Goal: Task Accomplishment & Management: Manage account settings

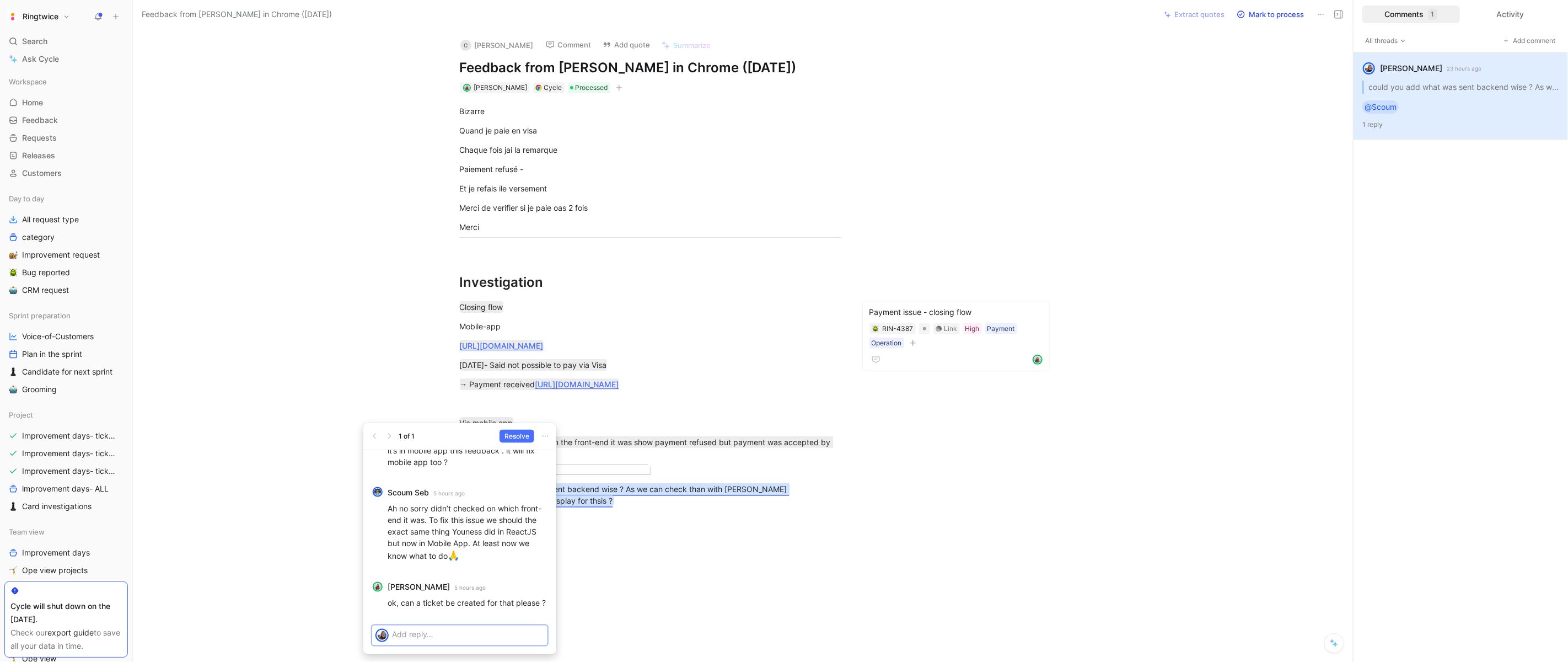
scroll to position [94, 0]
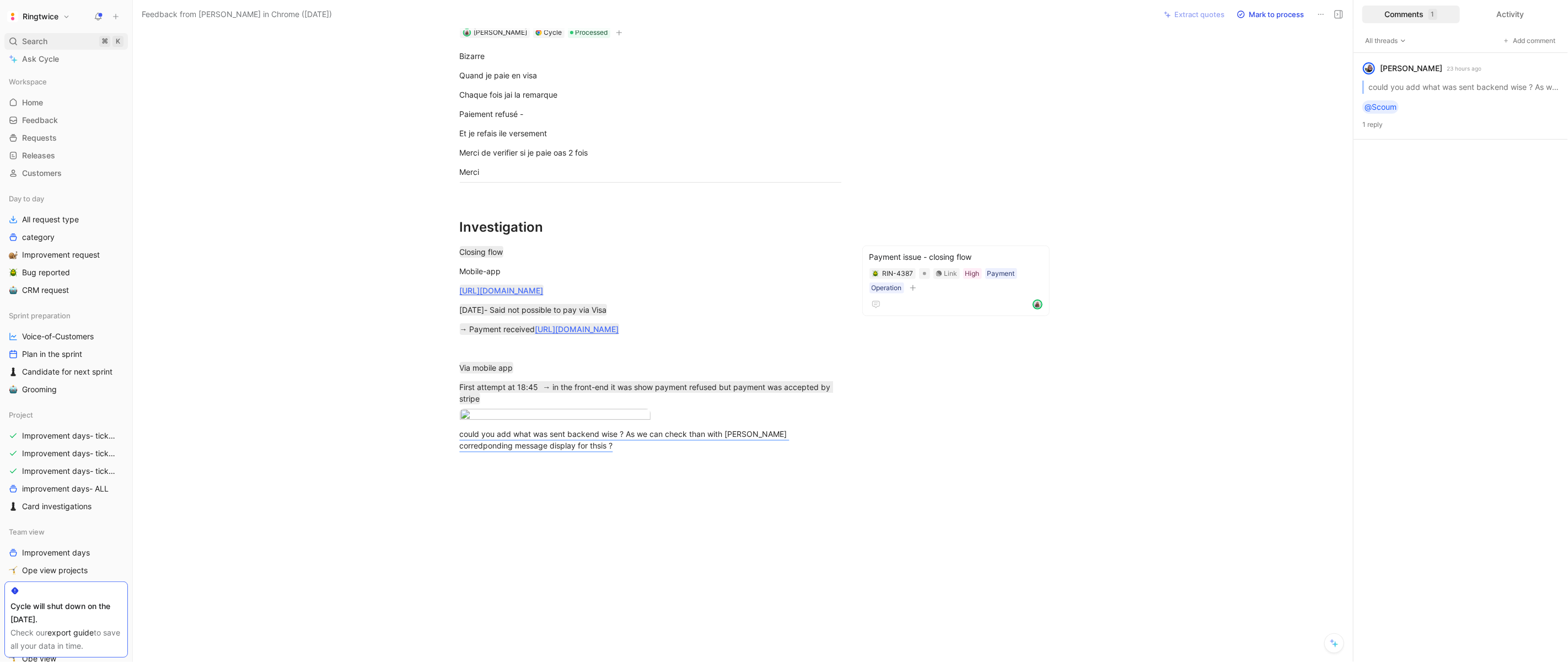
click at [29, 40] on span "Search" at bounding box center [35, 41] width 26 height 13
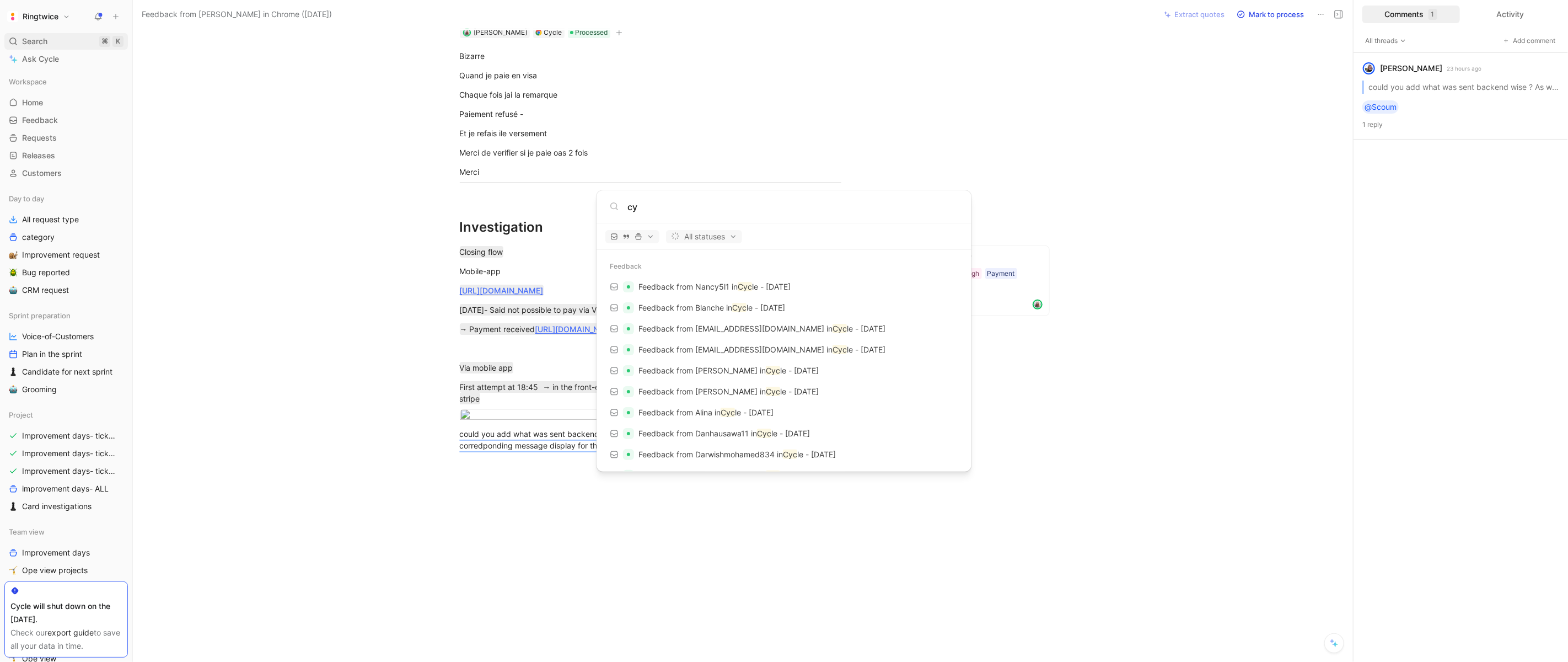
type input "c"
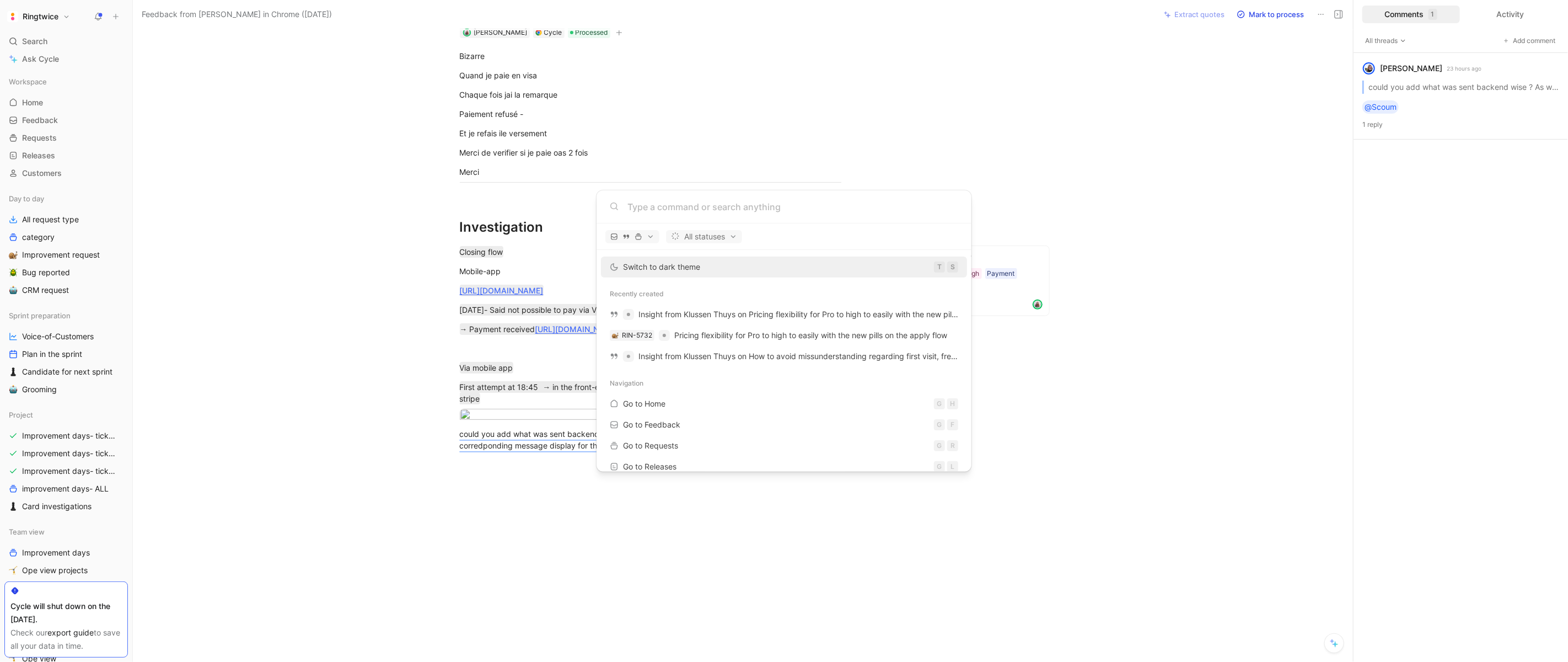
click at [42, 31] on body "Ringtwice Search ⌘ K Ask Cycle Workspace Home G then H Feedback G then F Reques…" at bounding box center [784, 331] width 1568 height 662
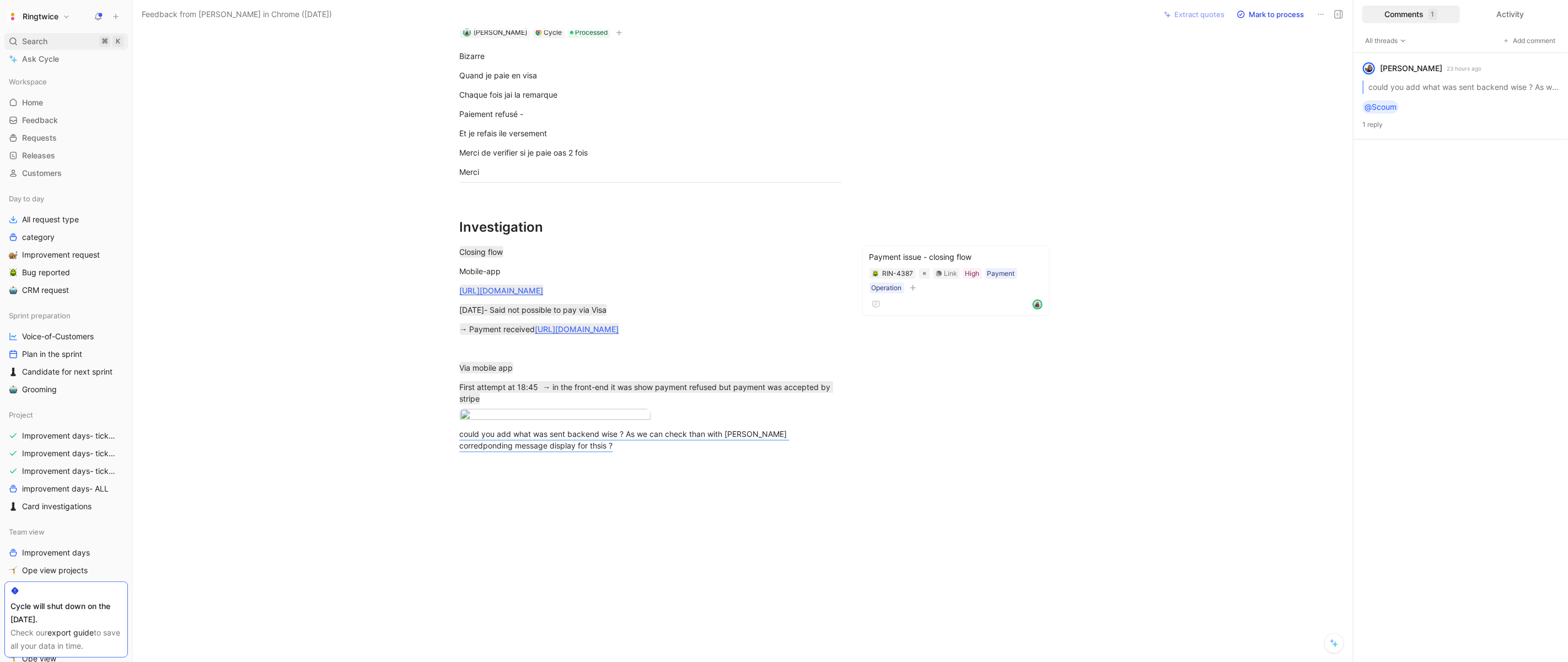
click at [37, 40] on span "Search" at bounding box center [35, 41] width 26 height 13
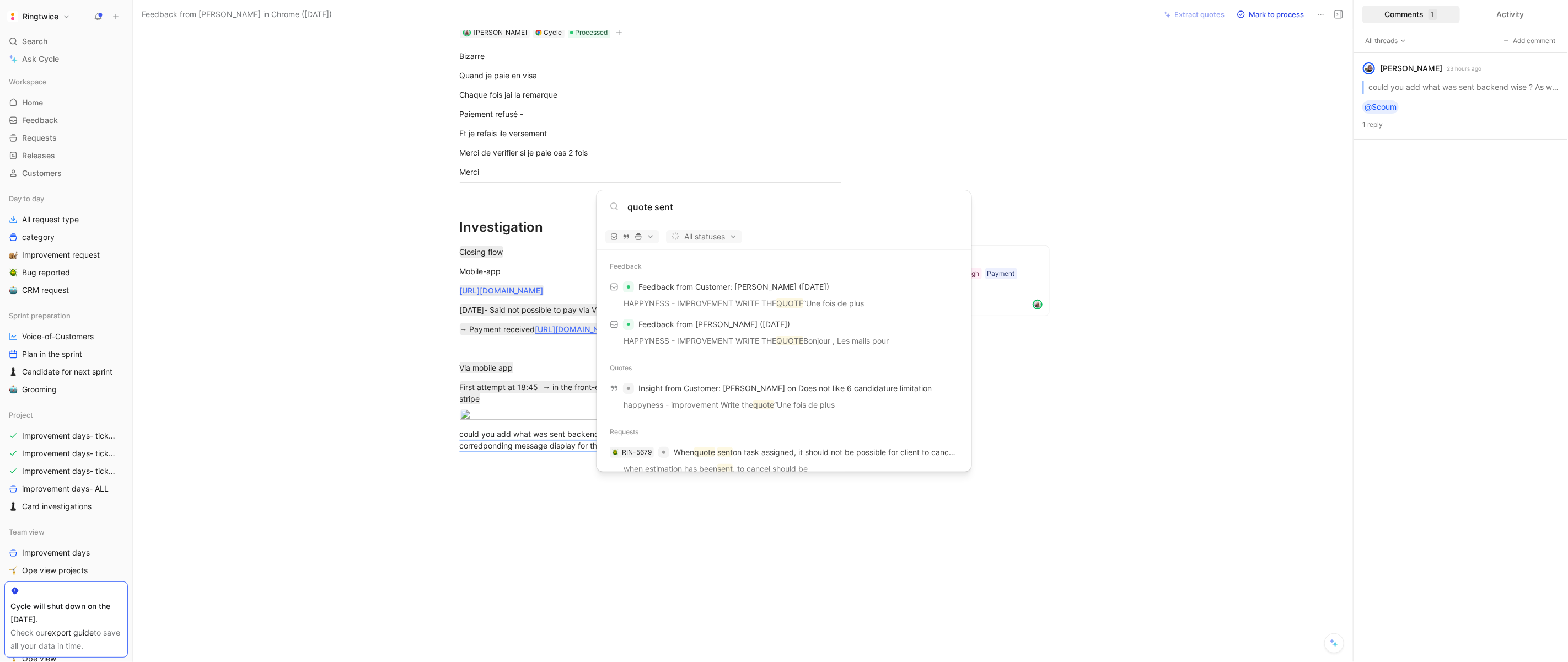
type input "quote sent"
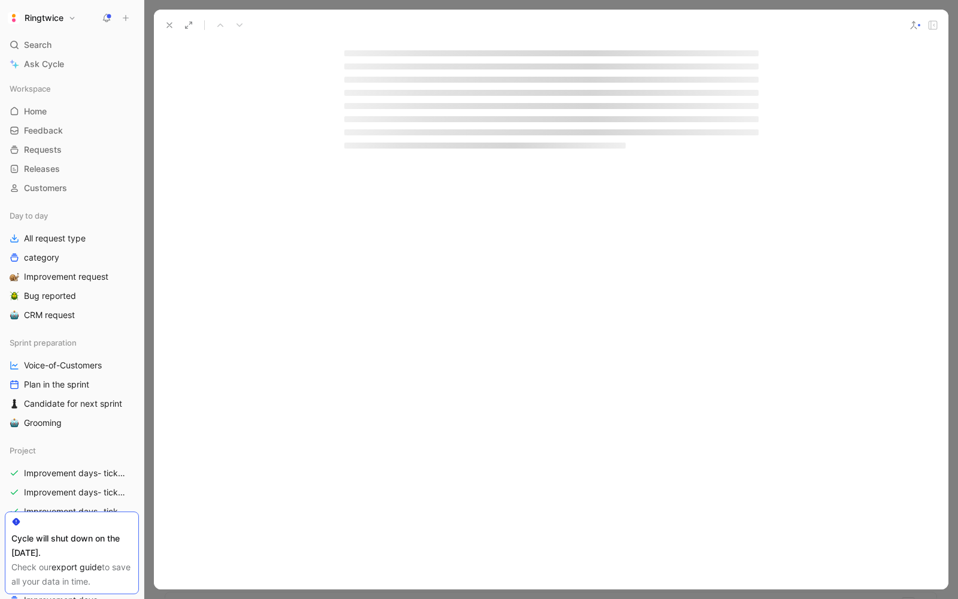
click at [295, 177] on div at bounding box center [551, 300] width 795 height 580
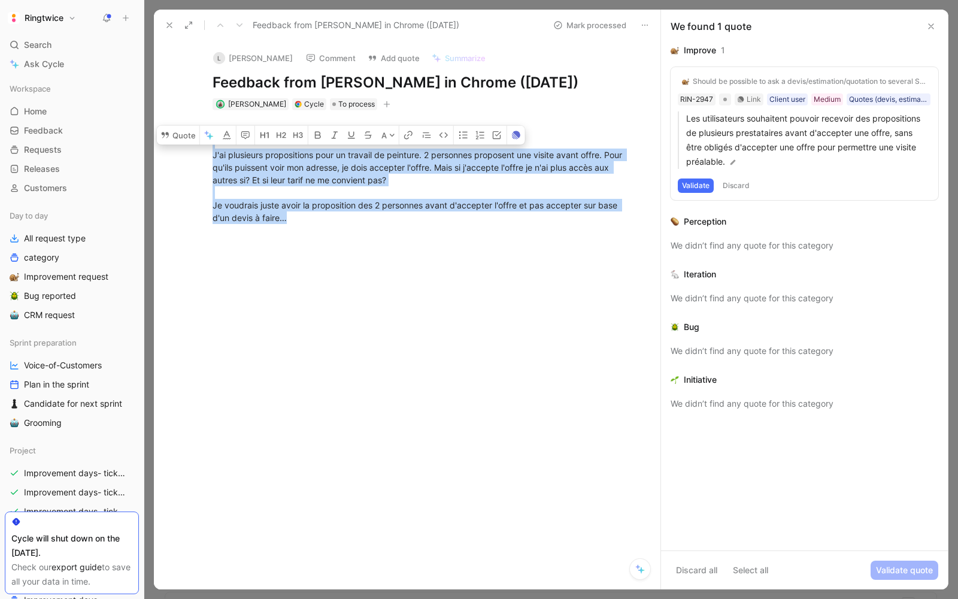
drag, startPoint x: 307, startPoint y: 244, endPoint x: 188, endPoint y: 160, distance: 146.1
click at [188, 160] on div "Bonjour, J'ai plusieurs propositions pour un travail de peinture. 2 personnes p…" at bounding box center [420, 173] width 482 height 127
click at [228, 202] on div "Bonjour, J'ai plusieurs propositions pour un travail de peinture. 2 personnes p…" at bounding box center [420, 173] width 415 height 101
click at [385, 105] on icon "button" at bounding box center [387, 104] width 7 height 1
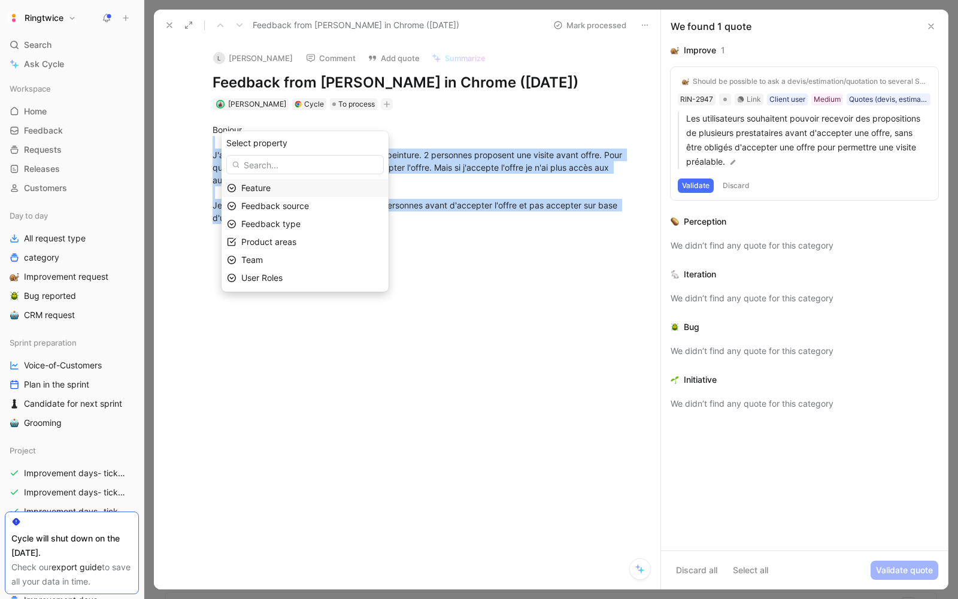
click at [294, 186] on div "Feature" at bounding box center [312, 188] width 142 height 14
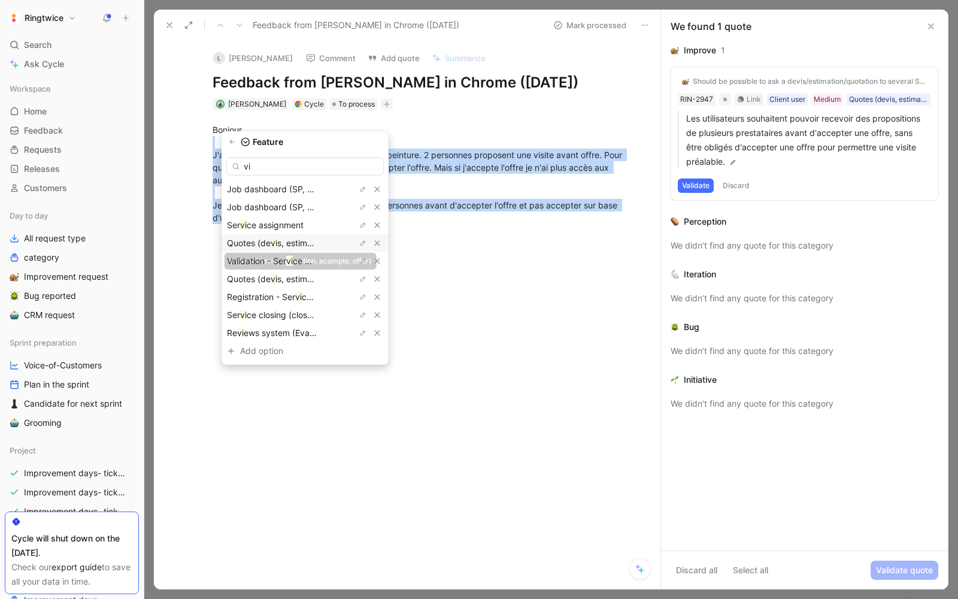
type input "v"
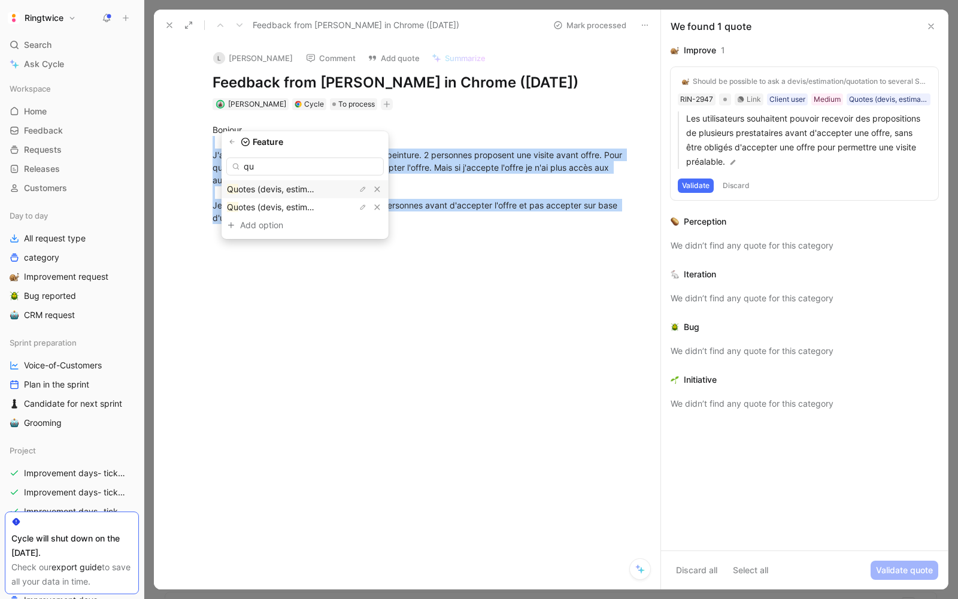
type input "q"
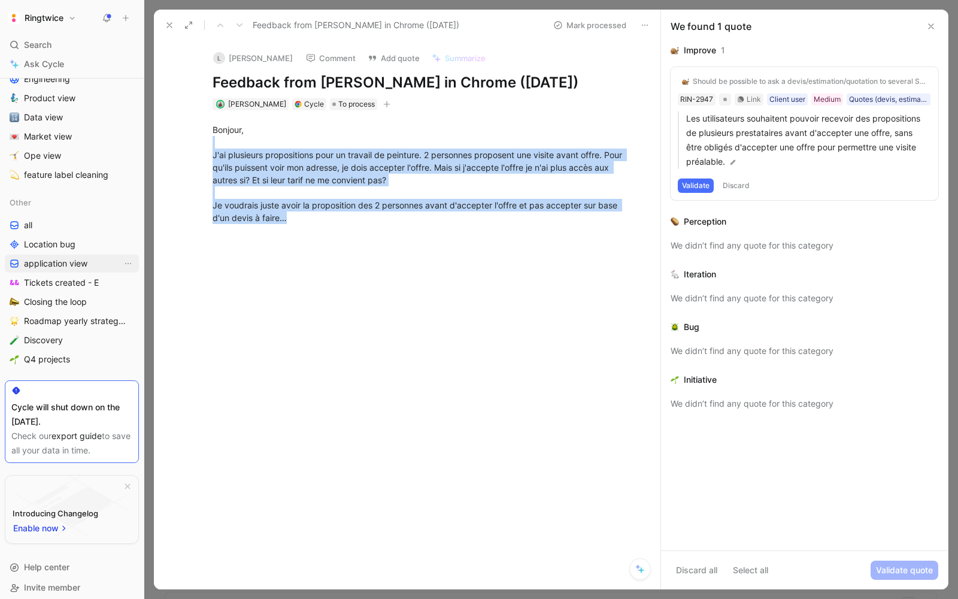
scroll to position [551, 0]
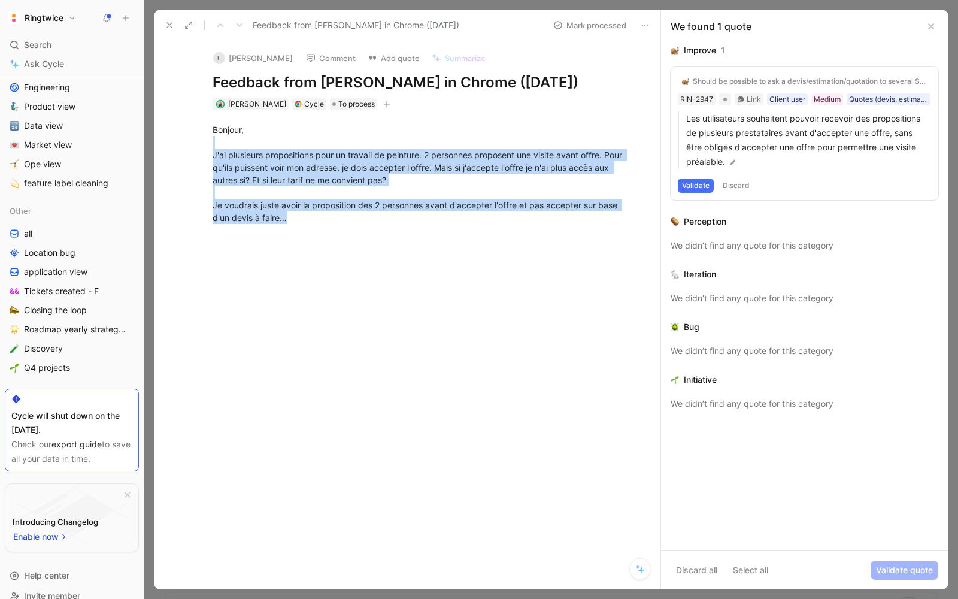
click at [319, 266] on div at bounding box center [420, 327] width 482 height 180
click at [381, 110] on button "button" at bounding box center [387, 104] width 12 height 12
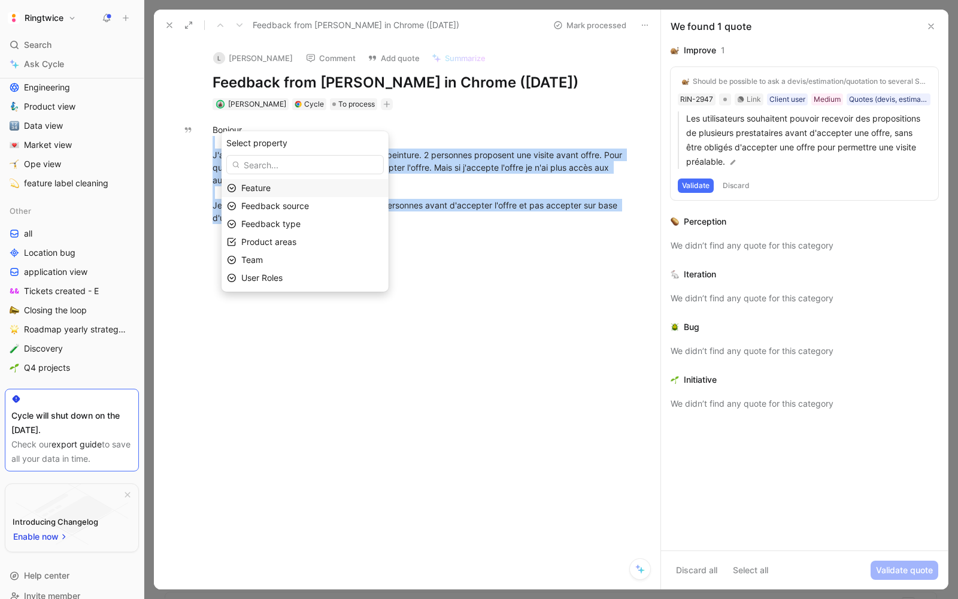
click at [303, 189] on div "Feature" at bounding box center [312, 188] width 142 height 14
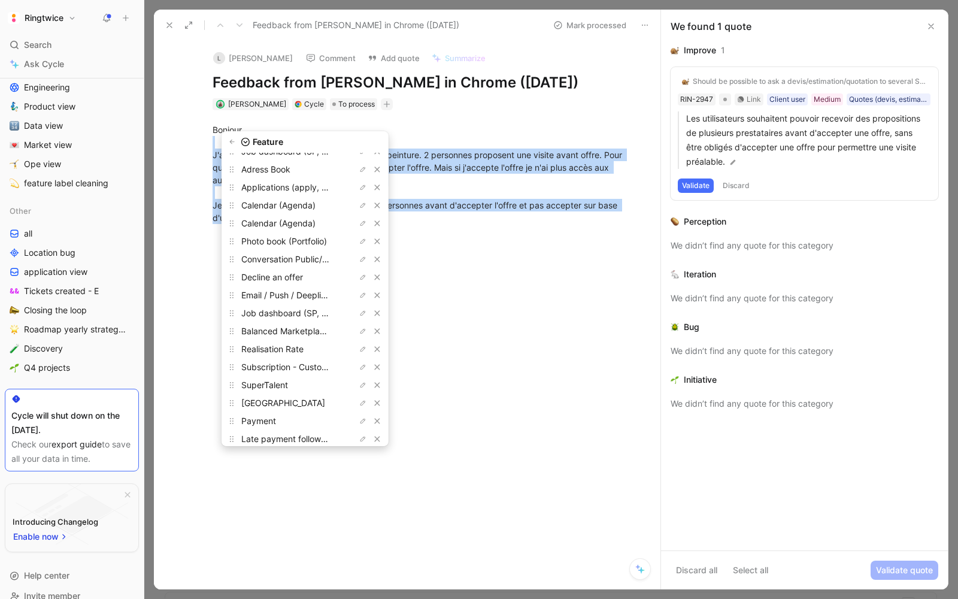
scroll to position [0, 0]
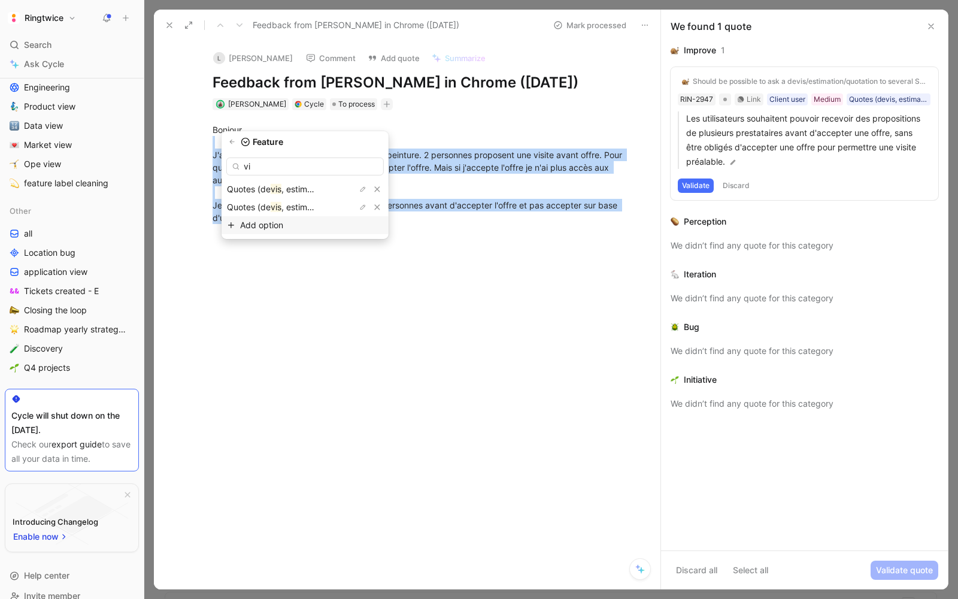
type input "v"
type input "o"
click at [263, 168] on input "VIsit offer" at bounding box center [305, 167] width 158 height 18
type input "Visit offer"
click at [284, 165] on input "Visit offer" at bounding box center [305, 167] width 158 height 18
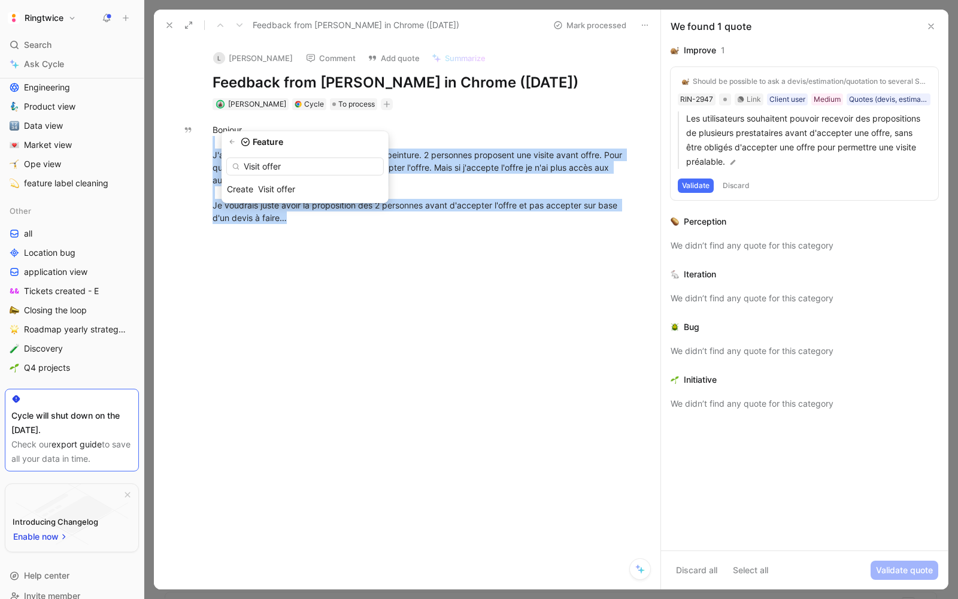
click at [284, 163] on input "Visit offer" at bounding box center [305, 167] width 158 height 18
type input "quo"
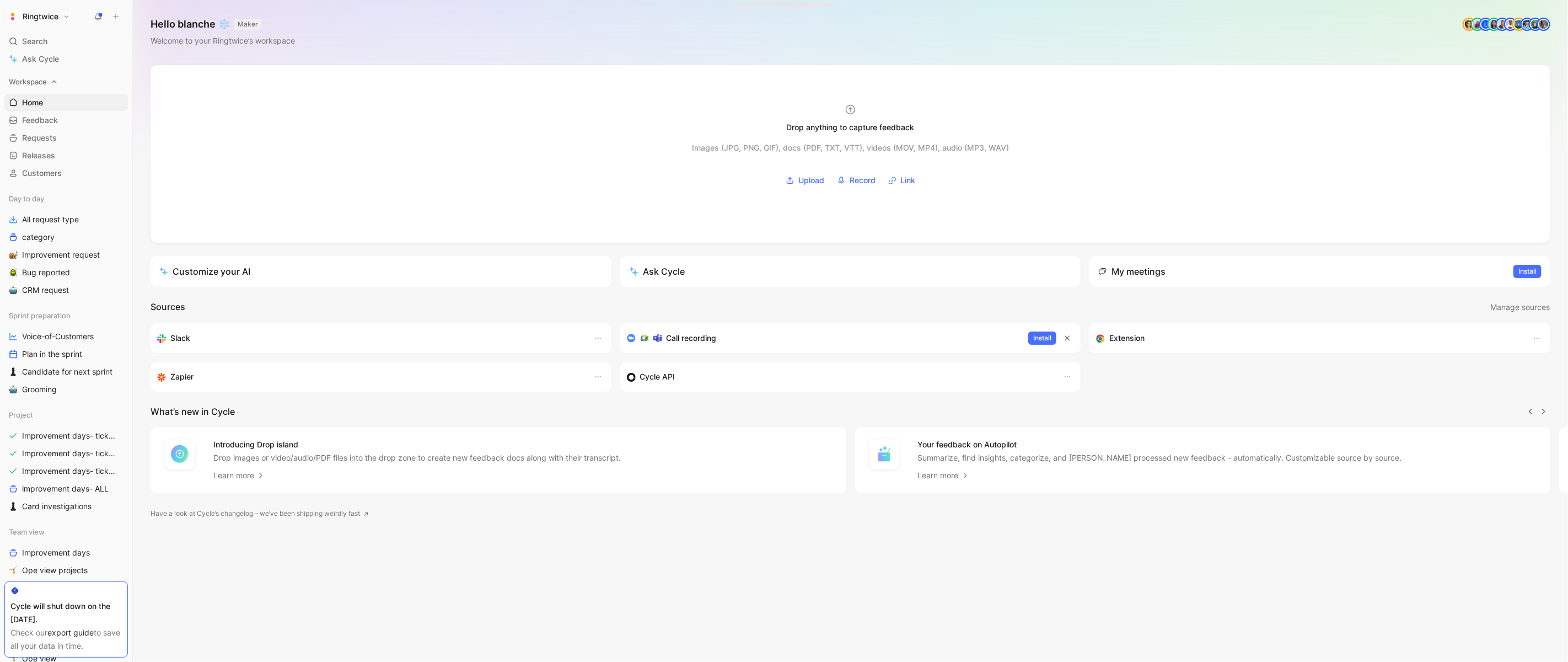
scroll to position [0, 1]
click at [35, 40] on span "Search" at bounding box center [35, 41] width 26 height 13
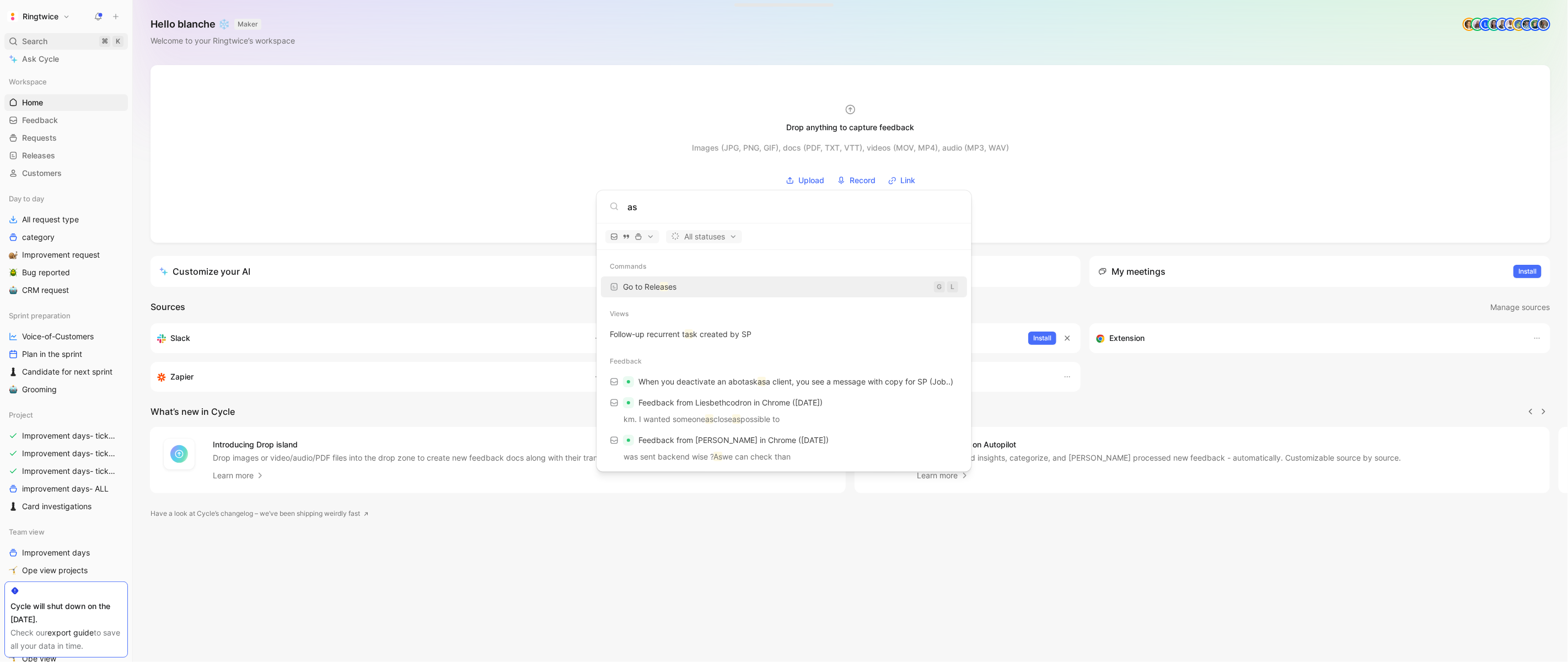
type input "a"
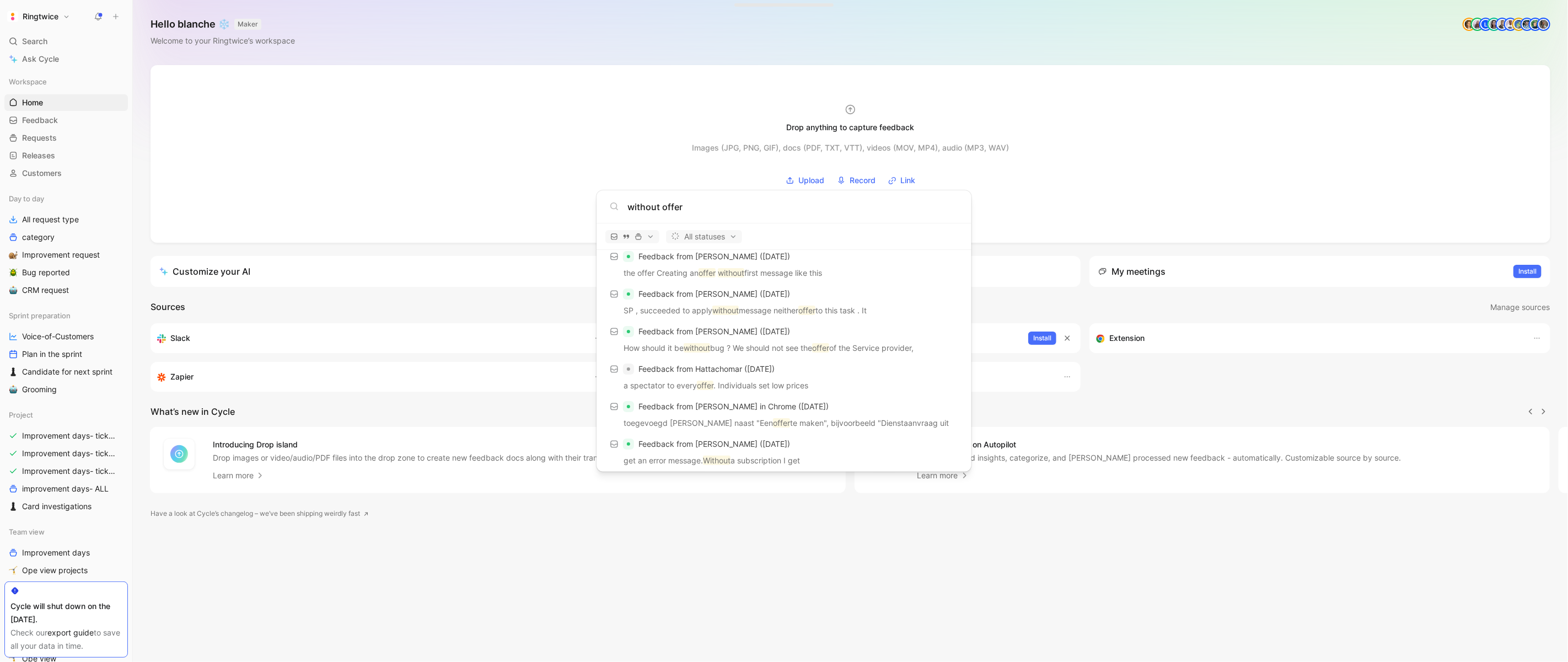
scroll to position [0, 0]
type input "without offer"
click at [1217, 99] on body "Ringtwice Search ⌘ K Ask Cycle Workspace Home G then H Feedback G then F Reques…" at bounding box center [784, 331] width 1568 height 662
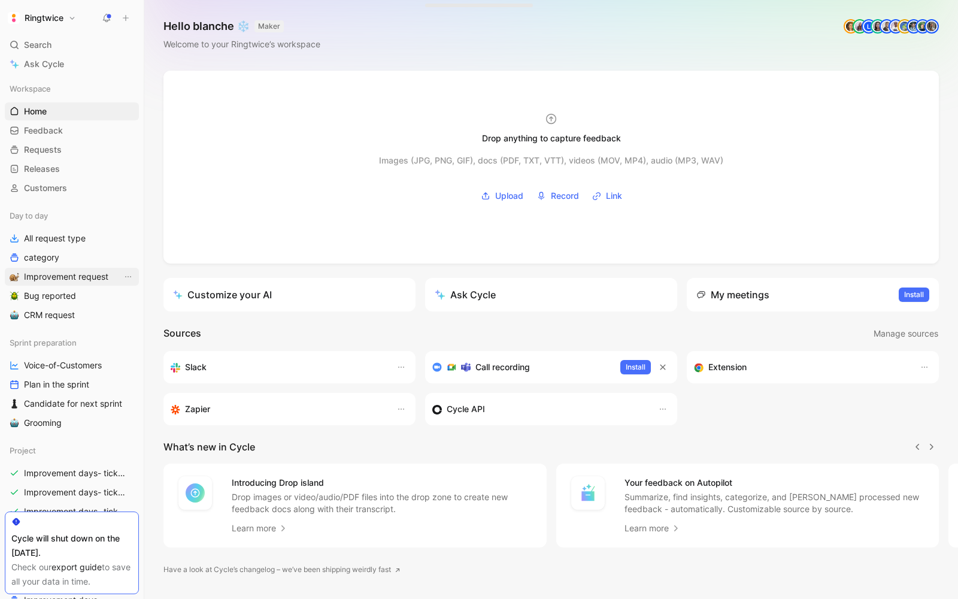
click at [56, 281] on span "Improvement request" at bounding box center [66, 277] width 84 height 12
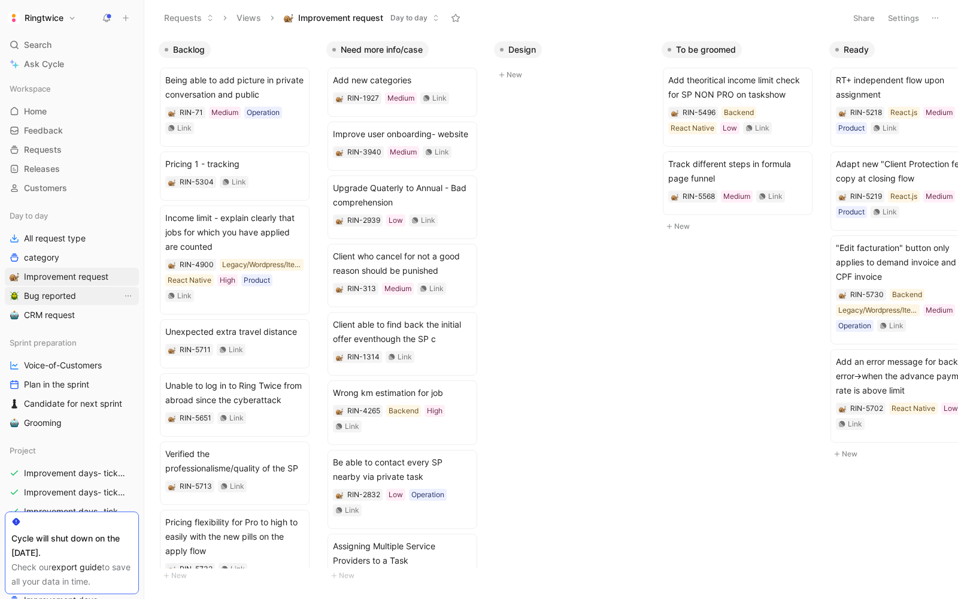
click at [53, 291] on span "Bug reported" at bounding box center [50, 296] width 52 height 12
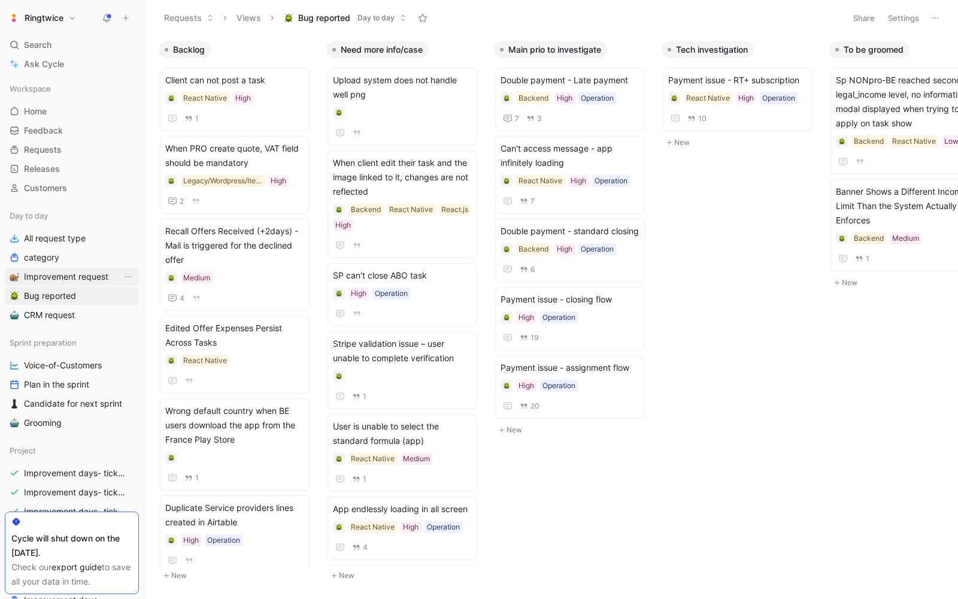
click at [77, 276] on span "Improvement request" at bounding box center [66, 277] width 84 height 12
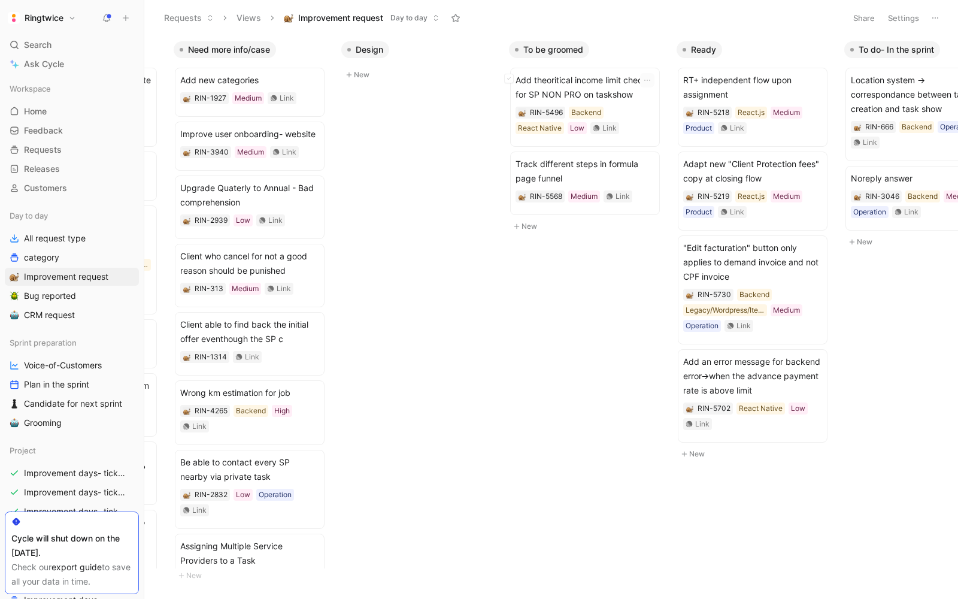
scroll to position [0, 164]
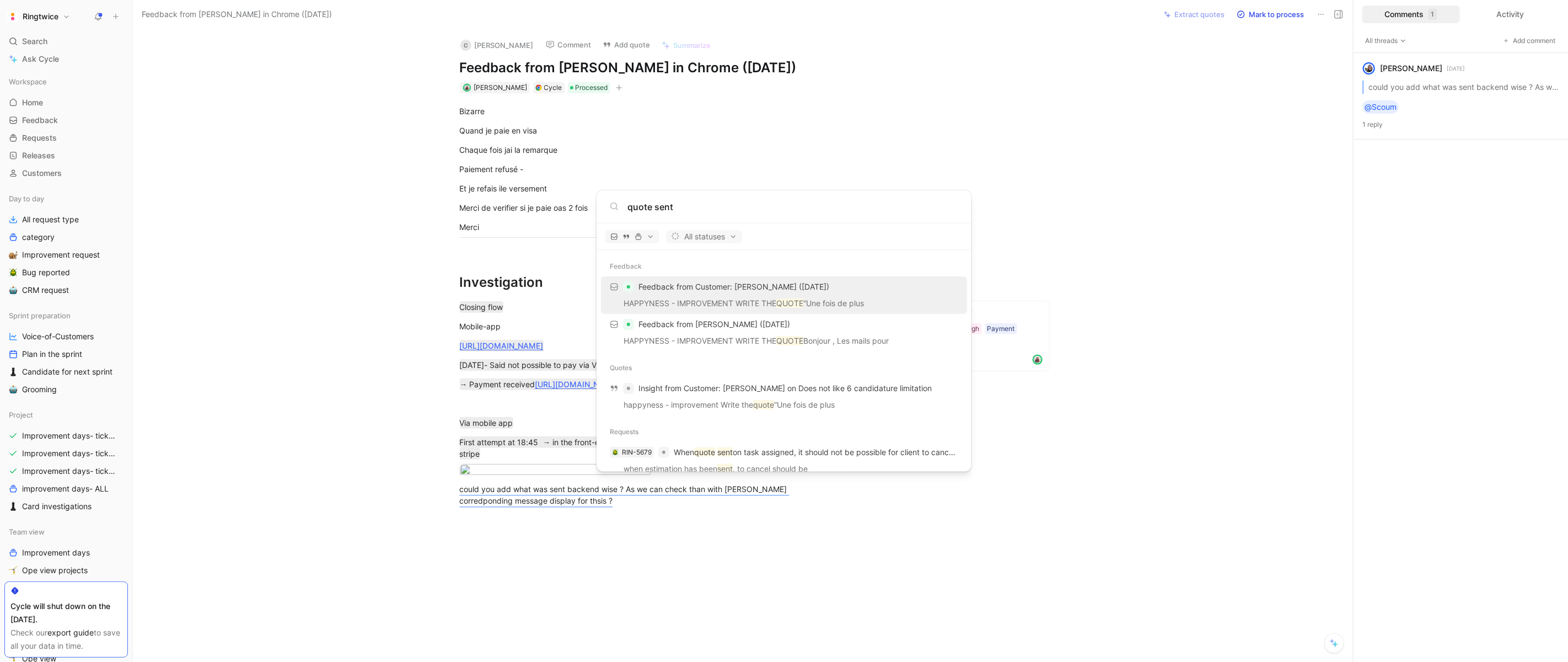
scroll to position [94, 0]
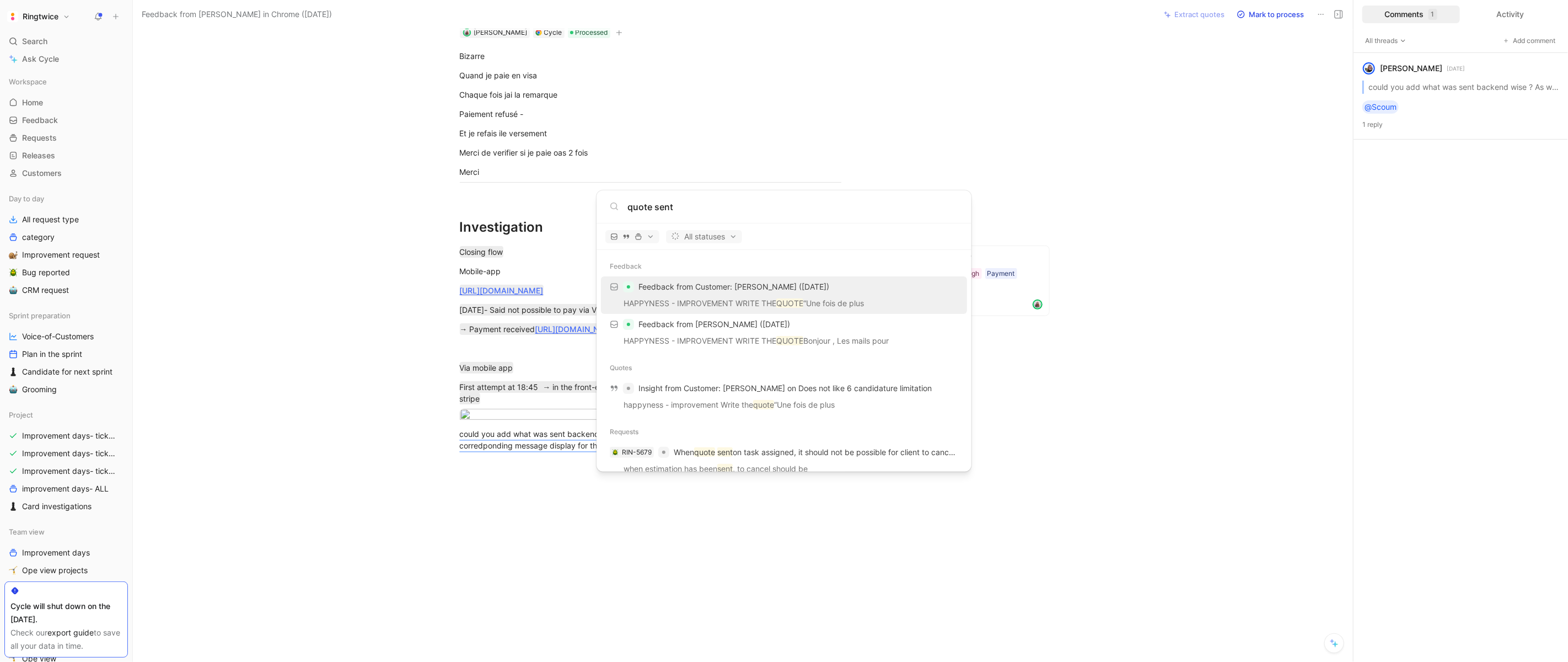
click at [29, 41] on body "Ringtwice Search ⌘ K Ask Cycle Workspace Home G then H Feedback G then F Reques…" at bounding box center [784, 331] width 1568 height 662
click at [18, 40] on div "Search ⌘ K" at bounding box center [66, 41] width 123 height 17
click at [18, 40] on body "Ringtwice Search ⌘ K Ask Cycle Workspace Home G then H Feedback G then F Reques…" at bounding box center [784, 331] width 1568 height 662
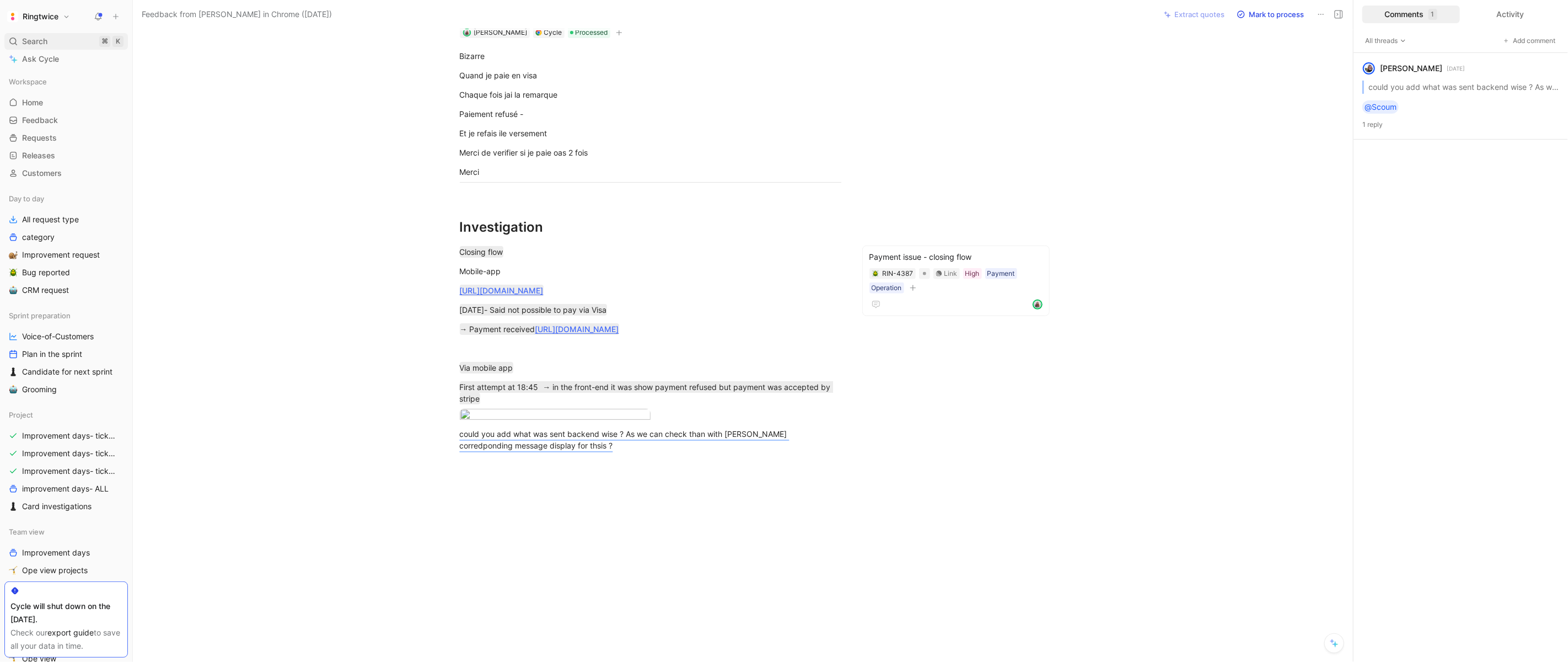
click at [18, 40] on div "Search ⌘ K" at bounding box center [66, 41] width 123 height 17
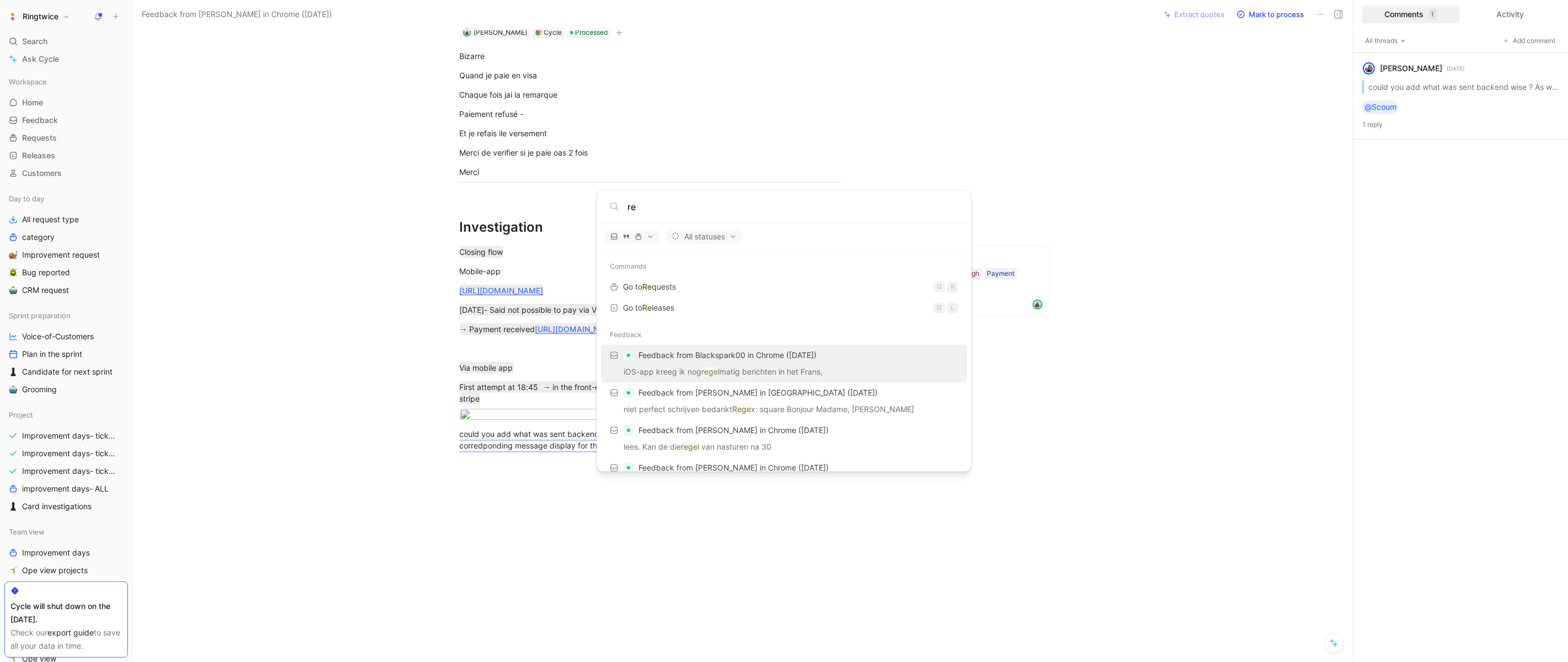
type input "r"
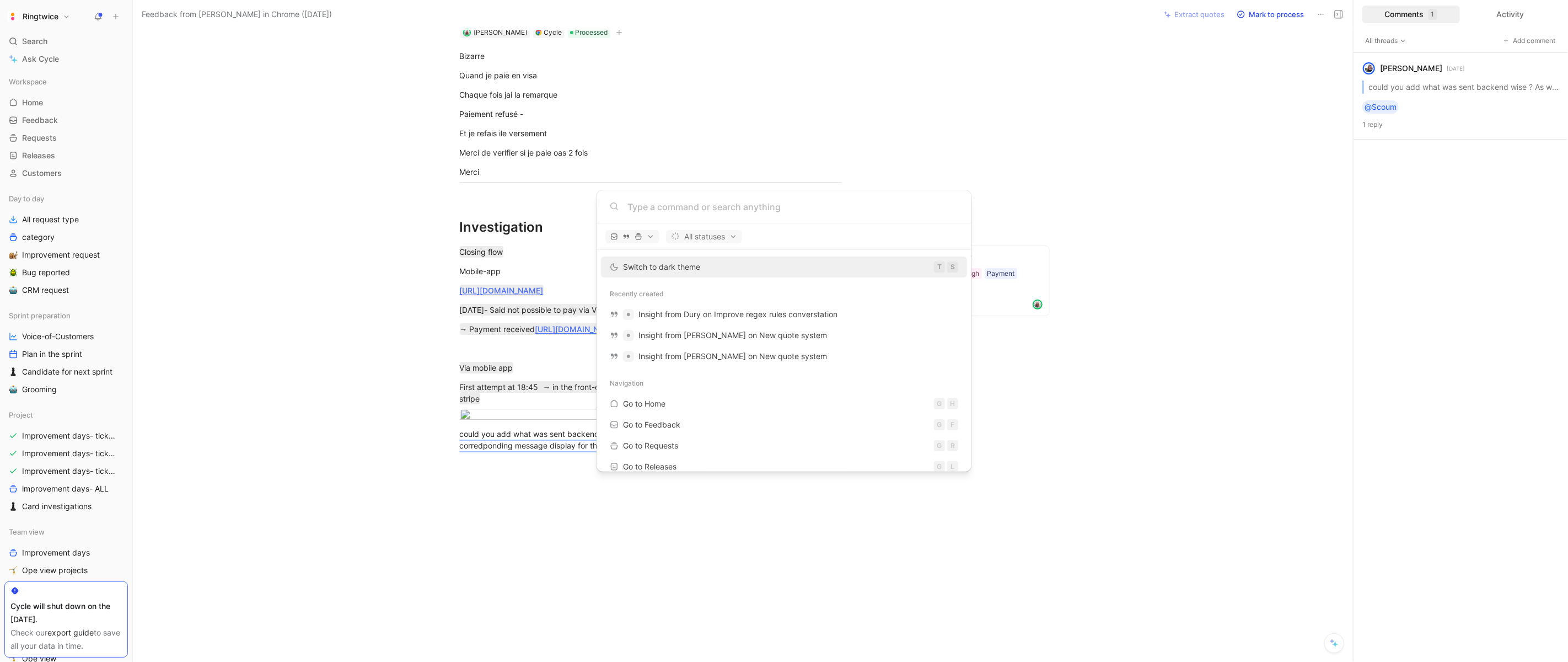
type input "c"
type input "u"
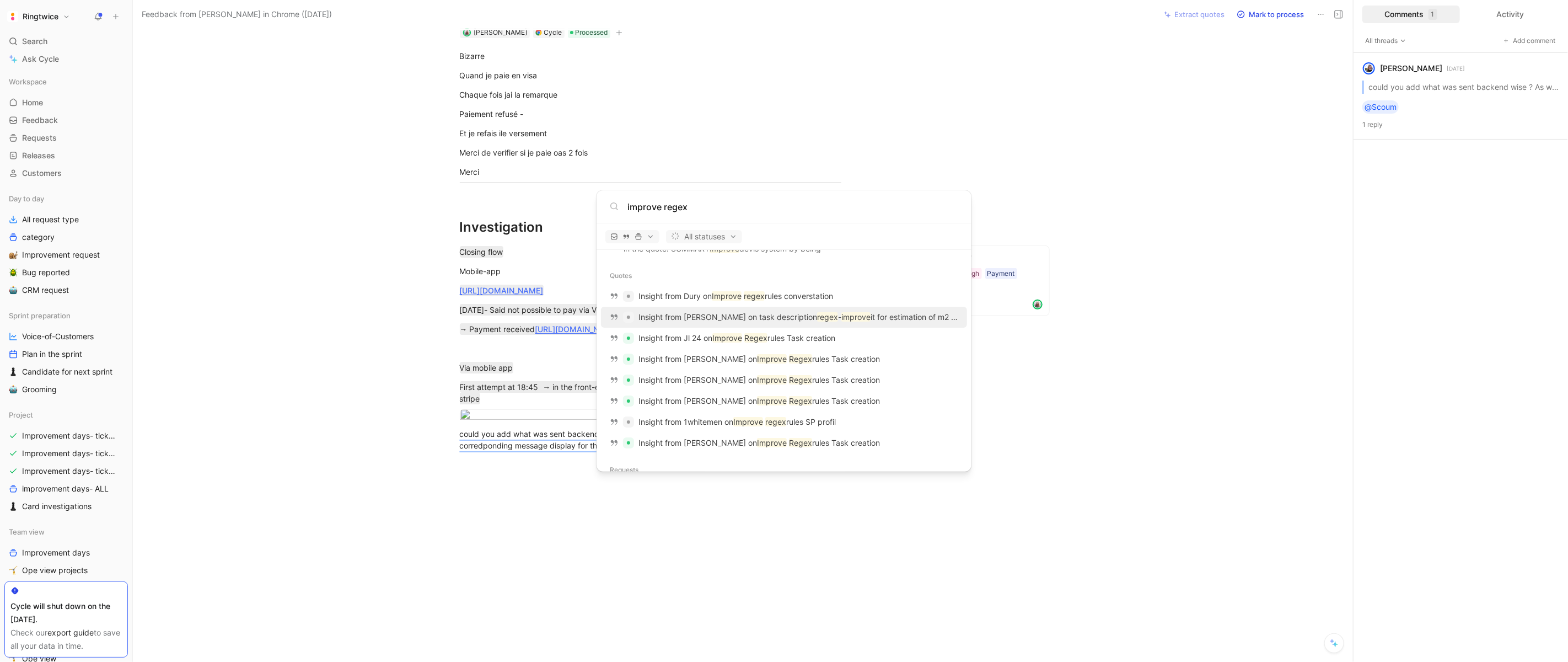
scroll to position [208, 0]
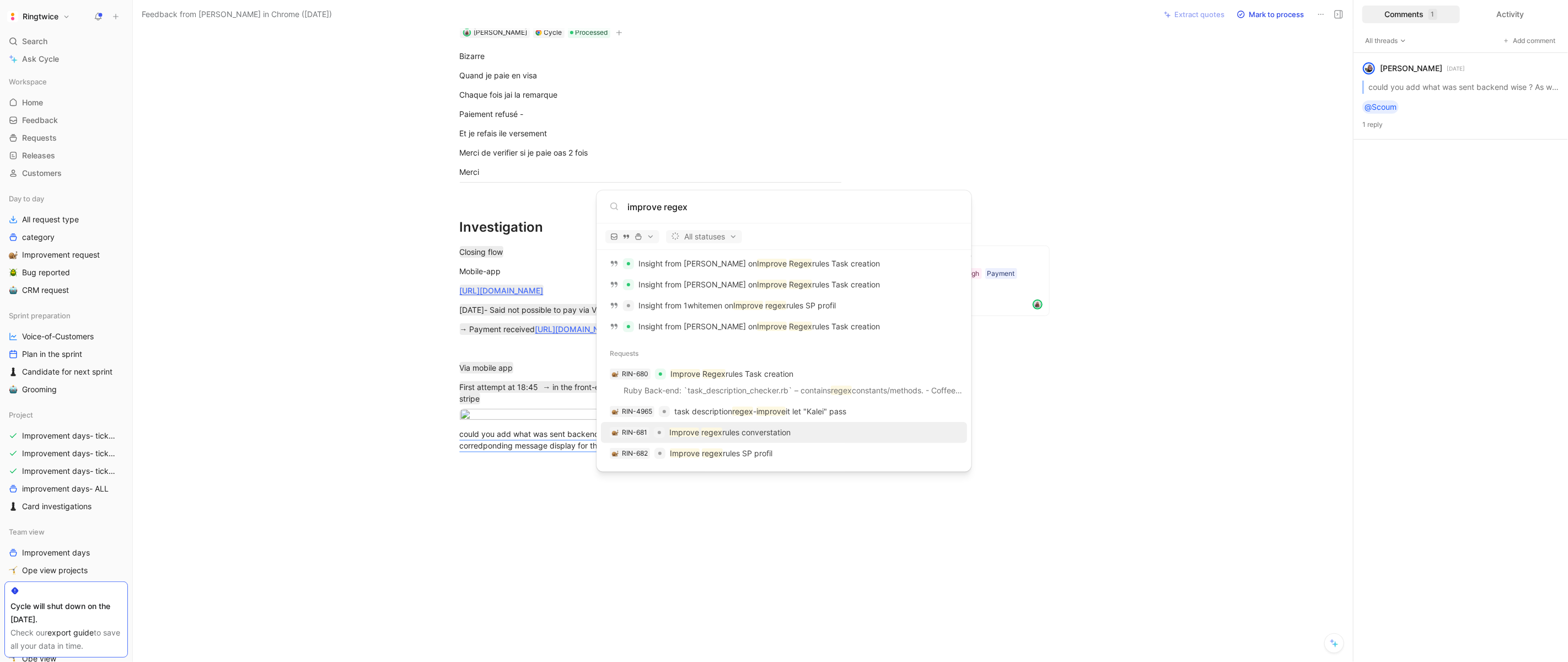
type input "improve regex"
click at [790, 433] on p "Improve regex rules converstation" at bounding box center [730, 432] width 121 height 13
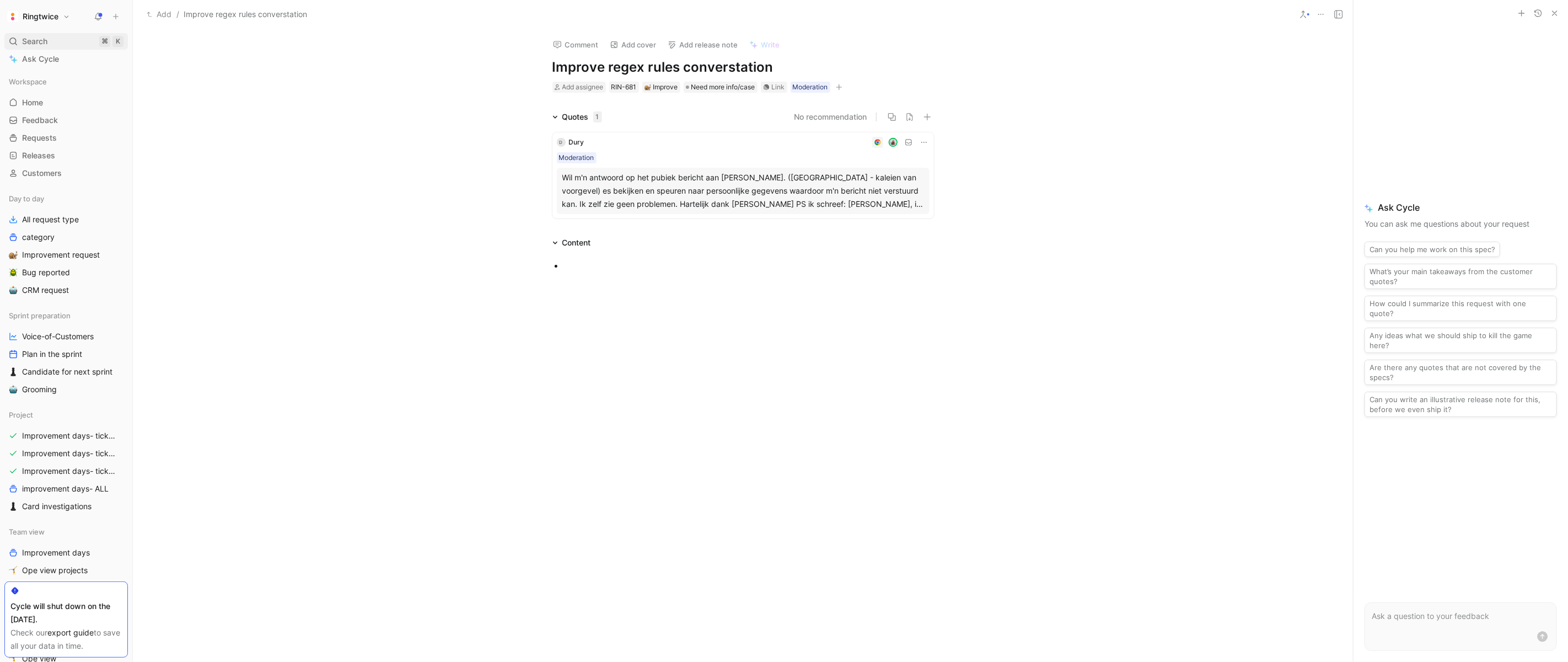
click at [35, 37] on span "Search" at bounding box center [35, 41] width 26 height 13
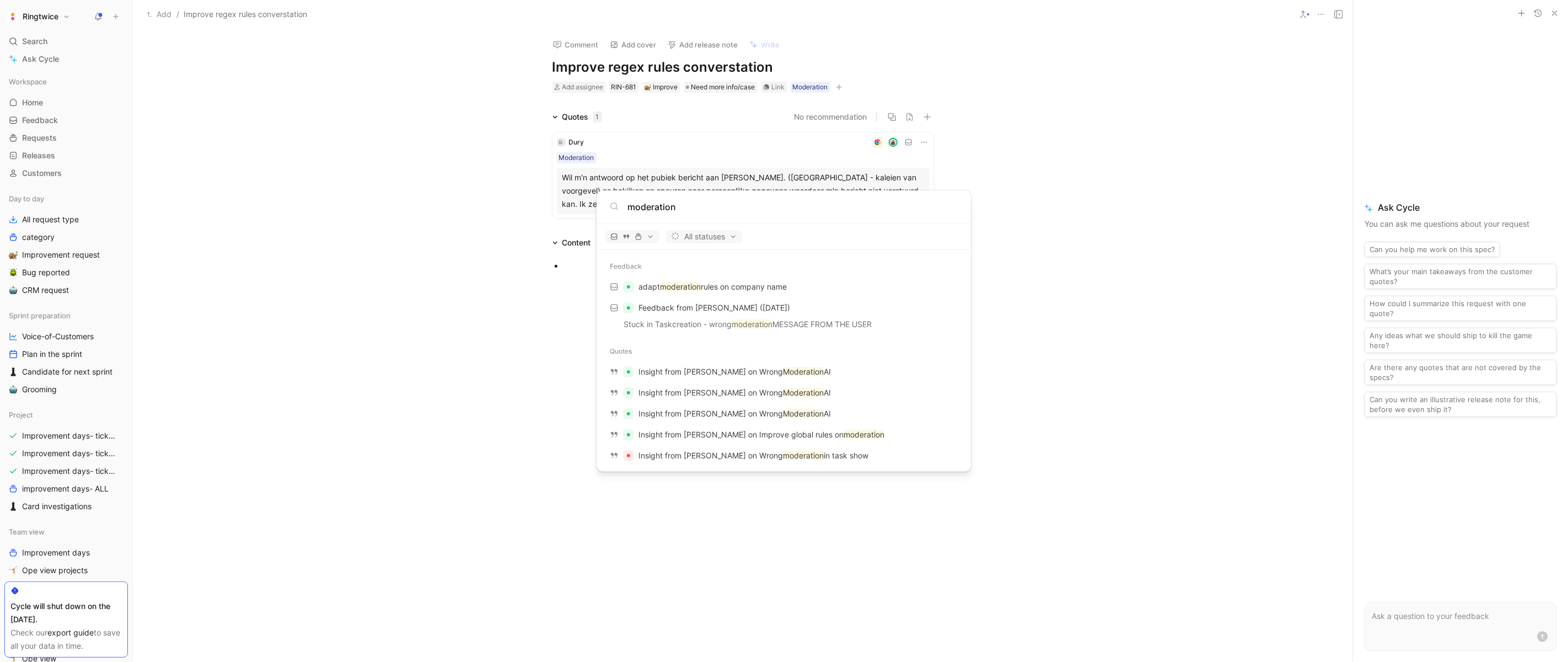
click at [709, 208] on input "moderation" at bounding box center [792, 206] width 330 height 13
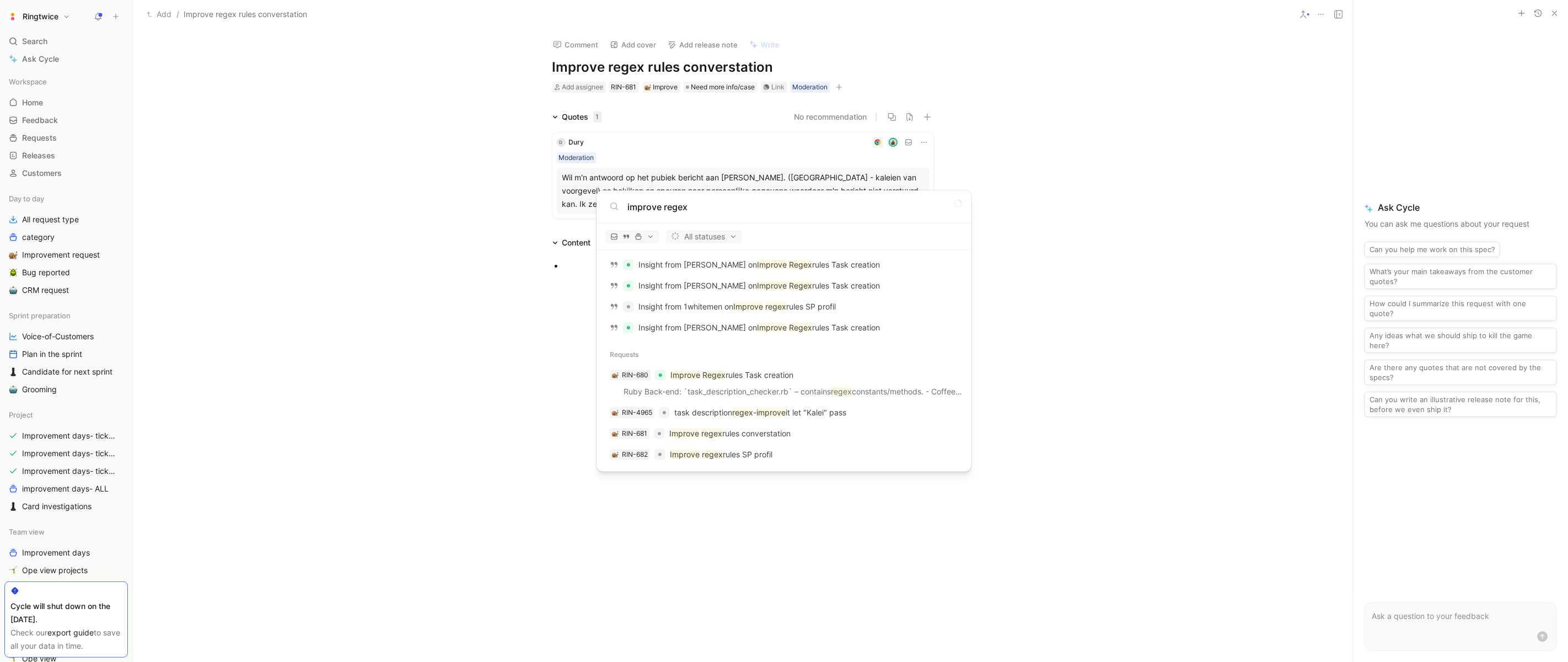
scroll to position [208, 0]
type input "improve regex"
click at [812, 409] on p "task description regex - improve it let "Kalei" pass" at bounding box center [760, 412] width 172 height 13
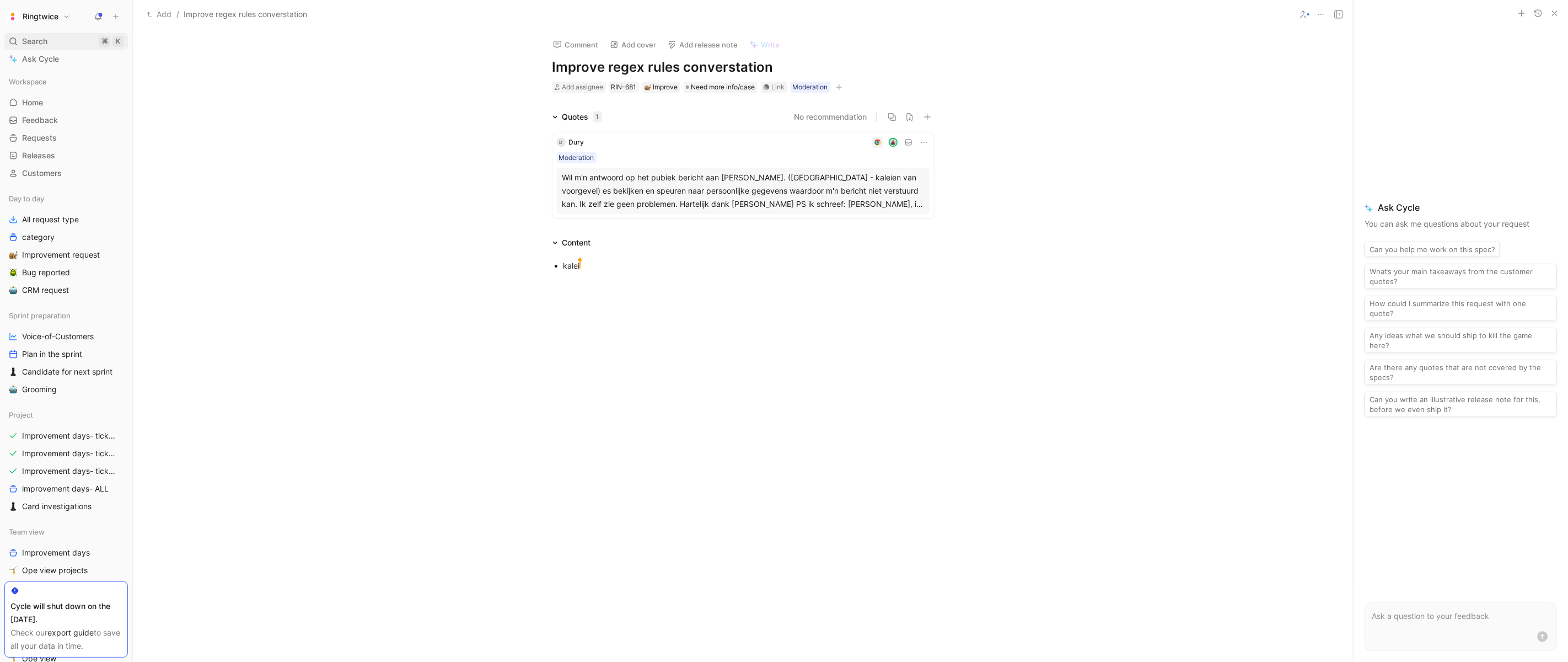
click at [20, 33] on div "Search ⌘ K" at bounding box center [66, 41] width 123 height 17
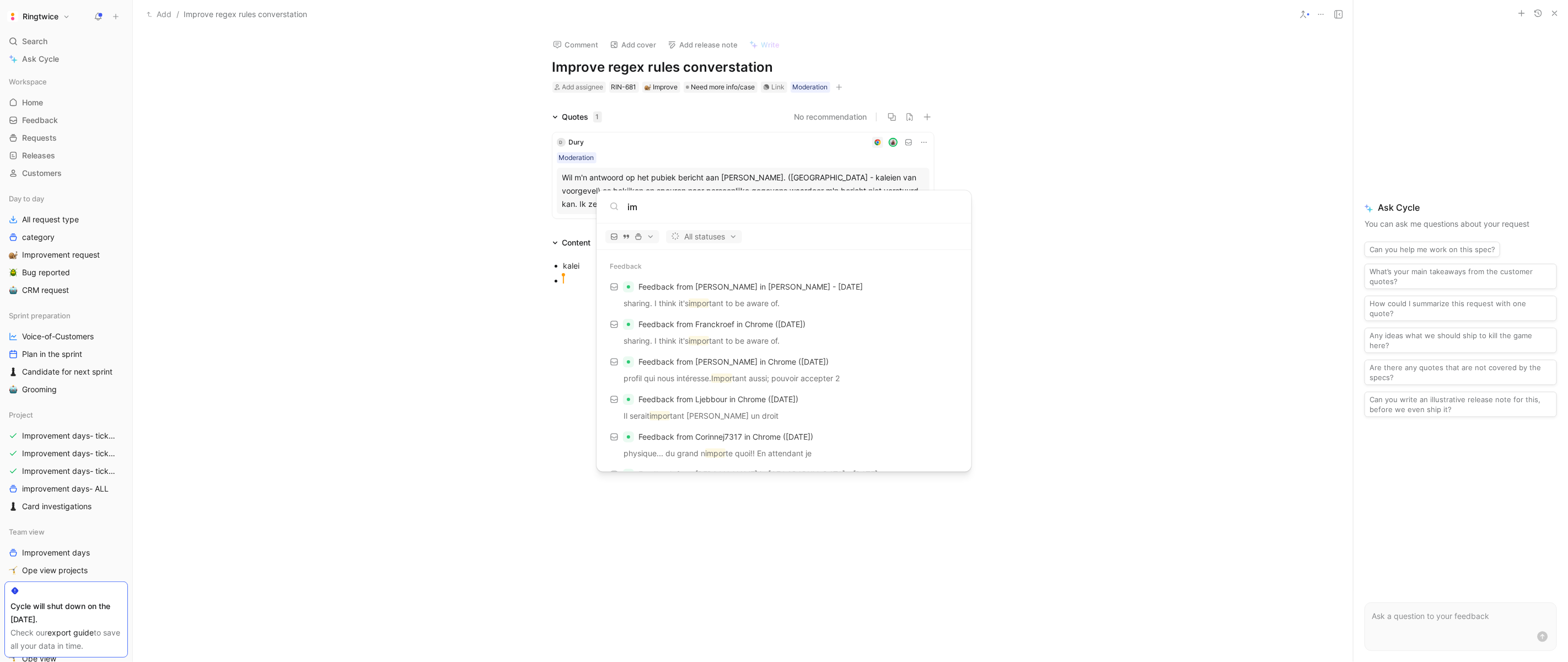
type input "i"
click at [686, 204] on input "moderation" at bounding box center [792, 206] width 330 height 13
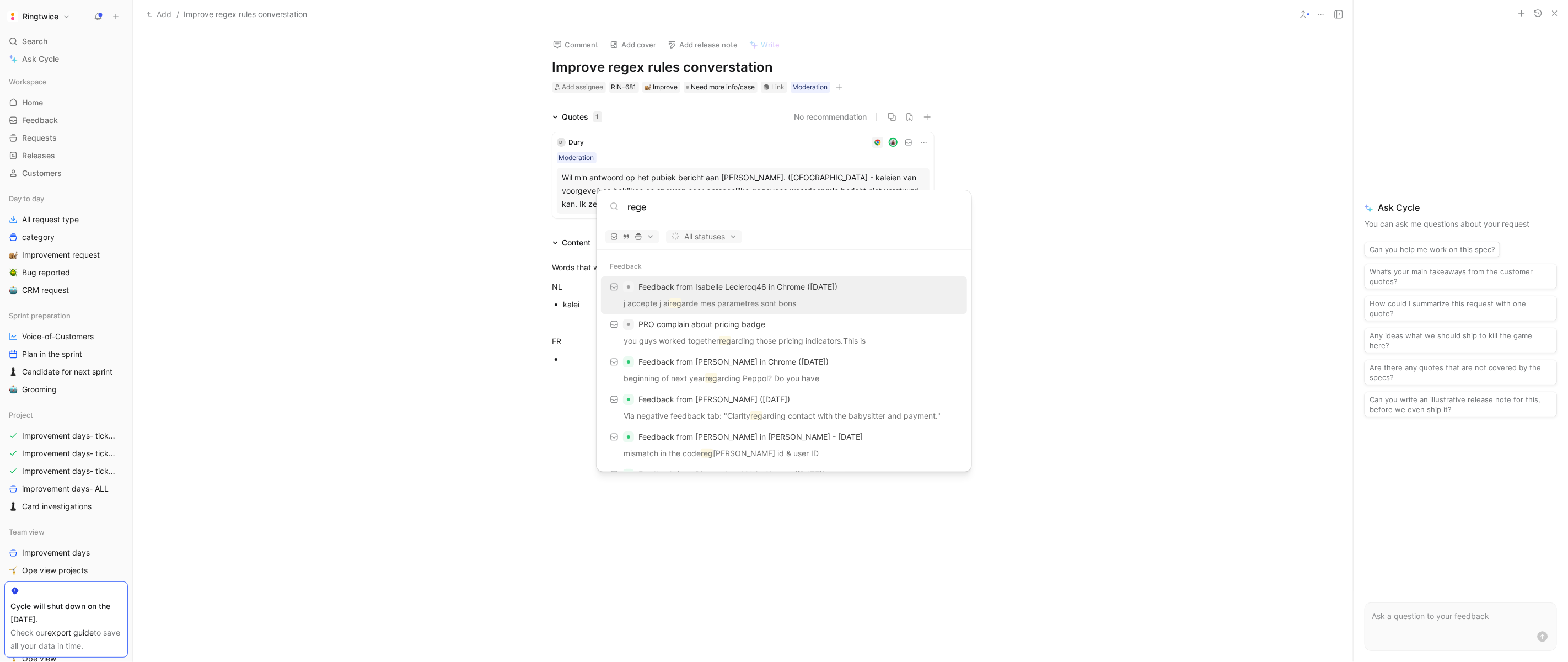
type input "regex"
click at [648, 204] on input "regex" at bounding box center [792, 206] width 330 height 13
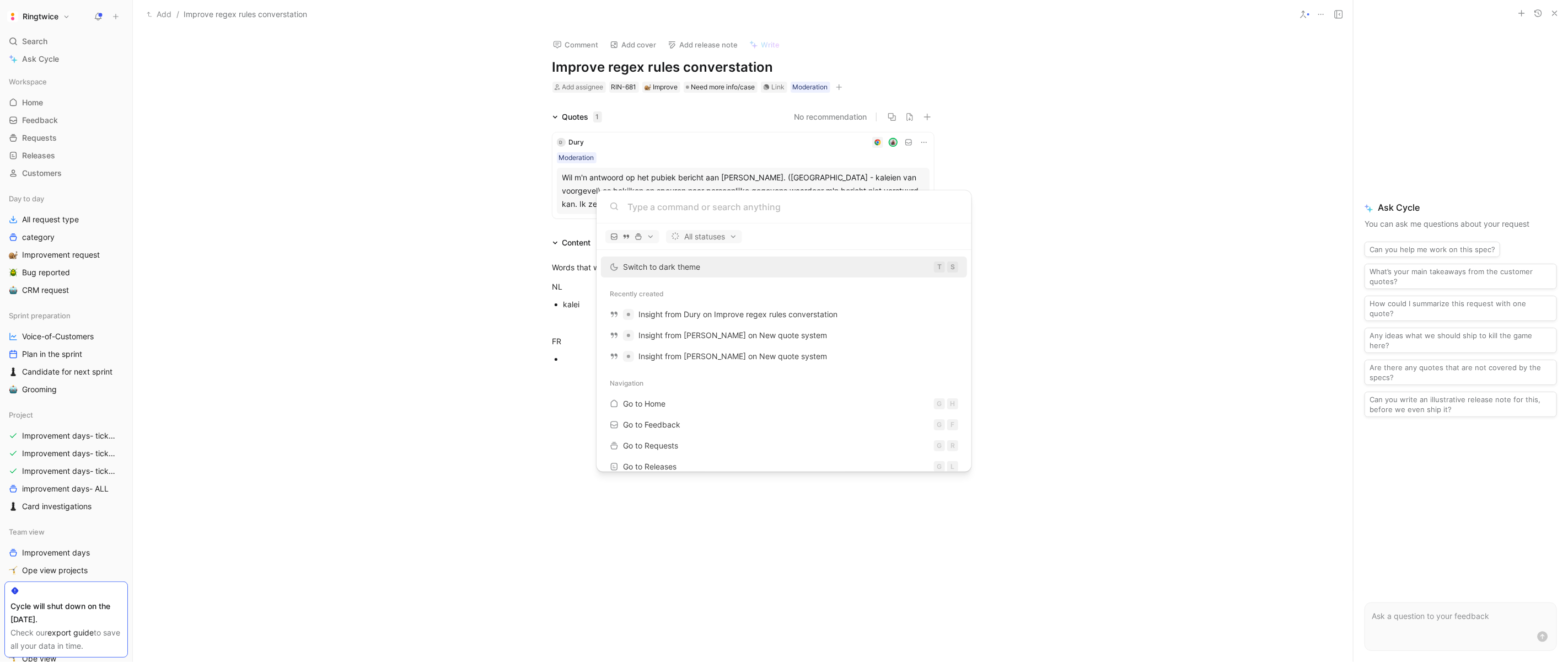
click at [121, 29] on body "Ringtwice Search ⌘ K Ask Cycle Workspace Home G then H Feedback G then F Reques…" at bounding box center [784, 331] width 1568 height 662
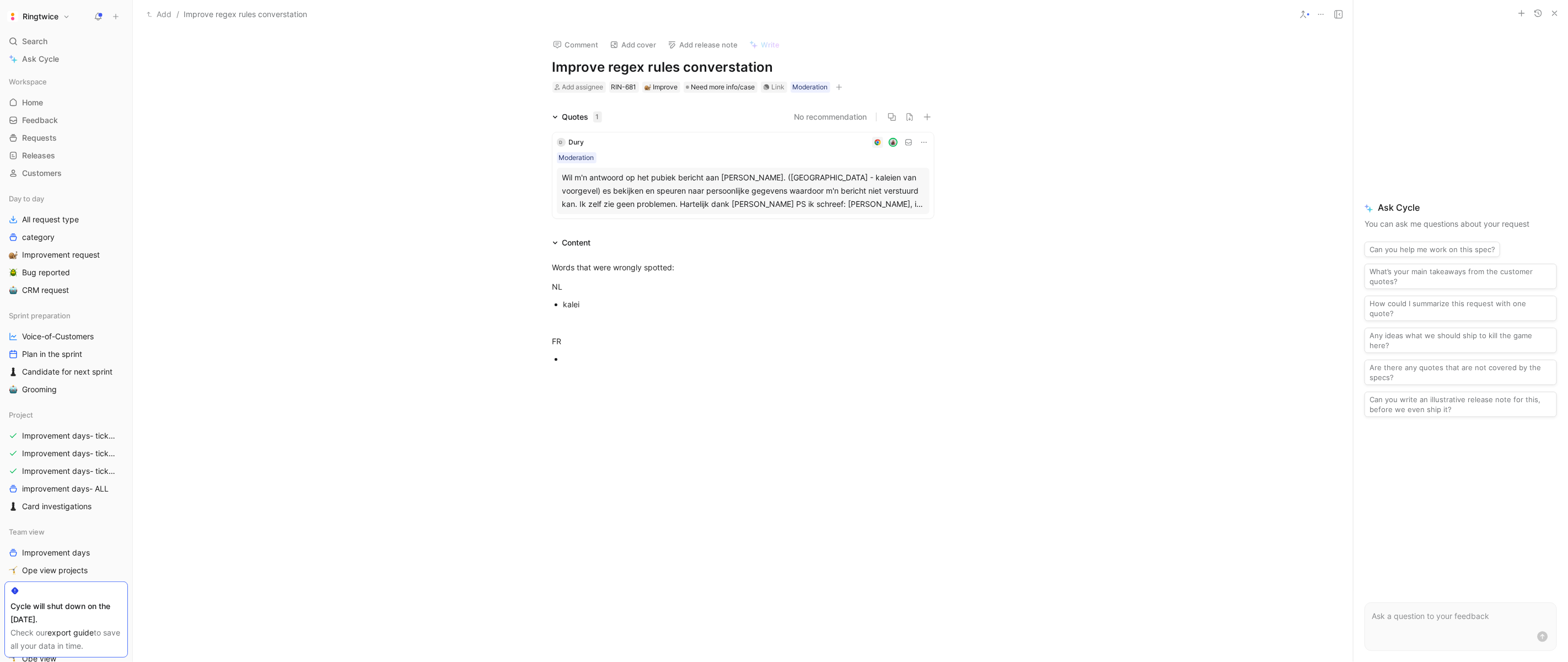
click at [101, 17] on icon at bounding box center [98, 17] width 9 height 9
click at [45, 45] on span "Search" at bounding box center [35, 41] width 26 height 13
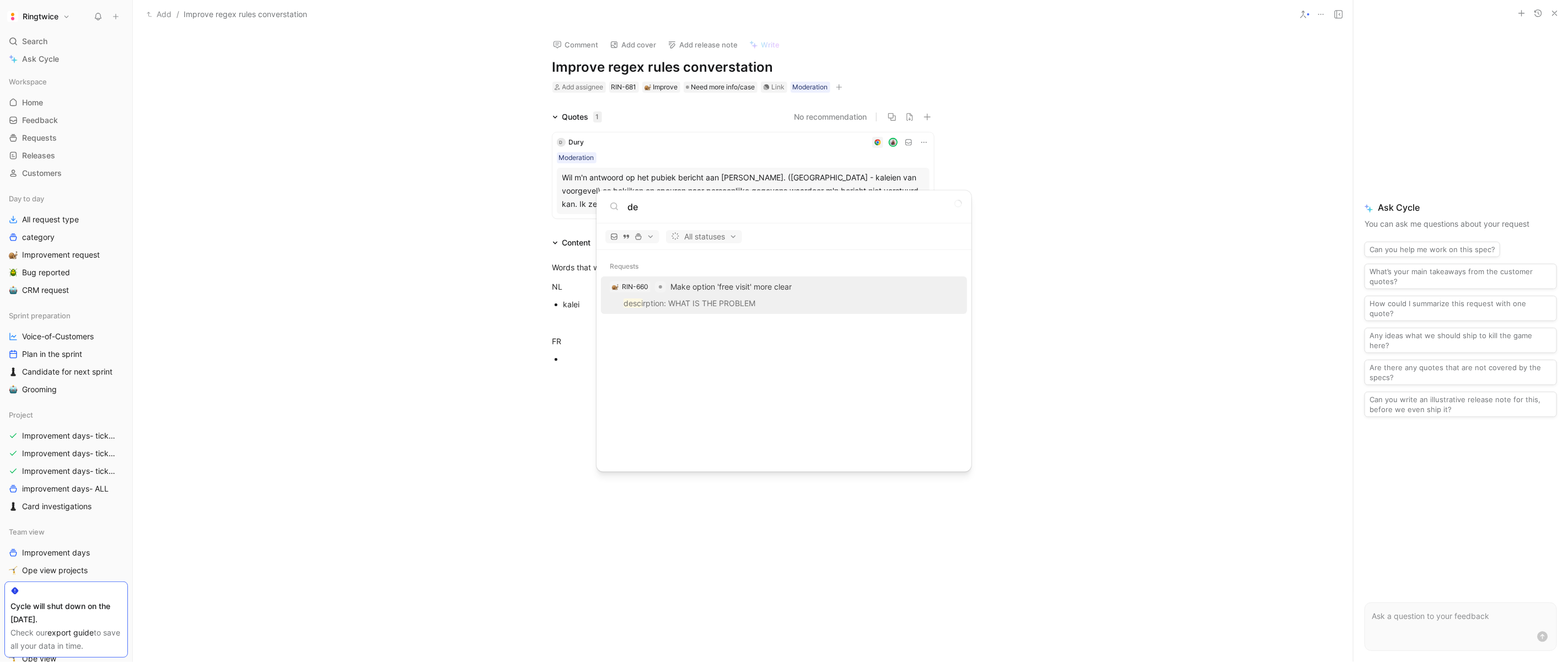
type input "d"
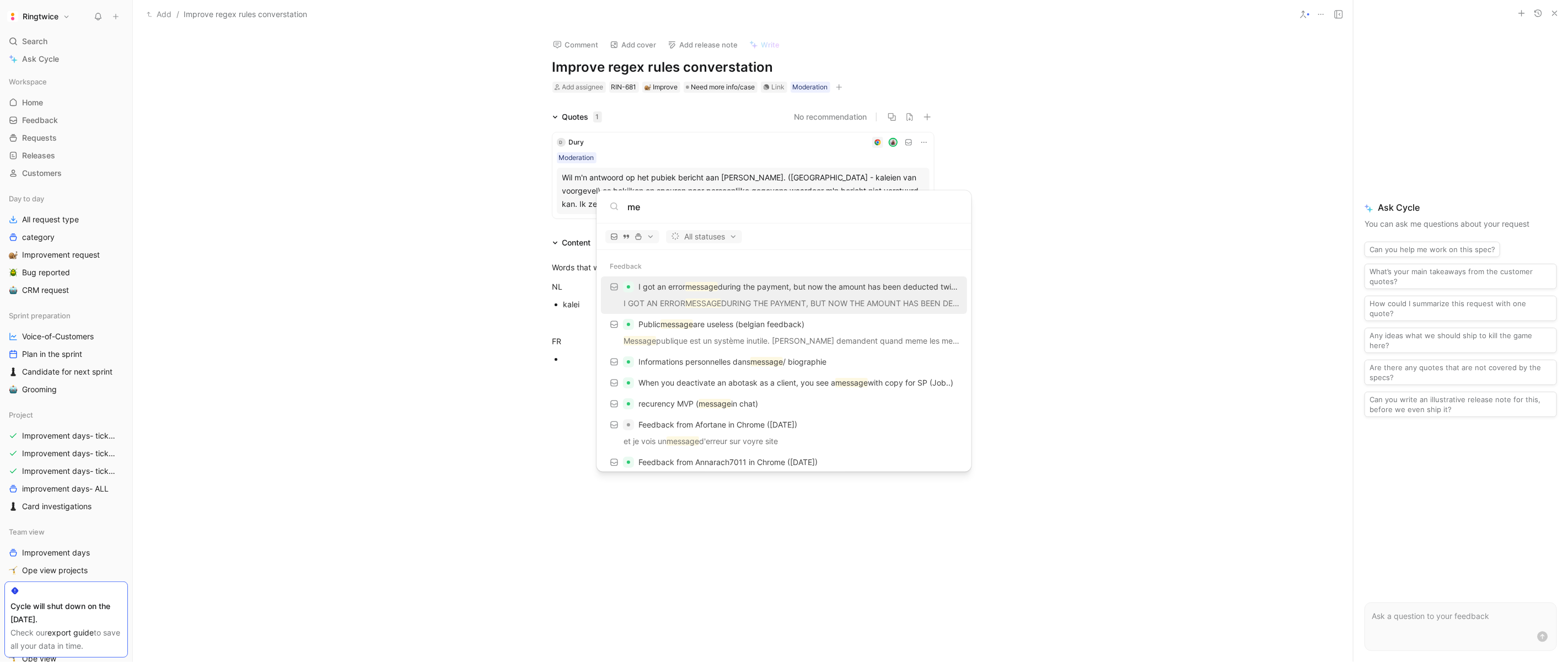
type input "m"
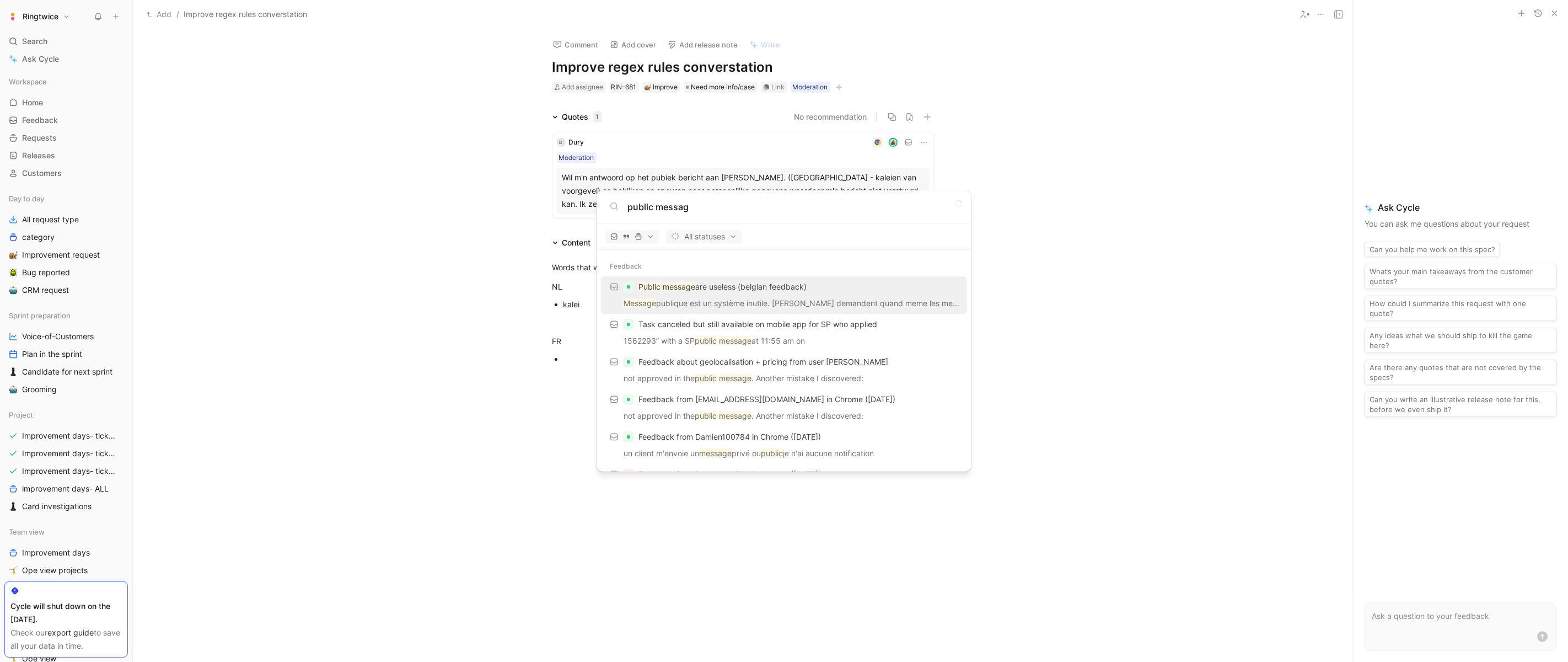
type input "public message"
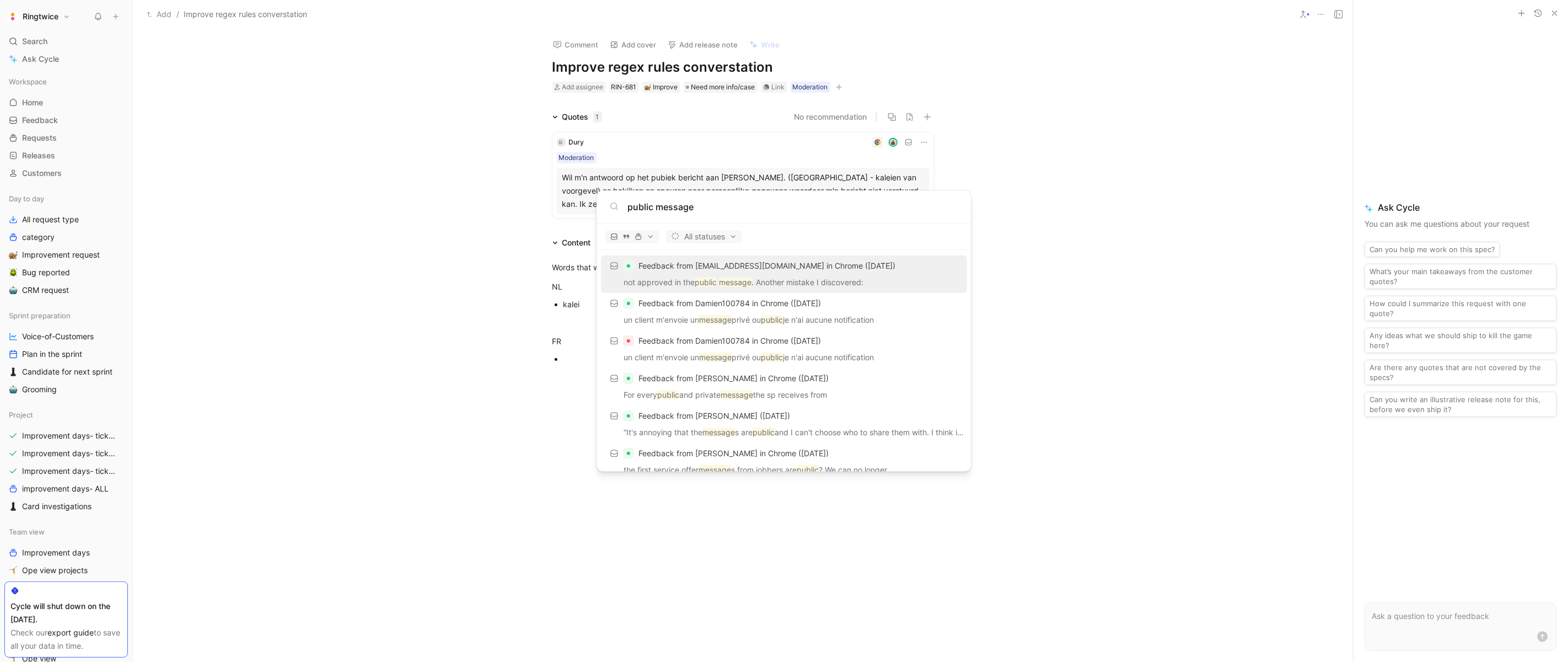
scroll to position [75, 0]
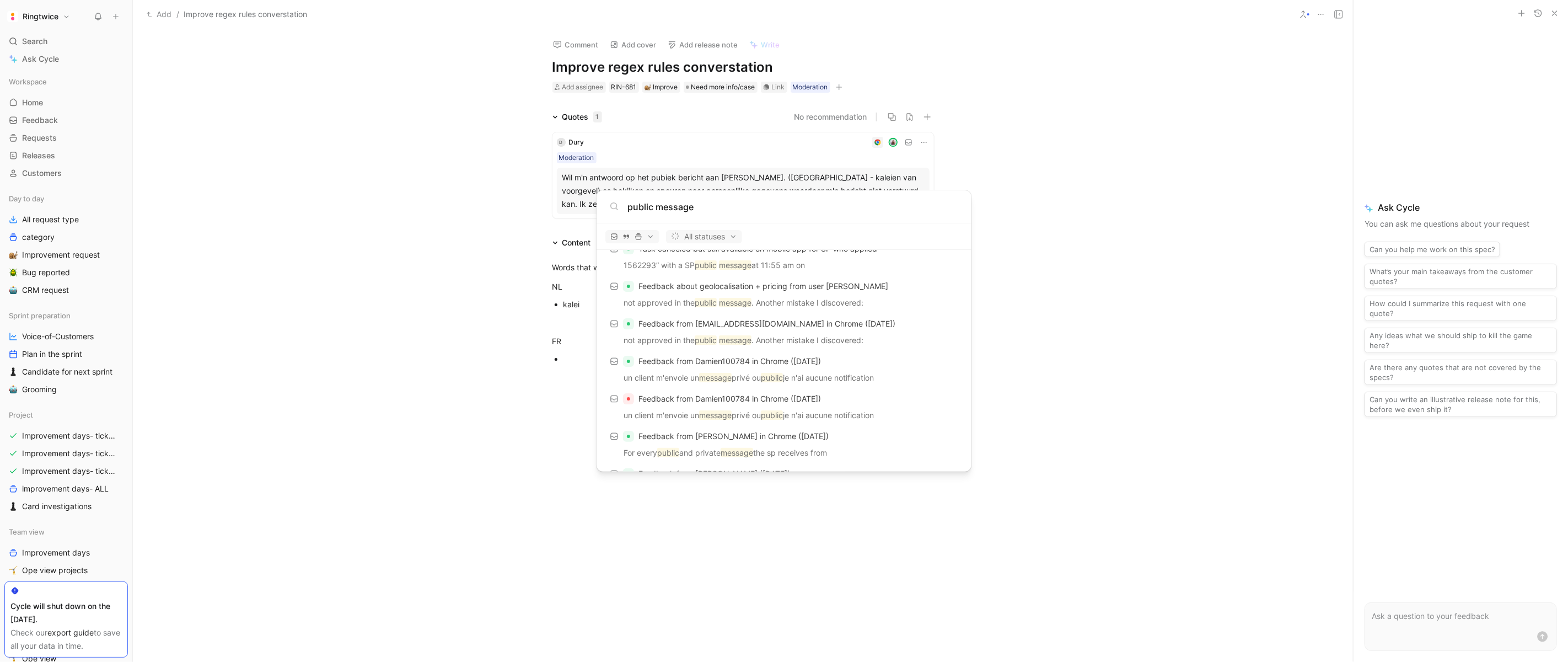
click at [674, 210] on input "public message" at bounding box center [792, 206] width 330 height 13
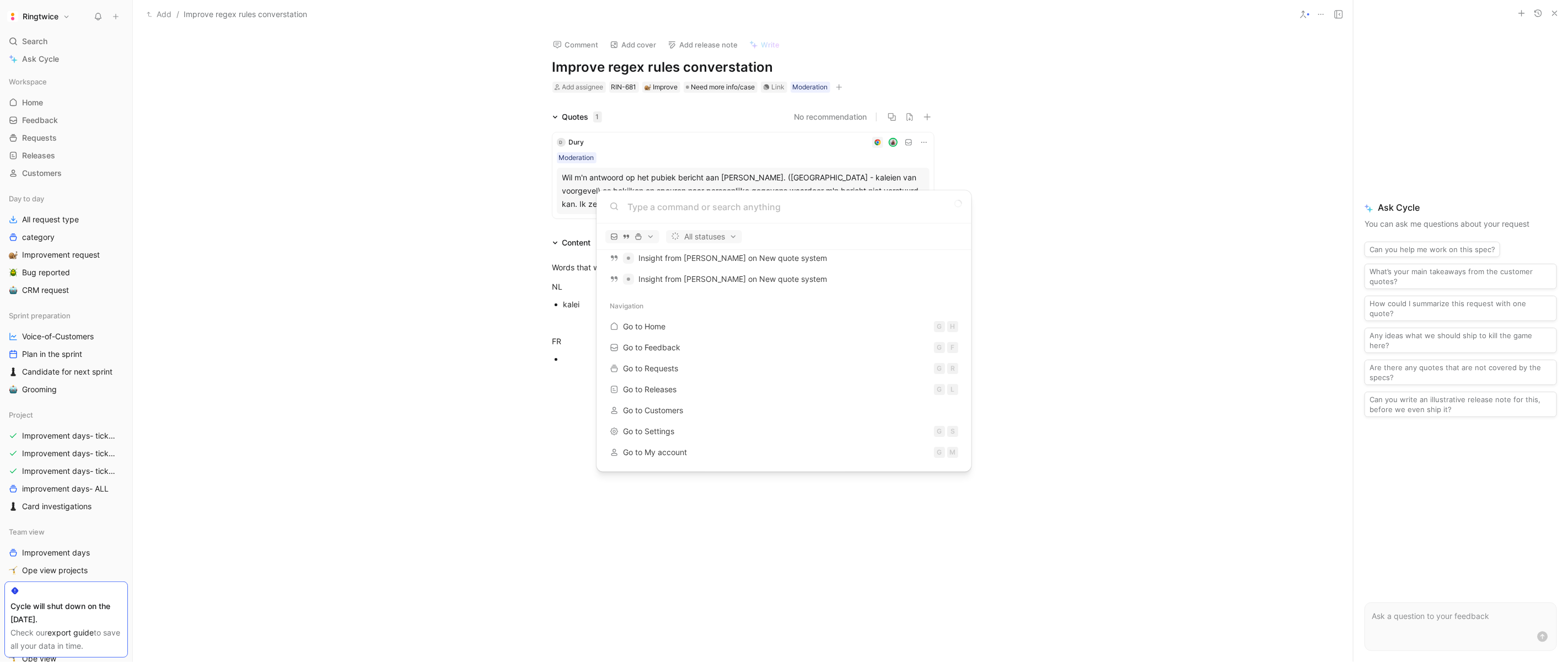
scroll to position [76, 0]
click at [314, 294] on body "Ringtwice Search ⌘ K Ask Cycle Workspace Home G then H Feedback G then F Reques…" at bounding box center [784, 331] width 1568 height 662
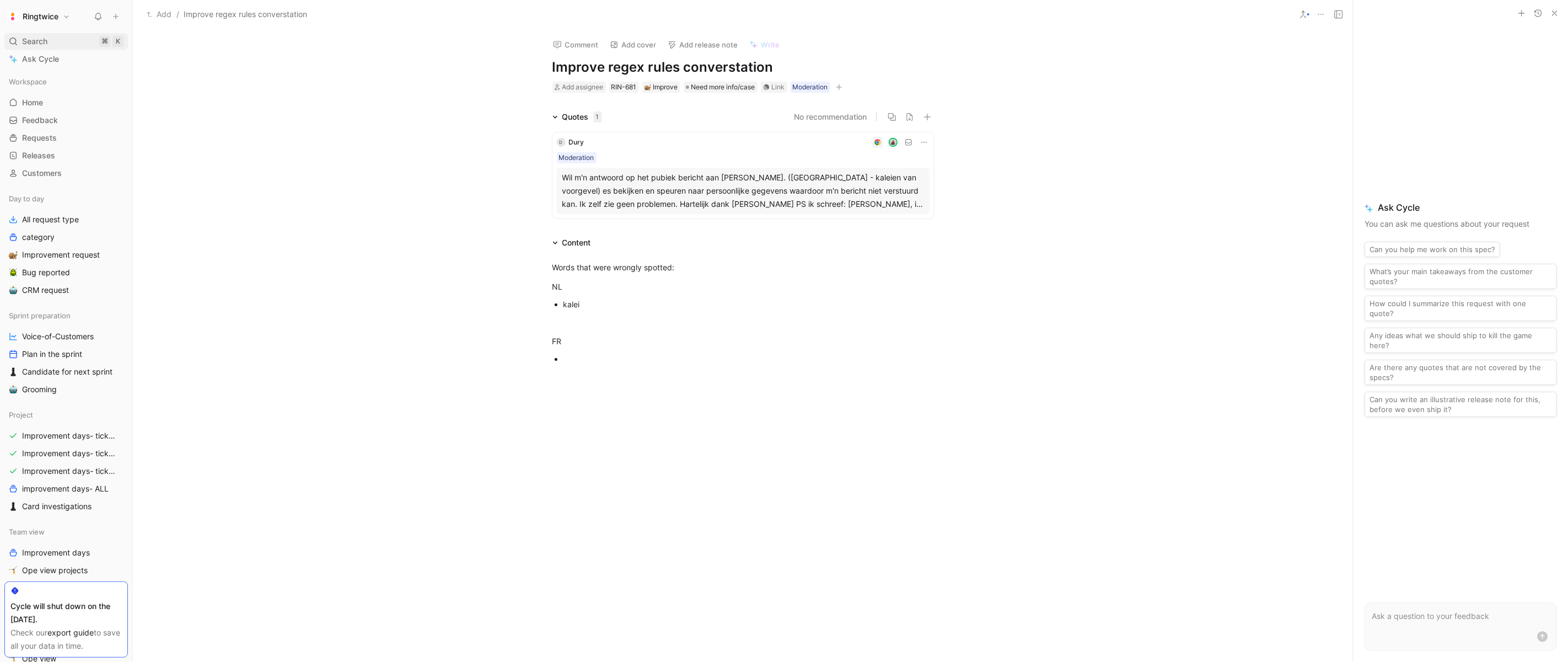
click at [41, 43] on span "Search" at bounding box center [35, 41] width 26 height 13
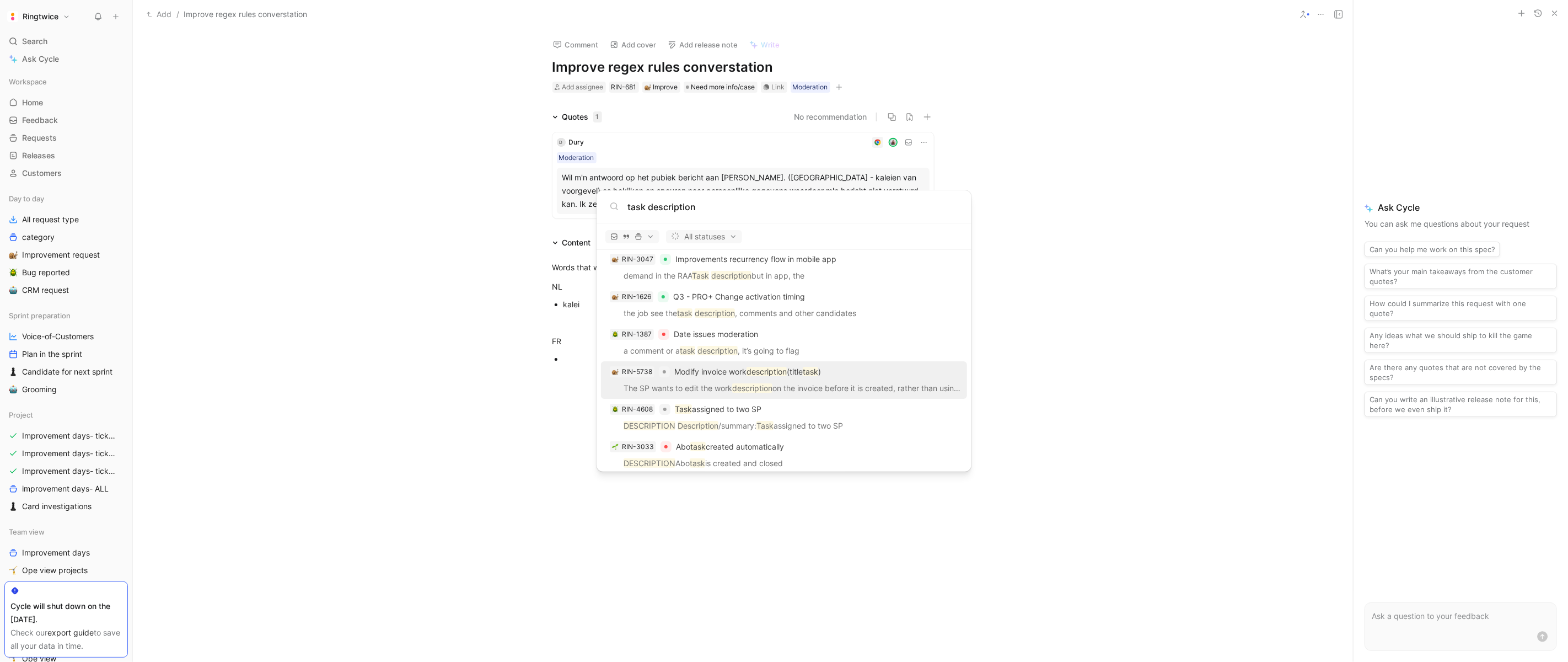
scroll to position [1355, 0]
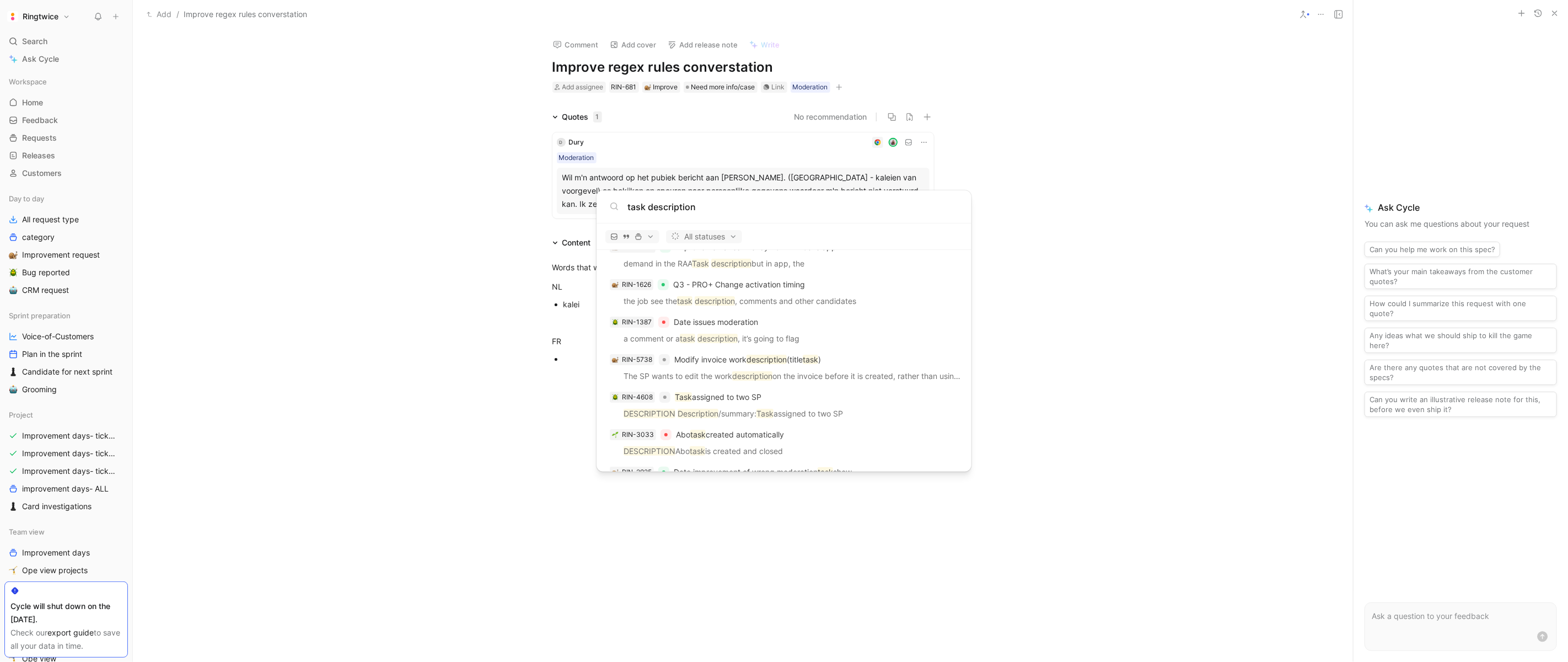
type input "task description"
click at [1069, 262] on body "Ringtwice Search ⌘ K Ask Cycle Workspace Home G then H Feedback G then F Reques…" at bounding box center [784, 331] width 1568 height 662
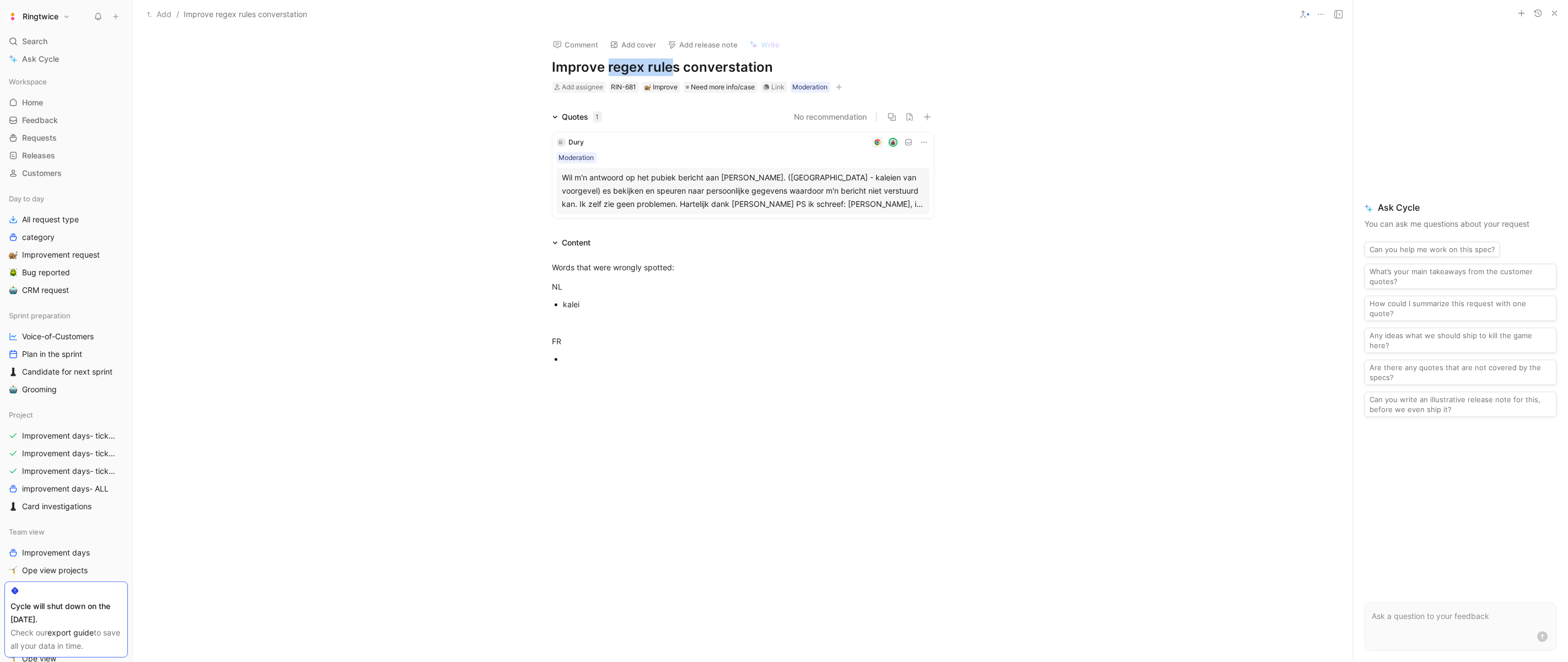
drag, startPoint x: 608, startPoint y: 64, endPoint x: 674, endPoint y: 66, distance: 66.0
click at [673, 66] on h1 "Improve regex rules converstation" at bounding box center [743, 66] width 382 height 17
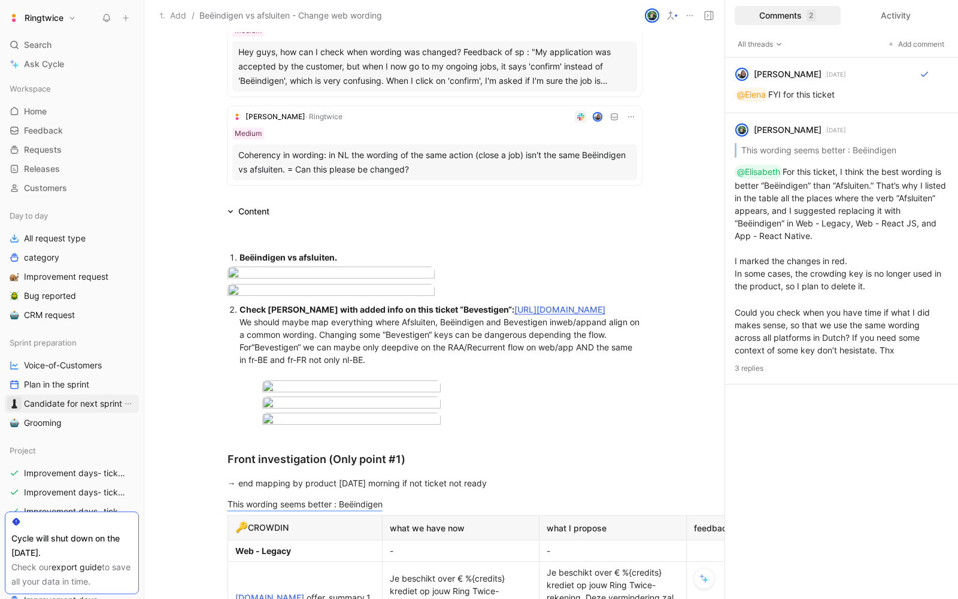
scroll to position [246, 0]
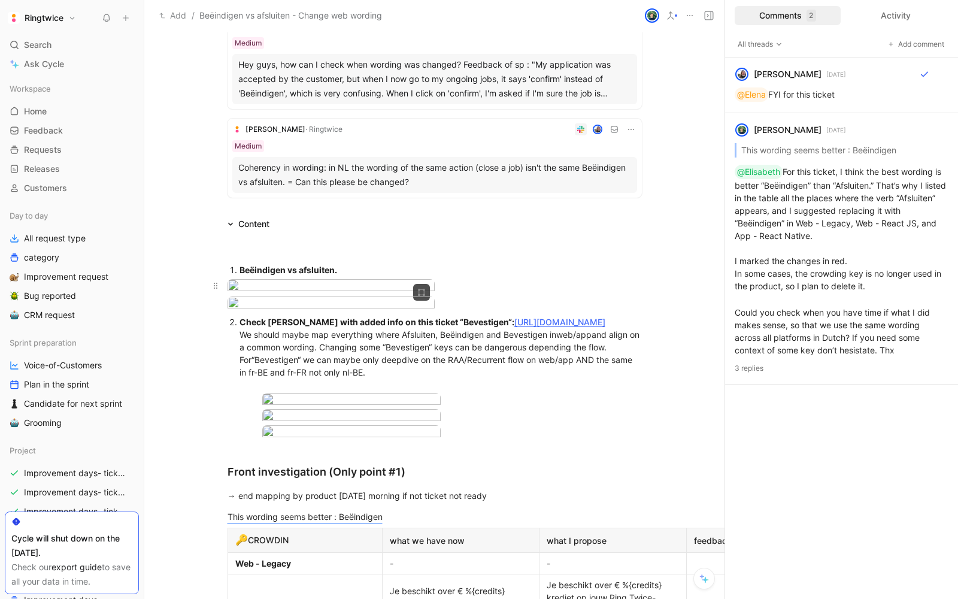
click at [316, 322] on body "Ringtwice Search ⌘ K Ask Cycle Workspace Home G then H Feedback G then F Reques…" at bounding box center [479, 299] width 958 height 599
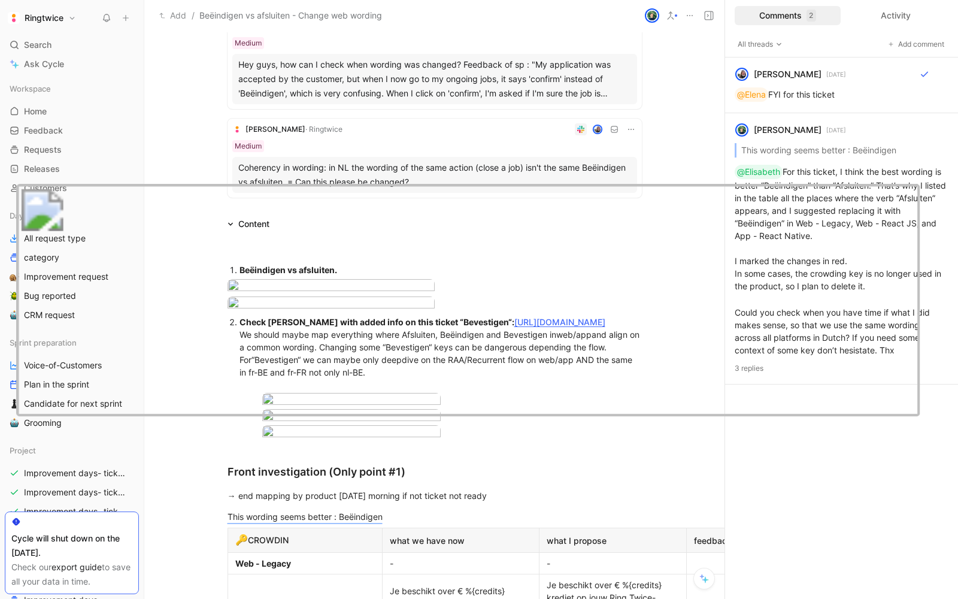
click at [365, 598] on div at bounding box center [479, 599] width 958 height 0
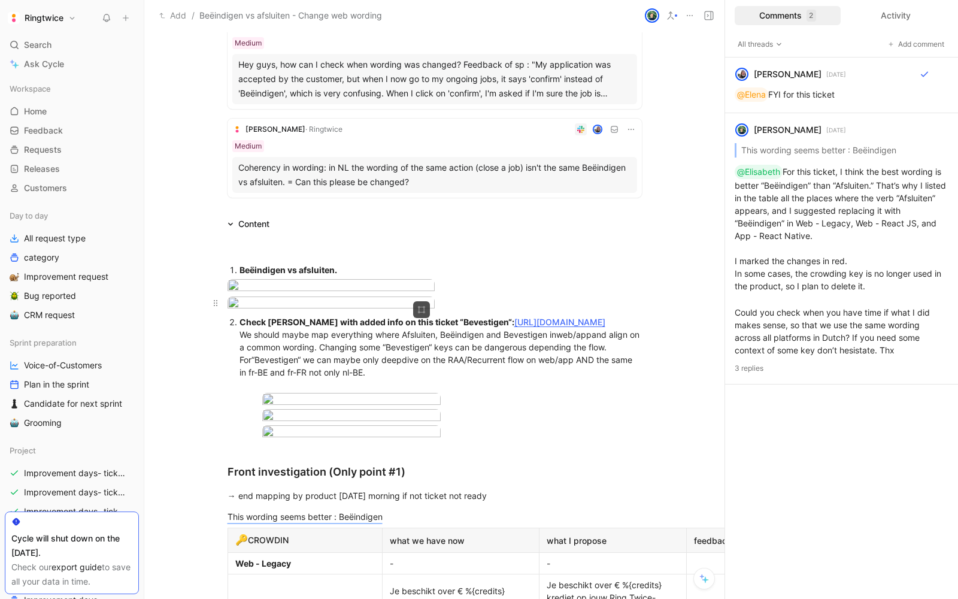
click at [310, 397] on body "Ringtwice Search ⌘ K Ask Cycle Workspace Home G then H Feedback G then F Reques…" at bounding box center [479, 299] width 958 height 599
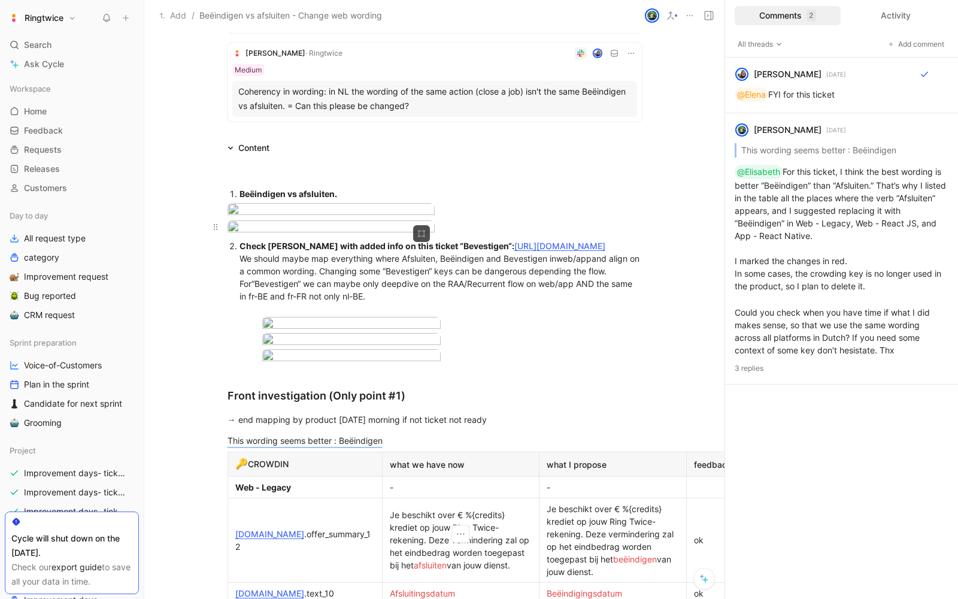
scroll to position [343, 0]
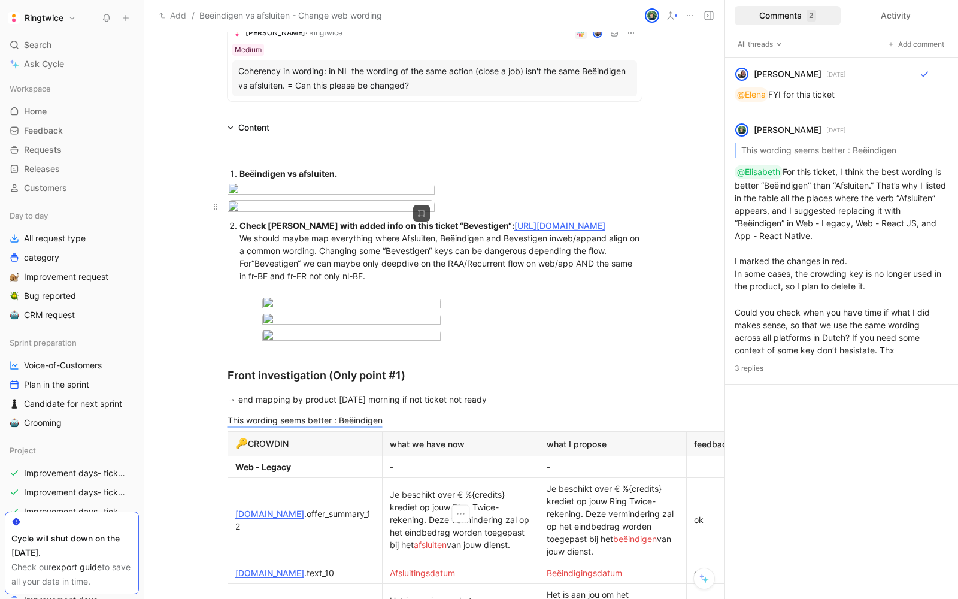
click at [380, 307] on body "Ringtwice Search ⌘ K Ask Cycle Workspace Home G then H Feedback G then F Reques…" at bounding box center [479, 299] width 958 height 599
click at [327, 220] on body "Ringtwice Search ⌘ K Ask Cycle Workspace Home G then H Feedback G then F Reques…" at bounding box center [479, 299] width 958 height 599
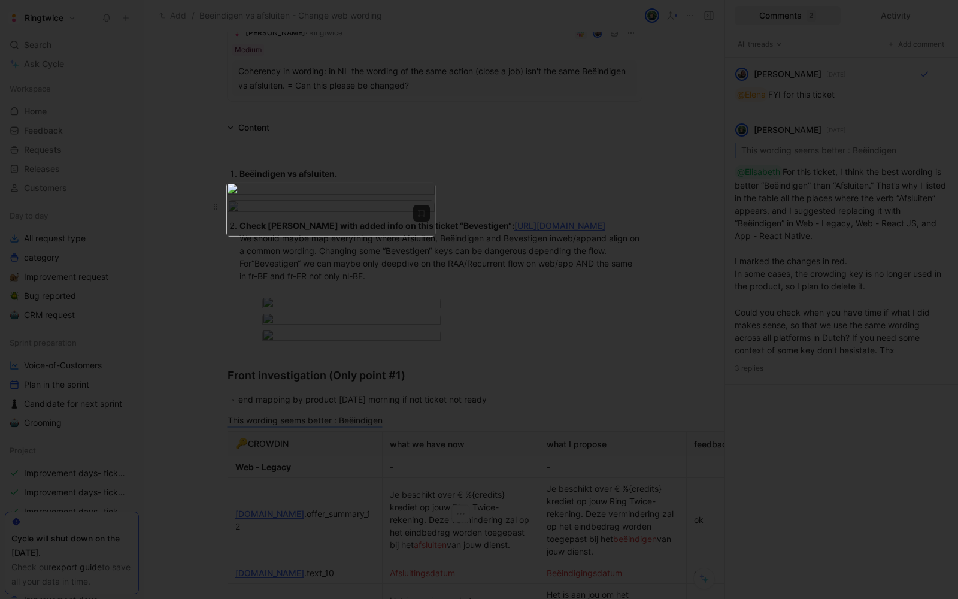
click at [325, 317] on body "Ringtwice Search ⌘ K Ask Cycle Workspace Home G then H Feedback G then F Reques…" at bounding box center [479, 299] width 958 height 599
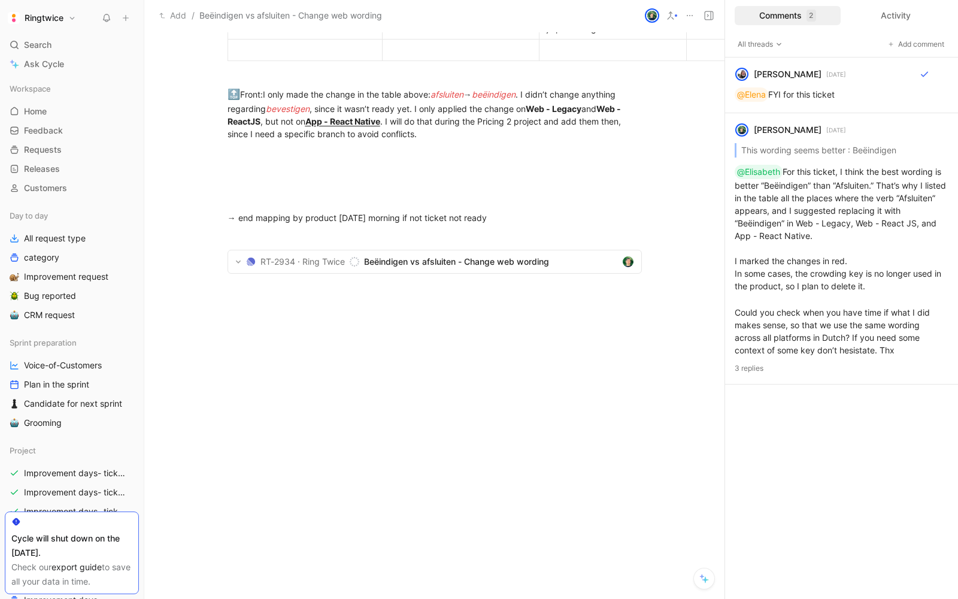
scroll to position [6515, 0]
click at [311, 305] on div at bounding box center [434, 394] width 580 height 180
click at [383, 265] on span "Beëindigen vs afsluiten - Change web wording" at bounding box center [490, 262] width 253 height 14
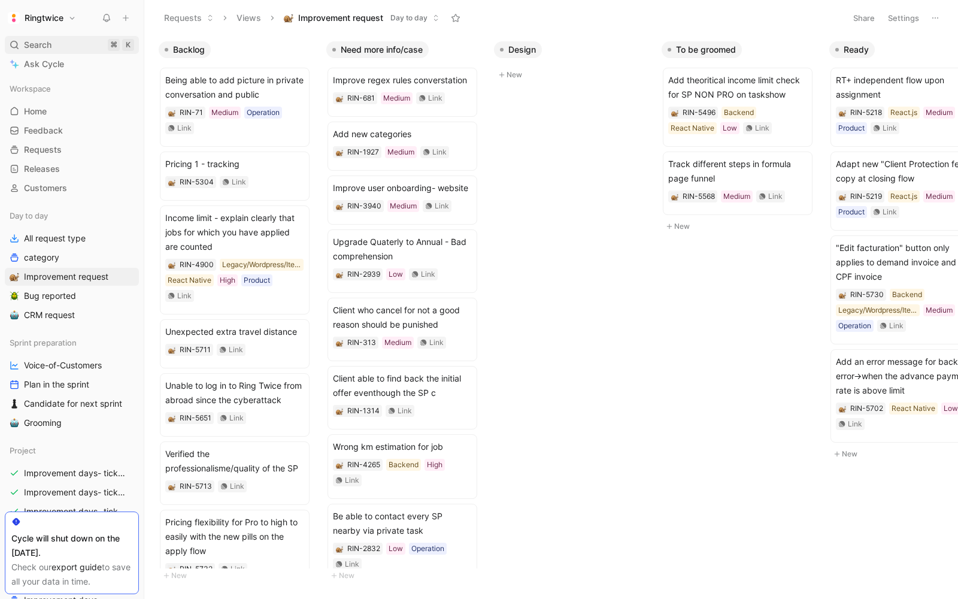
scroll to position [0, 164]
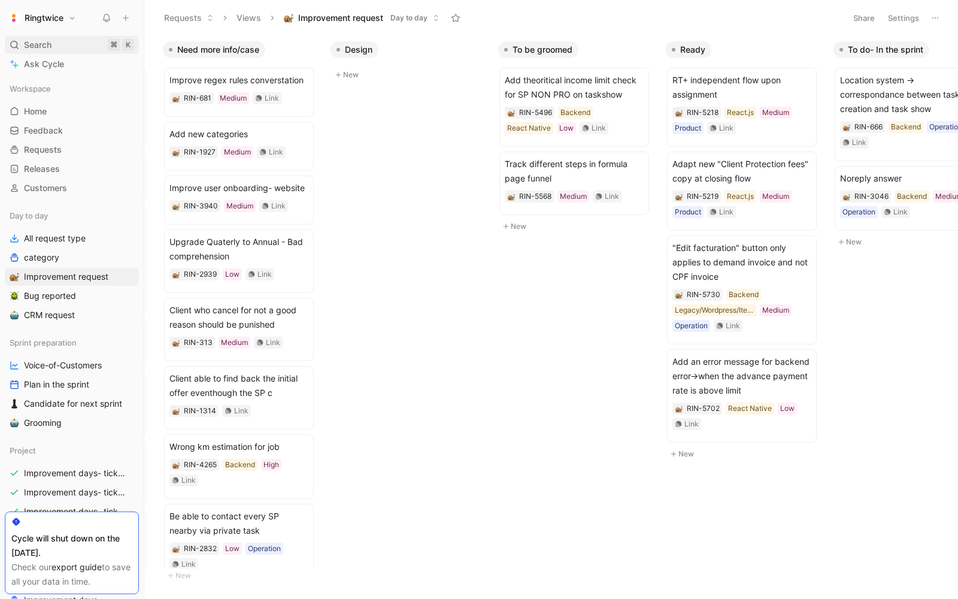
click at [26, 38] on span "Search" at bounding box center [38, 45] width 28 height 14
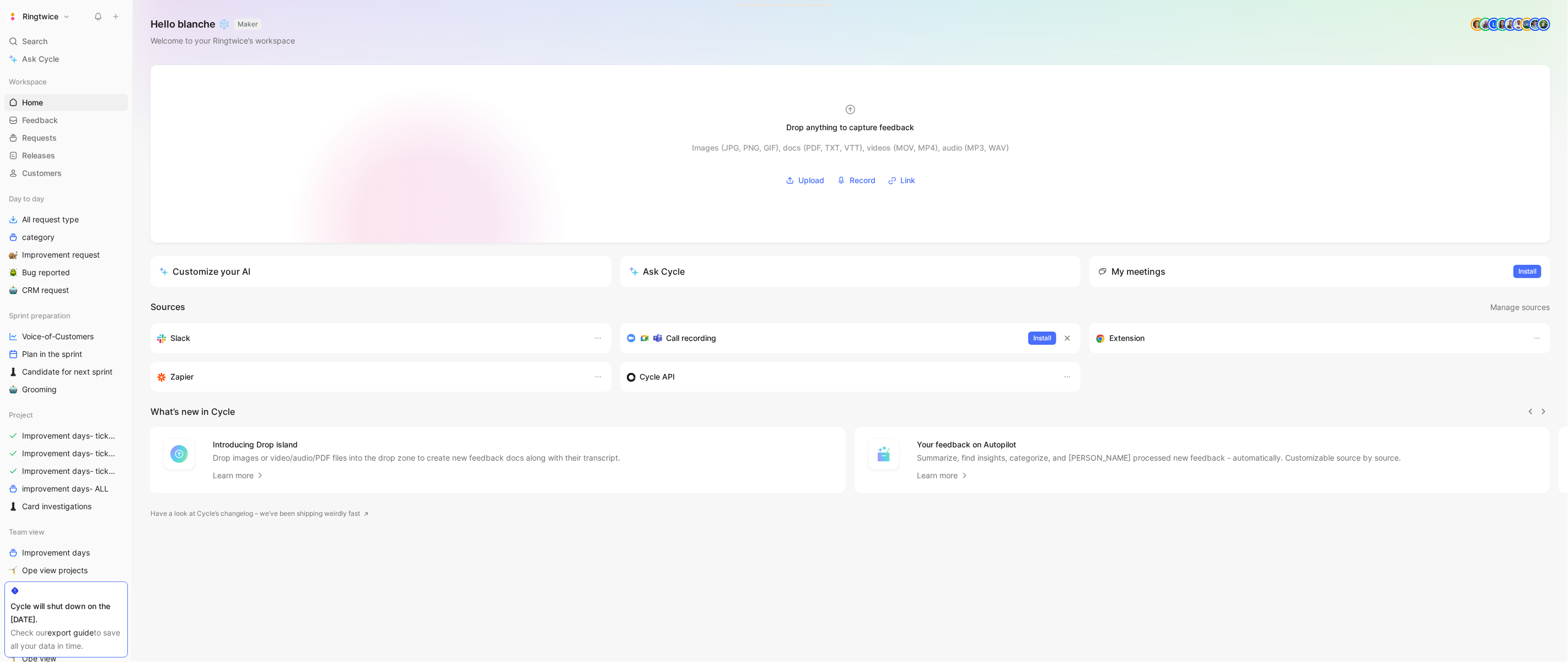
scroll to position [0, 1]
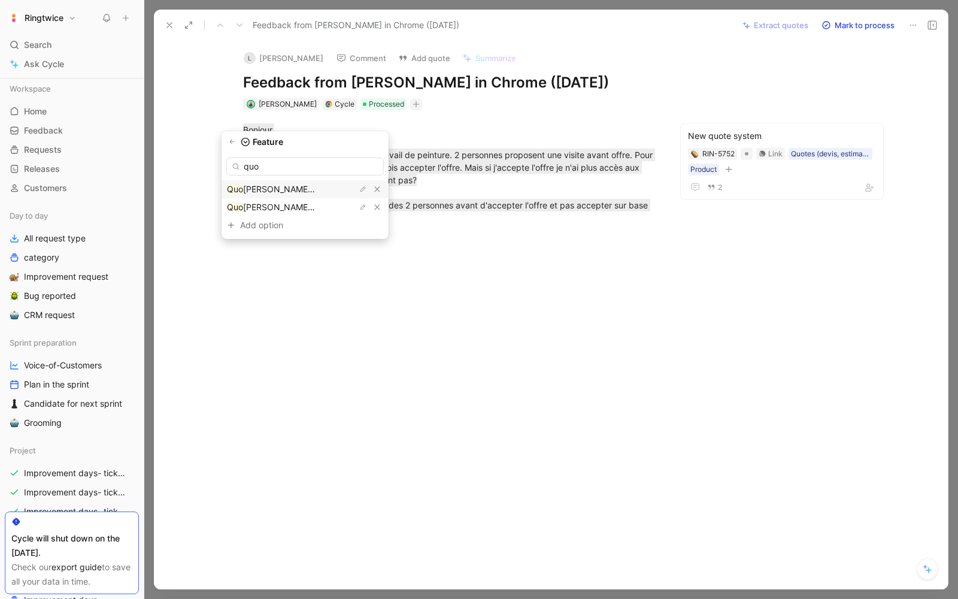
scroll to position [551, 0]
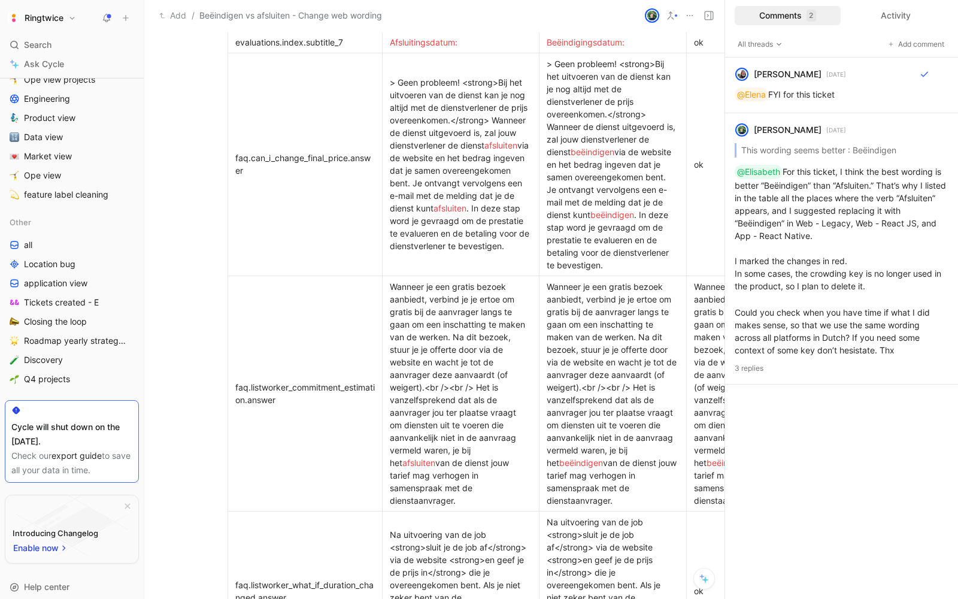
scroll to position [565, 0]
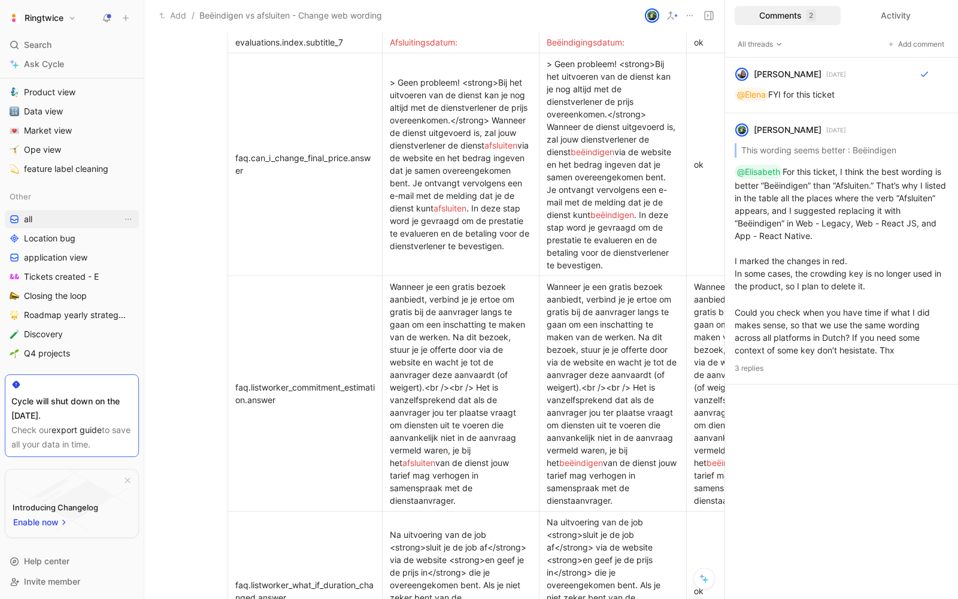
click at [53, 211] on link "all" at bounding box center [72, 219] width 134 height 18
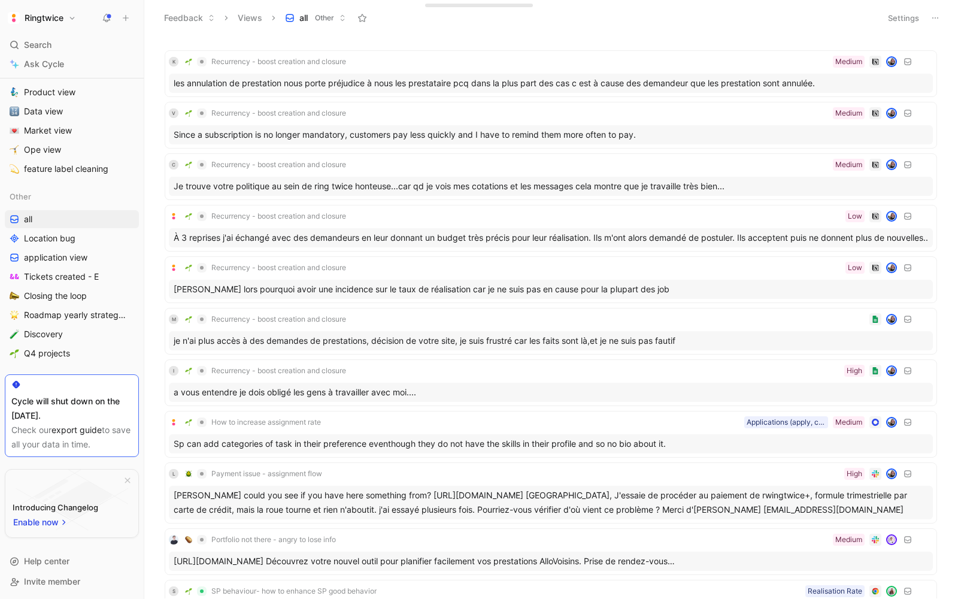
click at [903, 13] on button "Settings" at bounding box center [904, 18] width 42 height 17
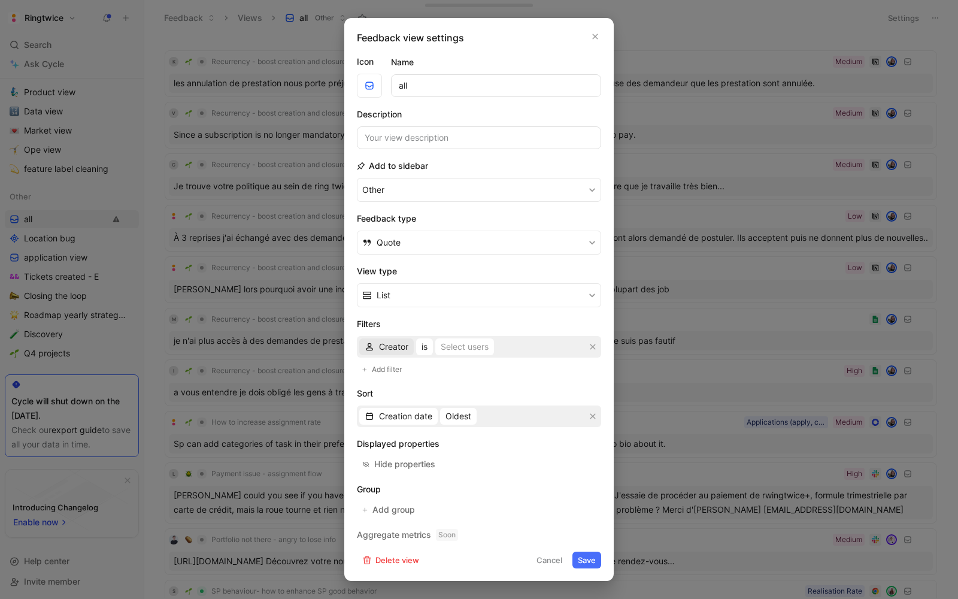
click at [382, 346] on span "Creator" at bounding box center [393, 347] width 29 height 14
click at [411, 237] on button "Quote" at bounding box center [479, 243] width 244 height 24
click at [550, 557] on button "Cancel" at bounding box center [549, 560] width 37 height 17
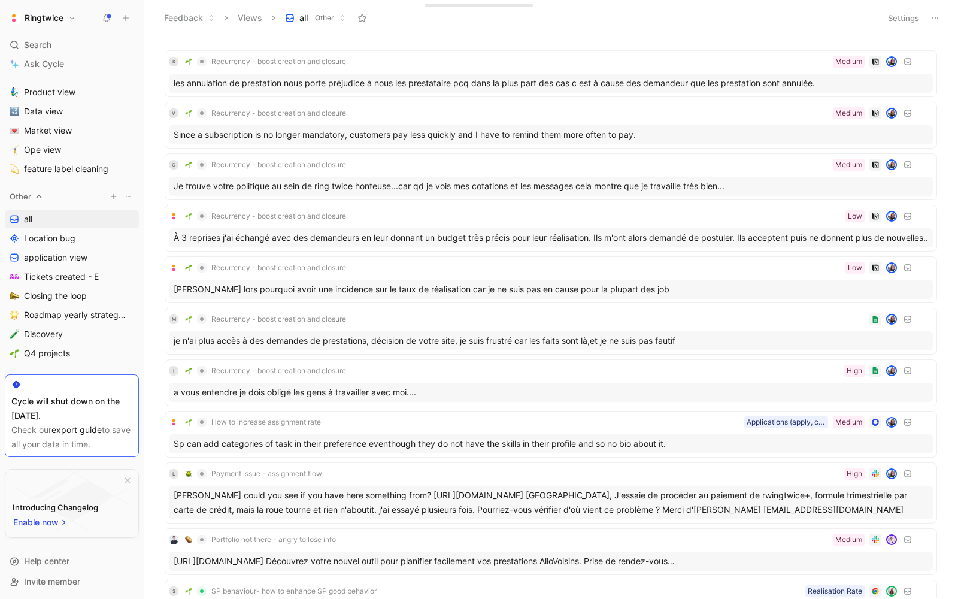
click at [116, 194] on icon "button" at bounding box center [113, 196] width 7 height 7
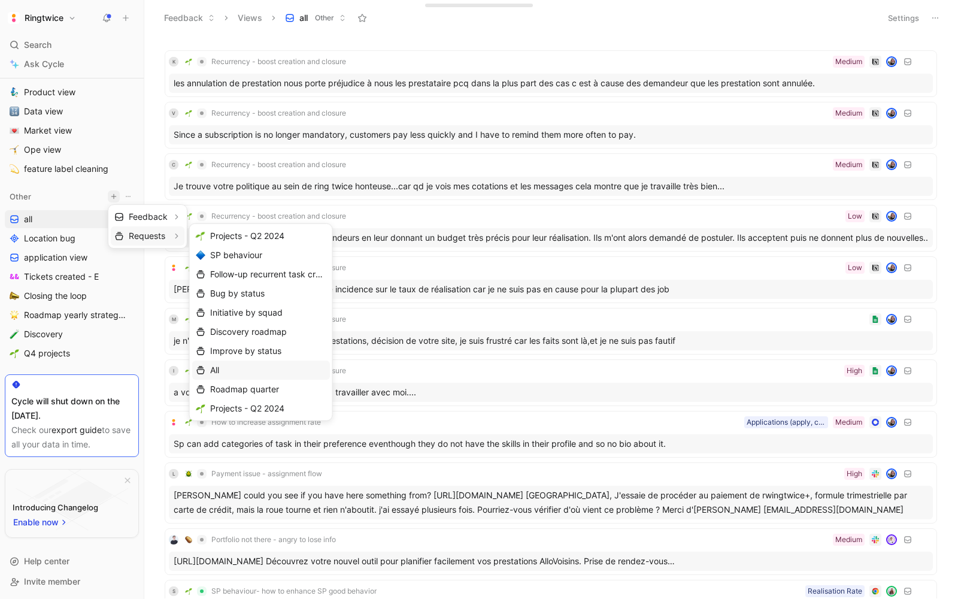
click at [266, 377] on div "All" at bounding box center [261, 370] width 138 height 19
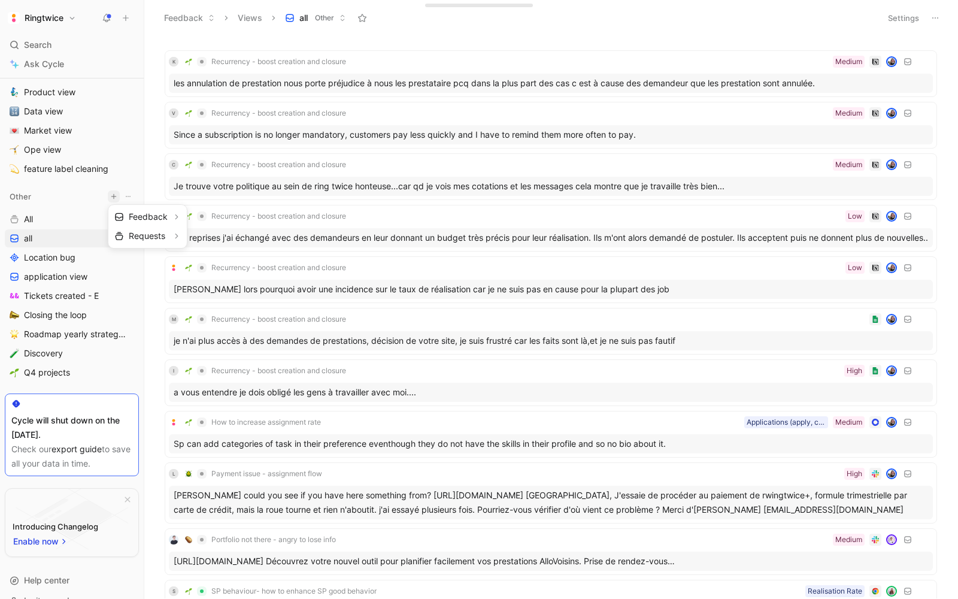
click at [919, 25] on div at bounding box center [479, 299] width 958 height 599
click at [904, 17] on button "Settings" at bounding box center [904, 18] width 42 height 17
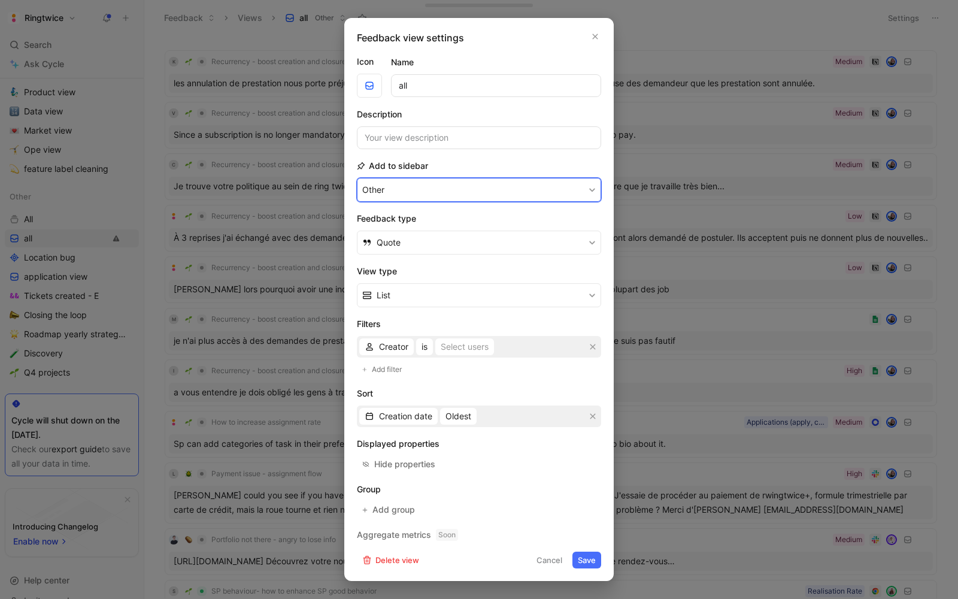
click at [414, 189] on button "Other" at bounding box center [479, 190] width 244 height 24
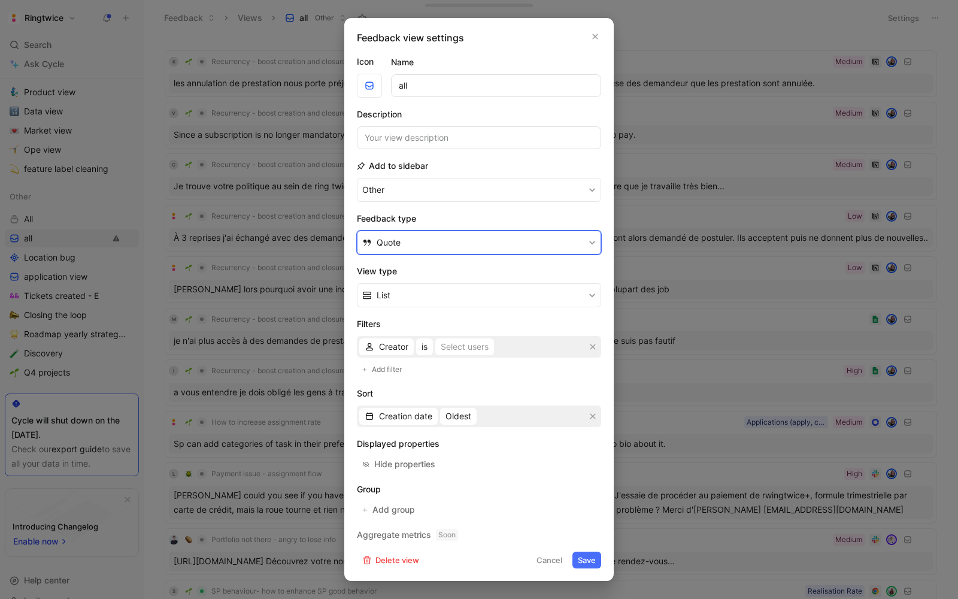
click at [406, 247] on button "Quote" at bounding box center [479, 243] width 244 height 24
click at [592, 41] on icon "button" at bounding box center [595, 37] width 7 height 10
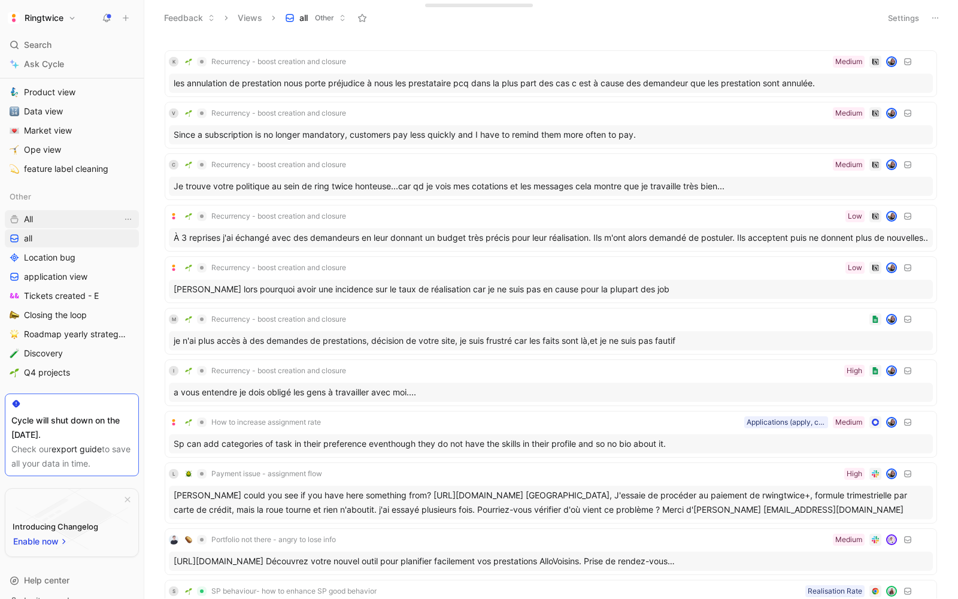
scroll to position [585, 0]
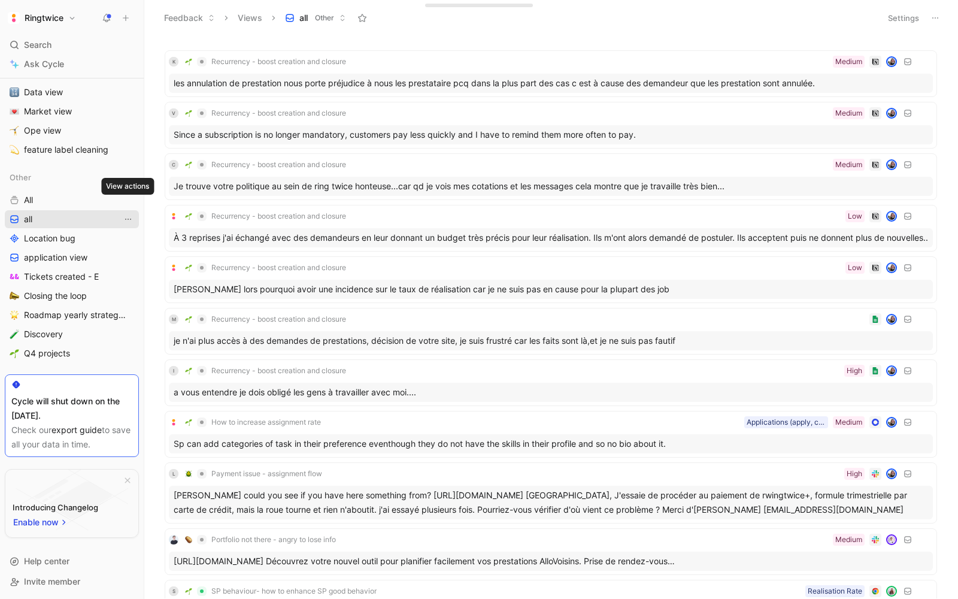
click at [130, 213] on button "View actions" at bounding box center [128, 219] width 12 height 12
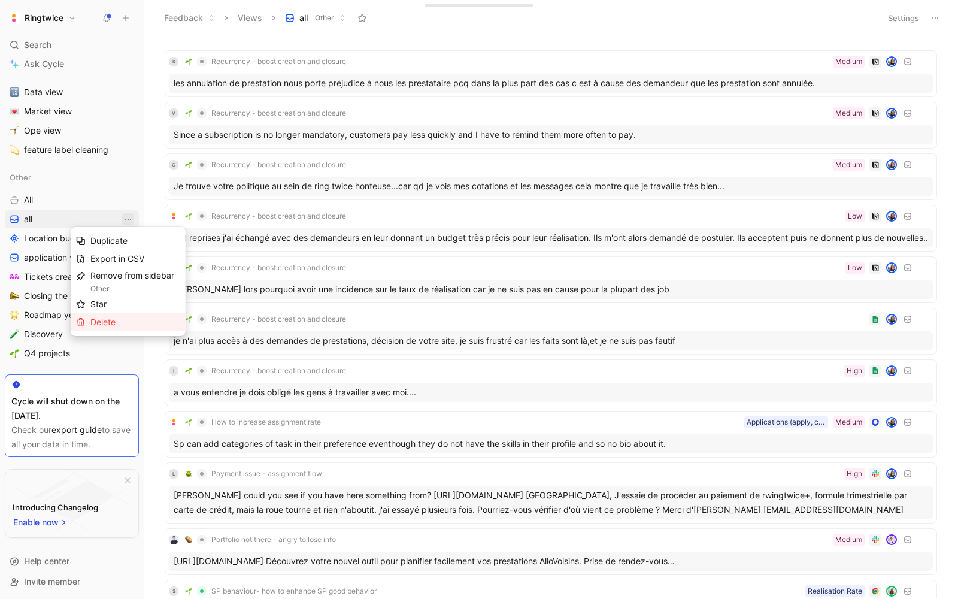
click at [120, 315] on div "Delete" at bounding box center [135, 322] width 90 height 14
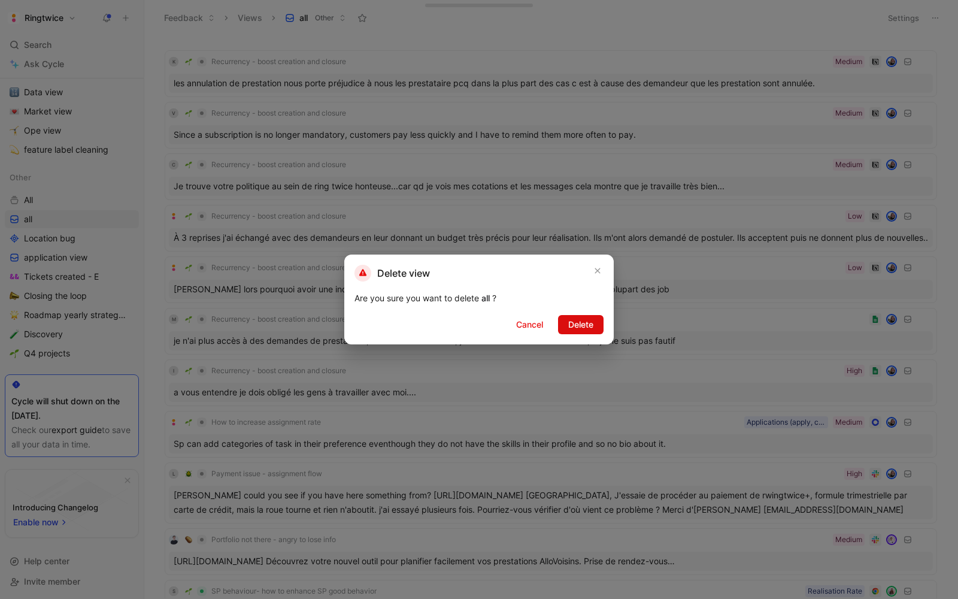
click at [582, 317] on span "Delete" at bounding box center [580, 324] width 25 height 14
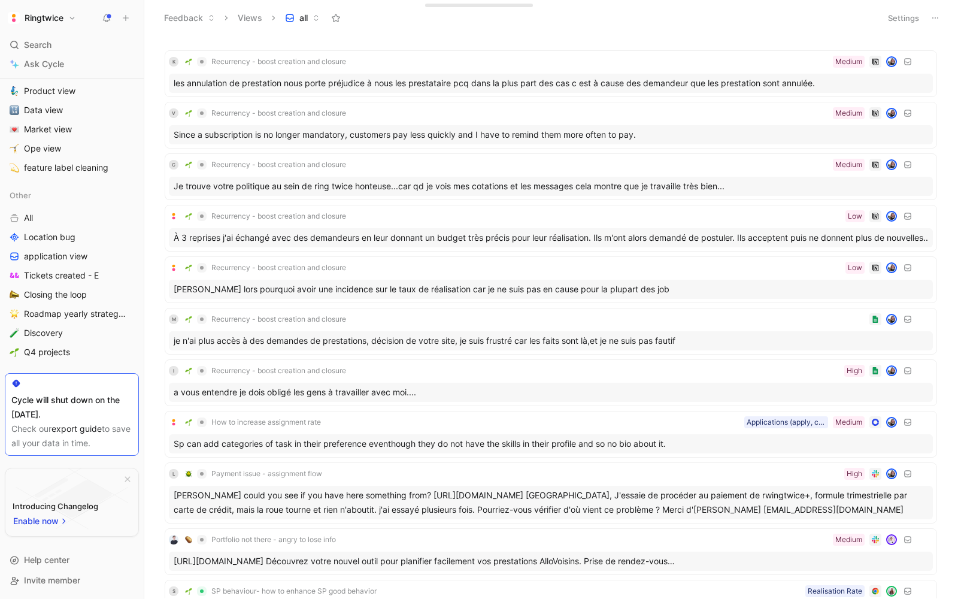
scroll to position [565, 0]
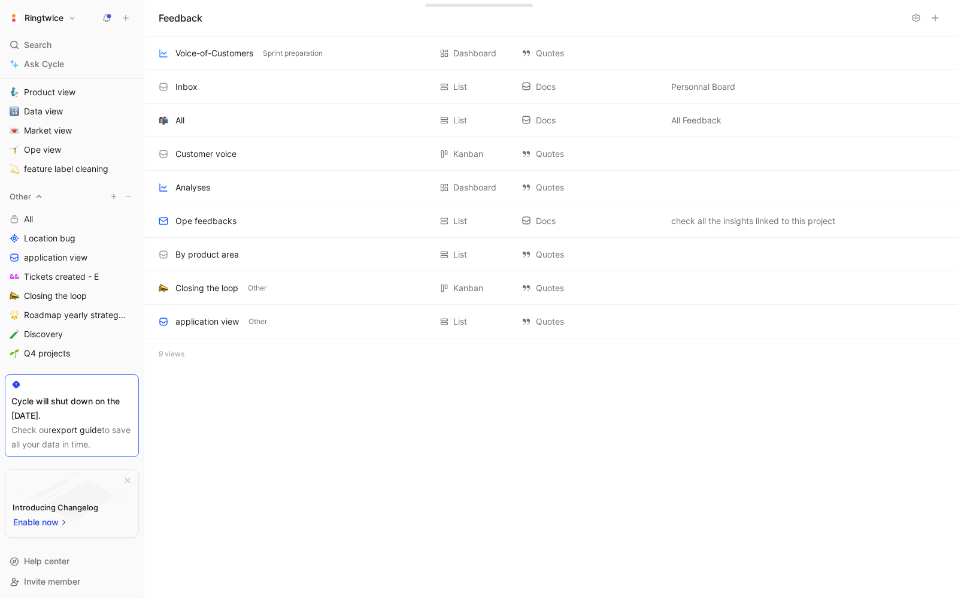
click at [114, 194] on use "button" at bounding box center [113, 196] width 5 height 5
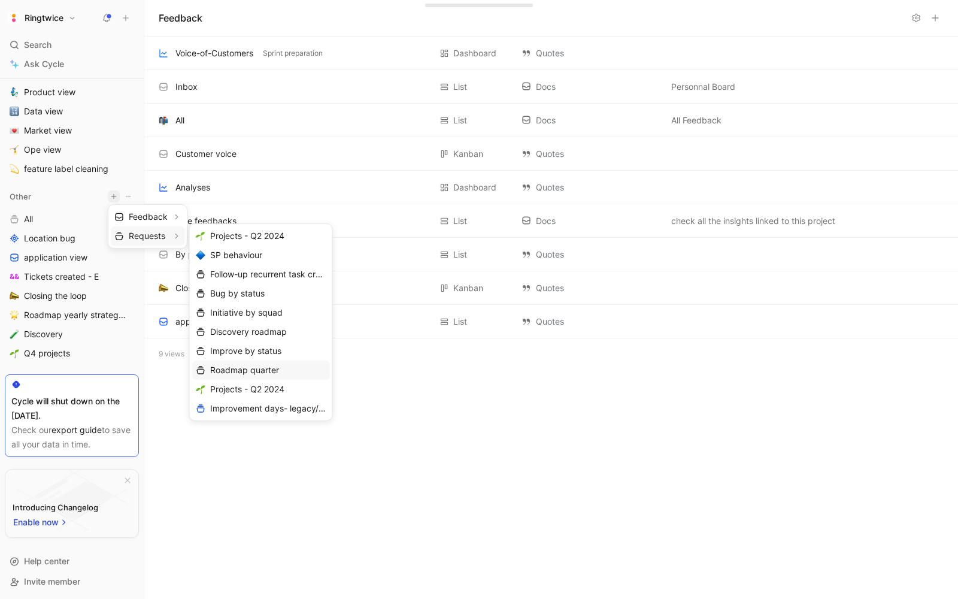
click at [277, 373] on span "Roadmap quarter" at bounding box center [244, 369] width 69 height 11
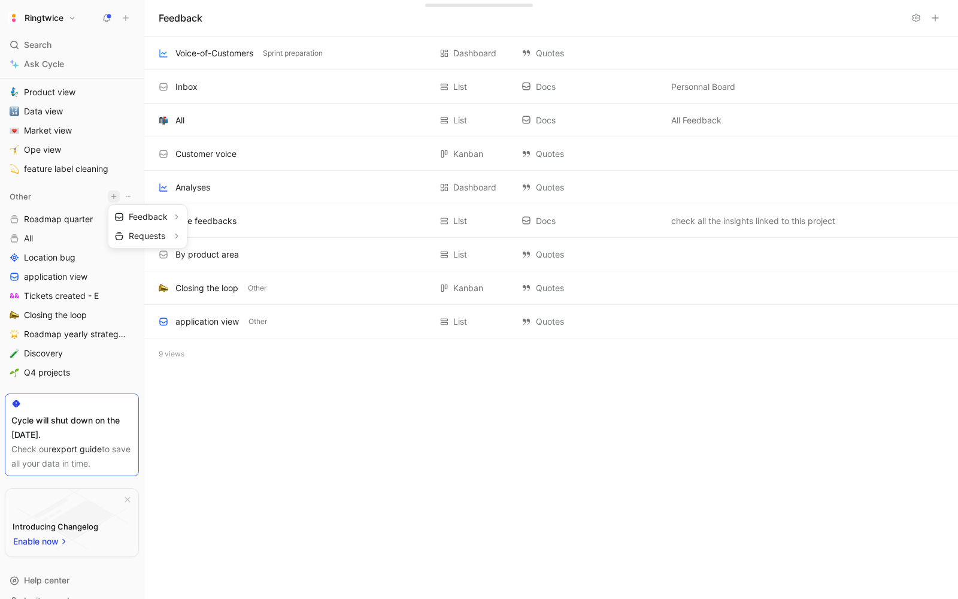
click at [187, 435] on div at bounding box center [479, 299] width 958 height 599
click at [168, 354] on div "9 views" at bounding box center [551, 353] width 814 height 31
click at [108, 7] on div "Ringtwice Search ⌘ K Ask Cycle Workspace Home G then H Feedback G then F Reques…" at bounding box center [72, 299] width 144 height 599
click at [106, 15] on icon at bounding box center [107, 18] width 10 height 10
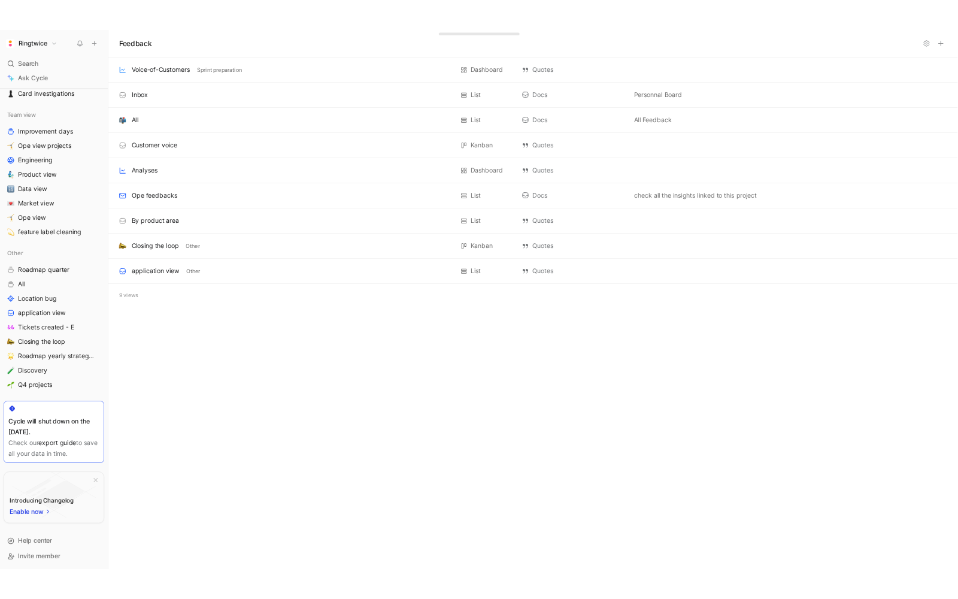
scroll to position [465, 0]
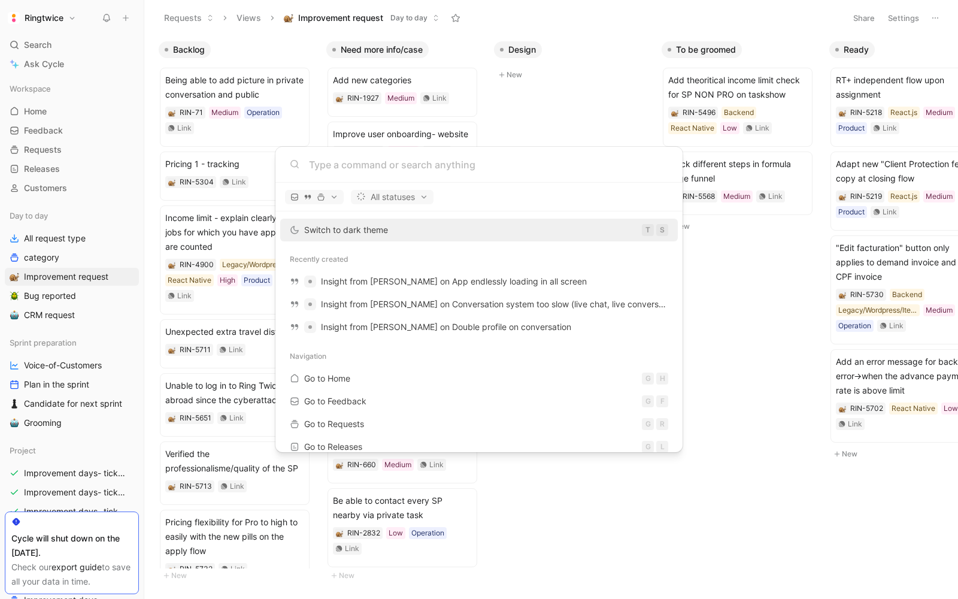
click at [71, 475] on body "Ringtwice Search ⌘ K Ask Cycle Workspace Home G then H Feedback G then F Reques…" at bounding box center [479, 299] width 958 height 599
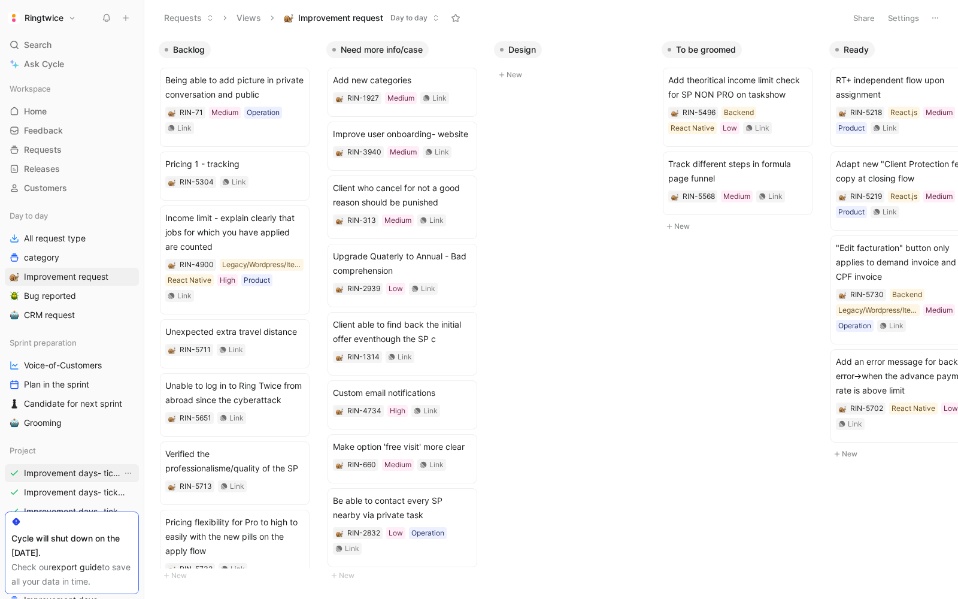
click at [60, 471] on span "Improvement days- tickets ready- React" at bounding box center [73, 473] width 98 height 12
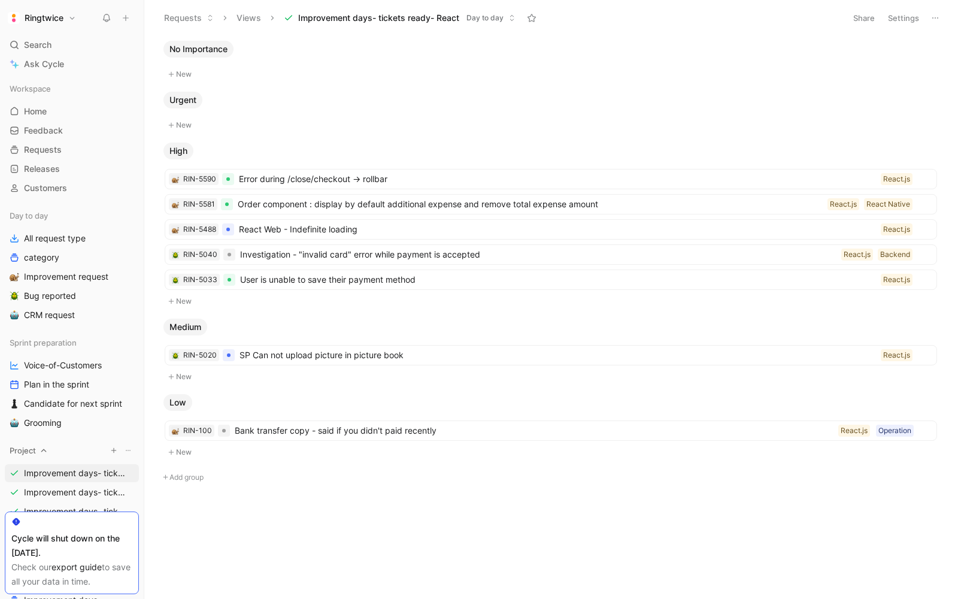
click at [68, 490] on span "Improvement days- tickets ready- backend" at bounding box center [75, 492] width 103 height 12
click at [41, 493] on span "Improvement days- tickets ready- backend" at bounding box center [75, 492] width 103 height 12
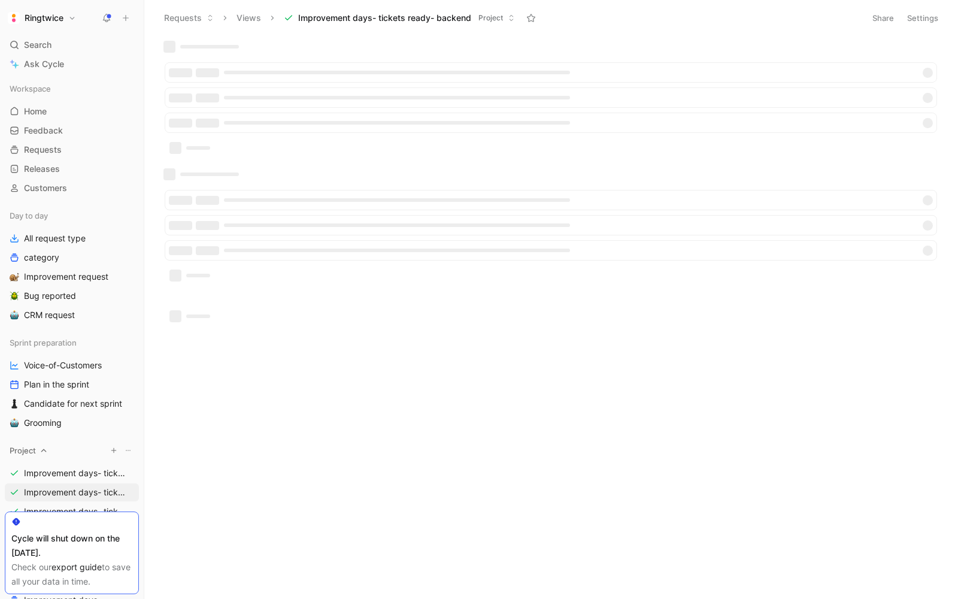
click at [87, 442] on div "Project" at bounding box center [72, 450] width 134 height 18
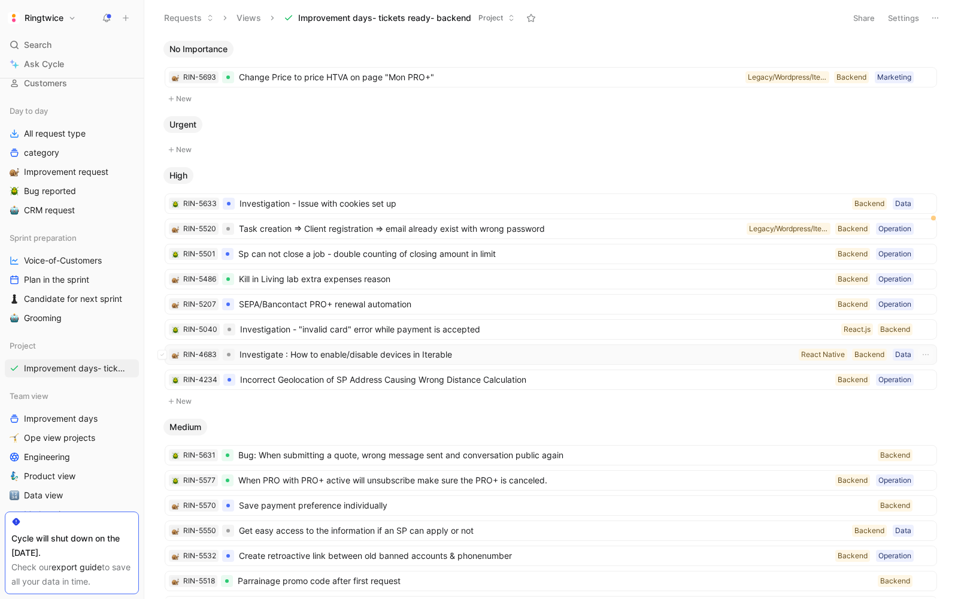
scroll to position [32, 0]
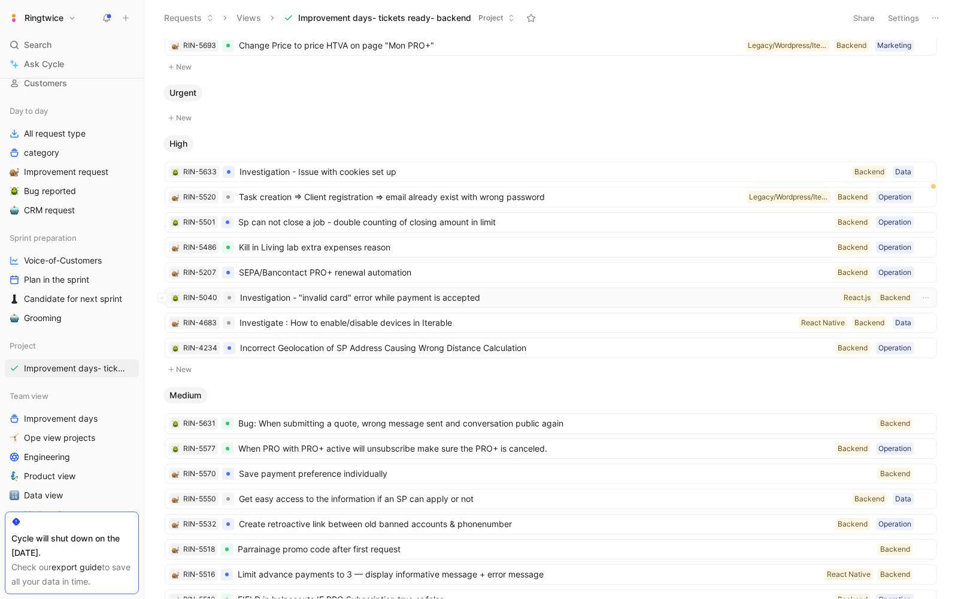
click at [407, 294] on span "Investigation - "invalid card" error while payment is accepted" at bounding box center [538, 298] width 597 height 14
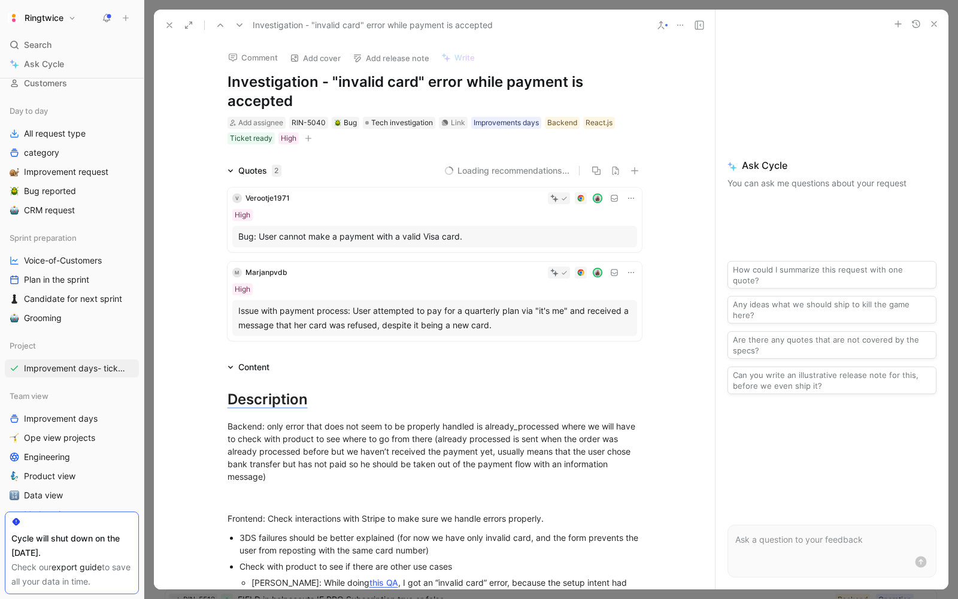
click at [436, 316] on div "Issue with payment process: User attempted to pay for a quarterly plan via "it'…" at bounding box center [434, 318] width 393 height 29
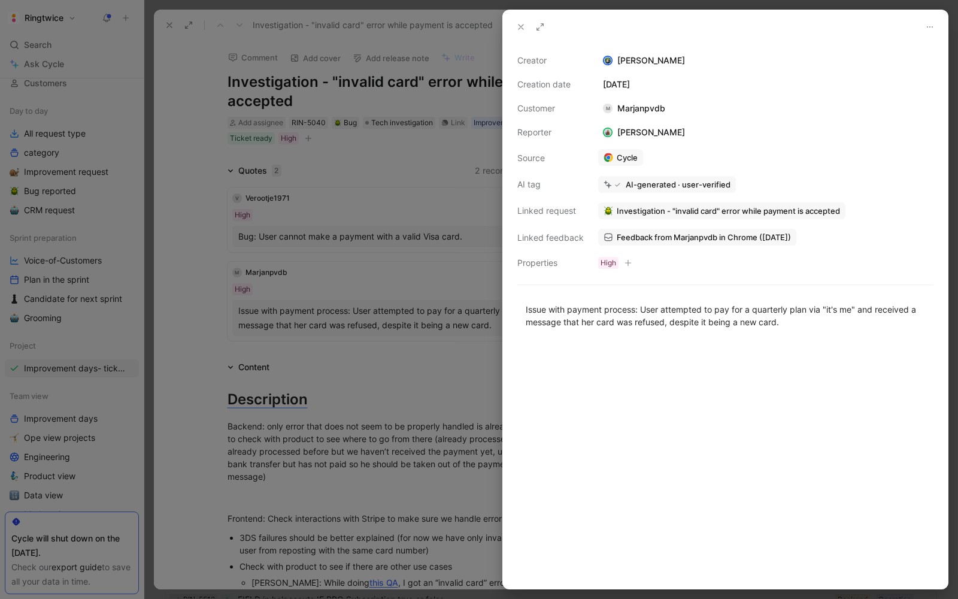
click at [394, 374] on div at bounding box center [479, 299] width 958 height 599
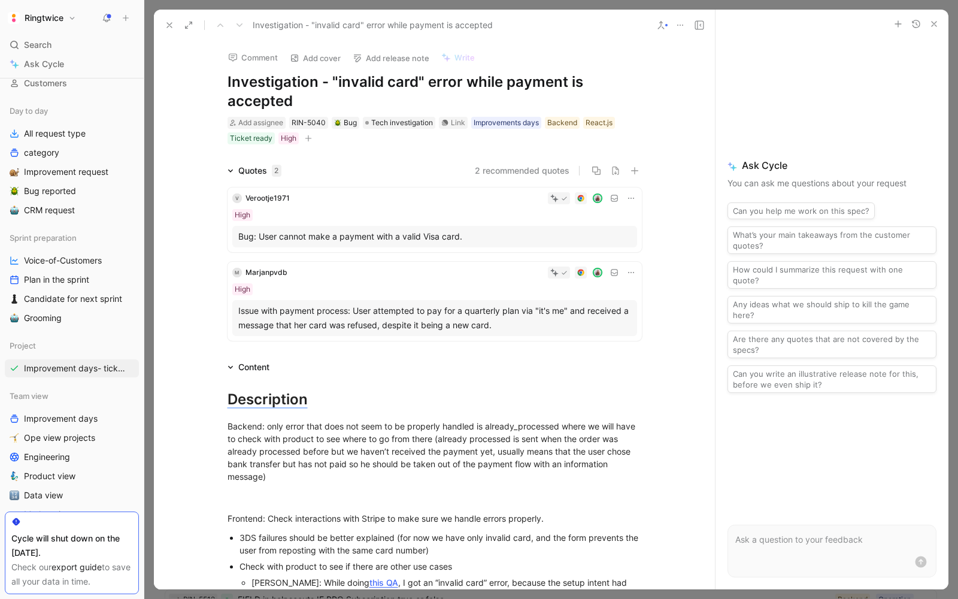
click at [169, 23] on icon at bounding box center [170, 25] width 10 height 10
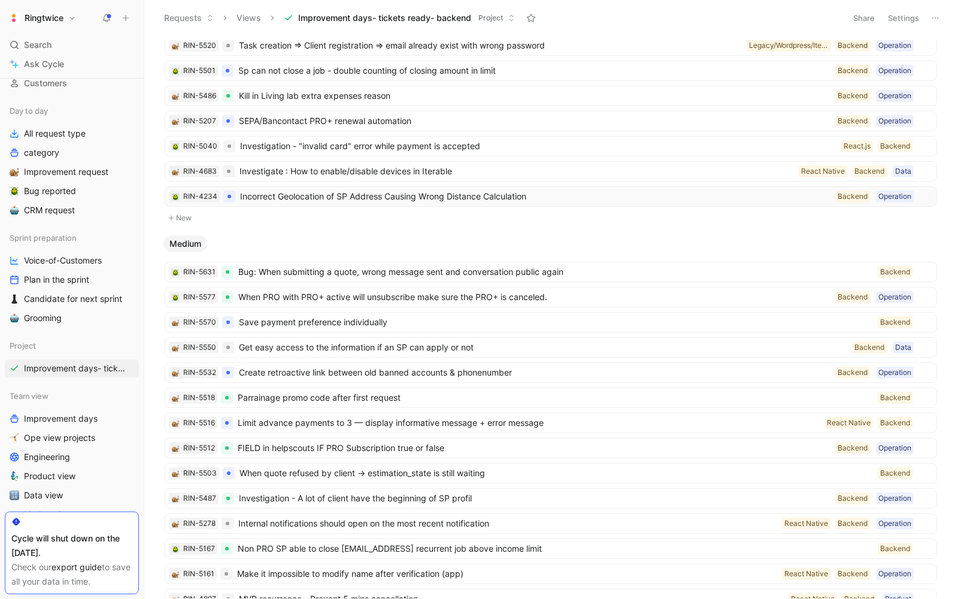
scroll to position [259, 0]
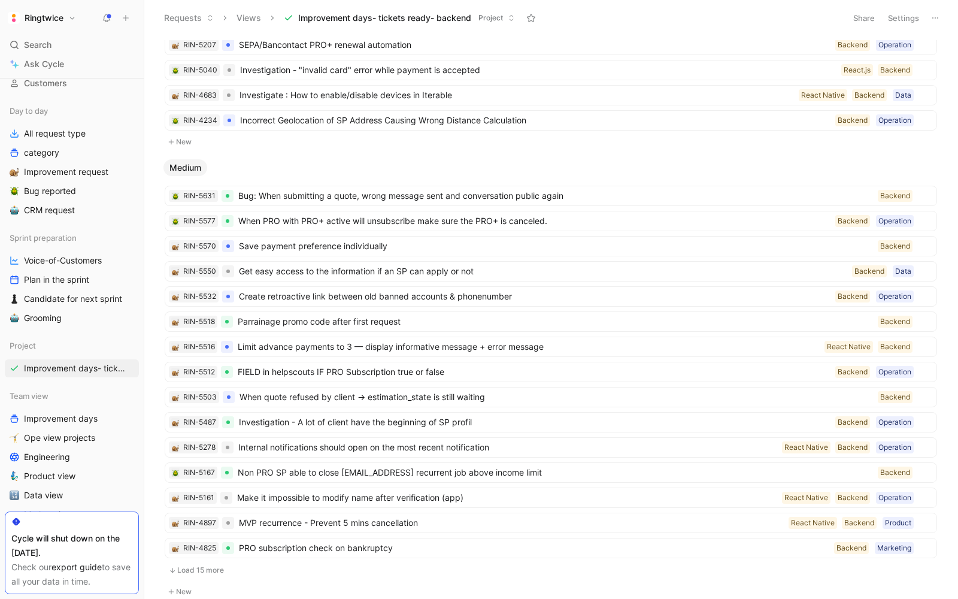
click at [203, 563] on button "Load 15 more" at bounding box center [551, 570] width 773 height 14
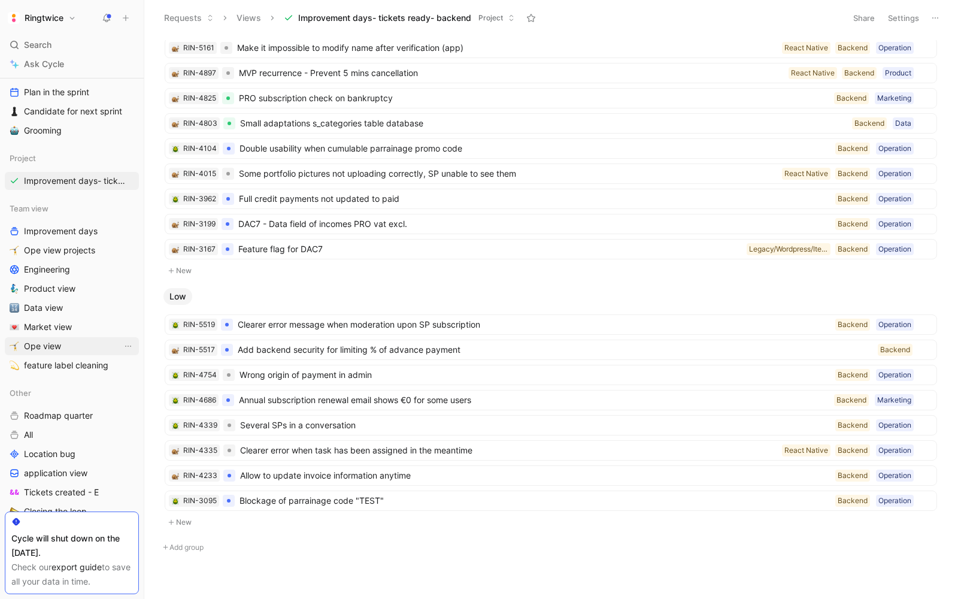
scroll to position [117, 0]
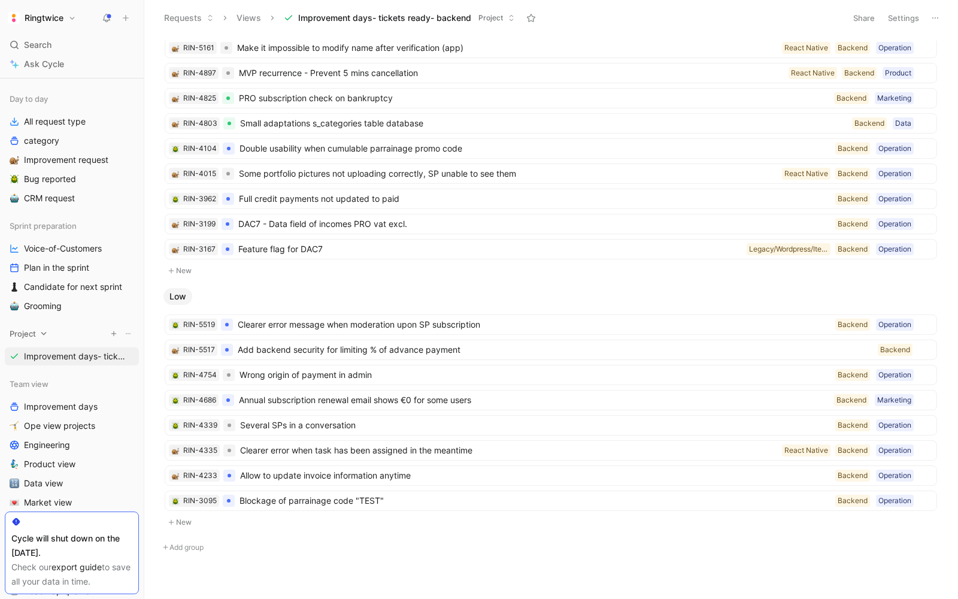
click at [43, 338] on div "Project" at bounding box center [72, 334] width 134 height 18
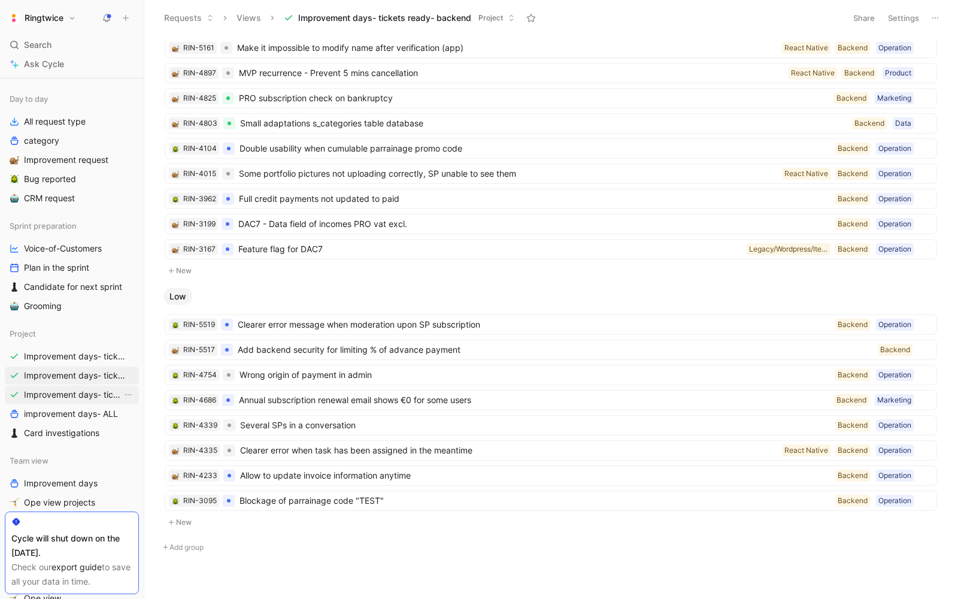
click at [55, 395] on span "Improvement days- tickets ready-legacy" at bounding box center [73, 395] width 98 height 12
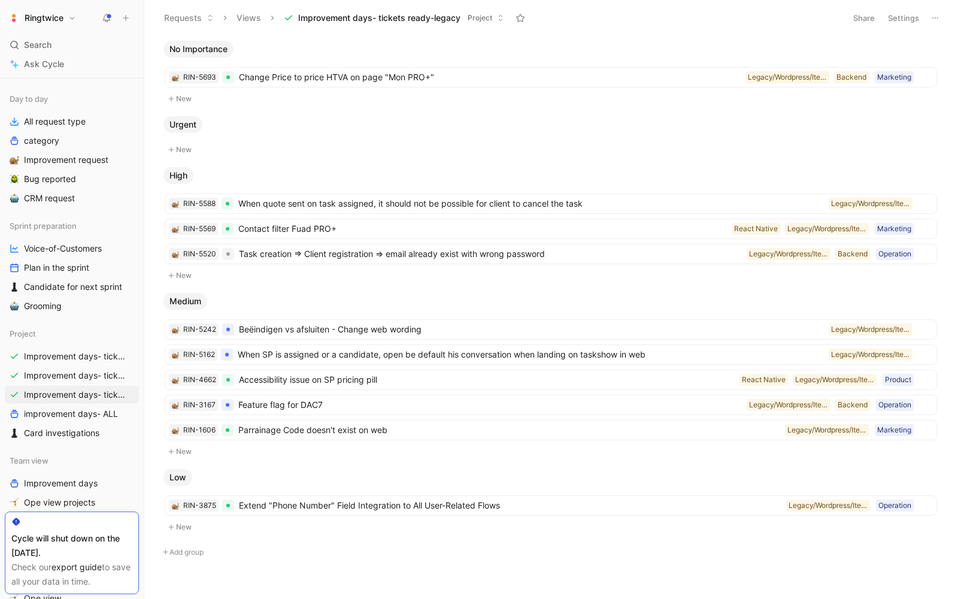
scroll to position [14, 0]
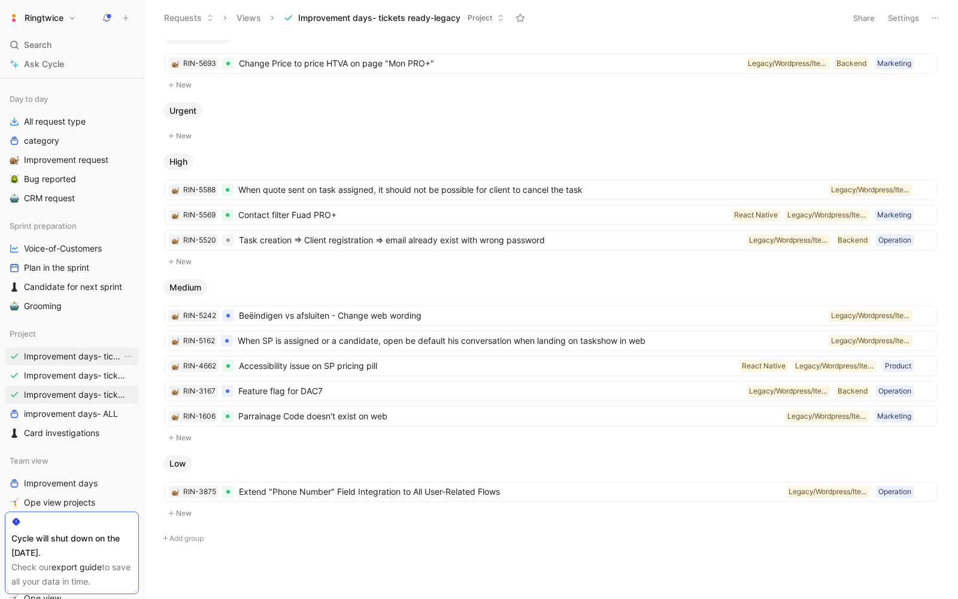
click at [62, 352] on span "Improvement days- tickets ready- React" at bounding box center [73, 356] width 98 height 12
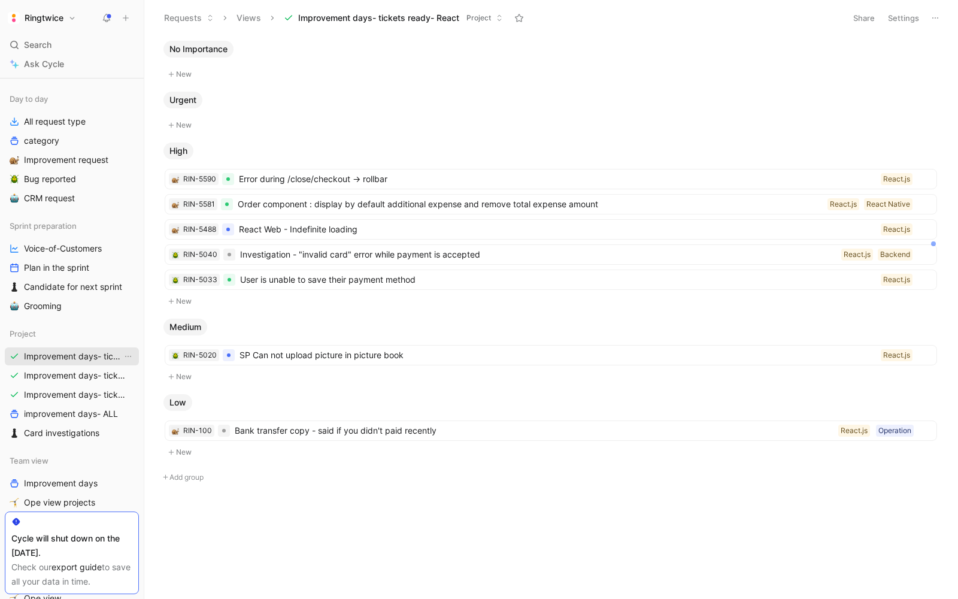
click at [60, 373] on span "Improvement days- tickets ready- backend" at bounding box center [75, 376] width 103 height 12
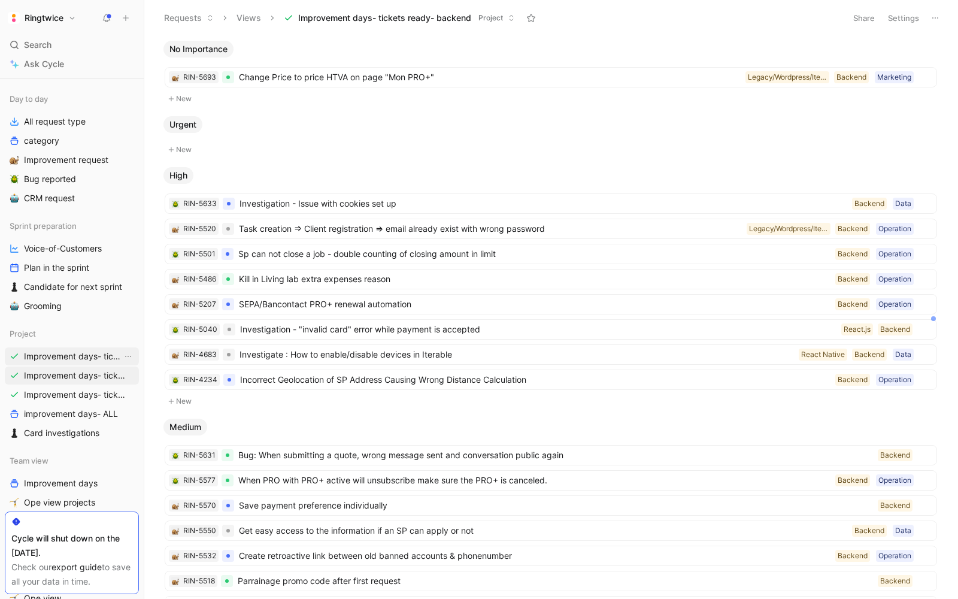
click at [96, 351] on span "Improvement days- tickets ready- React" at bounding box center [73, 356] width 98 height 12
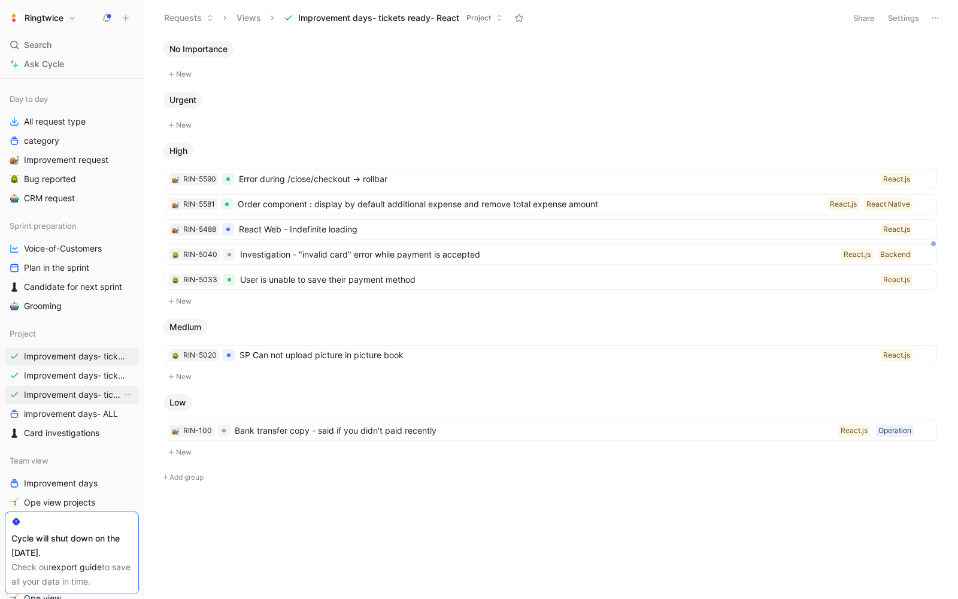
click at [105, 394] on span "Improvement days- tickets ready-legacy" at bounding box center [73, 395] width 98 height 12
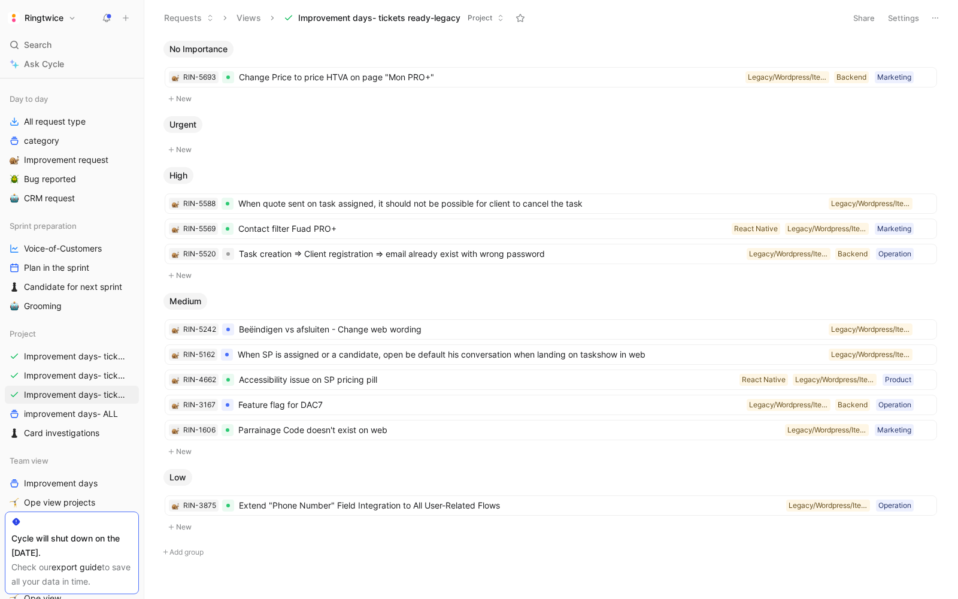
scroll to position [14, 0]
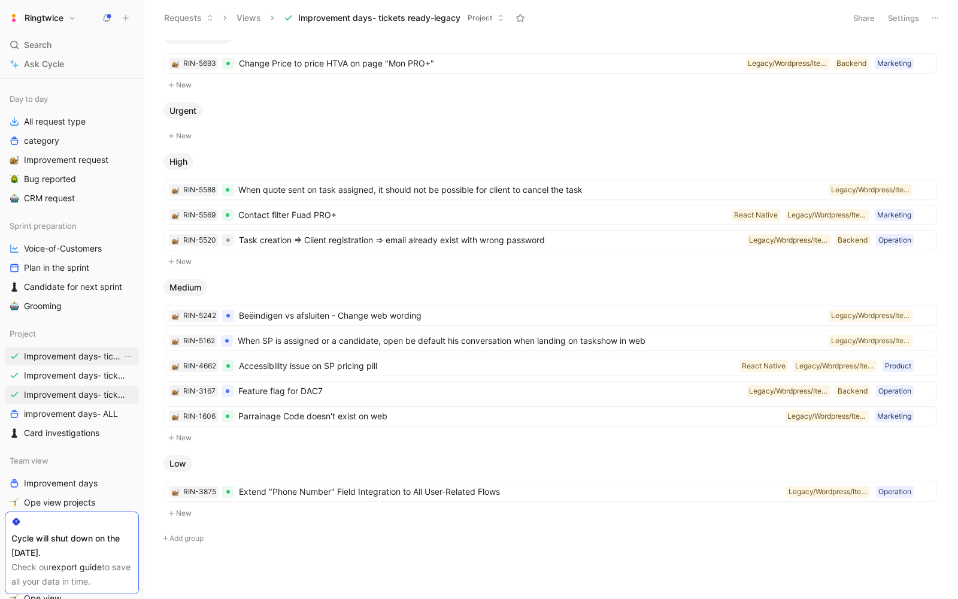
click at [89, 357] on span "Improvement days- tickets ready- React" at bounding box center [73, 356] width 98 height 12
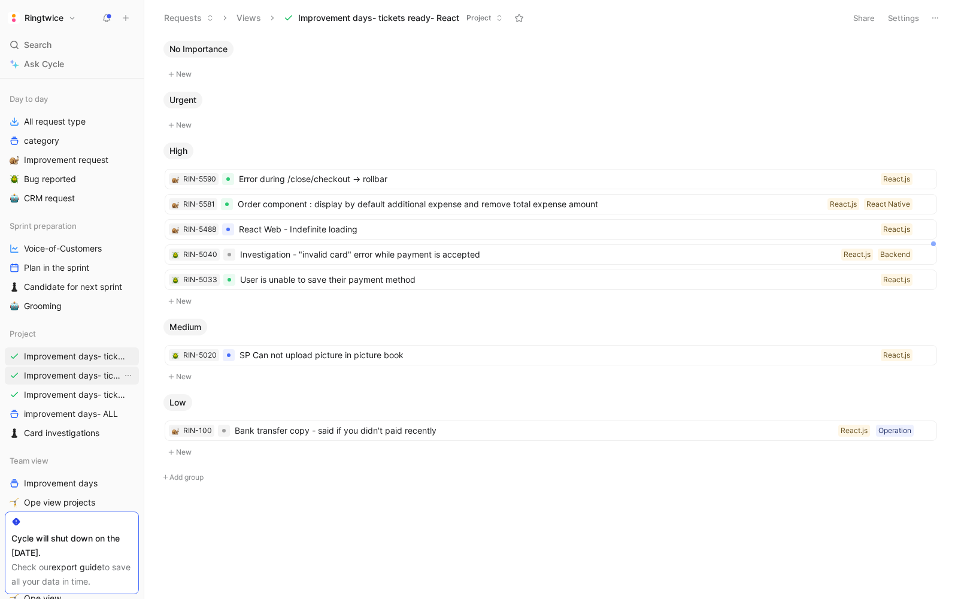
click at [79, 380] on span "Improvement days- tickets ready- backend" at bounding box center [73, 376] width 98 height 12
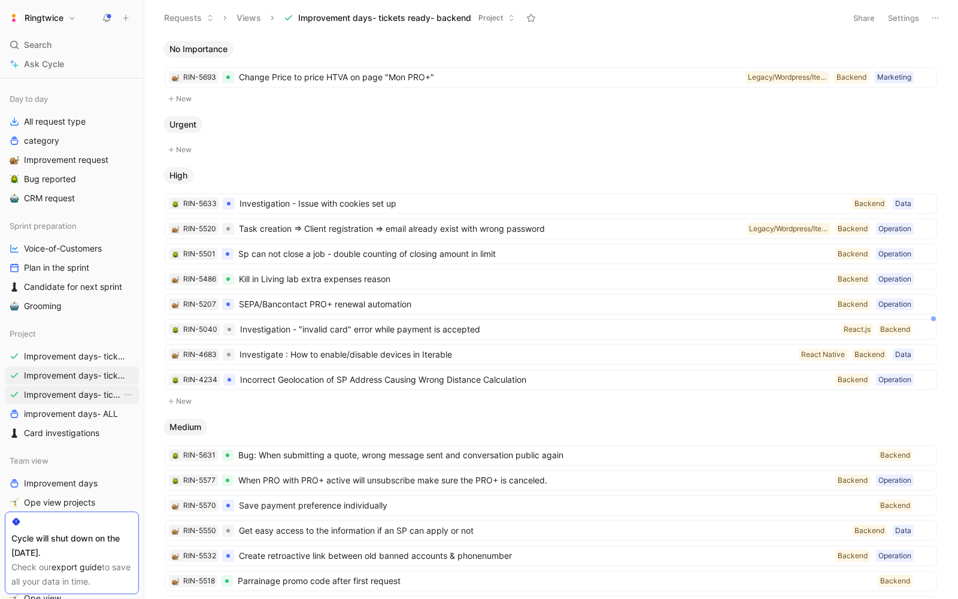
click at [81, 386] on link "Improvement days- tickets ready-legacy" at bounding box center [72, 395] width 134 height 18
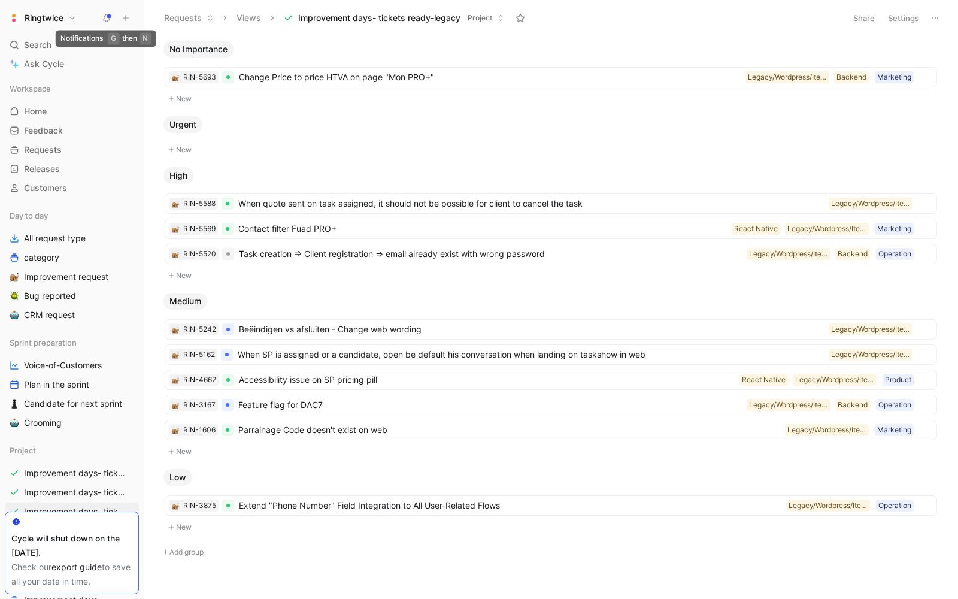
click at [105, 16] on icon at bounding box center [107, 18] width 10 height 10
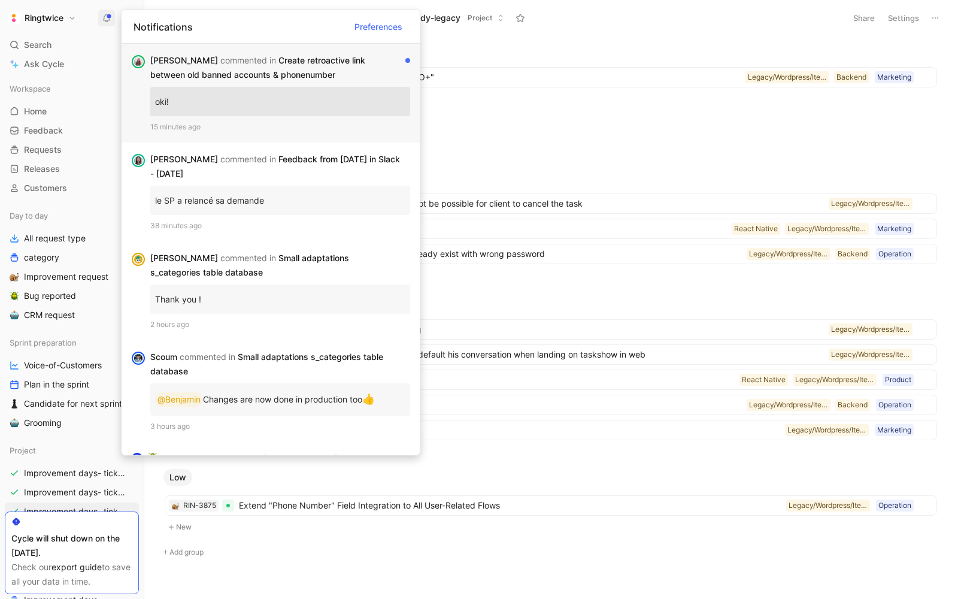
click at [328, 65] on div "Elisabeth commented in Create retroactive link between old banned accounts & ph…" at bounding box center [275, 67] width 250 height 29
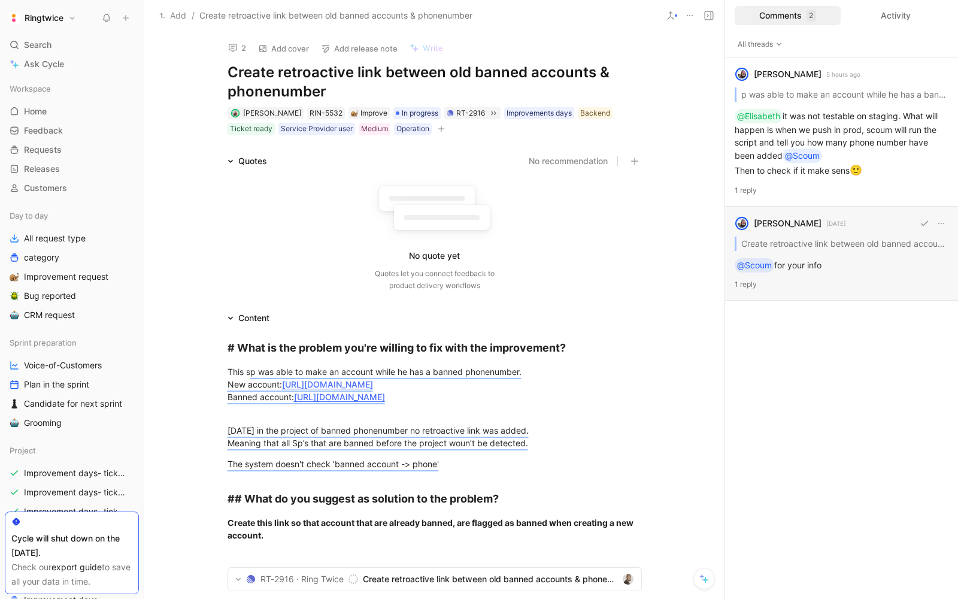
click at [885, 247] on div "blanche havenne 9 days ago Create retroactive link between old banned accounts …" at bounding box center [841, 254] width 233 height 94
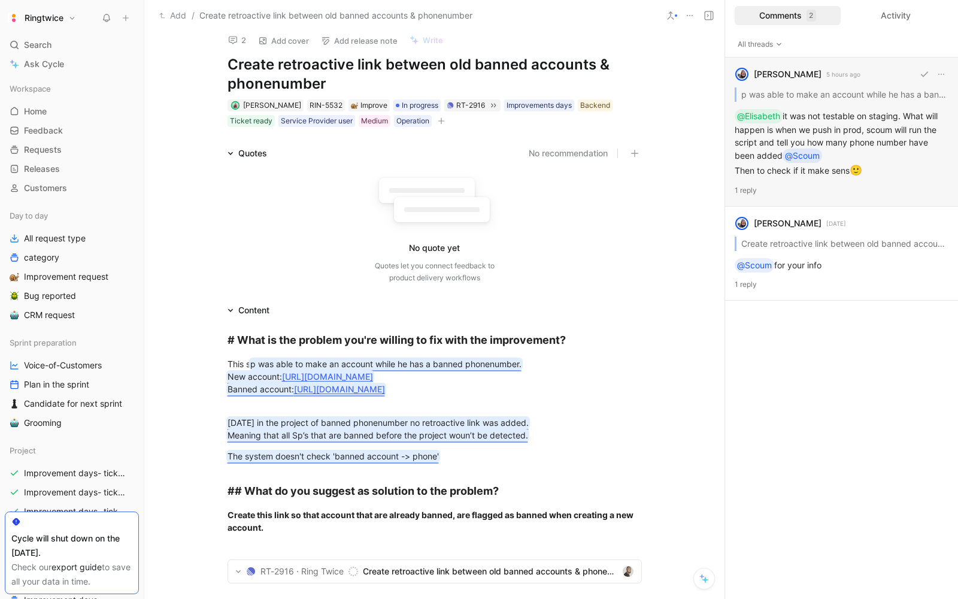
click at [879, 138] on div "blanche havenne 5 hours ago p was able to make an account while he has a banned…" at bounding box center [841, 132] width 233 height 149
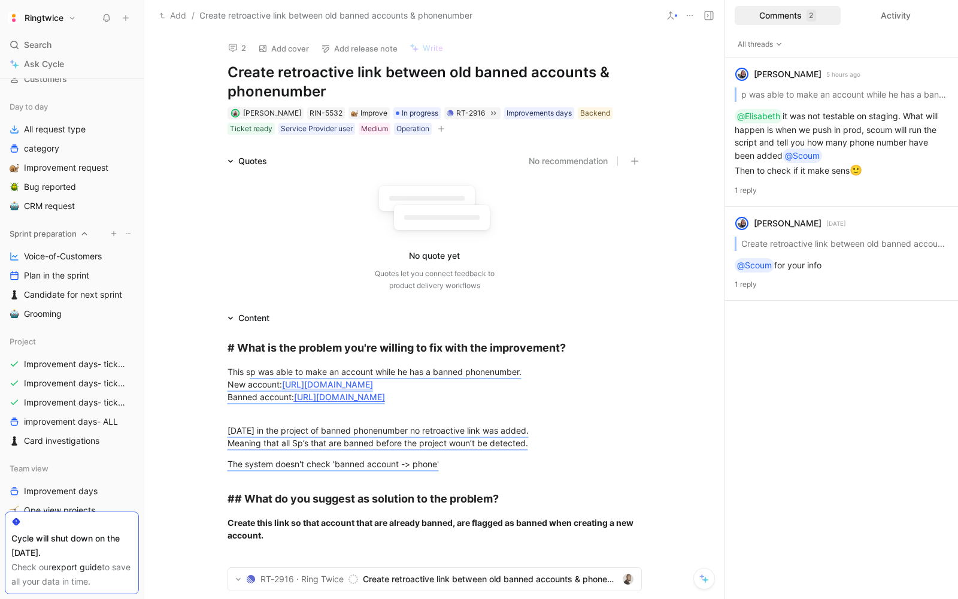
scroll to position [91, 0]
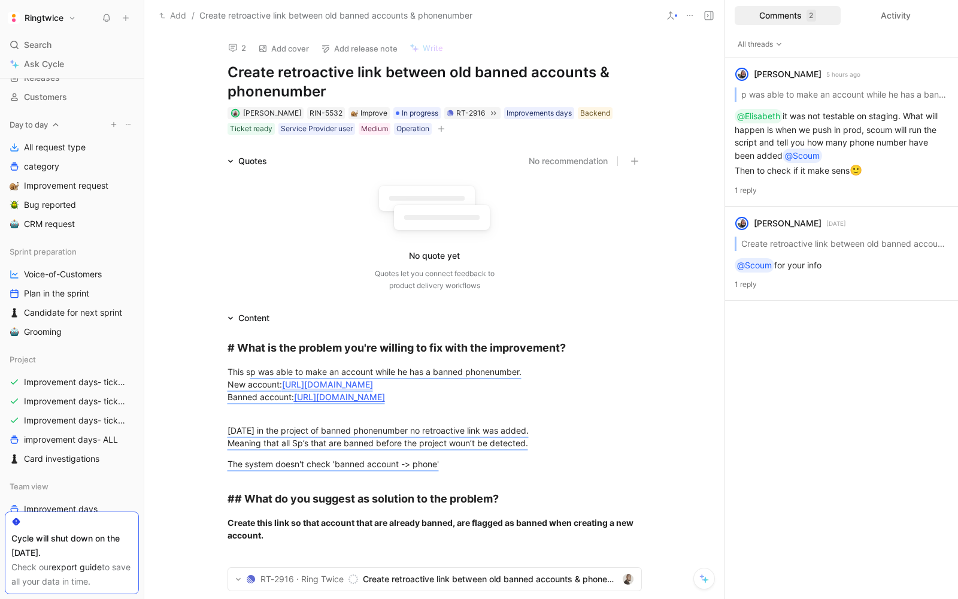
click at [113, 123] on use "button" at bounding box center [113, 124] width 5 height 5
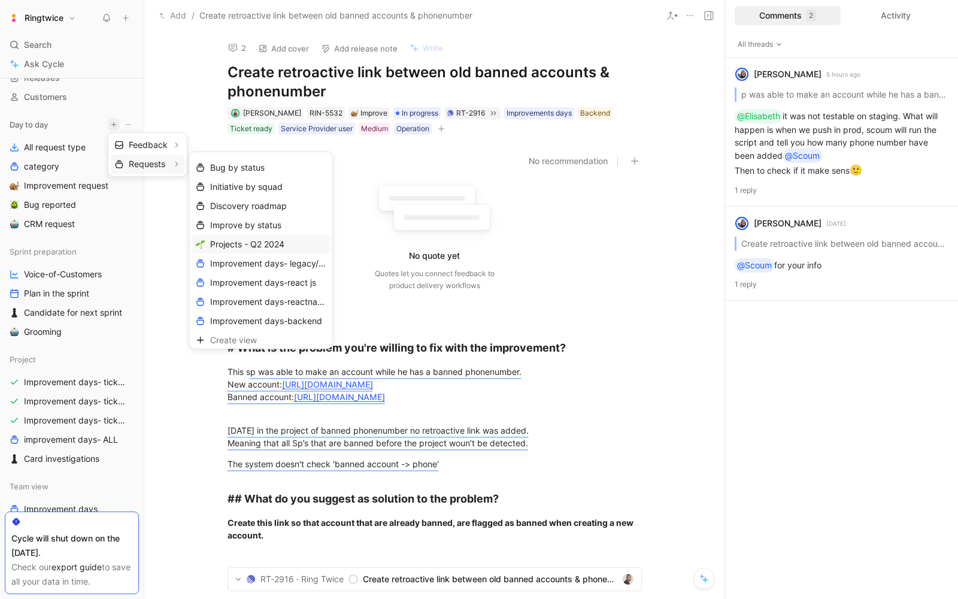
scroll to position [58, 0]
click at [247, 334] on span "Create view" at bounding box center [233, 336] width 47 height 11
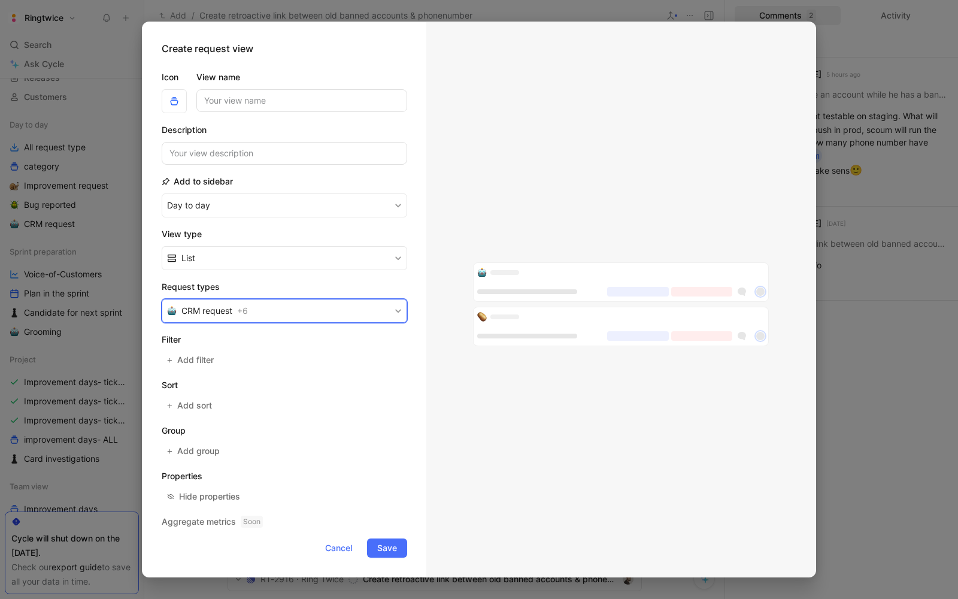
click at [191, 313] on span "CRM request" at bounding box center [206, 311] width 51 height 14
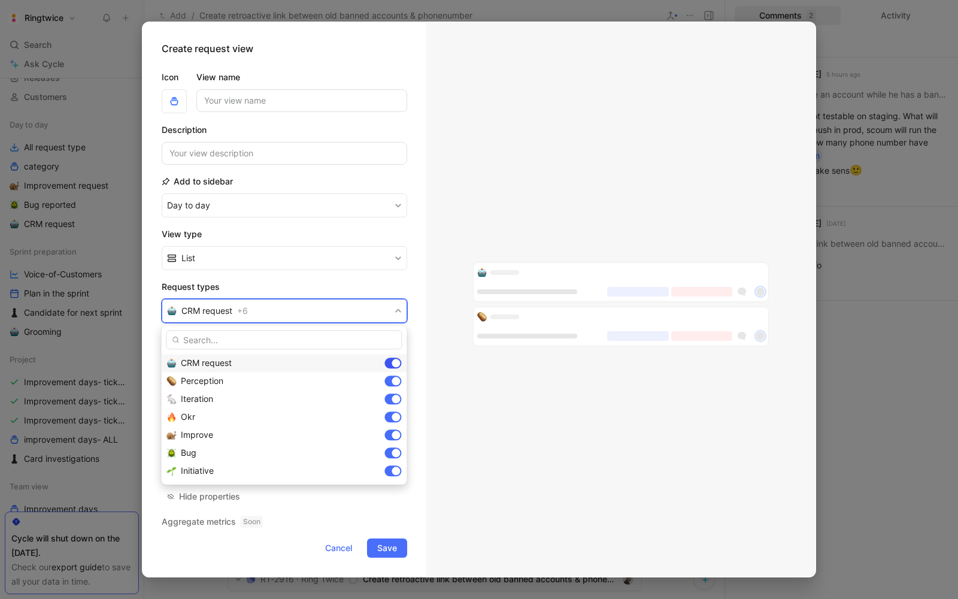
click at [397, 365] on div at bounding box center [396, 363] width 8 height 8
click at [398, 380] on div at bounding box center [396, 381] width 8 height 8
click at [397, 399] on div at bounding box center [396, 399] width 8 height 8
click at [395, 397] on div at bounding box center [393, 399] width 17 height 11
click at [394, 433] on div at bounding box center [396, 435] width 8 height 8
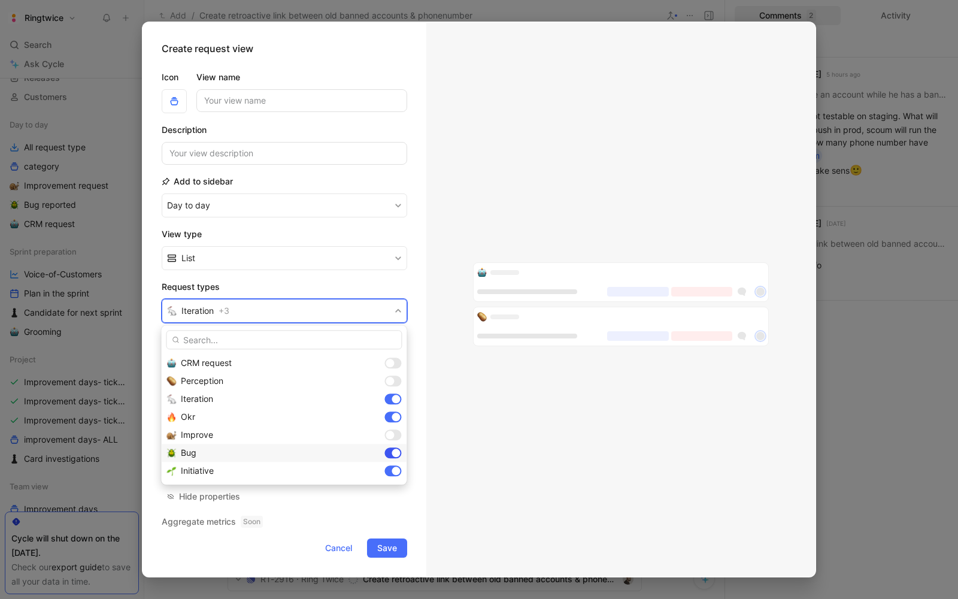
click at [395, 453] on div at bounding box center [396, 453] width 8 height 8
click at [394, 469] on div at bounding box center [396, 471] width 8 height 8
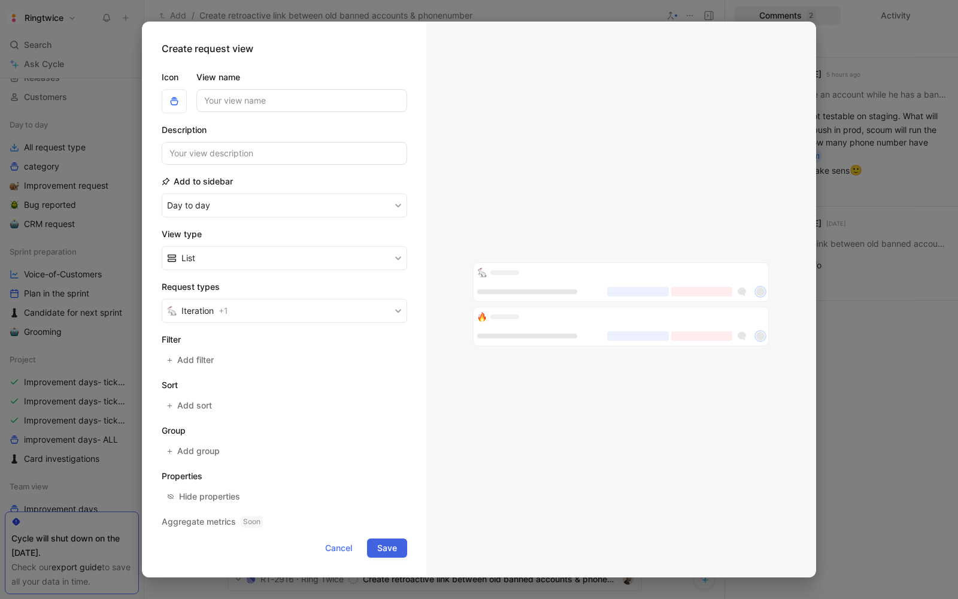
click at [392, 545] on span "Save" at bounding box center [387, 548] width 20 height 14
type input "checkokr et iteration"
click at [162, 193] on button "Day to day" at bounding box center [285, 205] width 246 height 24
click at [388, 552] on span "Save" at bounding box center [387, 548] width 20 height 14
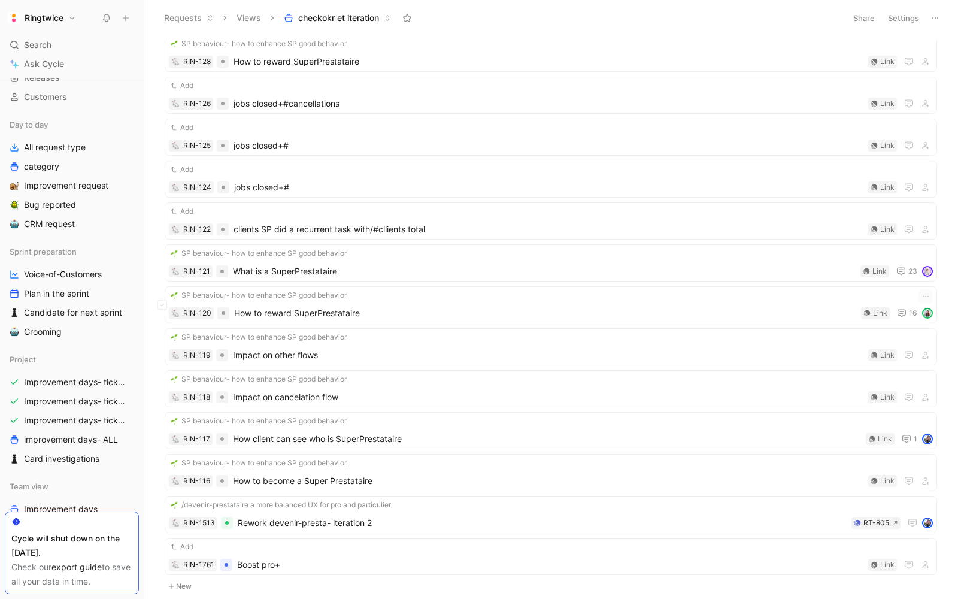
scroll to position [531, 0]
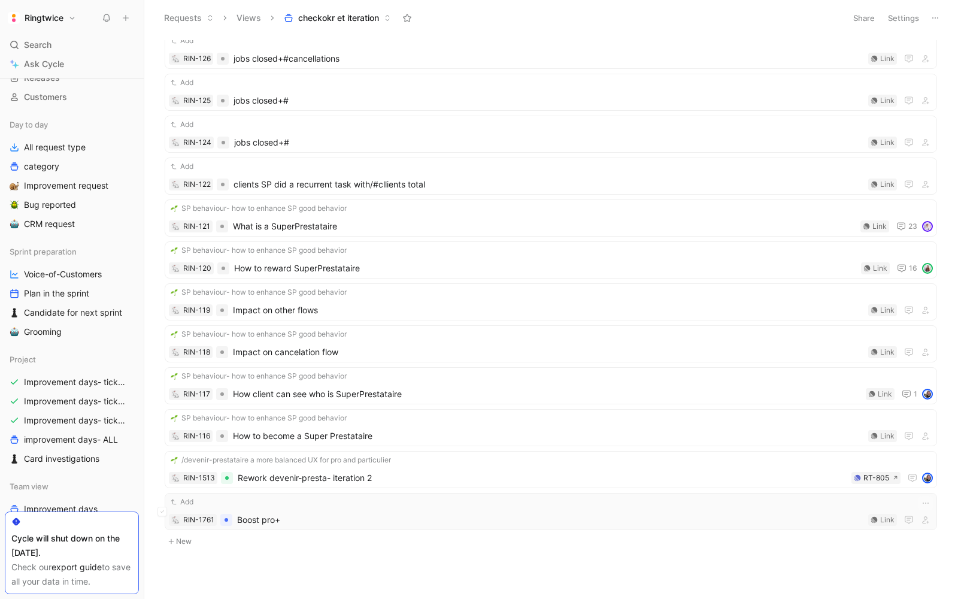
click at [492, 513] on span "Boost pro+" at bounding box center [550, 520] width 627 height 14
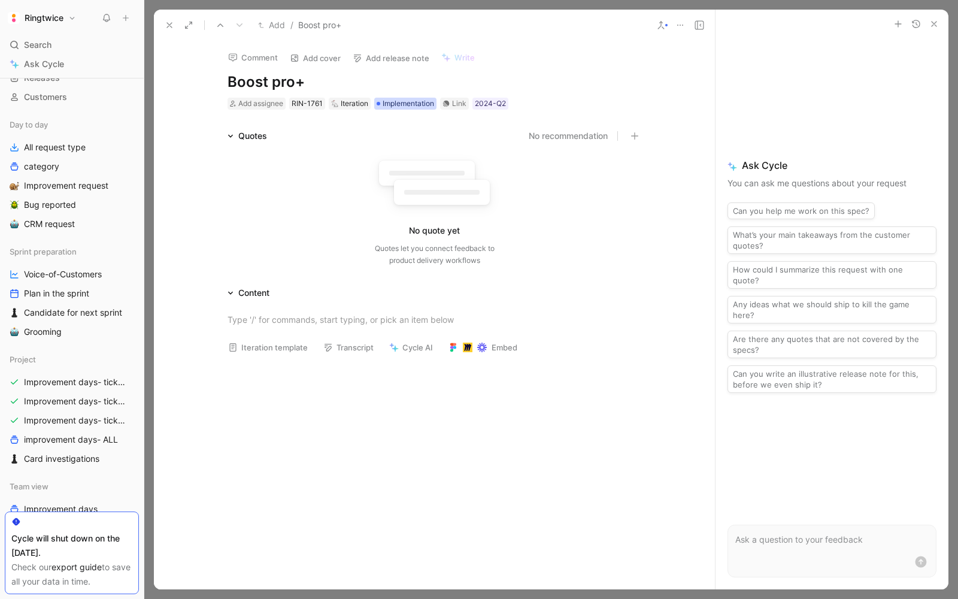
click at [414, 104] on span "Implementation" at bounding box center [409, 104] width 52 height 12
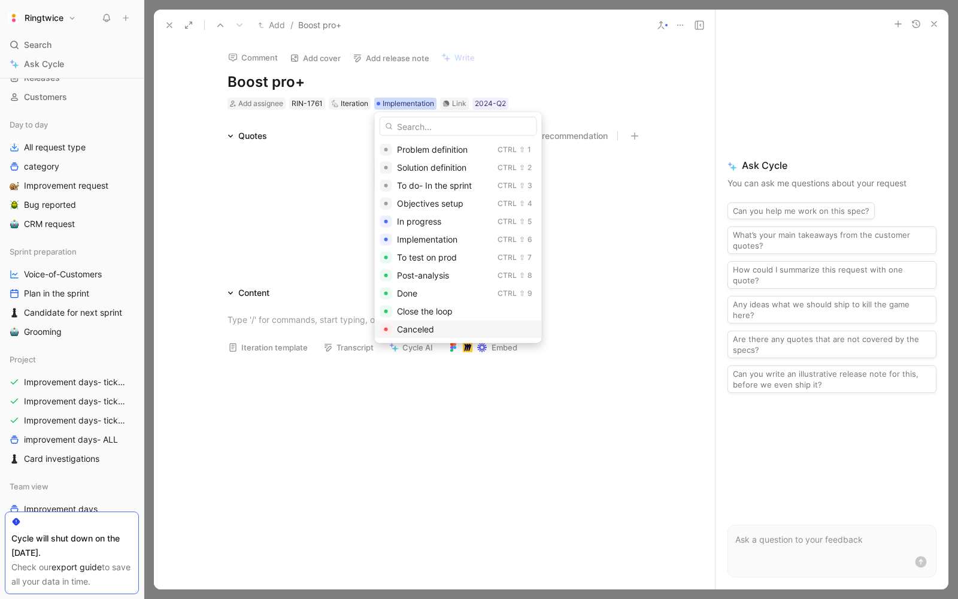
click at [415, 322] on div "Canceled" at bounding box center [467, 329] width 140 height 14
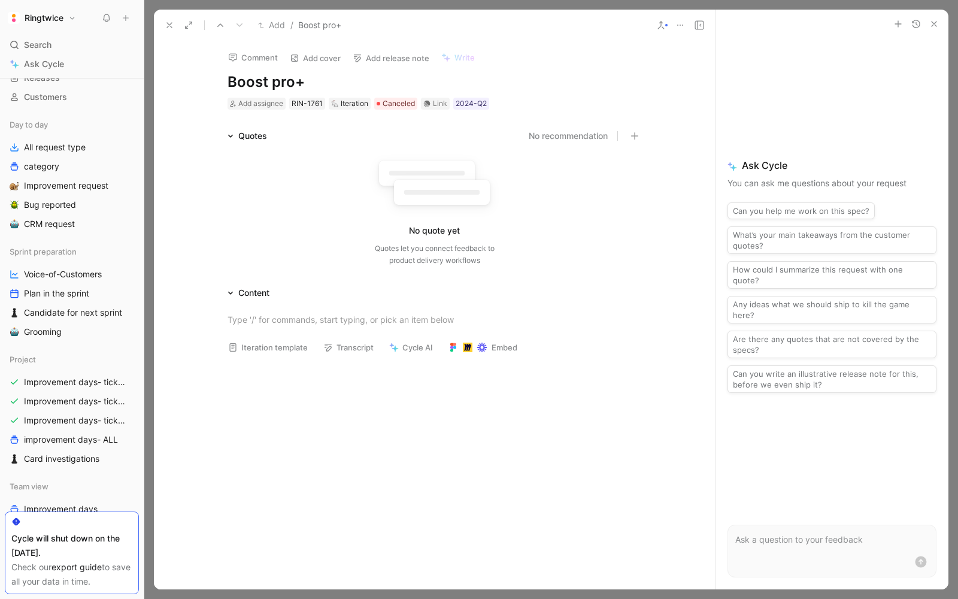
click at [172, 27] on icon at bounding box center [170, 25] width 10 height 10
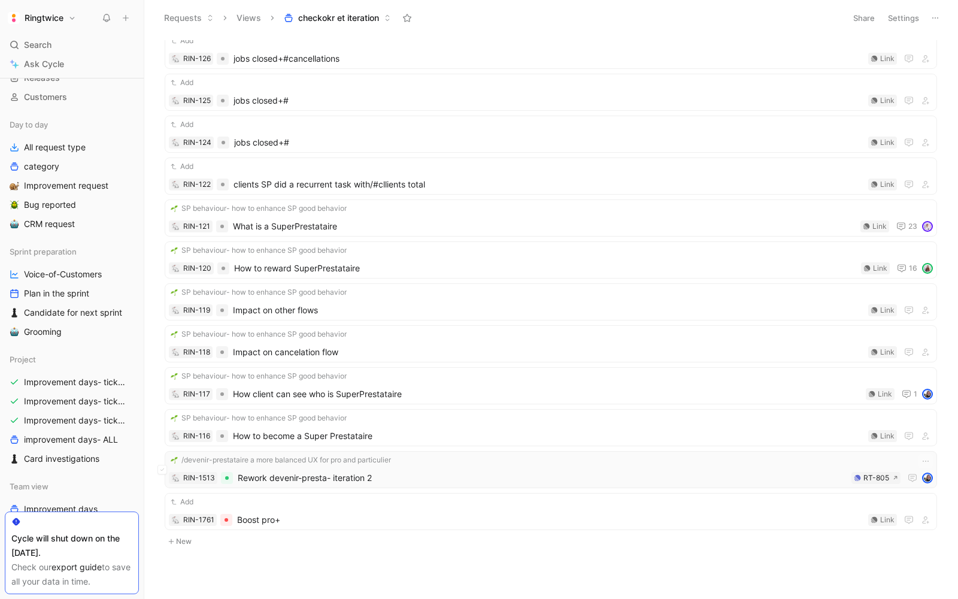
click at [527, 471] on span "Rework devenir-presta- iteration 2" at bounding box center [542, 478] width 609 height 14
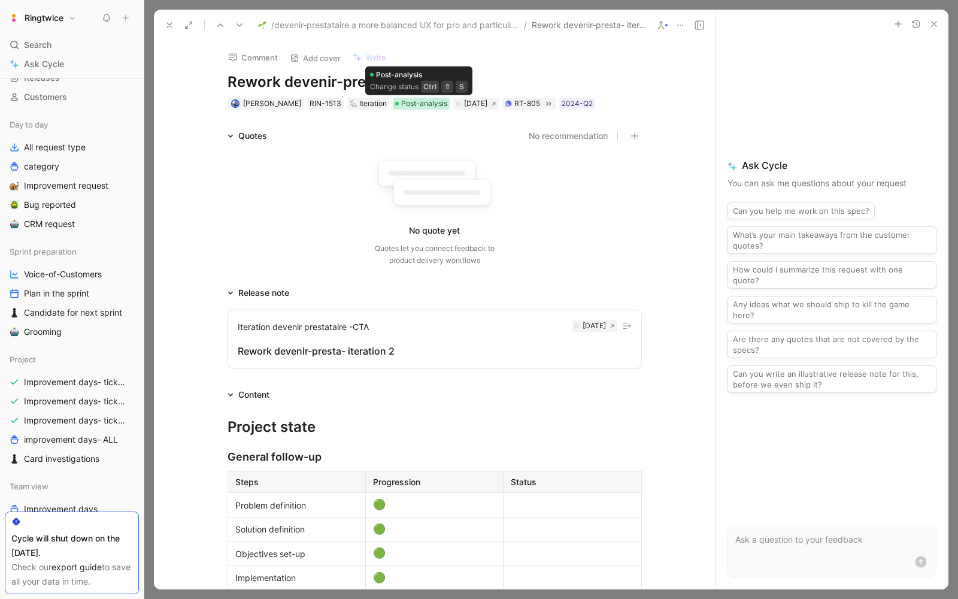
click at [426, 103] on span "Post-analysis" at bounding box center [424, 104] width 46 height 12
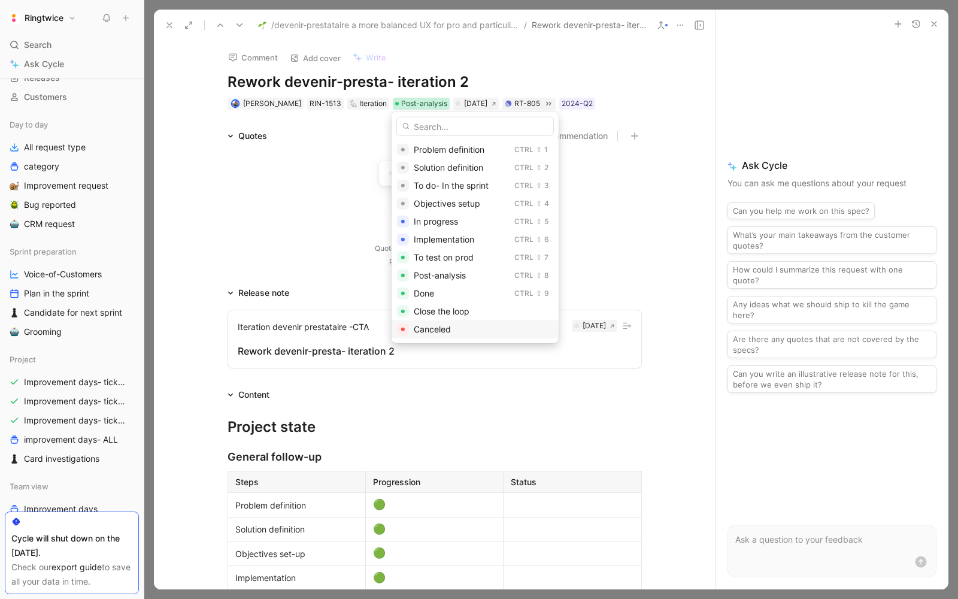
click at [434, 332] on span "Canceled" at bounding box center [432, 329] width 37 height 10
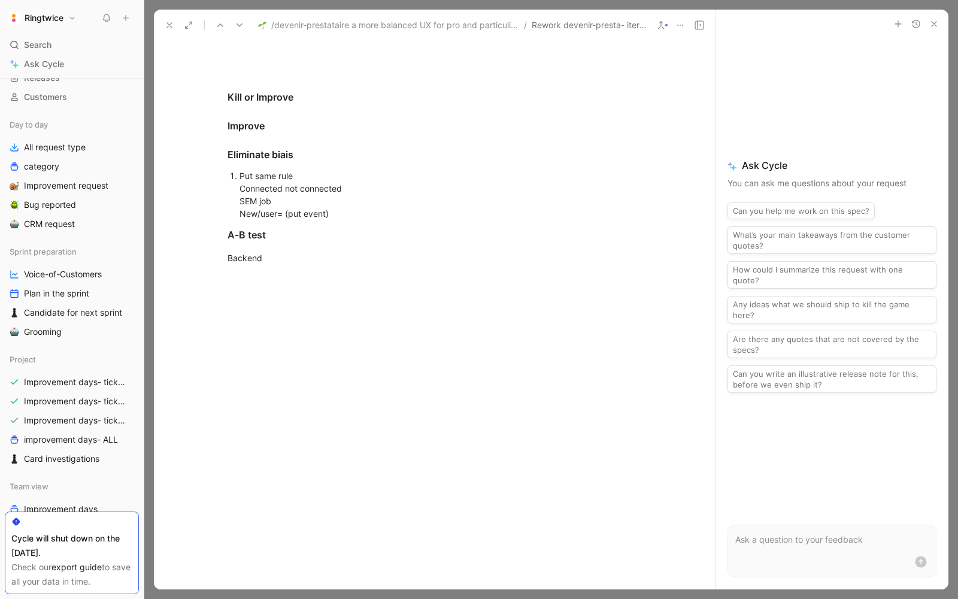
scroll to position [1430, 0]
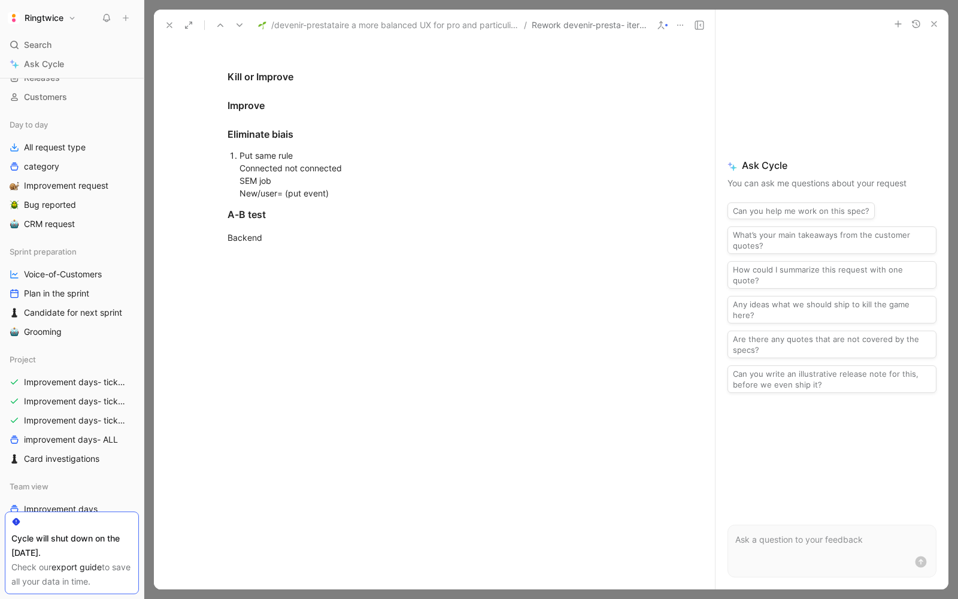
click at [166, 21] on icon at bounding box center [170, 25] width 10 height 10
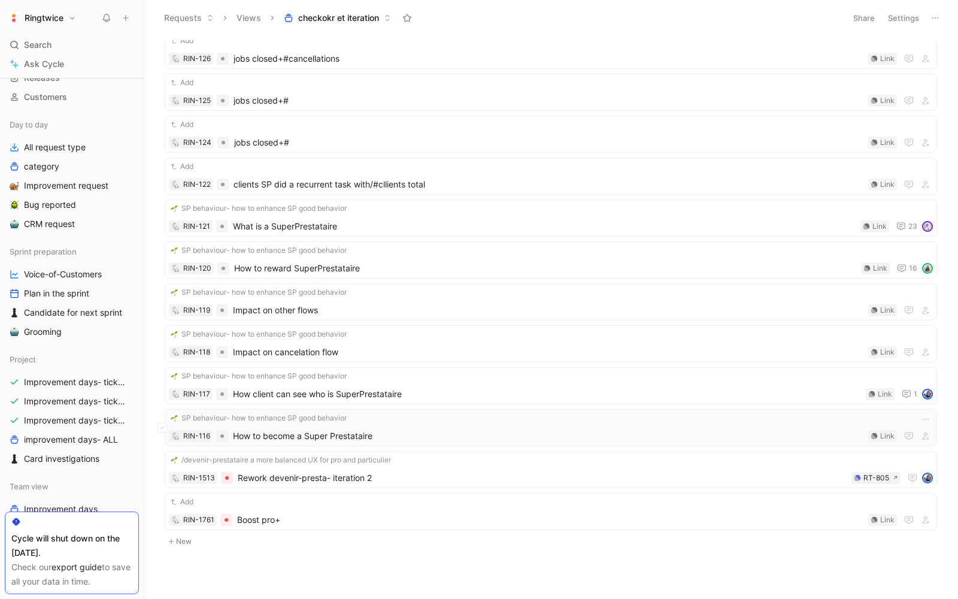
click at [356, 431] on span "How to become a Super Prestataire" at bounding box center [548, 436] width 631 height 14
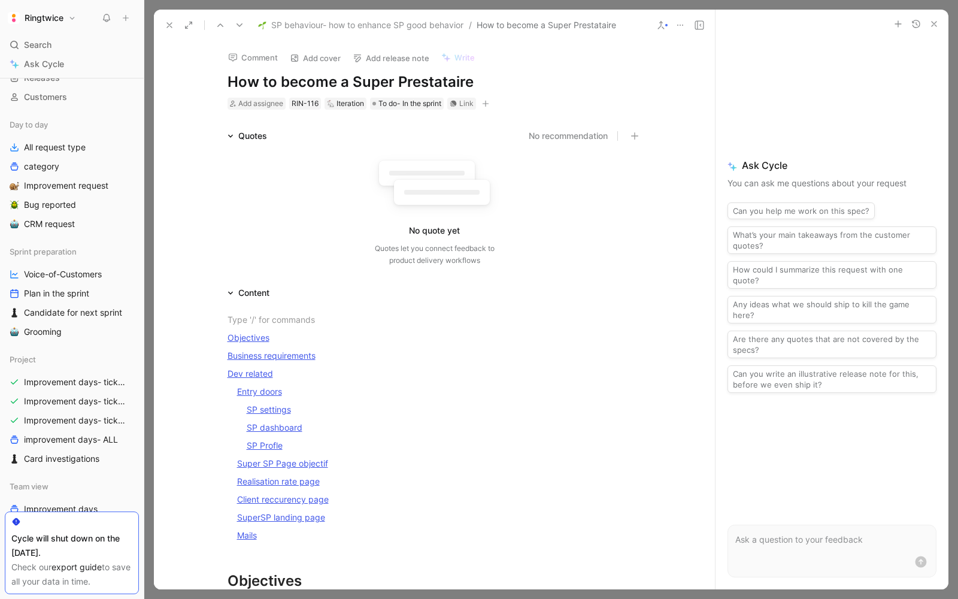
click at [164, 25] on button at bounding box center [169, 25] width 17 height 17
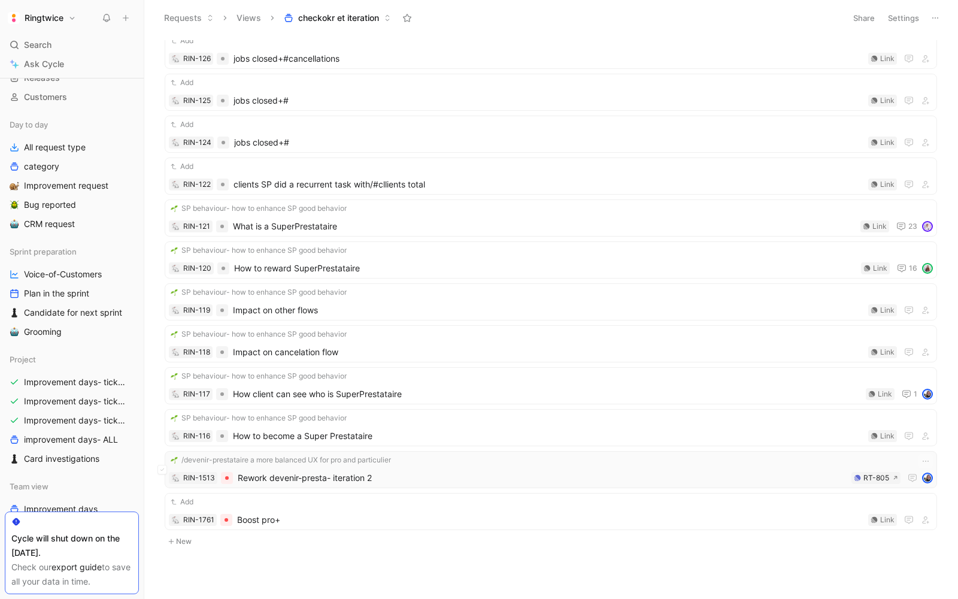
click at [298, 471] on span "Rework devenir-presta- iteration 2" at bounding box center [542, 478] width 609 height 14
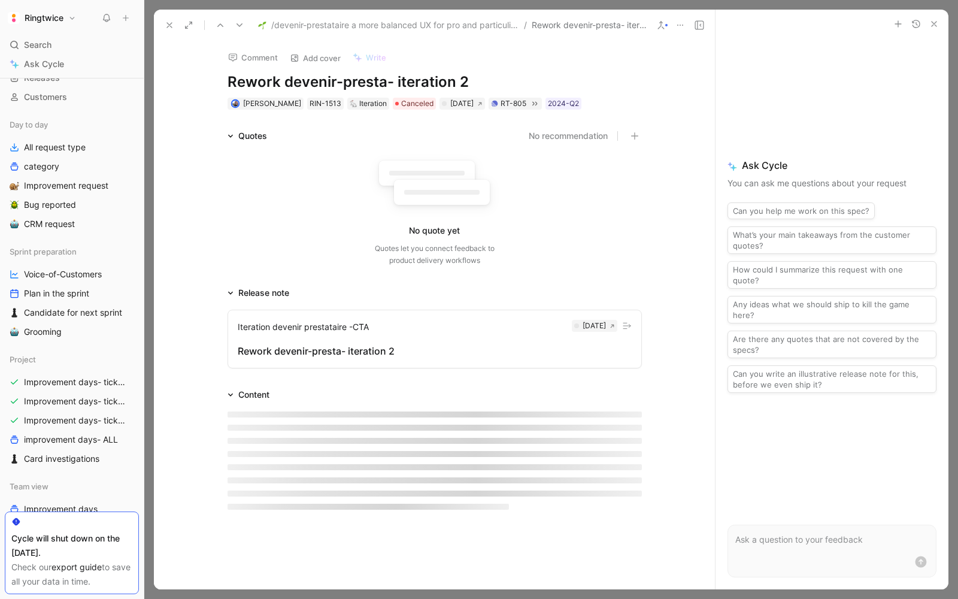
click at [175, 25] on button at bounding box center [169, 25] width 17 height 17
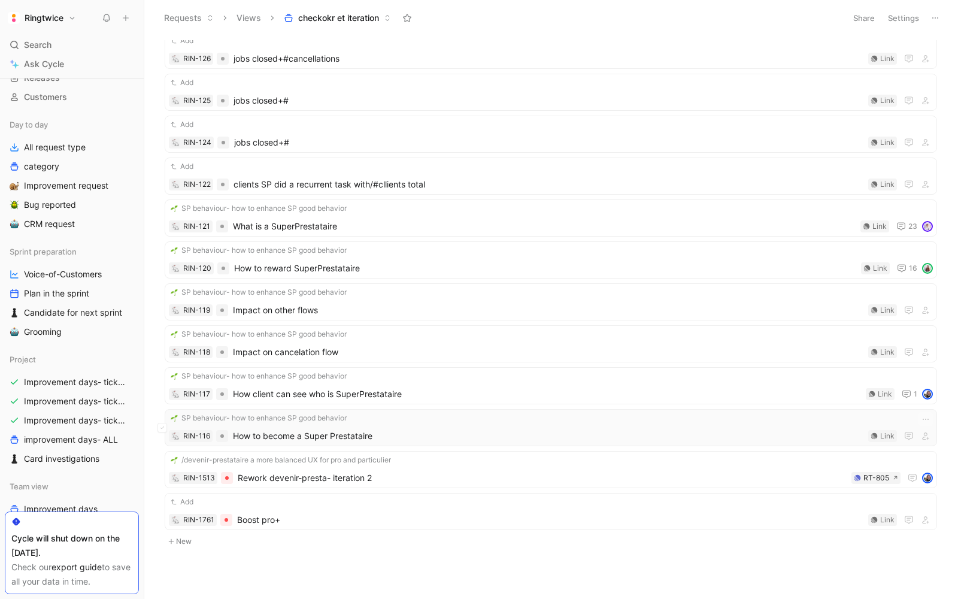
click at [271, 429] on span "How to become a Super Prestataire" at bounding box center [548, 436] width 631 height 14
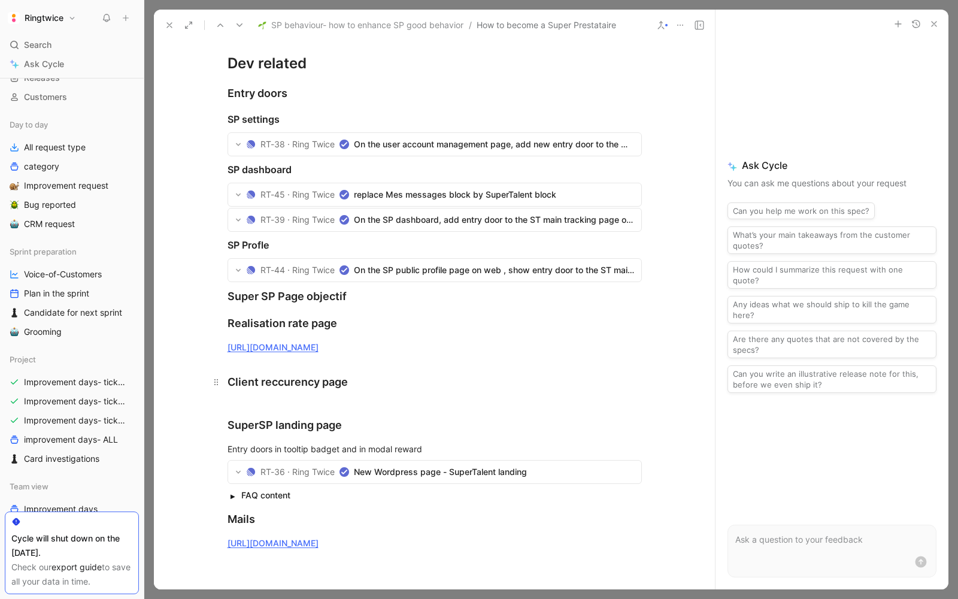
scroll to position [910, 0]
click at [319, 341] on link "https://linear.app/ringtwice/issue/RT-40/remove-existing-top-panel-in-the-index…" at bounding box center [273, 345] width 91 height 10
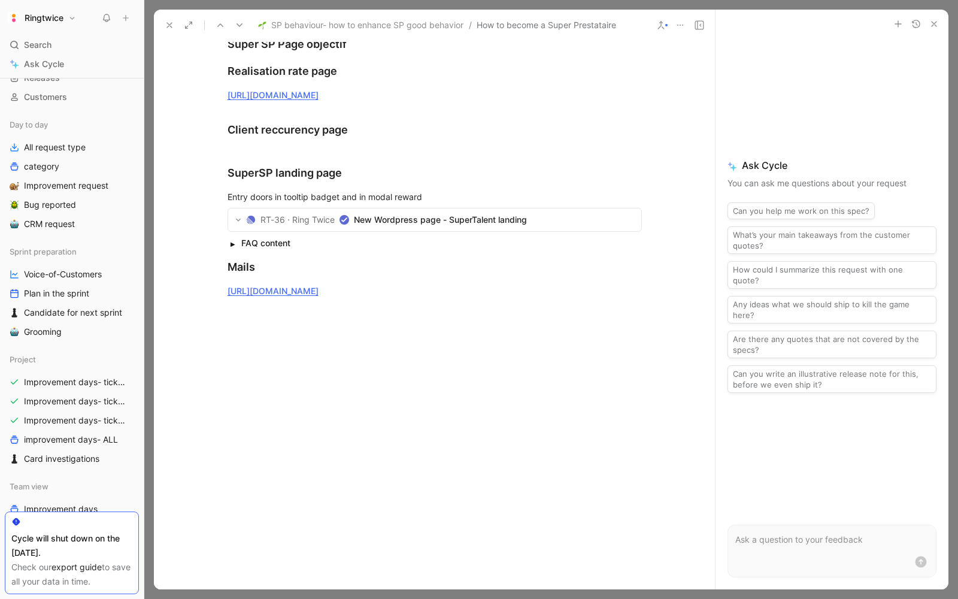
scroll to position [1149, 0]
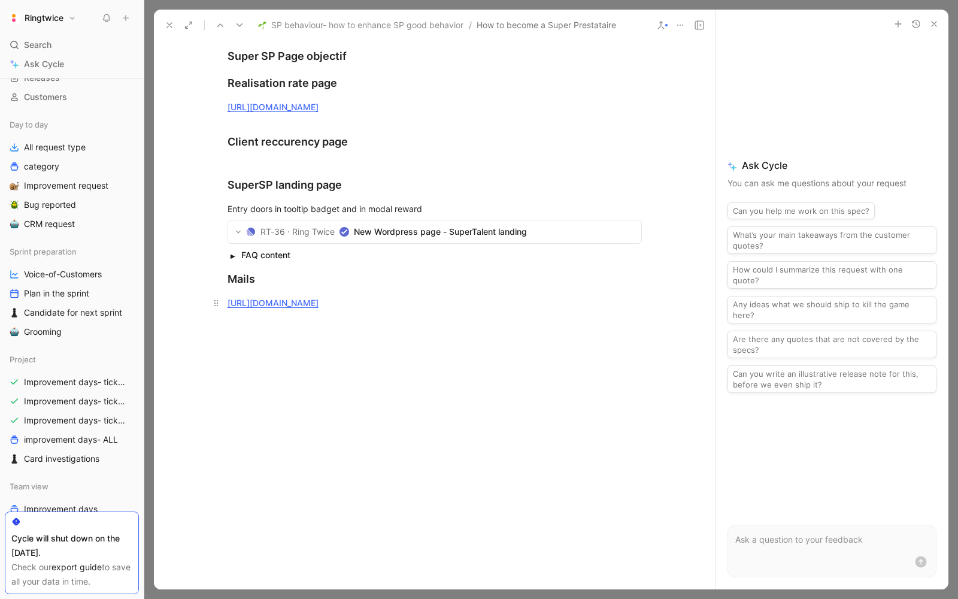
click at [319, 306] on link "https://linear.app/ringtwice/issue/RT-27/send-iterable-event-when-a-sp-become-s…" at bounding box center [273, 303] width 91 height 10
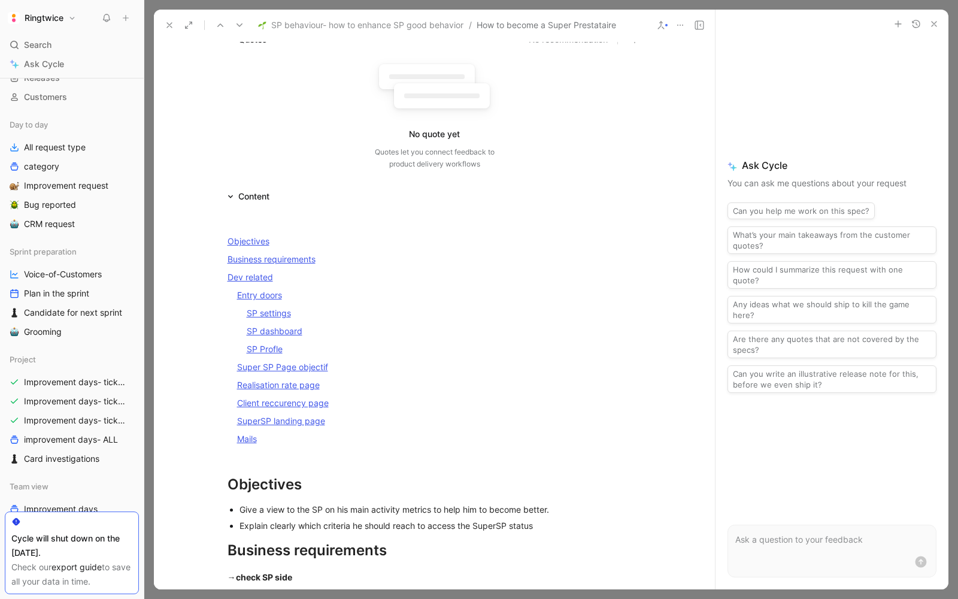
scroll to position [0, 0]
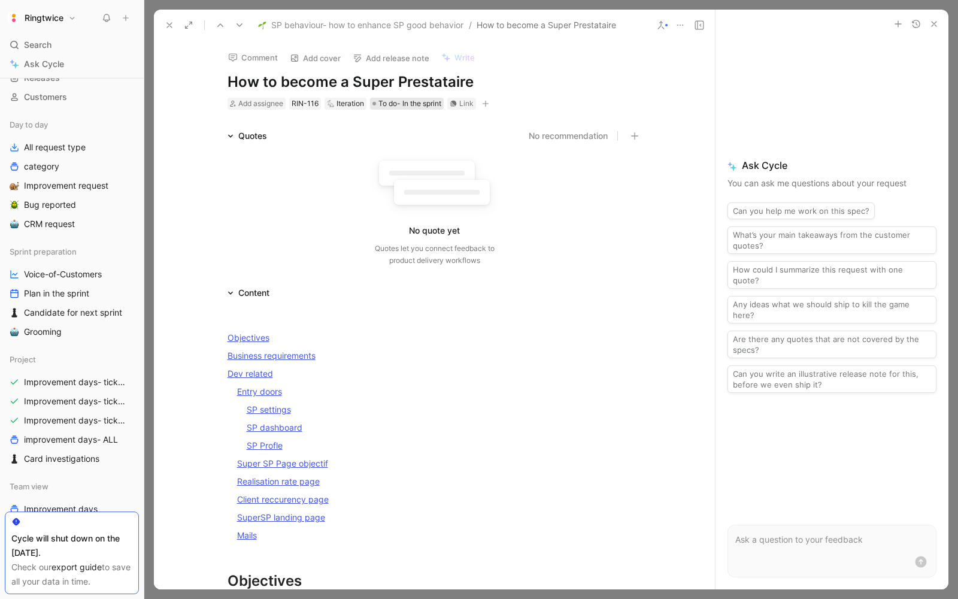
click at [390, 102] on span "To do- In the sprint" at bounding box center [410, 104] width 63 height 12
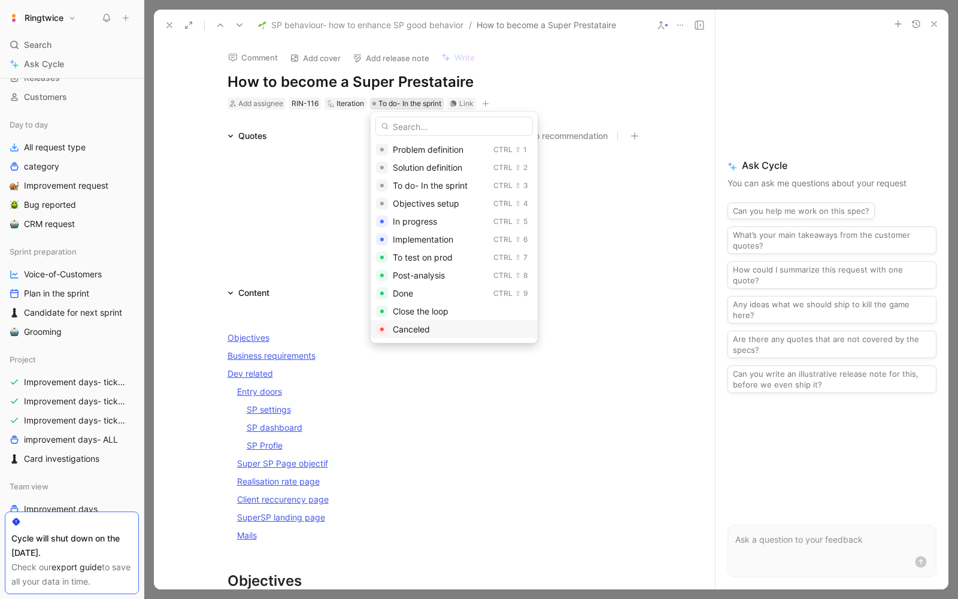
click at [392, 330] on div "Canceled" at bounding box center [454, 329] width 167 height 18
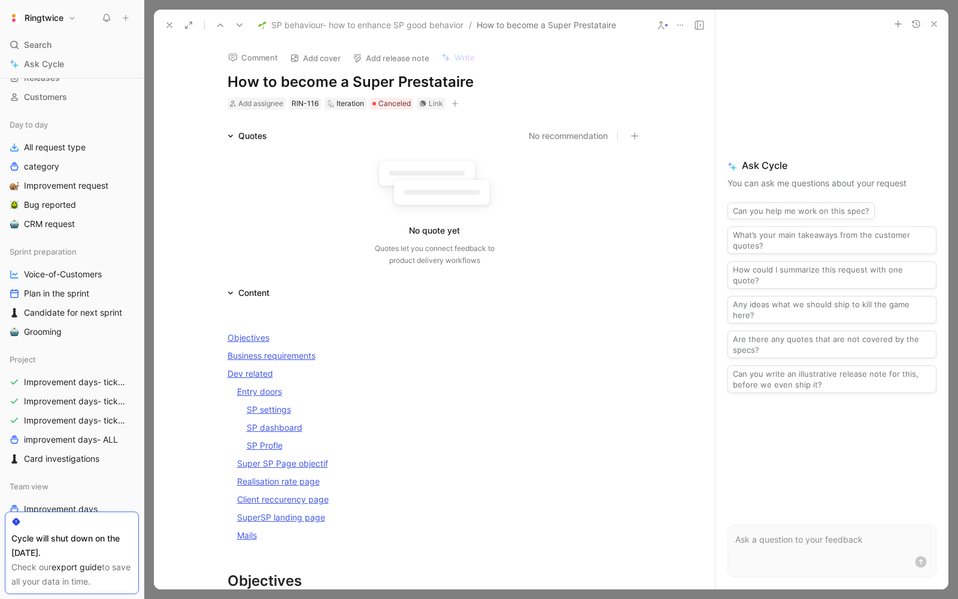
click at [168, 22] on icon at bounding box center [170, 25] width 10 height 10
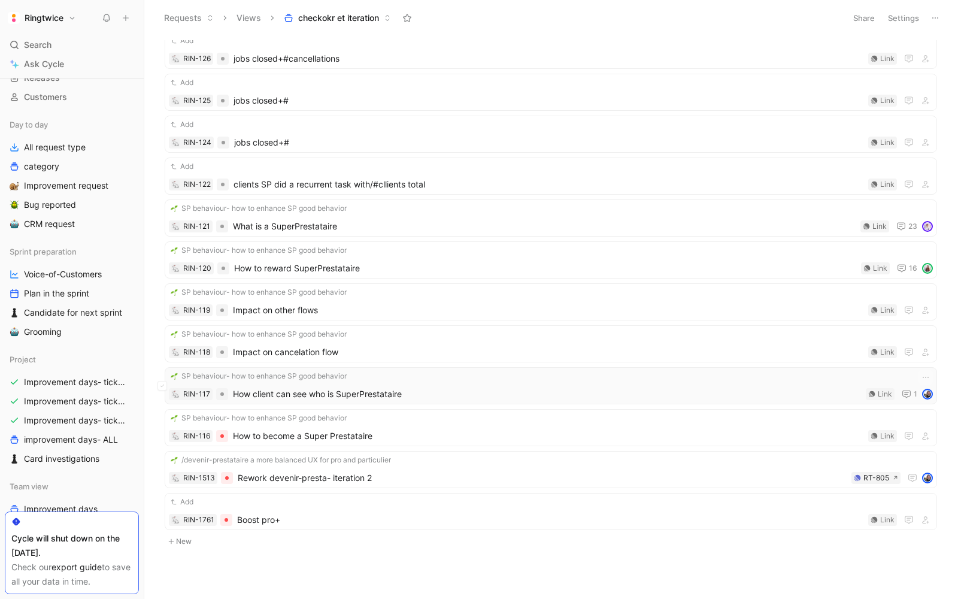
scroll to position [504, 0]
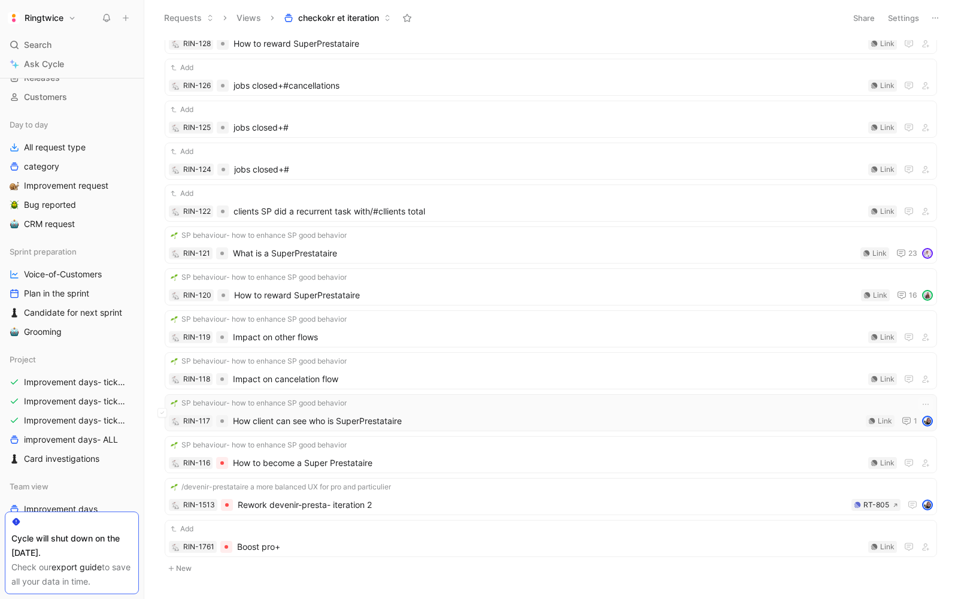
click at [410, 414] on span "How client can see who is SuperPrestataire" at bounding box center [547, 421] width 628 height 14
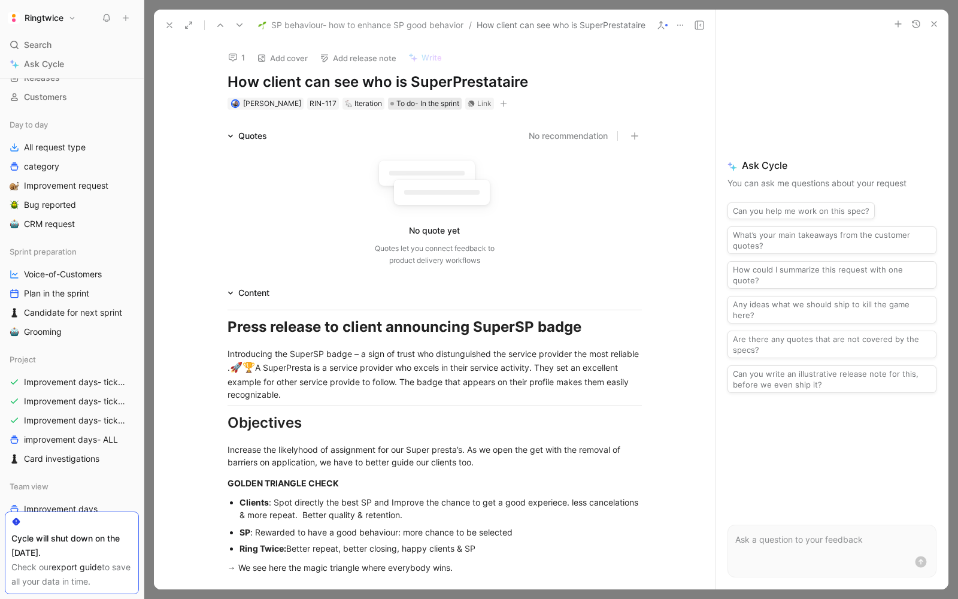
click at [422, 106] on span "To do- In the sprint" at bounding box center [428, 104] width 63 height 12
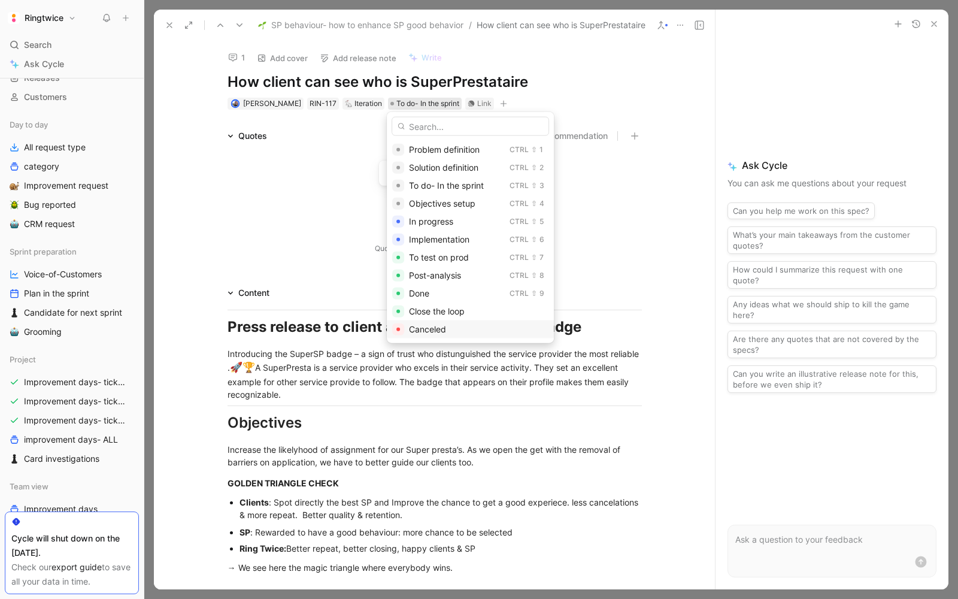
click at [428, 332] on span "Canceled" at bounding box center [427, 329] width 37 height 10
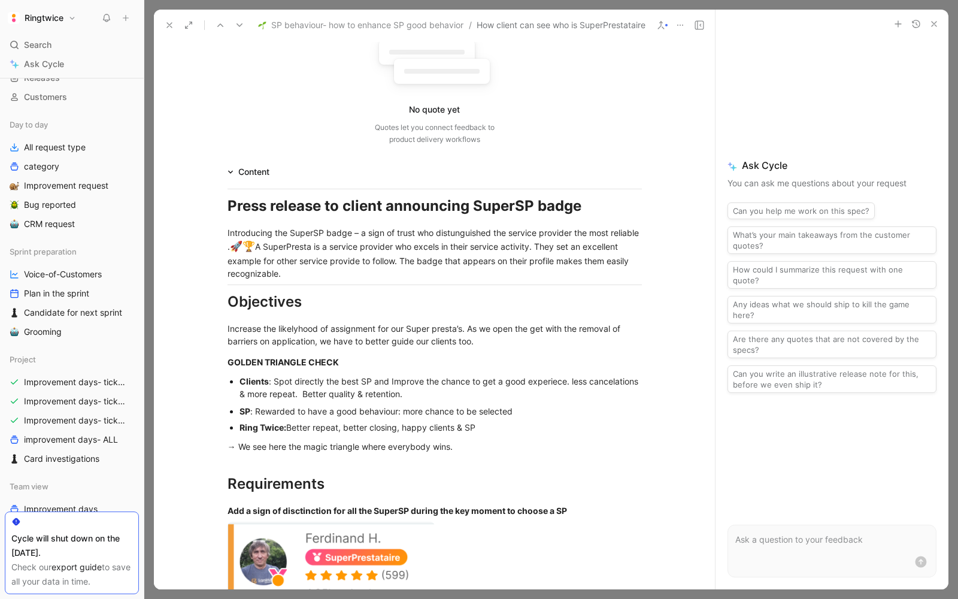
scroll to position [343, 0]
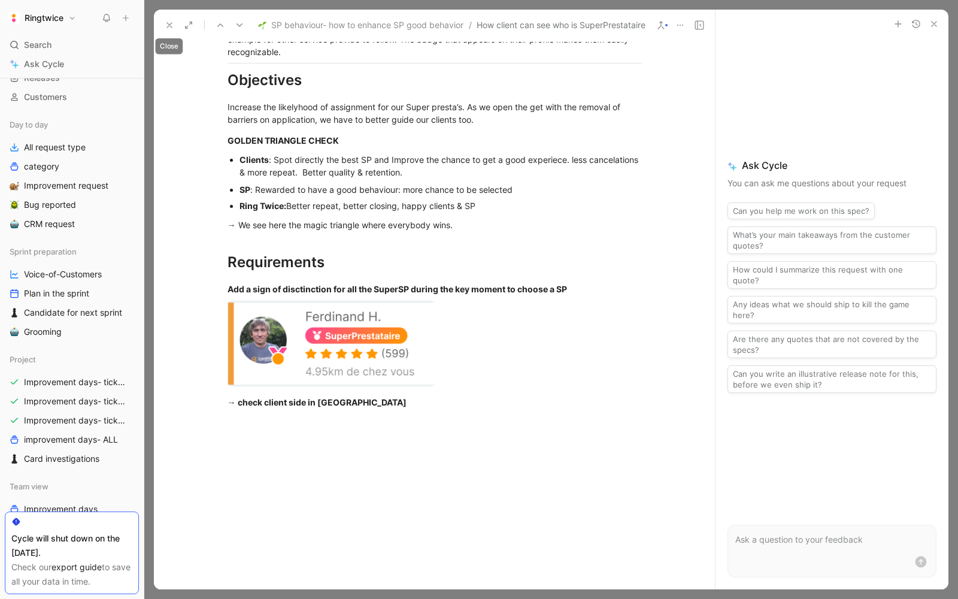
click at [168, 23] on icon at bounding box center [170, 25] width 10 height 10
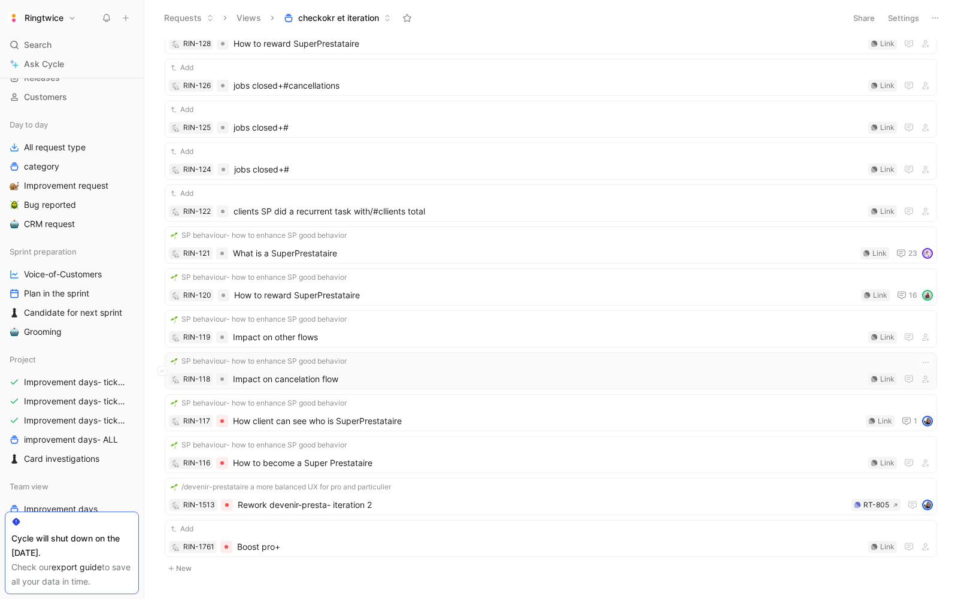
click at [321, 374] on span "Impact on cancelation flow" at bounding box center [548, 379] width 631 height 14
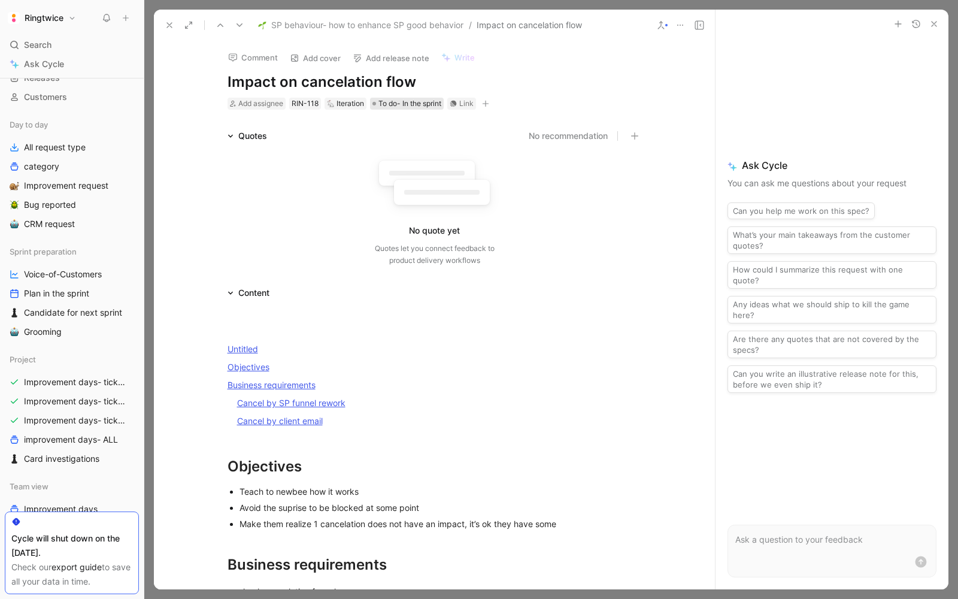
click at [417, 99] on span "To do- In the sprint" at bounding box center [410, 104] width 63 height 12
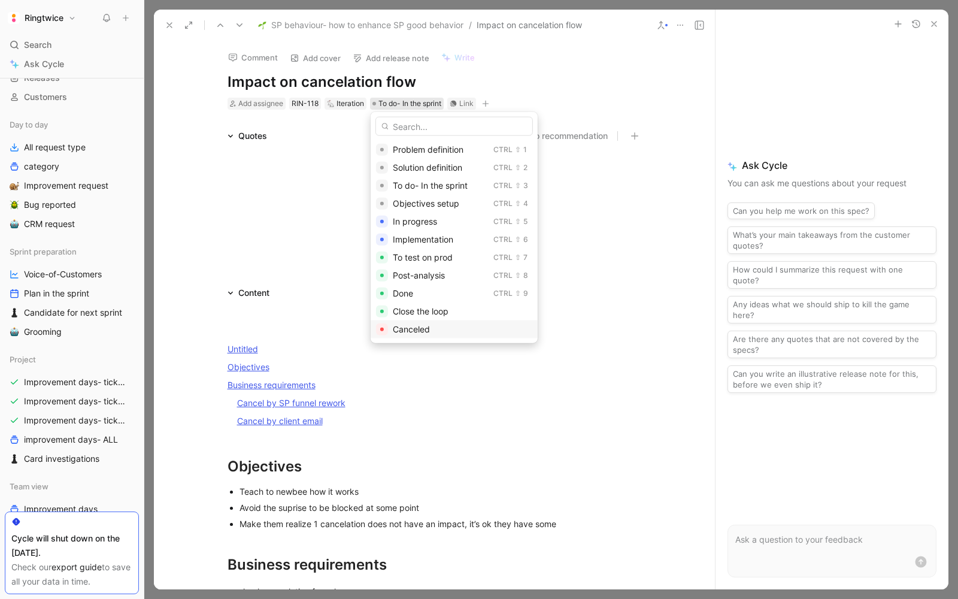
click at [405, 330] on span "Canceled" at bounding box center [411, 329] width 37 height 10
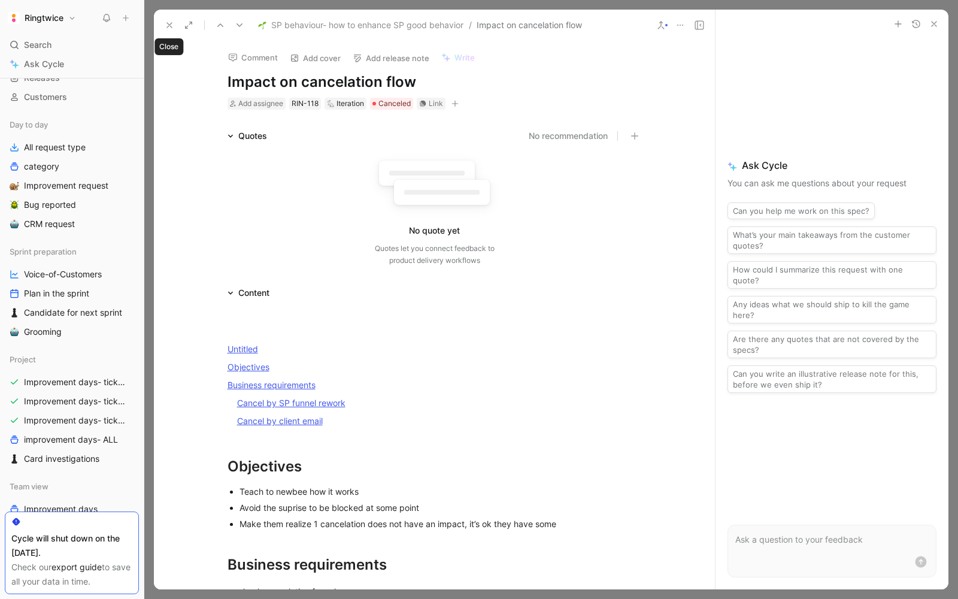
click at [170, 20] on icon at bounding box center [170, 25] width 10 height 10
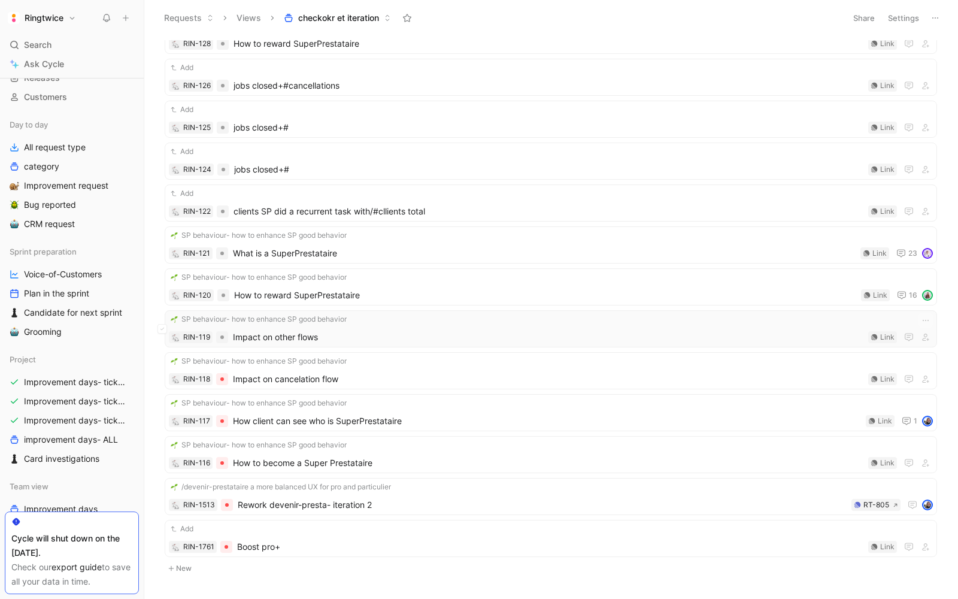
scroll to position [480, 0]
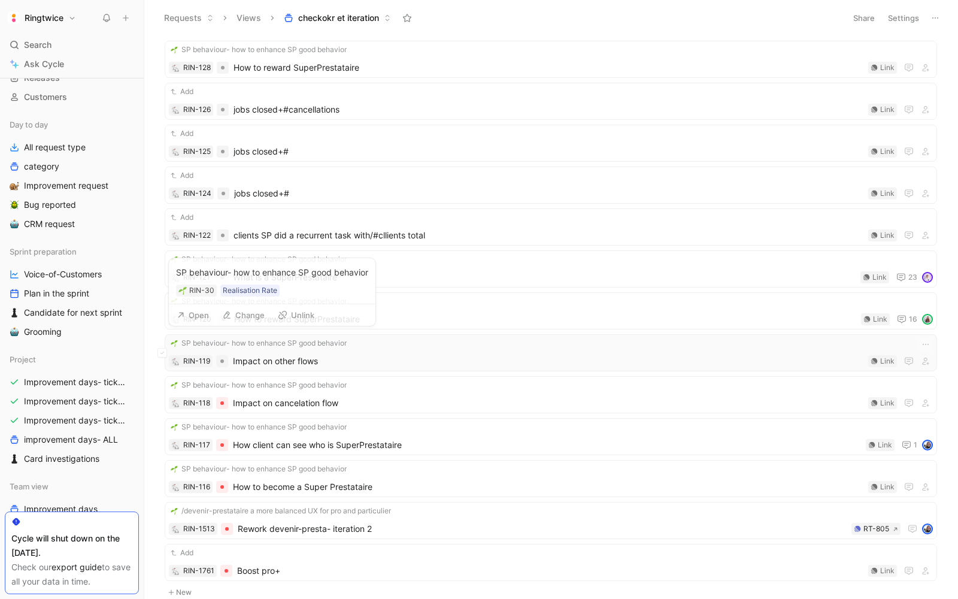
click at [297, 358] on span "Impact on other flows" at bounding box center [548, 361] width 631 height 14
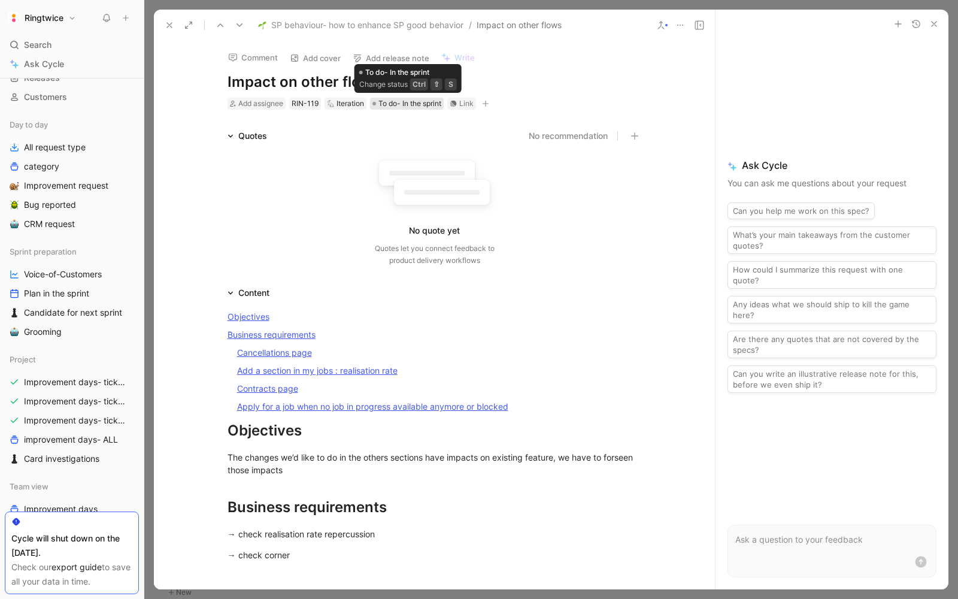
click at [417, 102] on span "To do- In the sprint" at bounding box center [410, 104] width 63 height 12
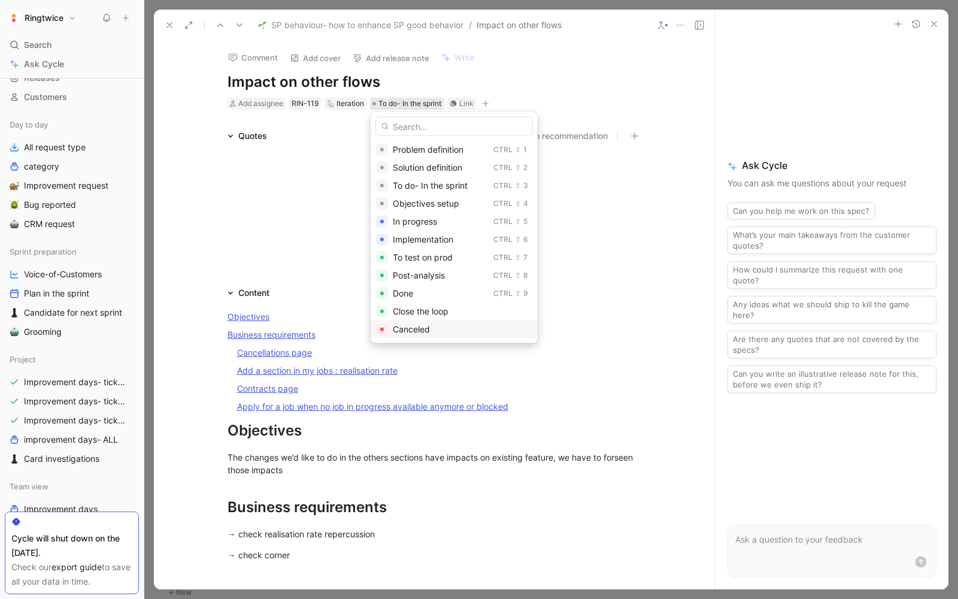
click at [409, 324] on span "Canceled" at bounding box center [411, 329] width 37 height 10
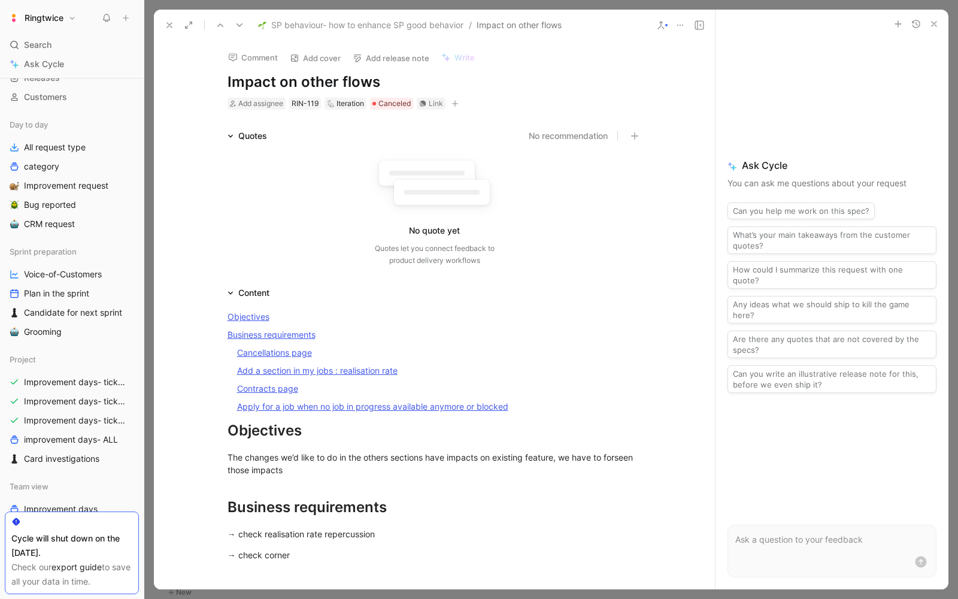
click at [291, 17] on div "SP behaviour- how to enhance SP good behavior / Impact on other flows" at bounding box center [407, 25] width 309 height 19
click at [287, 22] on span "SP behaviour- how to enhance SP good behavior" at bounding box center [367, 25] width 192 height 14
click at [171, 23] on use at bounding box center [169, 25] width 5 height 5
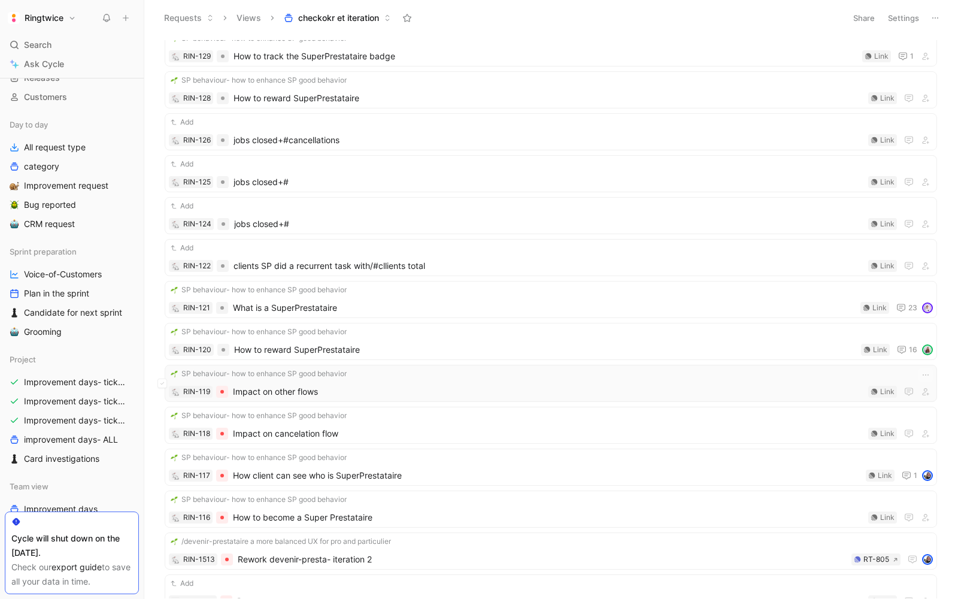
scroll to position [440, 0]
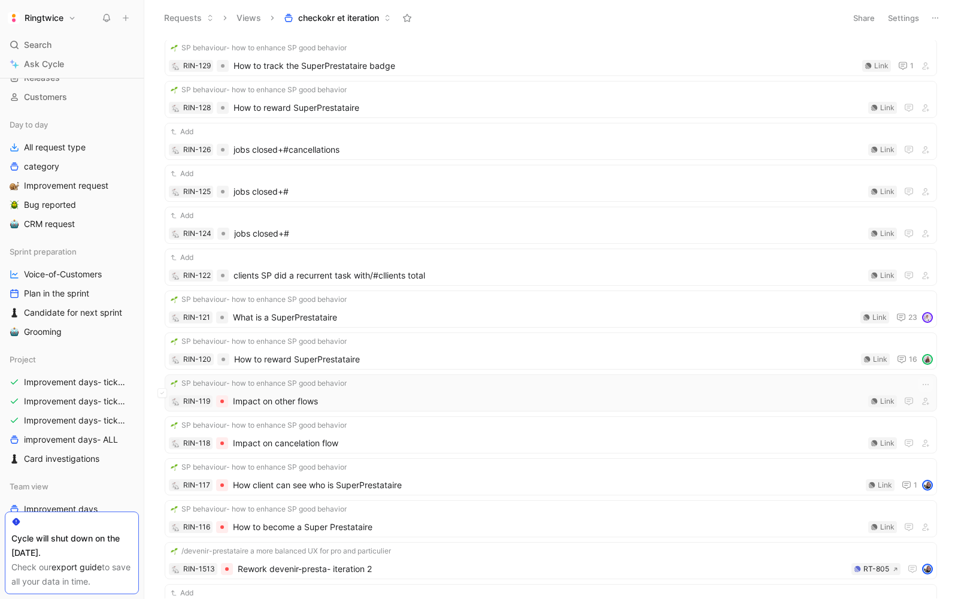
click at [325, 346] on div "SP behaviour- how to enhance SP good behavior RIN-30 Realisation Rate Open Chan…" at bounding box center [272, 335] width 208 height 69
click at [432, 343] on div "SP behaviour- how to enhance SP good behavior RIN-120 How to reward SuperPresta…" at bounding box center [551, 350] width 764 height 31
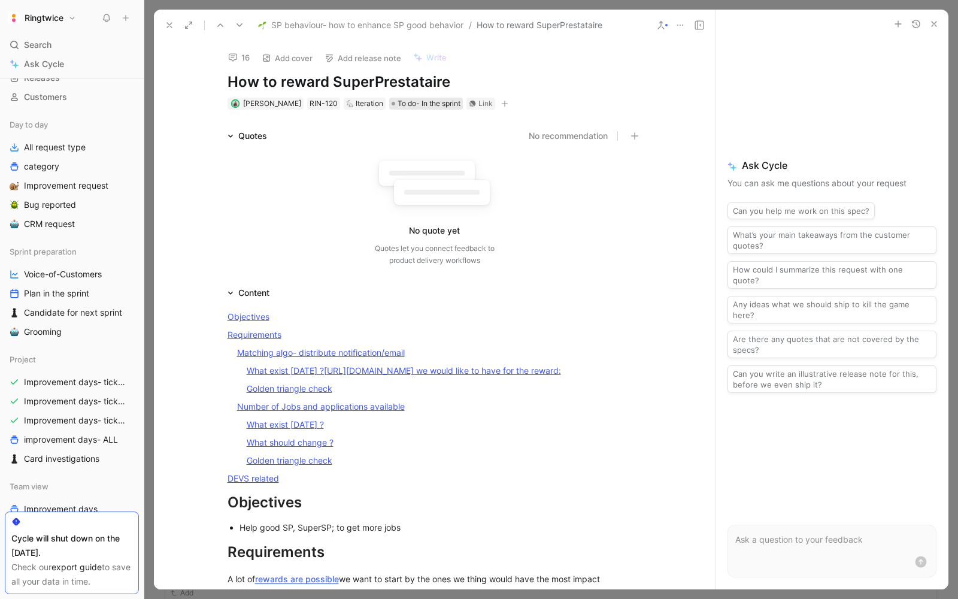
click at [405, 105] on span "To do- In the sprint" at bounding box center [429, 104] width 63 height 12
click at [410, 104] on span "To do- In the sprint" at bounding box center [429, 104] width 63 height 12
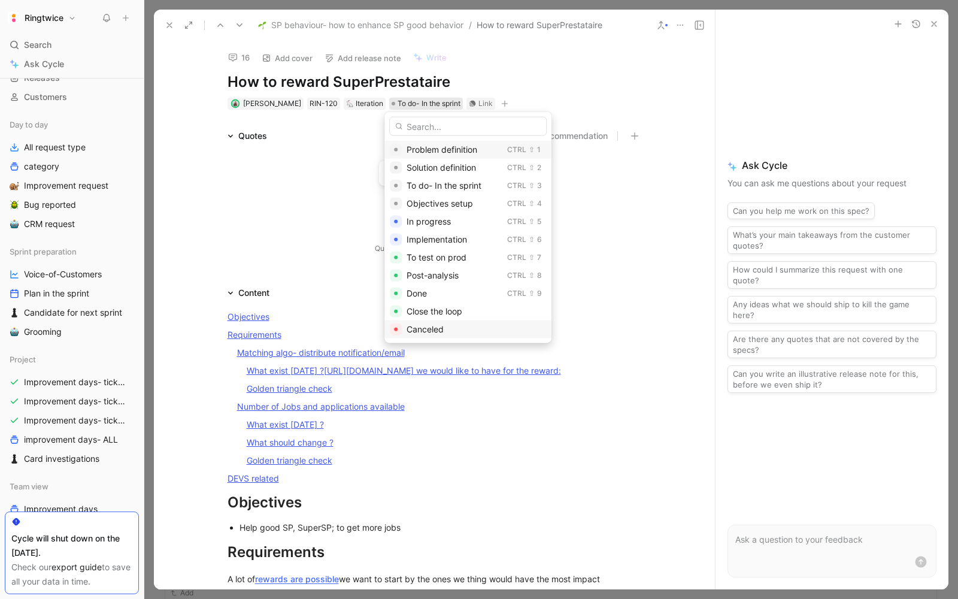
click at [416, 330] on span "Canceled" at bounding box center [425, 329] width 37 height 10
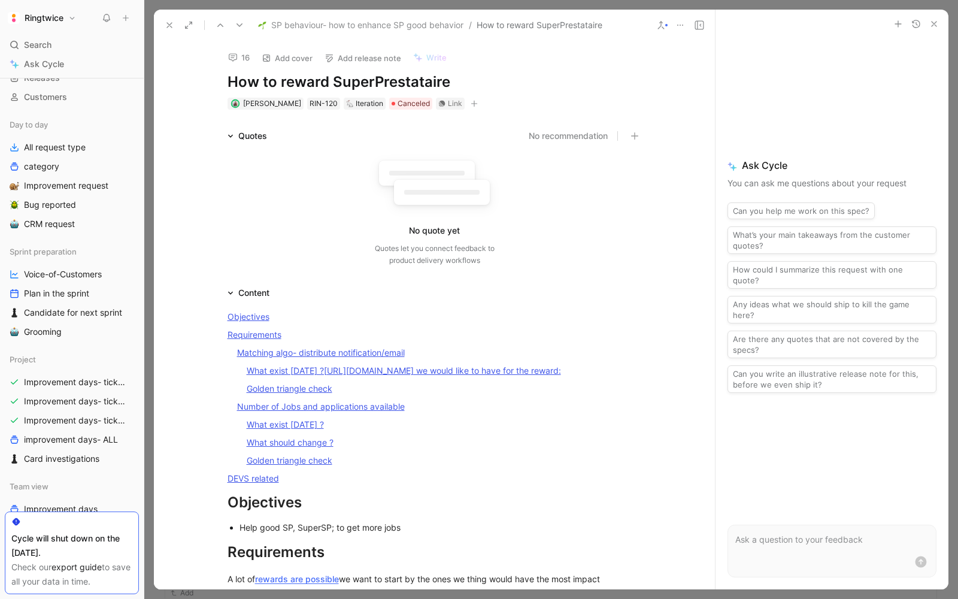
click at [170, 27] on icon at bounding box center [170, 25] width 10 height 10
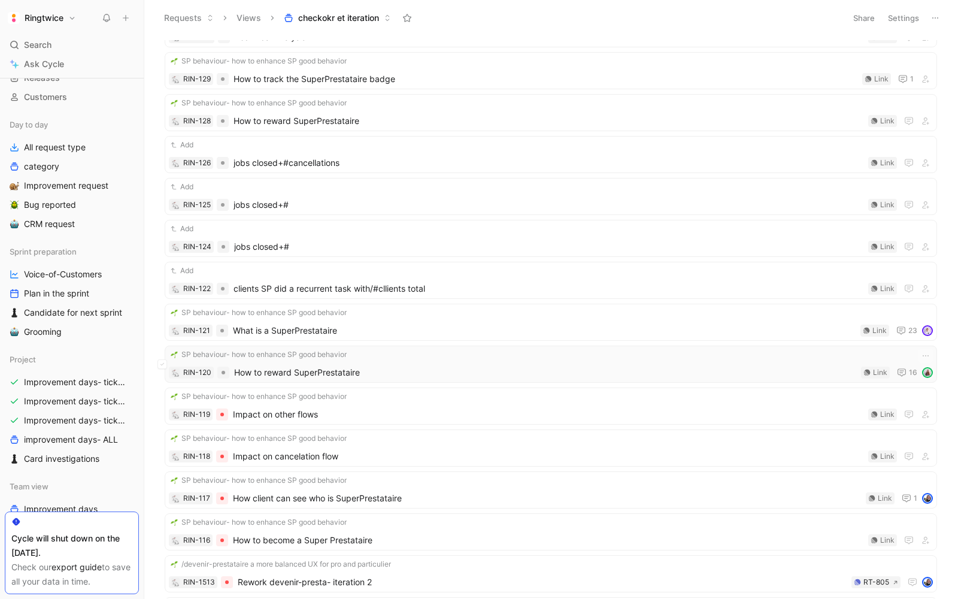
scroll to position [412, 0]
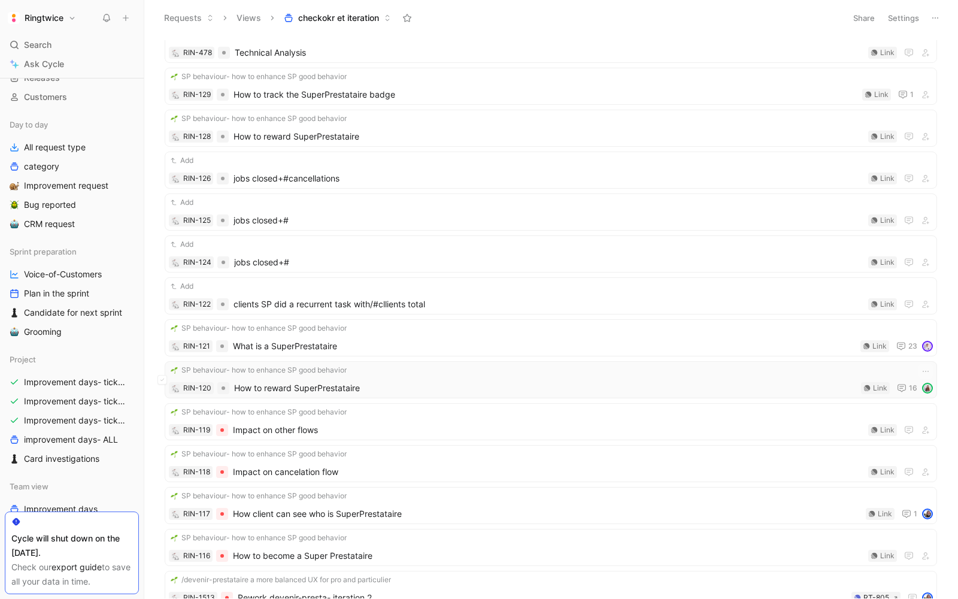
click at [302, 368] on div "SP behaviour- how to enhance SP good behavior RIN-120 How to reward SuperPresta…" at bounding box center [551, 379] width 764 height 31
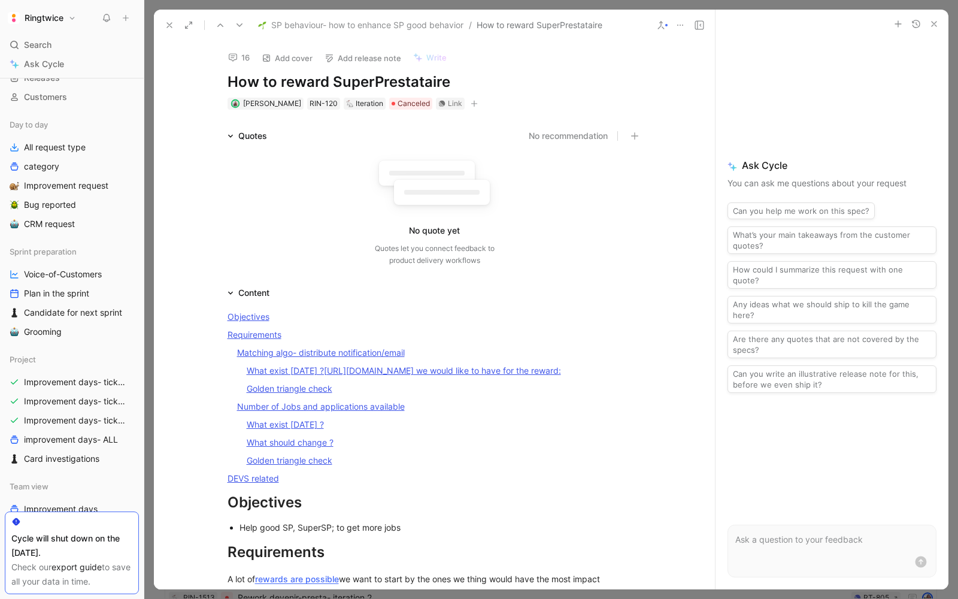
click at [171, 29] on icon at bounding box center [170, 25] width 10 height 10
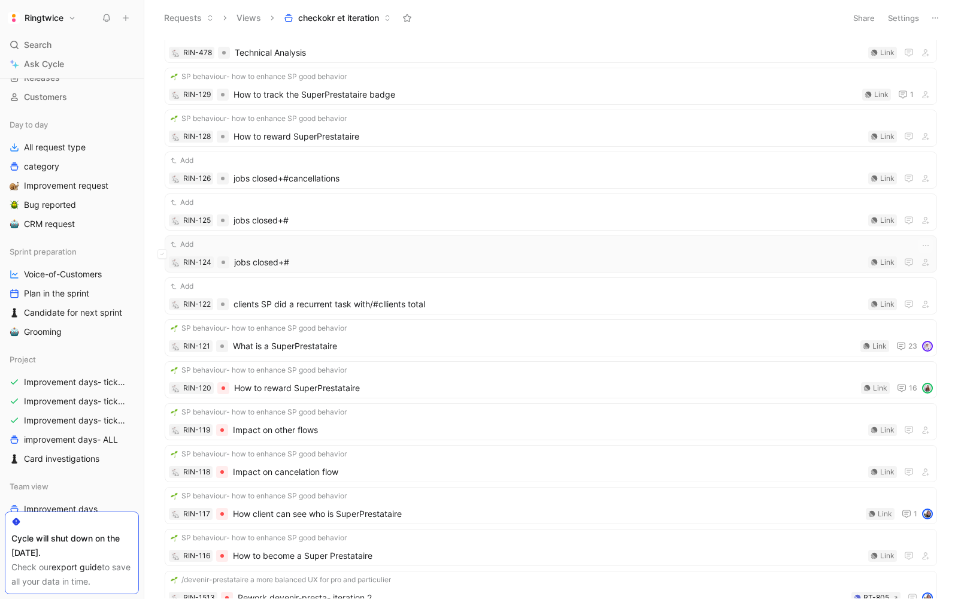
scroll to position [455, 0]
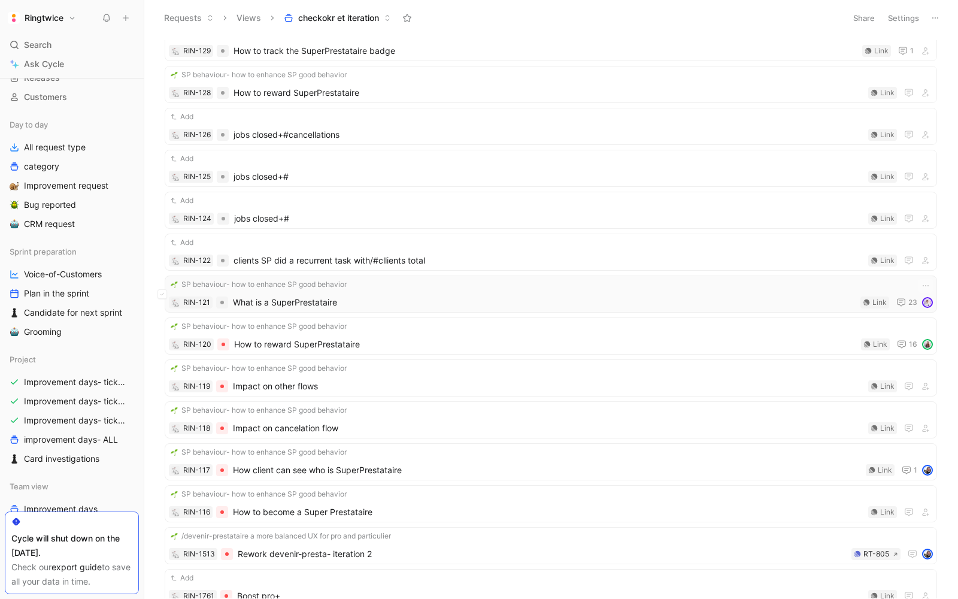
click at [259, 285] on div "SP behaviour- how to enhance SP good behavior RIN-121 What is a SuperPrestatair…" at bounding box center [551, 294] width 764 height 31
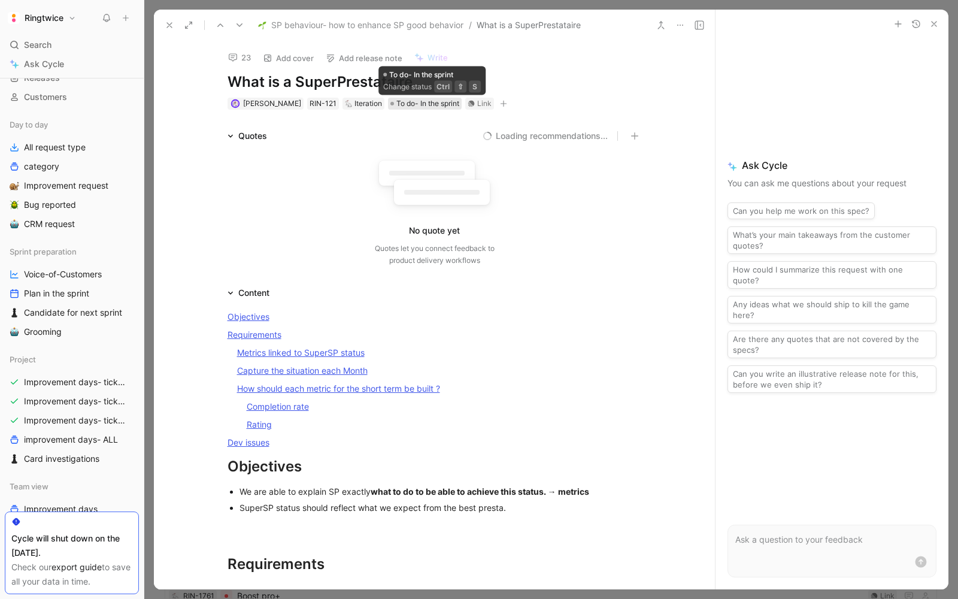
click at [432, 104] on span "To do- In the sprint" at bounding box center [428, 104] width 63 height 12
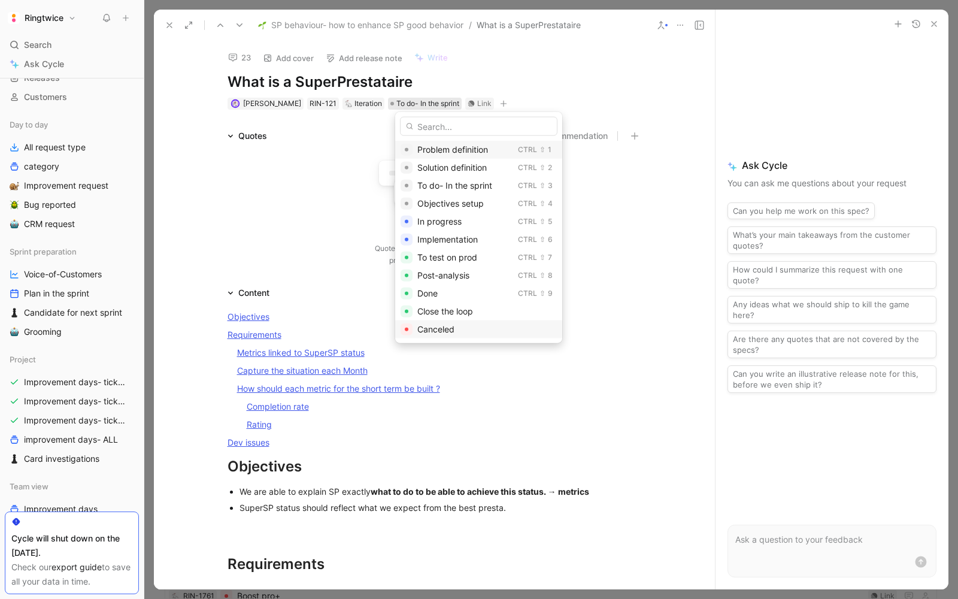
click at [427, 334] on div "Canceled" at bounding box center [488, 329] width 140 height 14
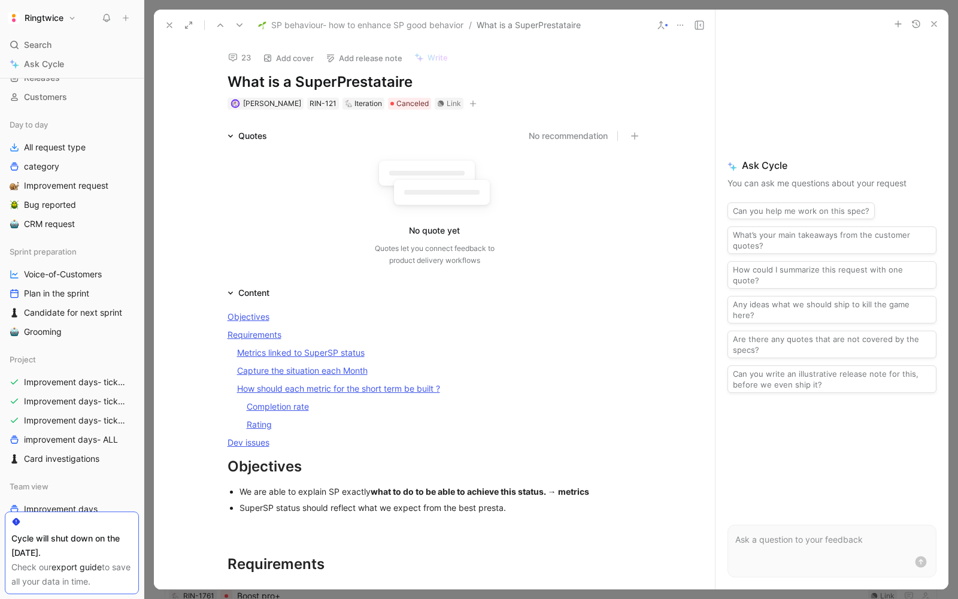
click at [171, 25] on icon at bounding box center [170, 25] width 10 height 10
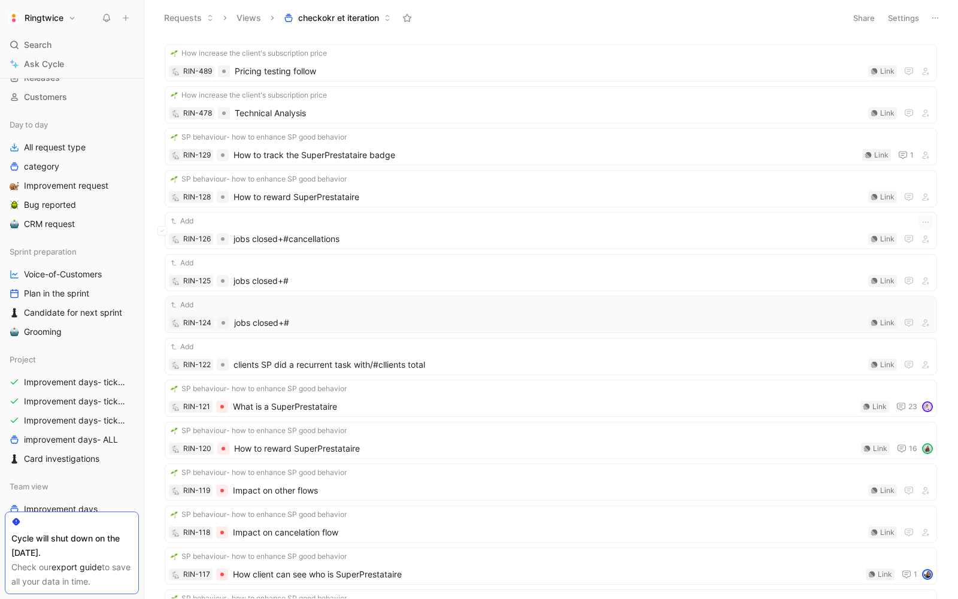
scroll to position [338, 0]
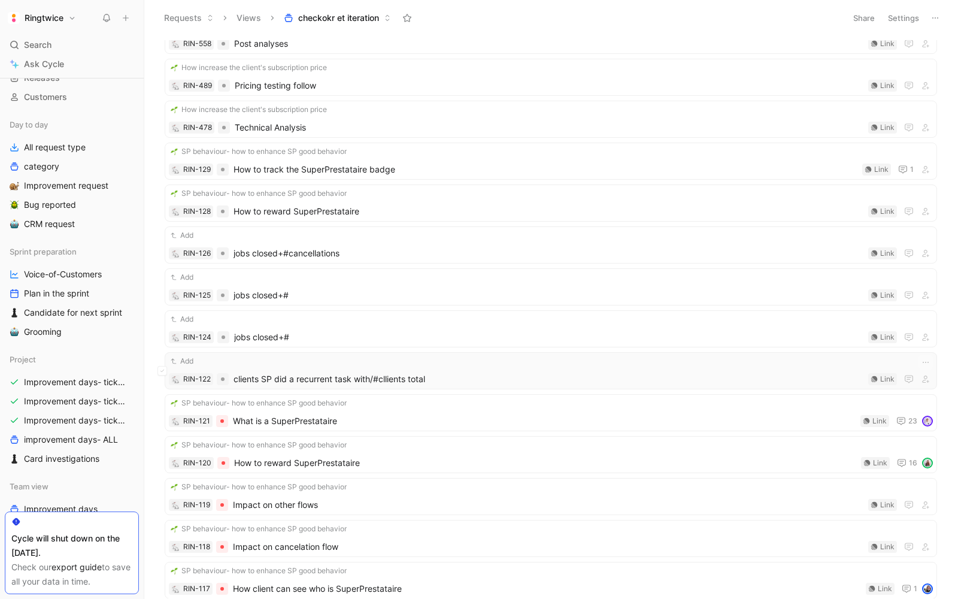
click at [310, 378] on div "Add RIN-122 clients SP did a recurrent task with/#cllients total Link" at bounding box center [551, 370] width 773 height 37
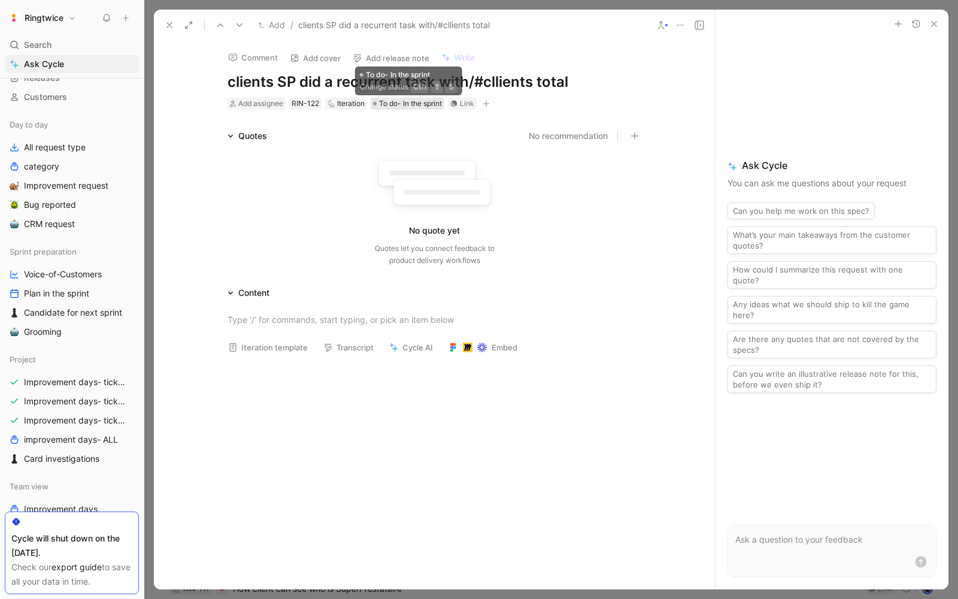
click at [398, 107] on span "To do- In the sprint" at bounding box center [410, 104] width 63 height 12
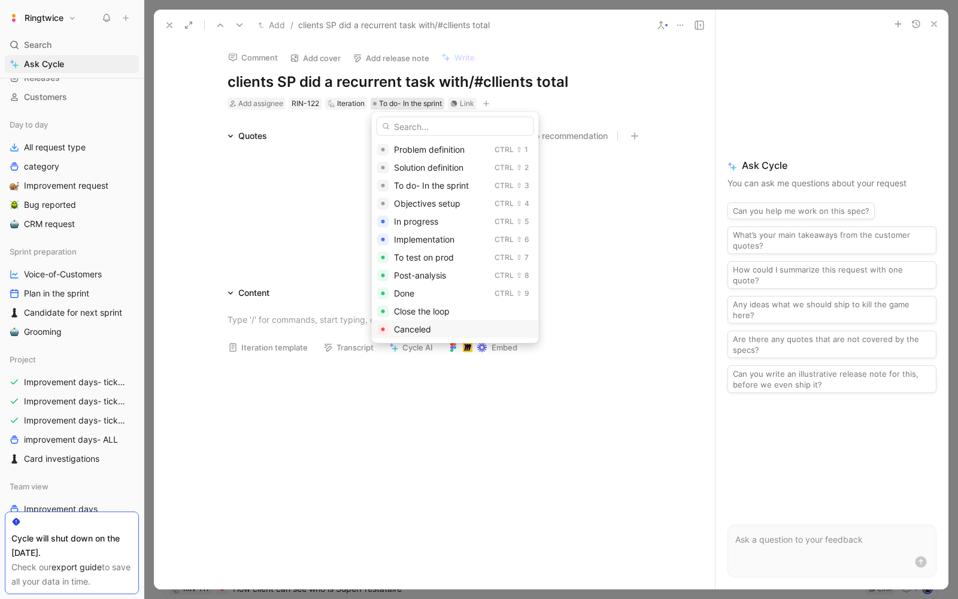
click at [406, 332] on span "Canceled" at bounding box center [412, 329] width 37 height 10
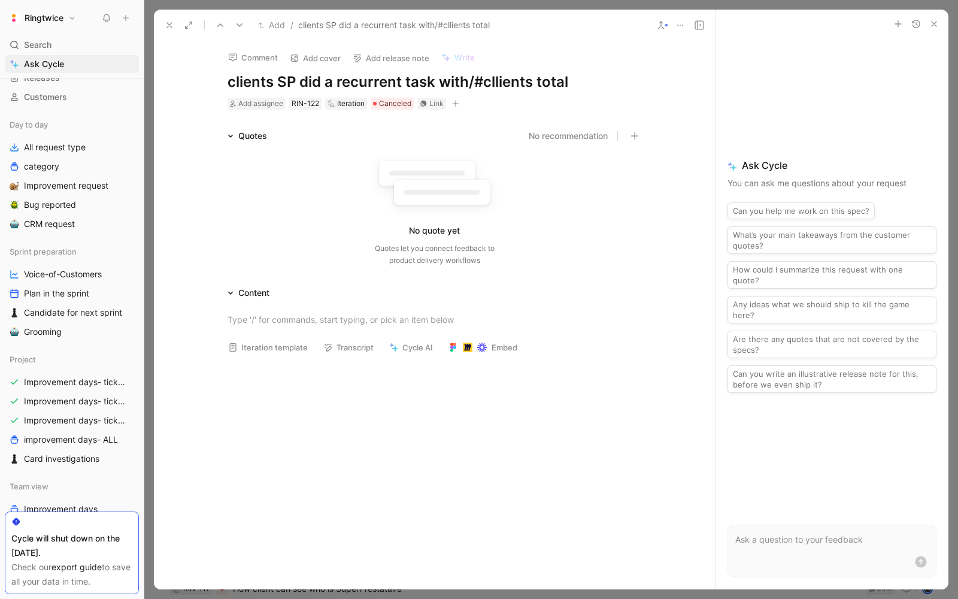
click at [168, 23] on icon at bounding box center [170, 25] width 10 height 10
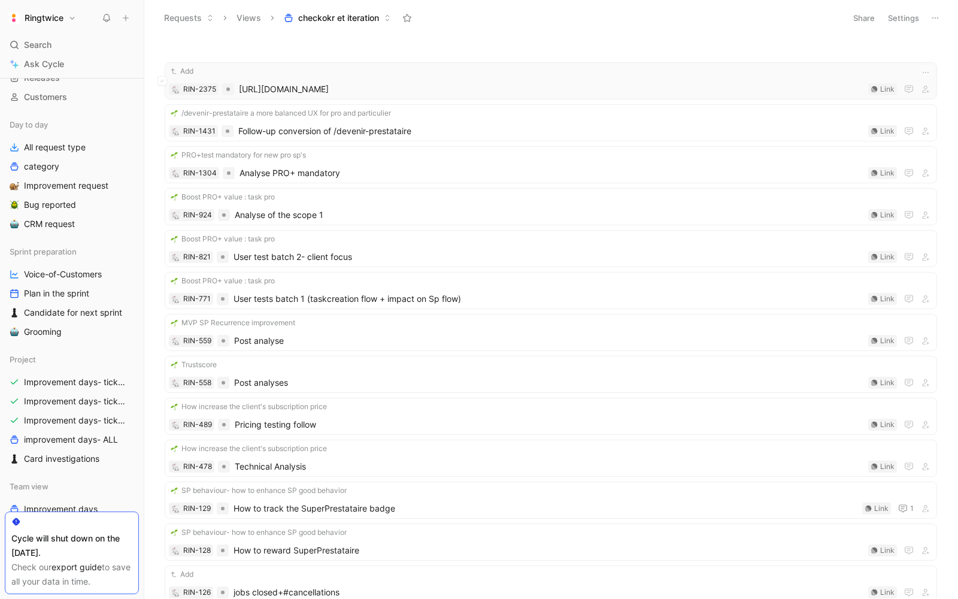
click at [369, 88] on span "https://app.iterable.com/workflows/346847/edit?mode=beta&workflowType=Published" at bounding box center [551, 89] width 625 height 14
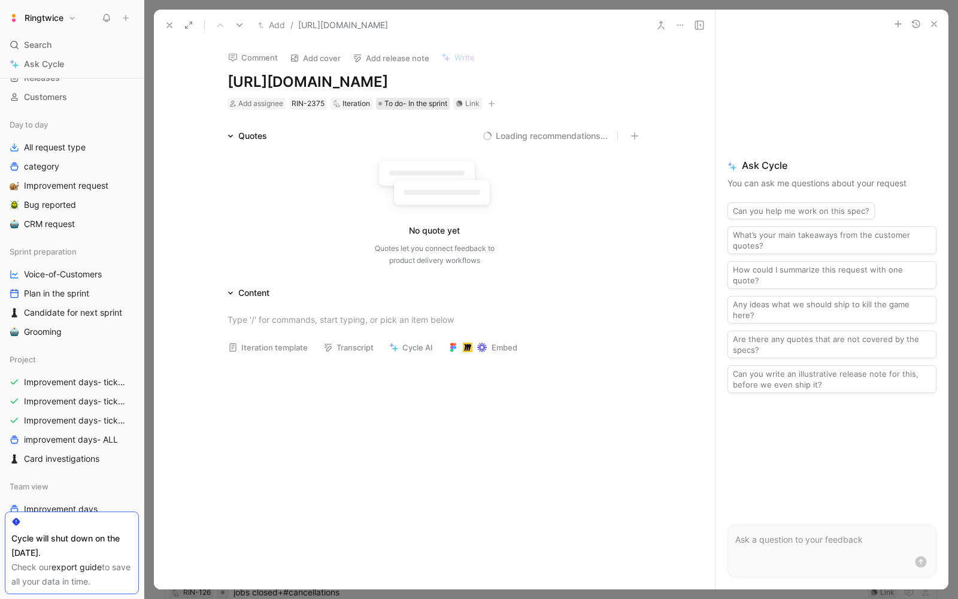
click at [415, 110] on span "To do- In the sprint" at bounding box center [416, 104] width 63 height 12
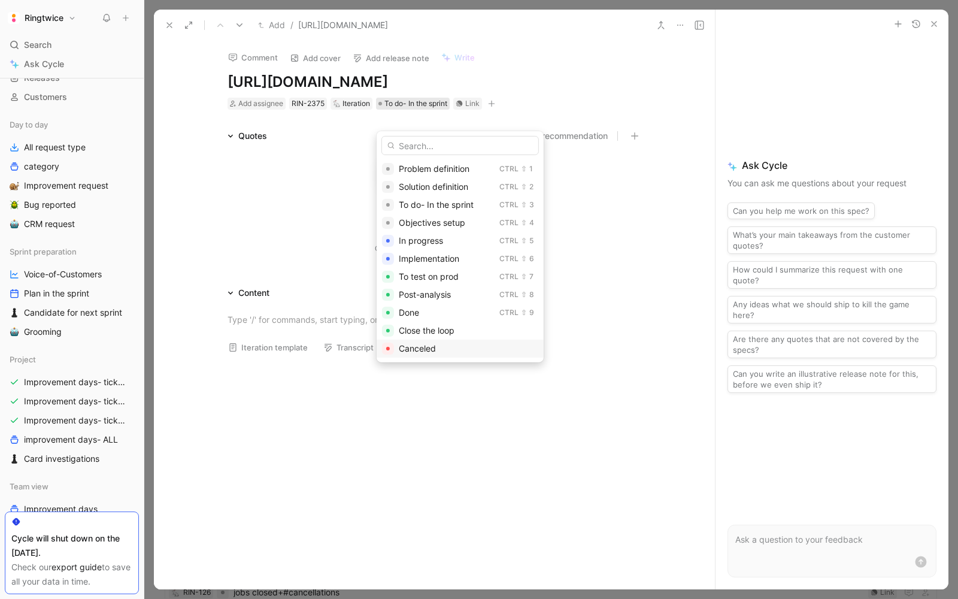
click at [410, 350] on span "Canceled" at bounding box center [417, 348] width 37 height 10
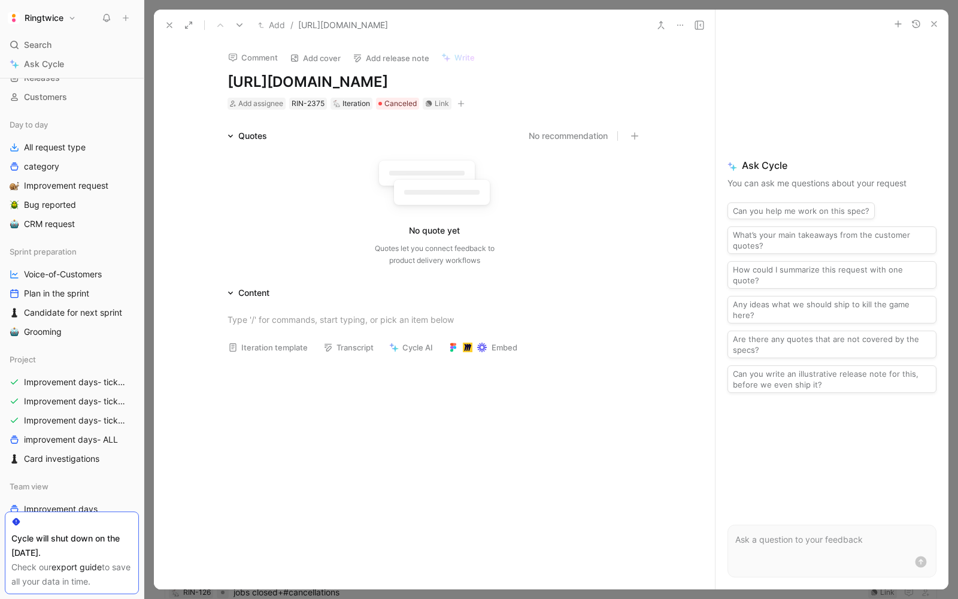
click at [171, 22] on icon at bounding box center [170, 25] width 10 height 10
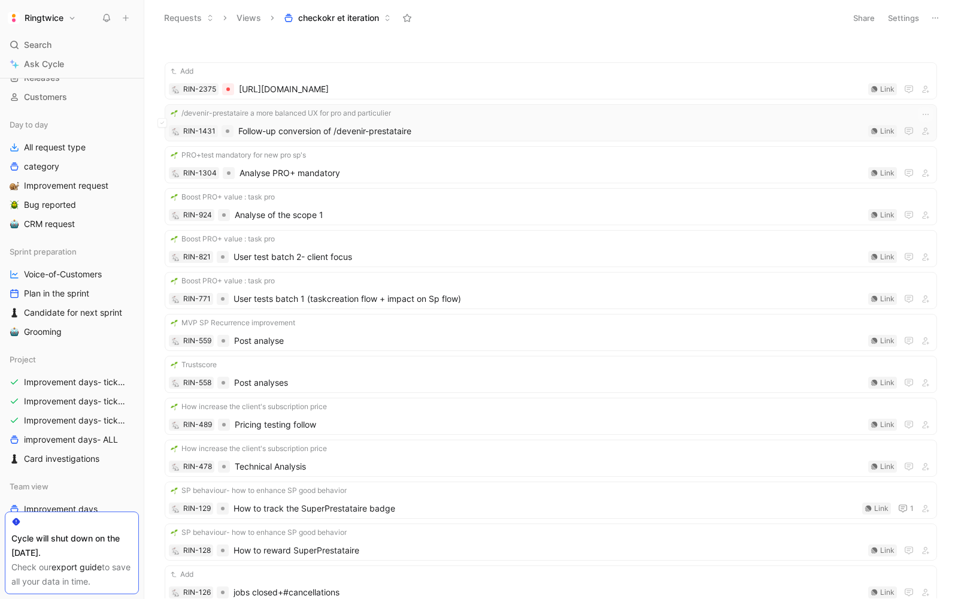
click at [316, 131] on span "Follow-up conversion of /devenir-prestataire" at bounding box center [550, 131] width 625 height 14
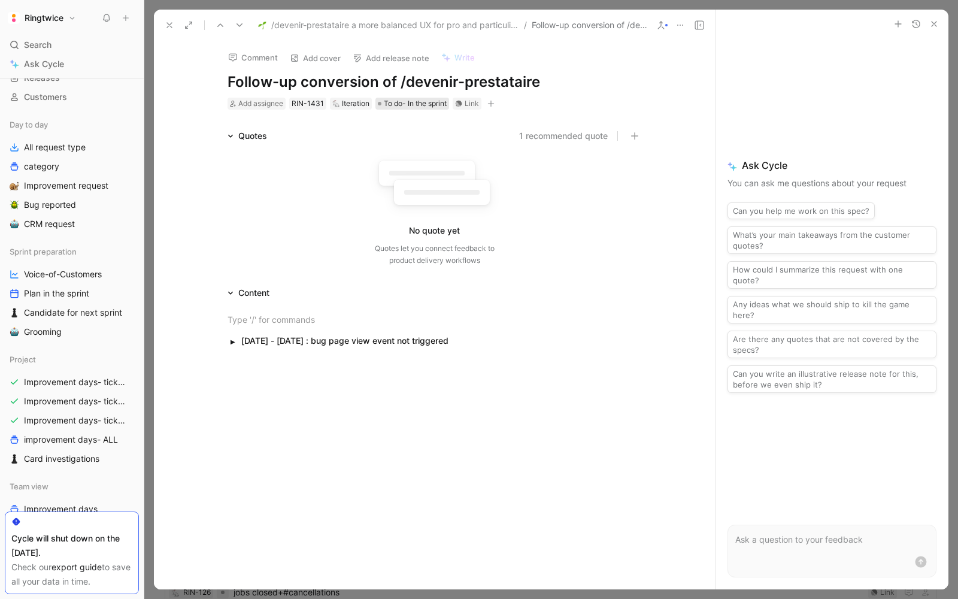
click at [409, 108] on span "To do- In the sprint" at bounding box center [415, 104] width 63 height 12
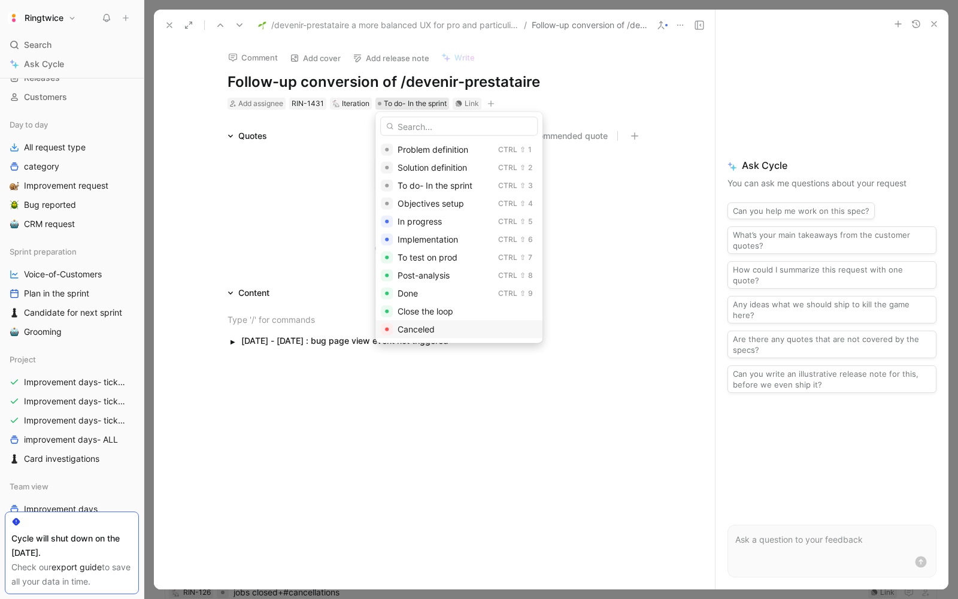
click at [412, 328] on span "Canceled" at bounding box center [416, 329] width 37 height 10
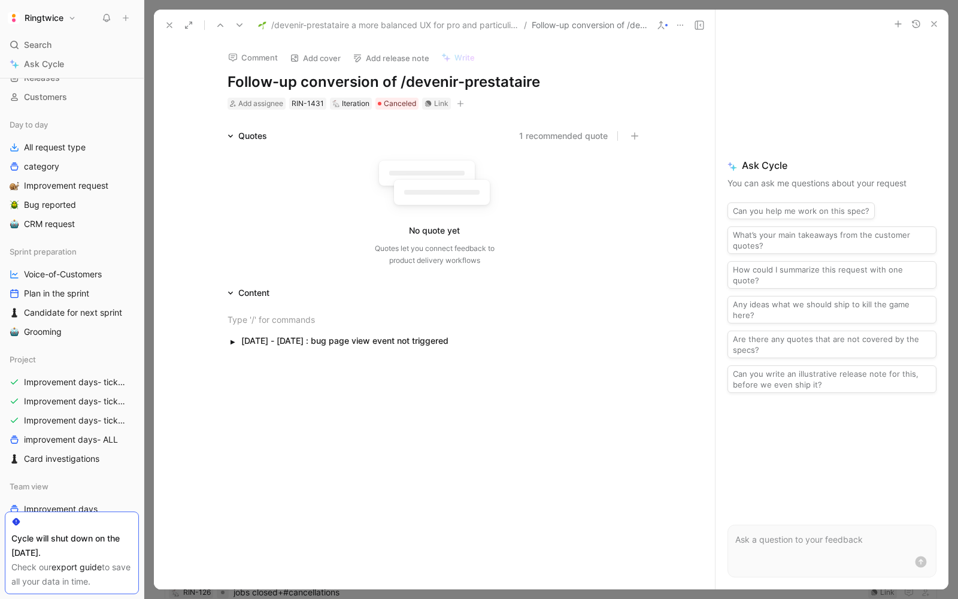
click at [170, 27] on icon at bounding box center [170, 25] width 10 height 10
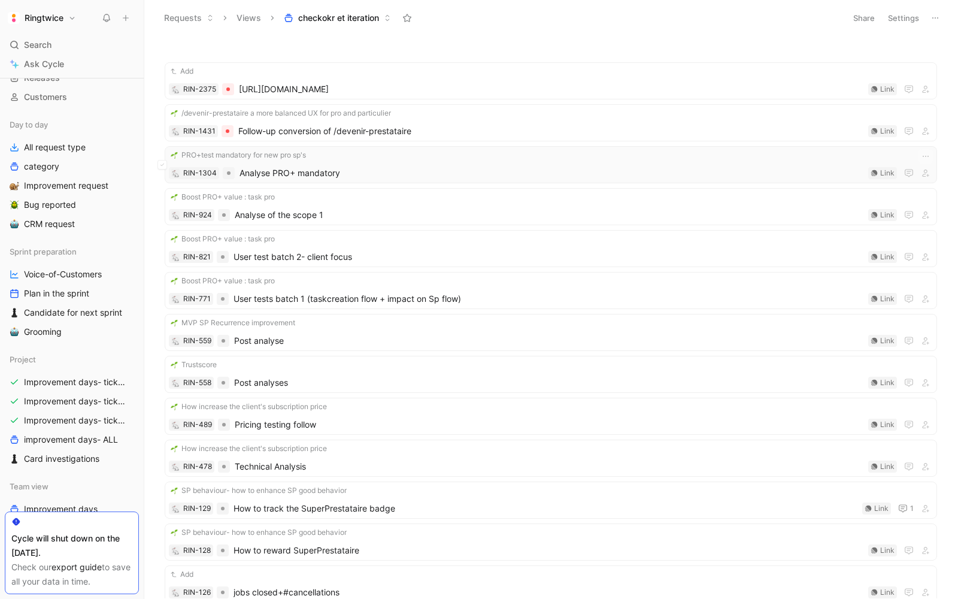
click at [279, 172] on span "Analyse PRO+ mandatory" at bounding box center [552, 173] width 624 height 14
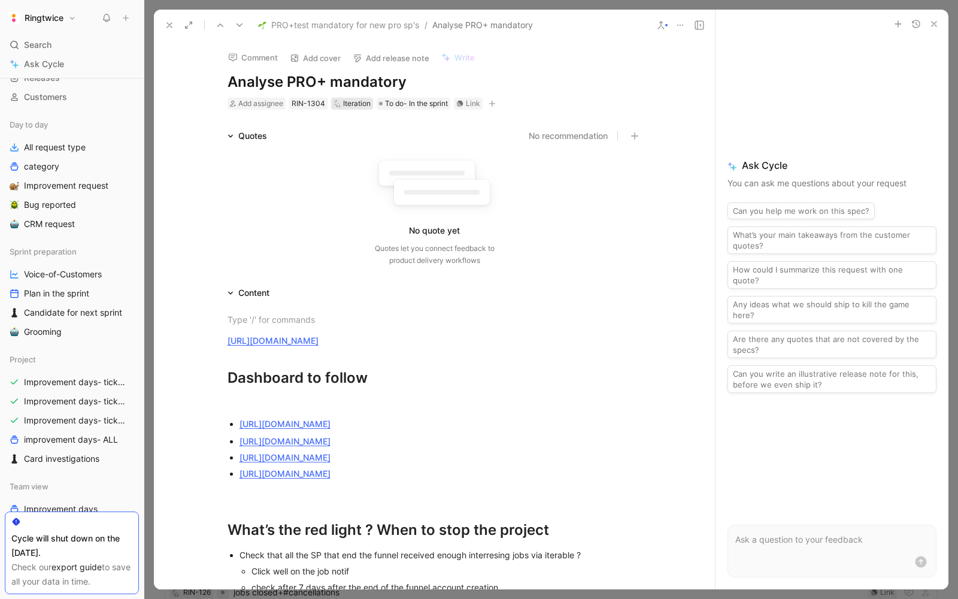
click at [350, 99] on div "Iteration" at bounding box center [352, 104] width 37 height 12
click at [418, 110] on div "Add assignee RIN-1304 Iteration To do- In the sprint Link" at bounding box center [434, 103] width 417 height 14
click at [410, 102] on span "To do- In the sprint" at bounding box center [416, 104] width 63 height 12
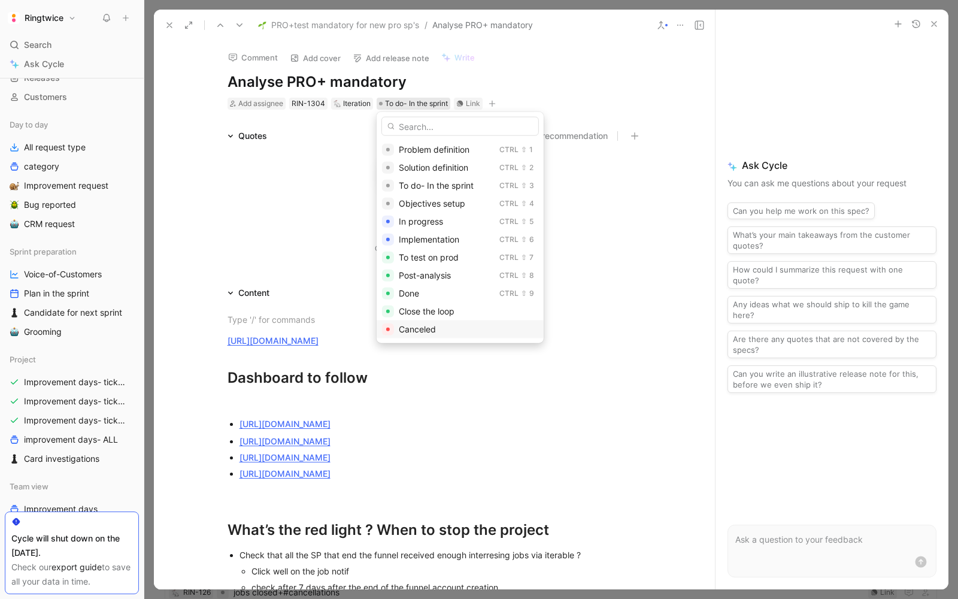
click at [409, 331] on span "Canceled" at bounding box center [417, 329] width 37 height 10
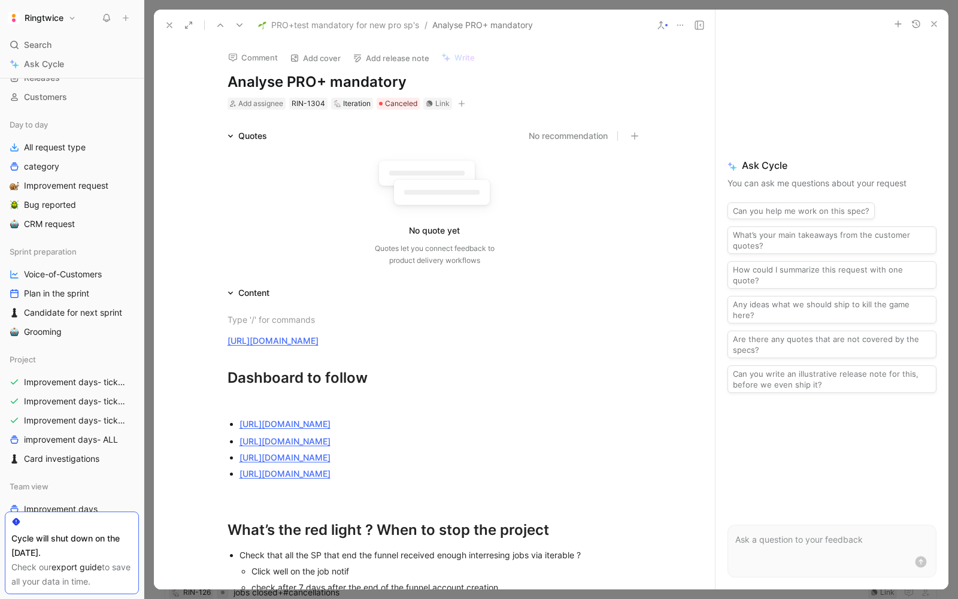
click at [169, 28] on icon at bounding box center [170, 25] width 10 height 10
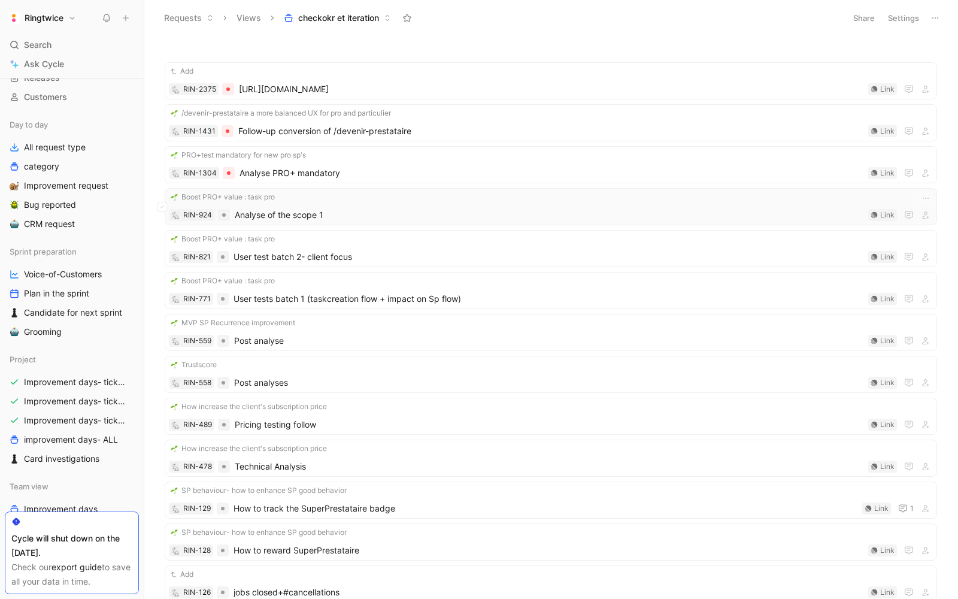
click at [276, 210] on span "Analyse of the scope 1" at bounding box center [549, 215] width 629 height 14
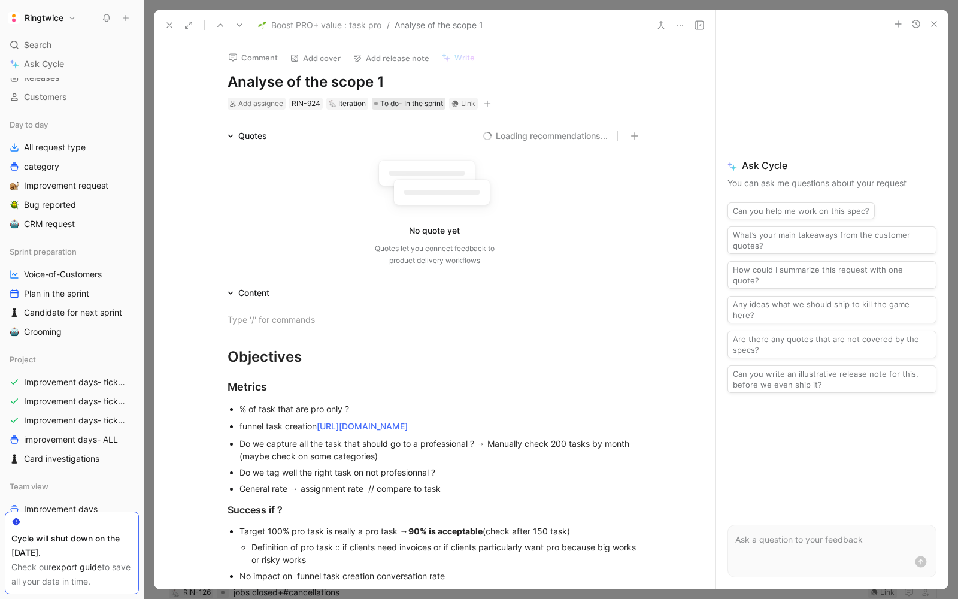
click at [401, 100] on span "To do- In the sprint" at bounding box center [411, 104] width 63 height 12
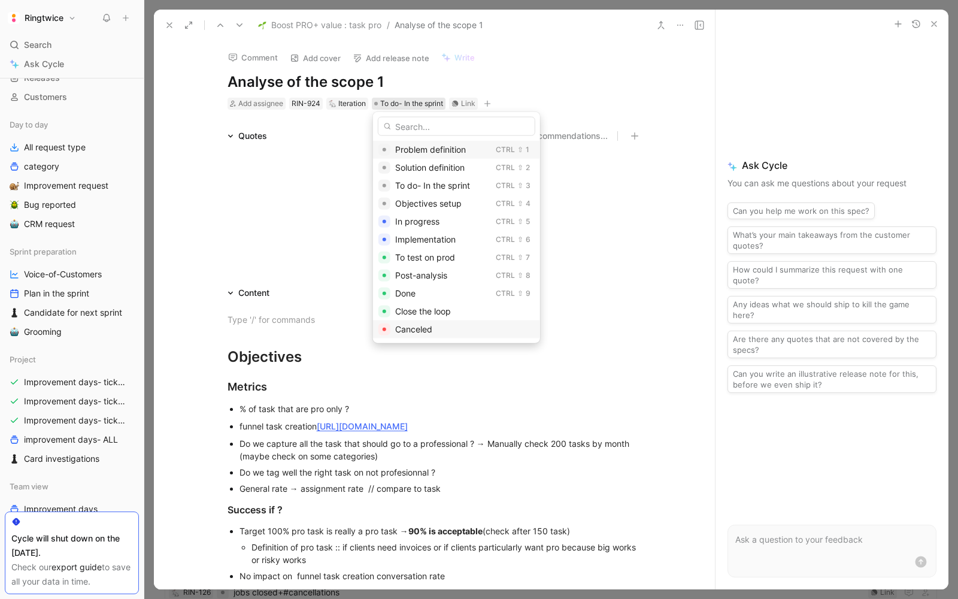
click at [395, 326] on span "Canceled" at bounding box center [413, 329] width 37 height 10
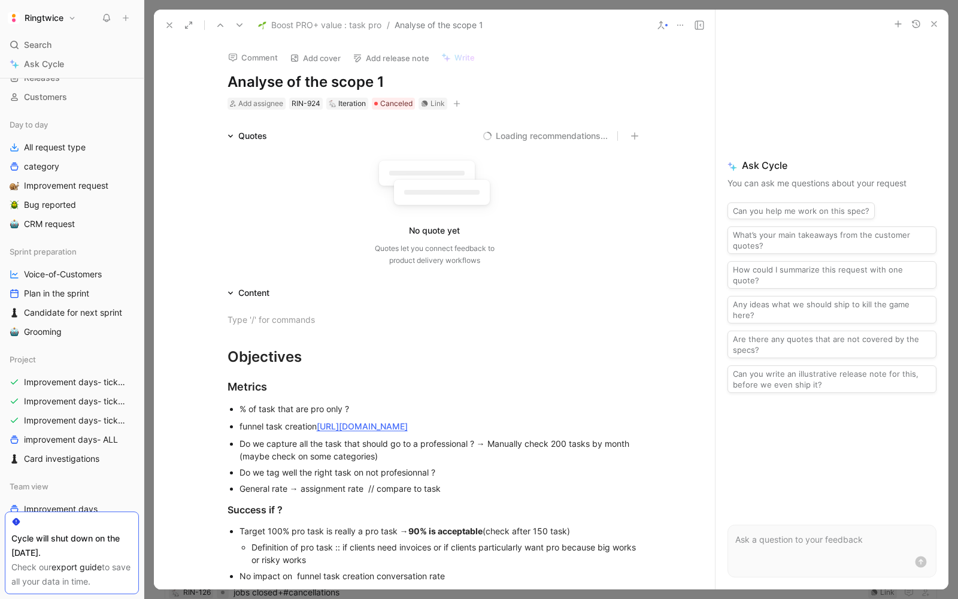
click at [167, 29] on icon at bounding box center [170, 25] width 10 height 10
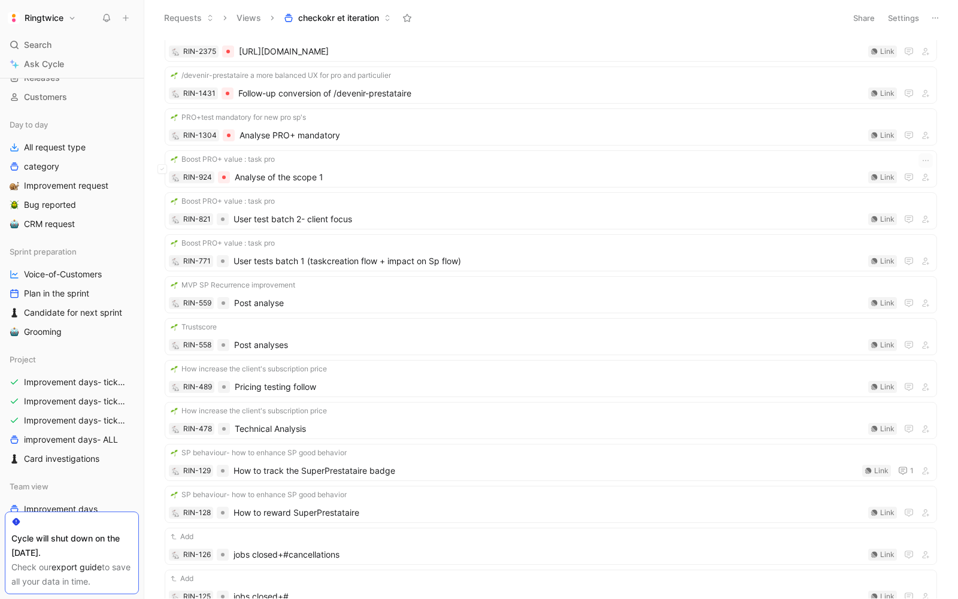
scroll to position [40, 0]
click at [285, 205] on div "Boost PRO+ value : task pro RIN-821 User test batch 2- client focus Link" at bounding box center [551, 208] width 764 height 31
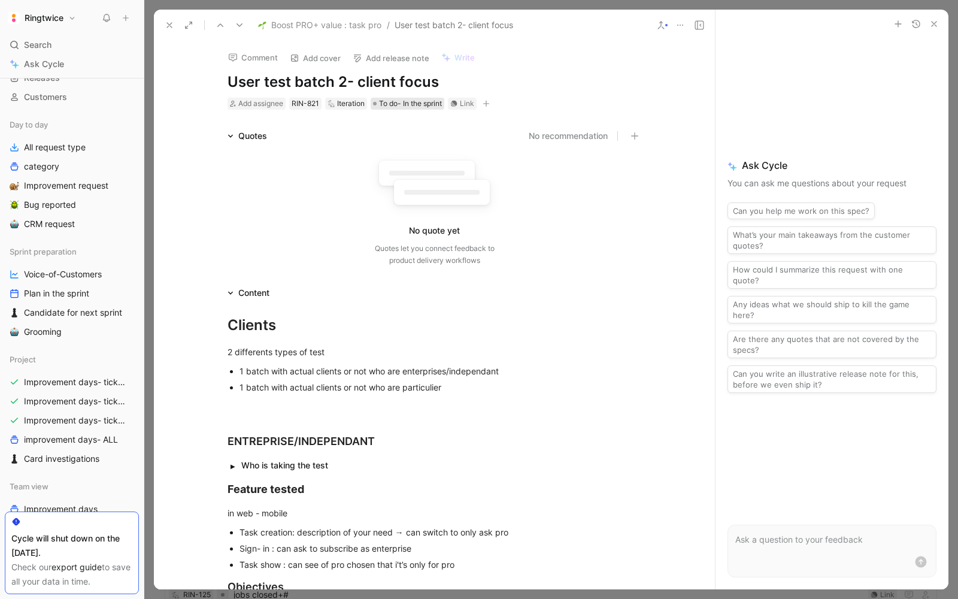
click at [397, 101] on span "To do- In the sprint" at bounding box center [410, 104] width 63 height 12
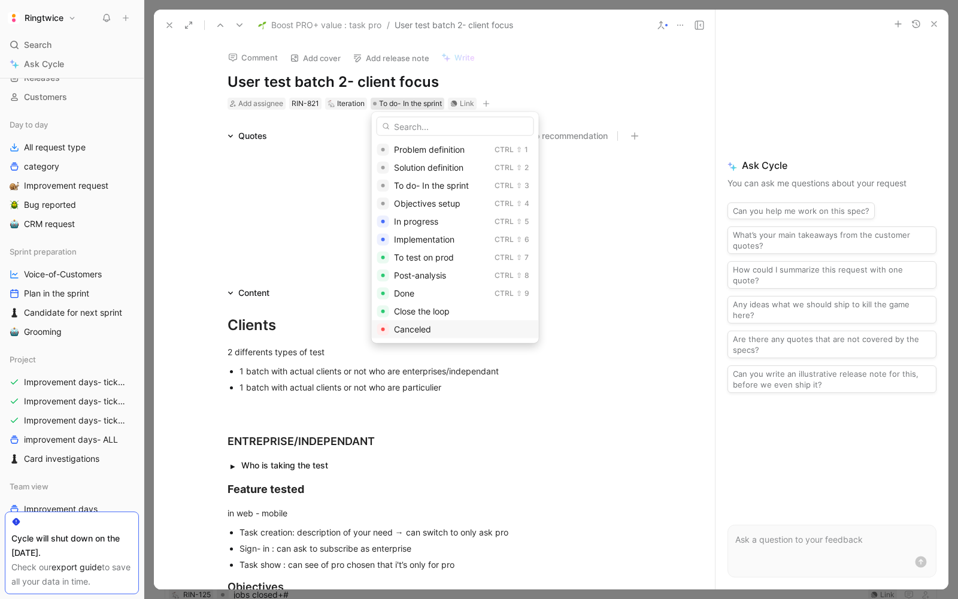
click at [409, 334] on div "Canceled" at bounding box center [464, 329] width 140 height 14
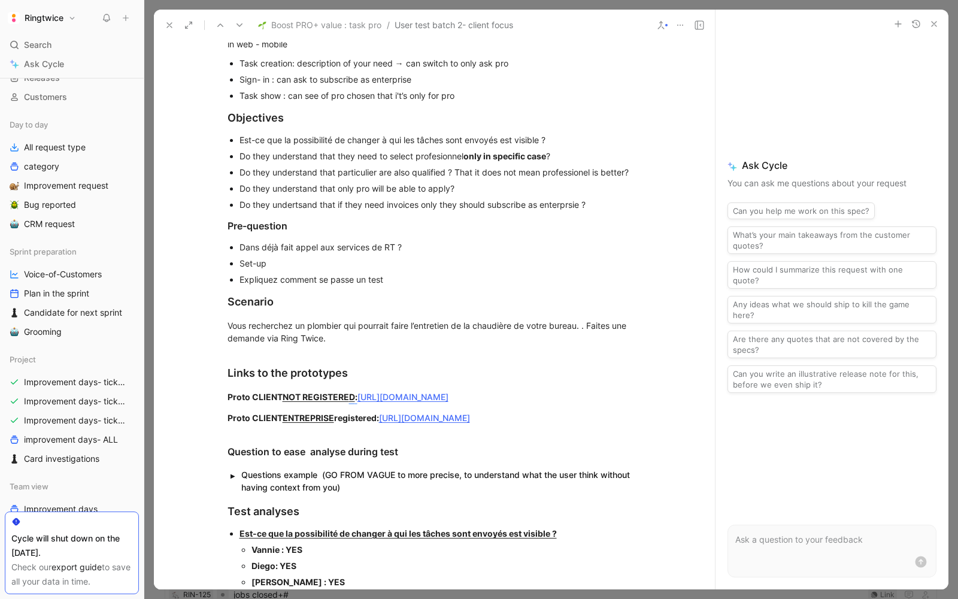
scroll to position [470, 0]
click at [170, 25] on icon at bounding box center [170, 25] width 10 height 10
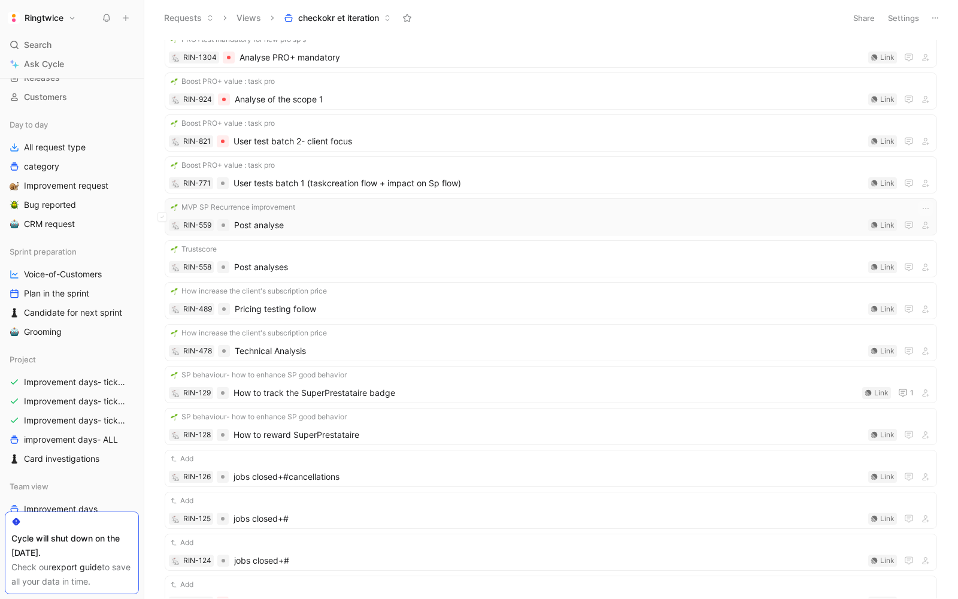
scroll to position [138, 0]
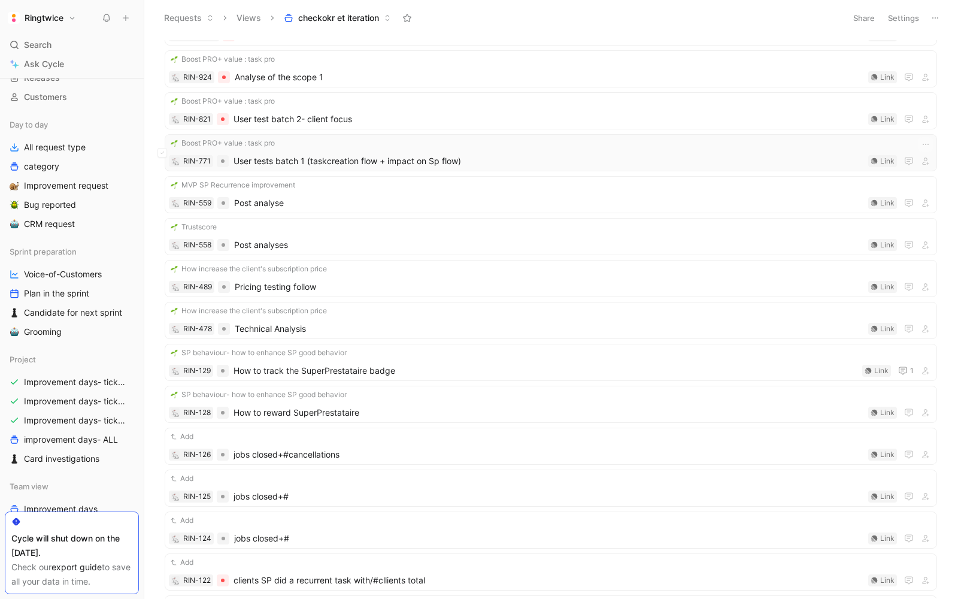
click at [336, 154] on span "User tests batch 1 (taskcreation flow + impact on Sp flow)" at bounding box center [549, 161] width 630 height 14
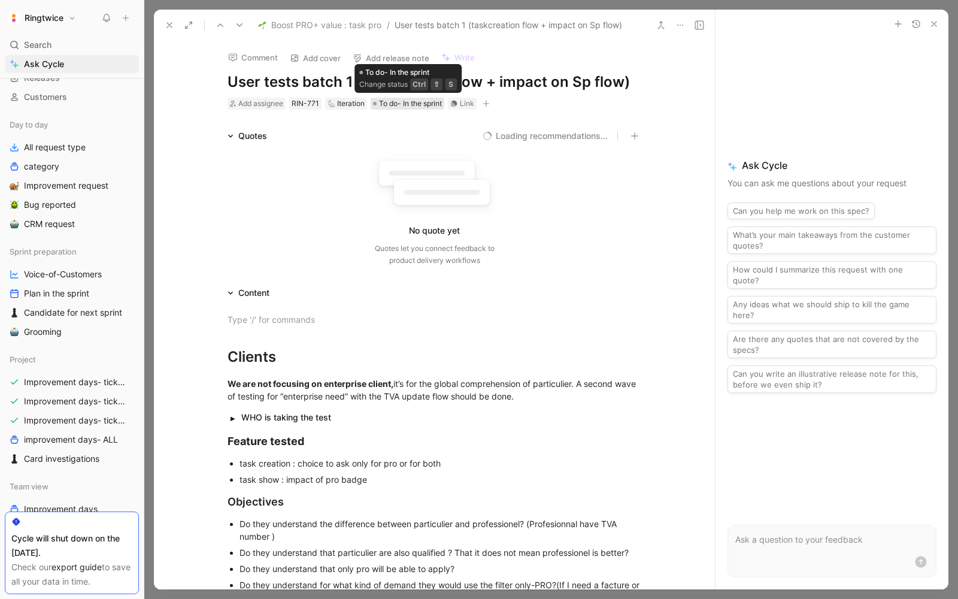
click at [408, 104] on span "To do- In the sprint" at bounding box center [410, 104] width 63 height 12
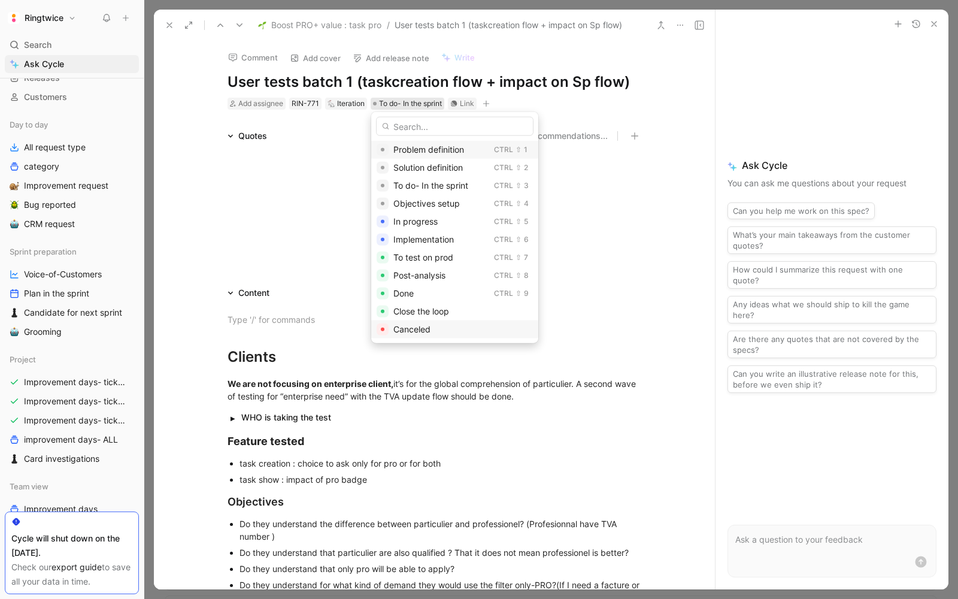
click at [407, 329] on span "Canceled" at bounding box center [412, 329] width 37 height 10
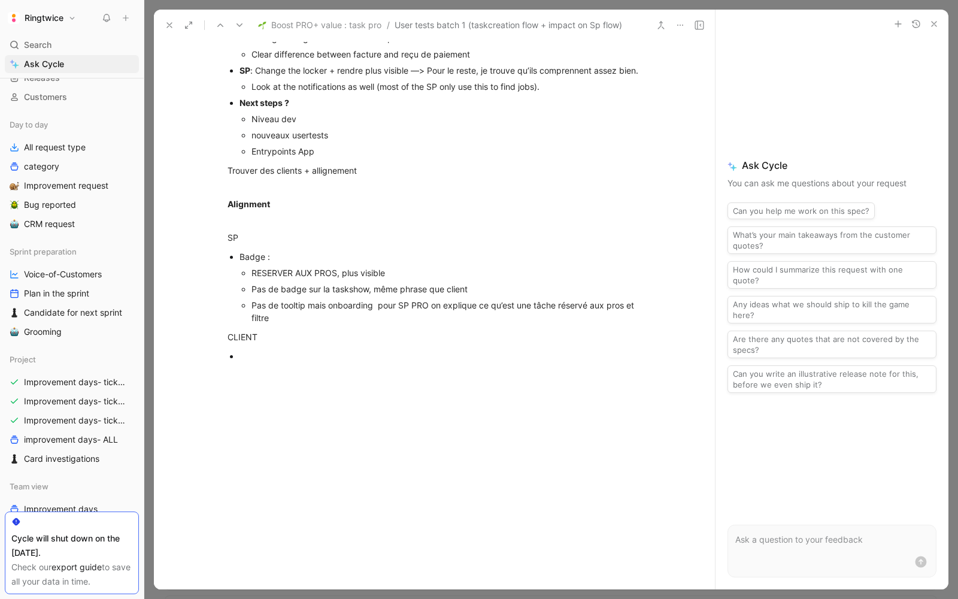
scroll to position [2064, 0]
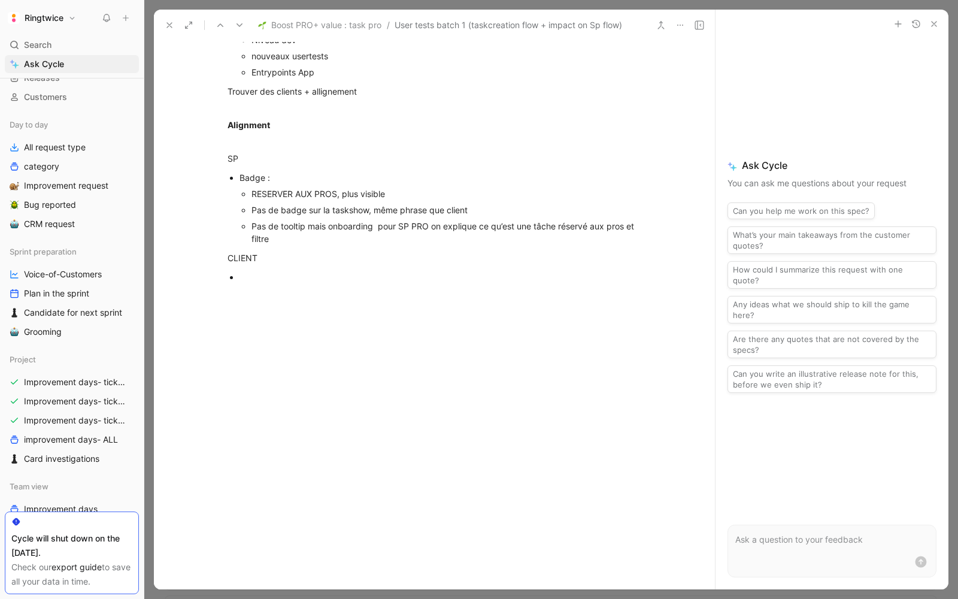
click at [169, 23] on icon at bounding box center [170, 25] width 10 height 10
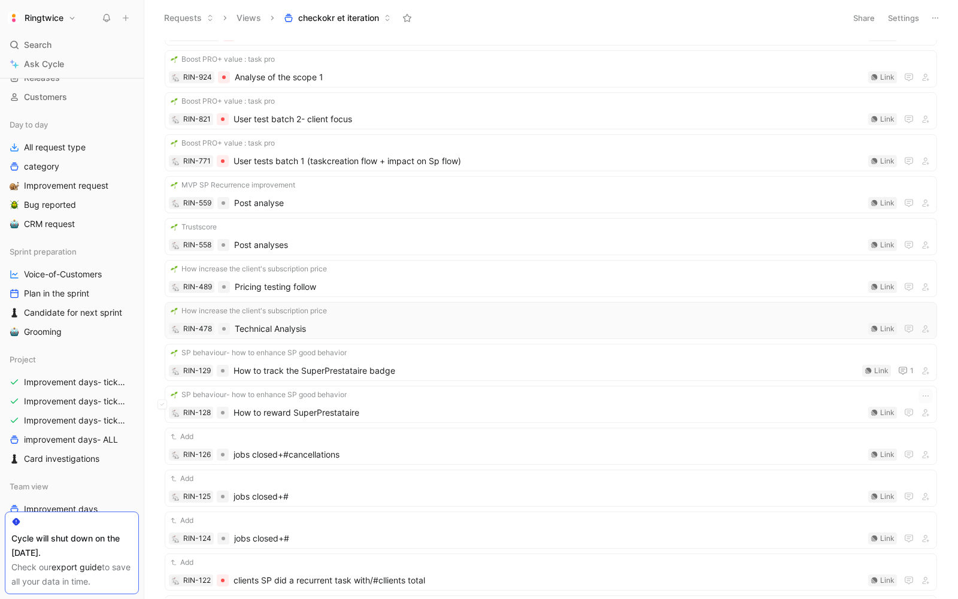
scroll to position [211, 0]
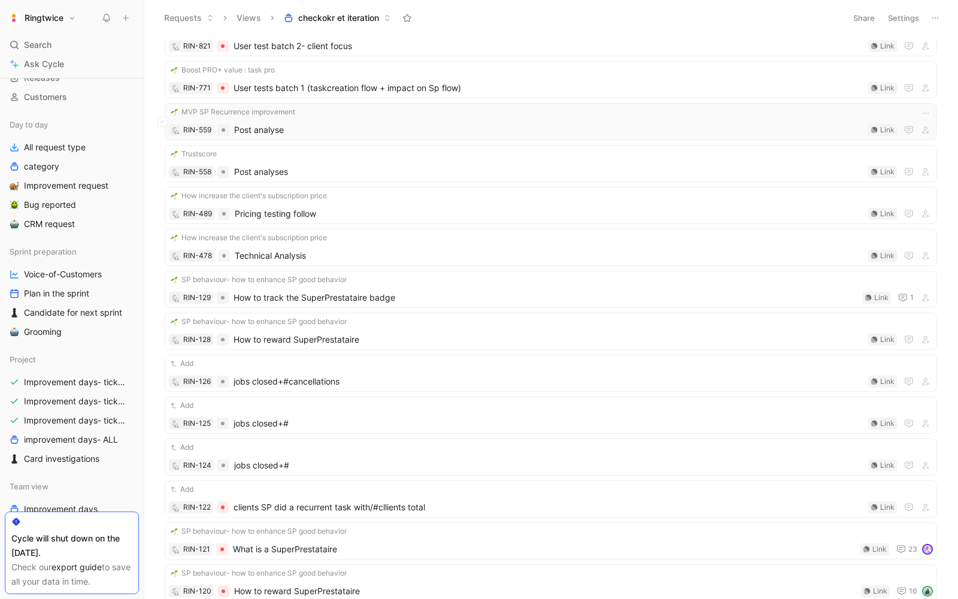
click at [340, 125] on span "Post analyse" at bounding box center [549, 130] width 630 height 14
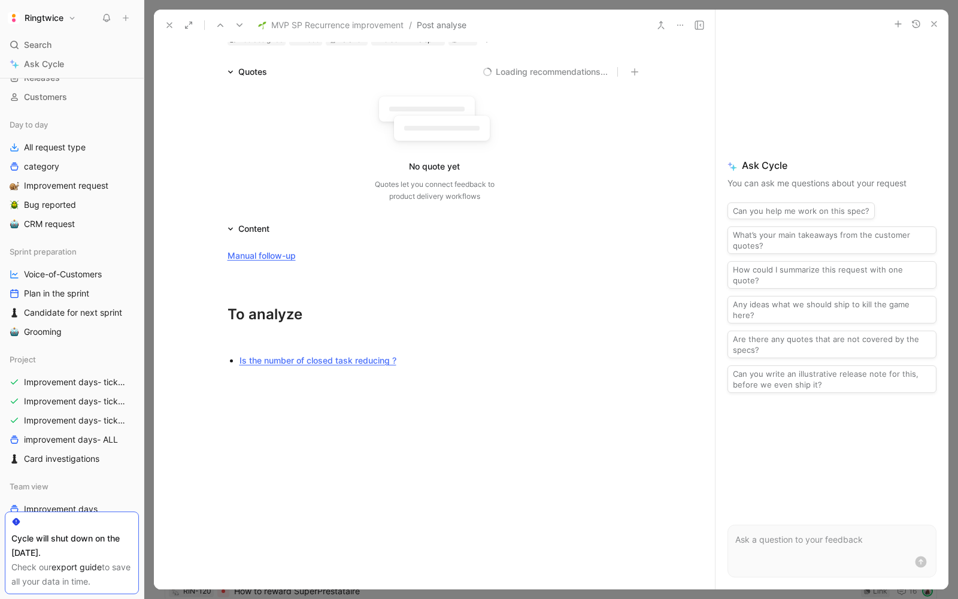
scroll to position [80, 0]
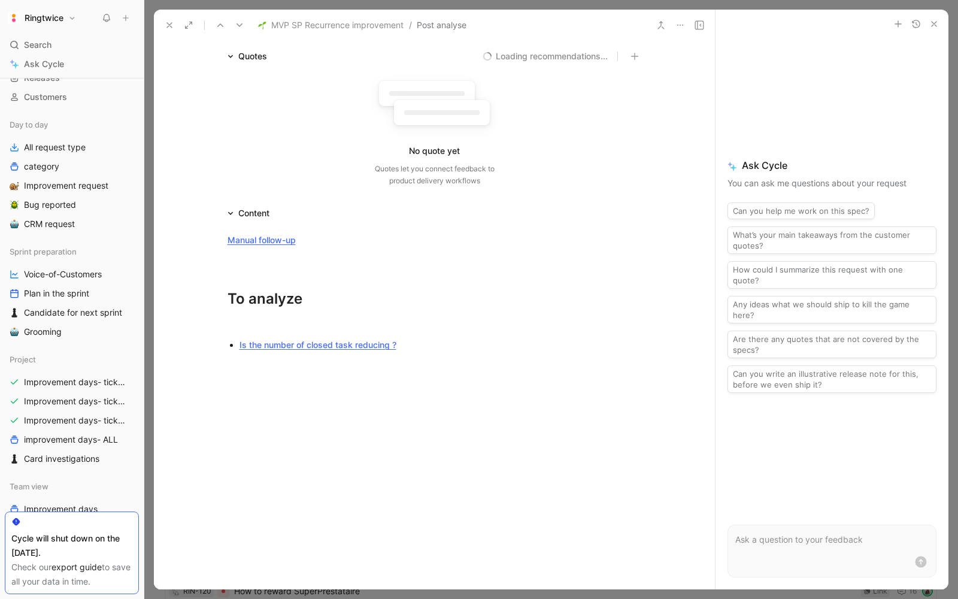
click at [313, 341] on link "Is the number of closed task reducing ?" at bounding box center [318, 345] width 157 height 10
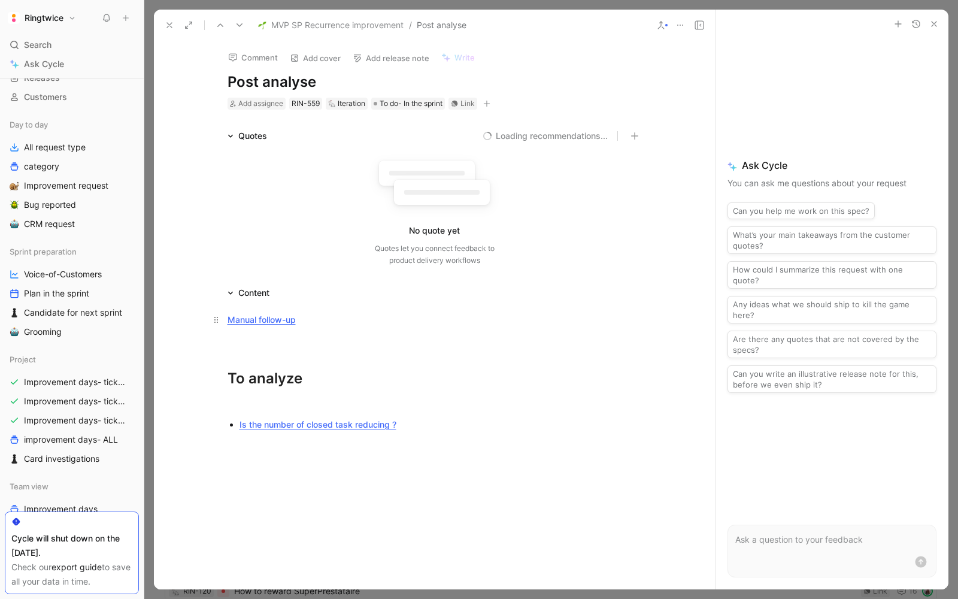
click at [256, 316] on link "Manual follow-up" at bounding box center [262, 319] width 68 height 10
click at [405, 103] on span "To do- In the sprint" at bounding box center [411, 104] width 63 height 12
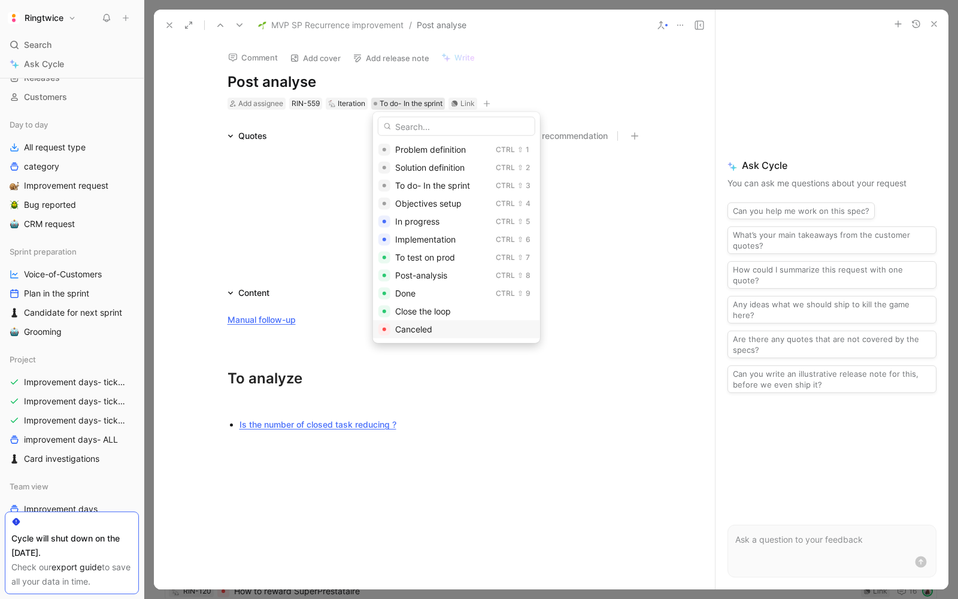
click at [408, 327] on span "Canceled" at bounding box center [413, 329] width 37 height 10
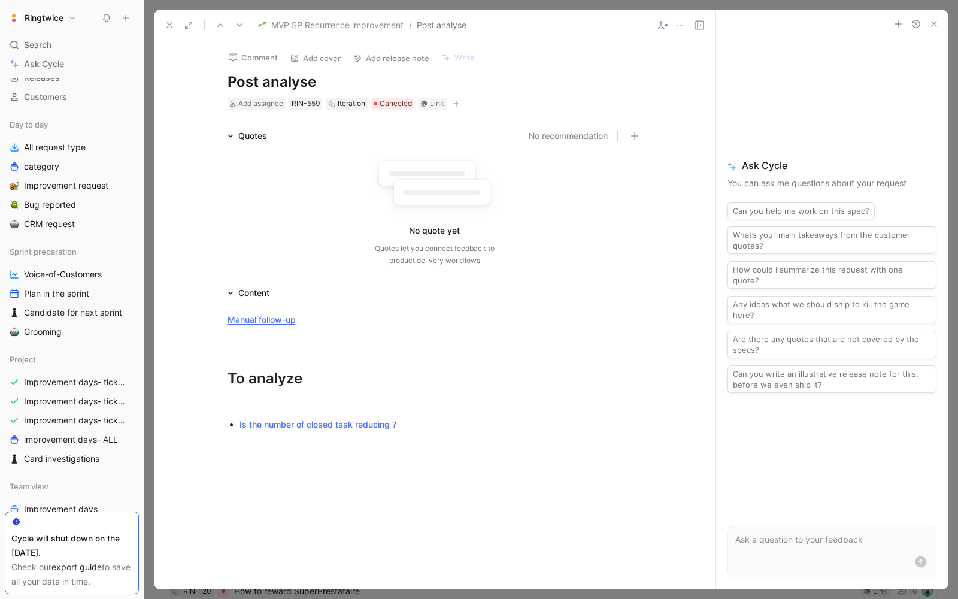
click at [170, 22] on icon at bounding box center [170, 25] width 10 height 10
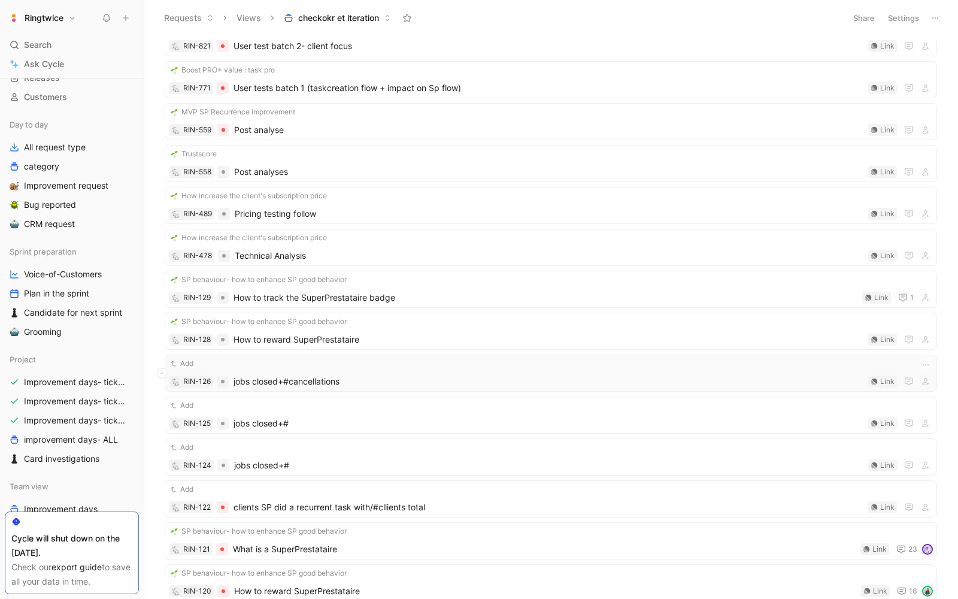
click at [372, 364] on div "Add RIN-126 jobs closed+#cancellations Link" at bounding box center [551, 373] width 764 height 31
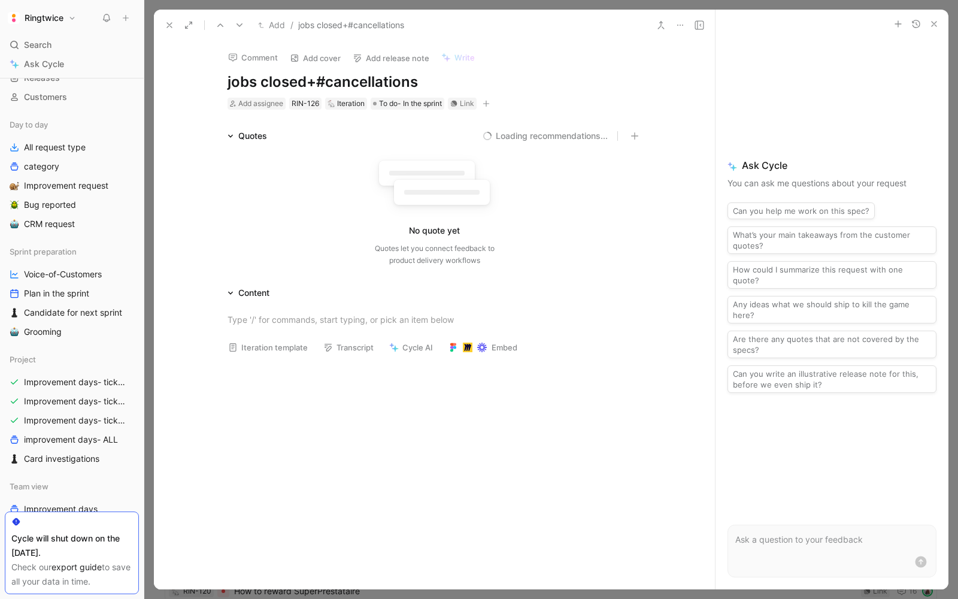
click at [169, 22] on icon at bounding box center [170, 25] width 10 height 10
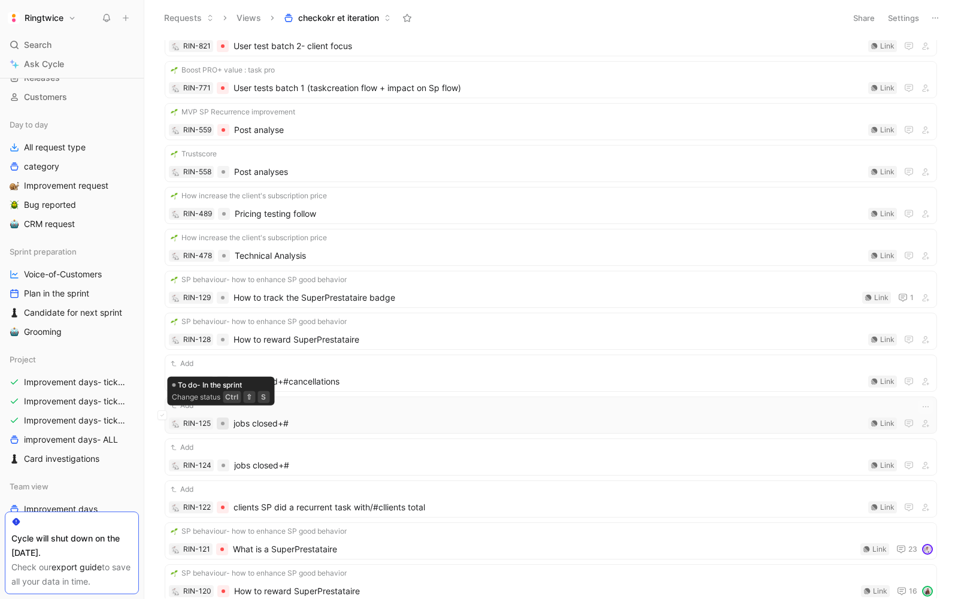
click at [222, 422] on div at bounding box center [223, 424] width 4 height 4
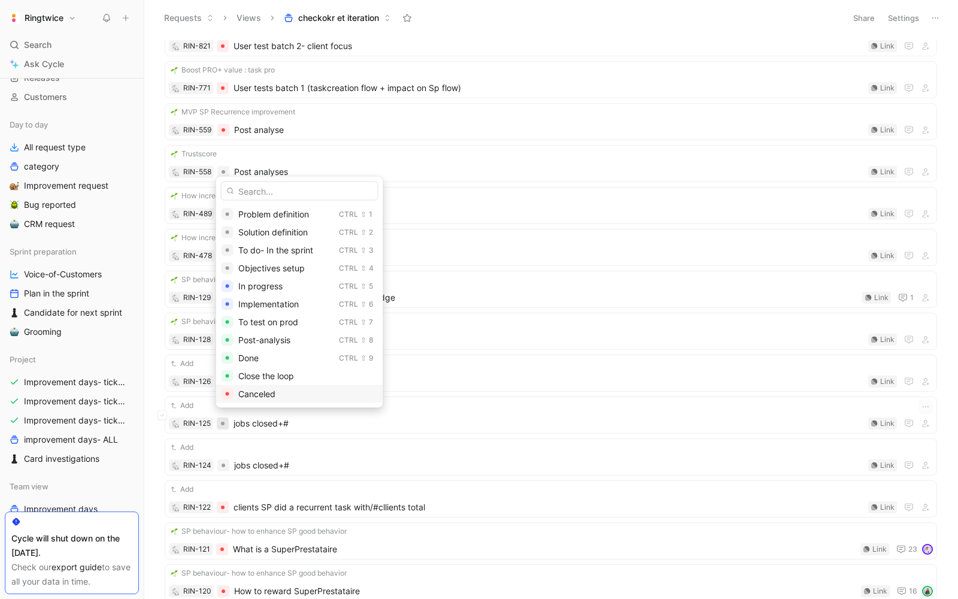
click at [241, 398] on span "Canceled" at bounding box center [256, 394] width 37 height 10
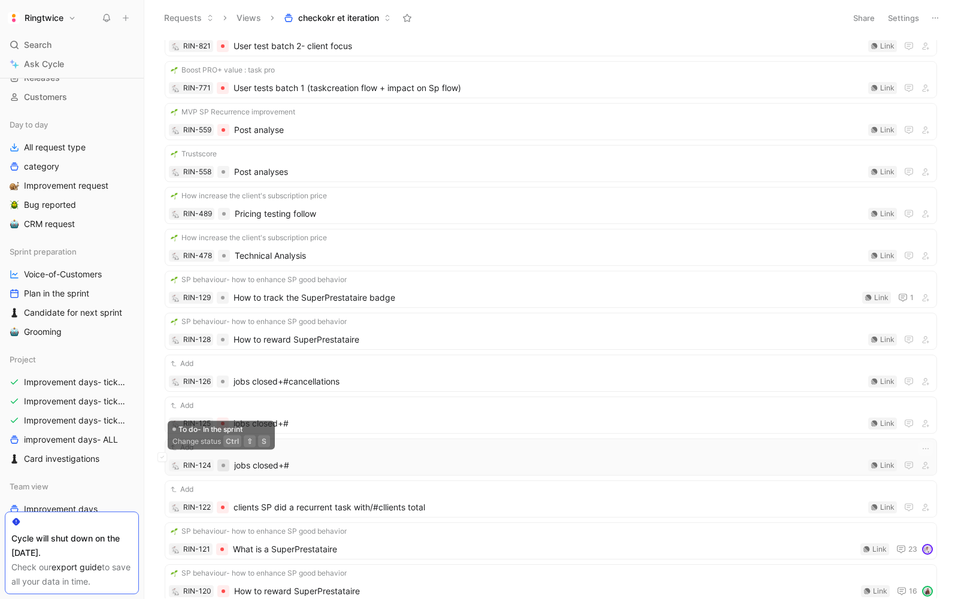
click at [225, 461] on div at bounding box center [223, 465] width 12 height 12
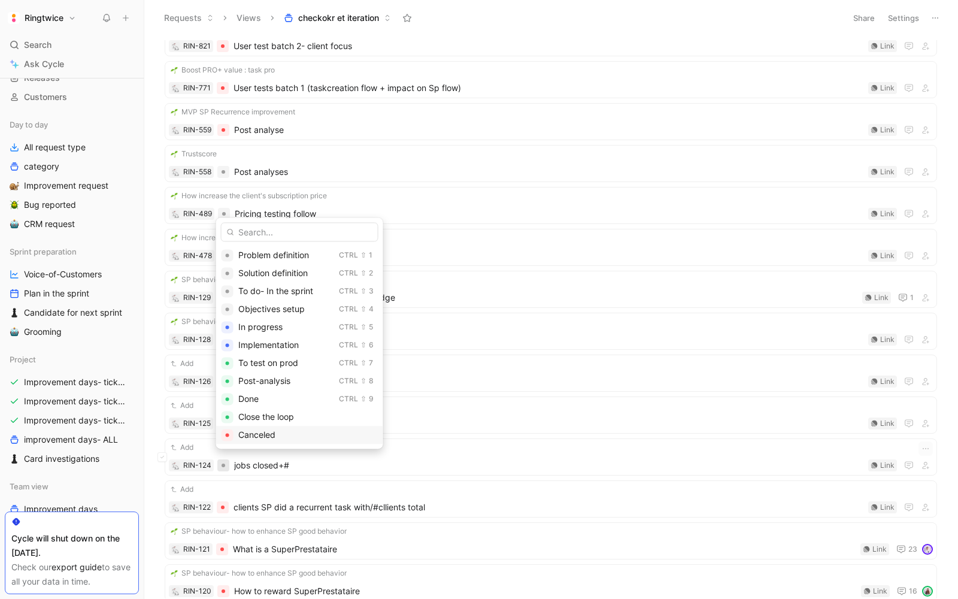
click at [242, 437] on span "Canceled" at bounding box center [256, 434] width 37 height 10
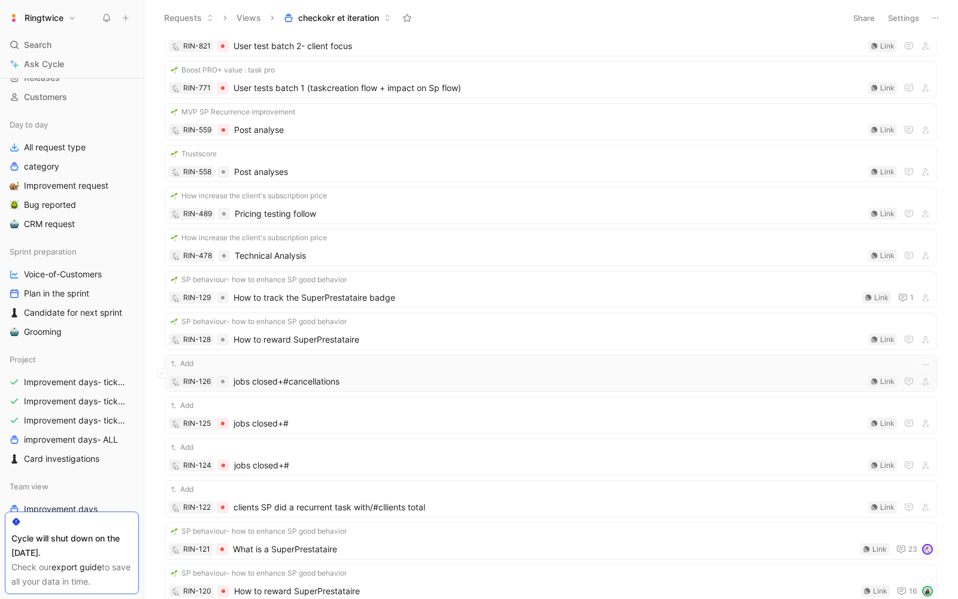
click at [228, 377] on div "RIN-126 jobs closed+#cancellations Link" at bounding box center [551, 381] width 764 height 14
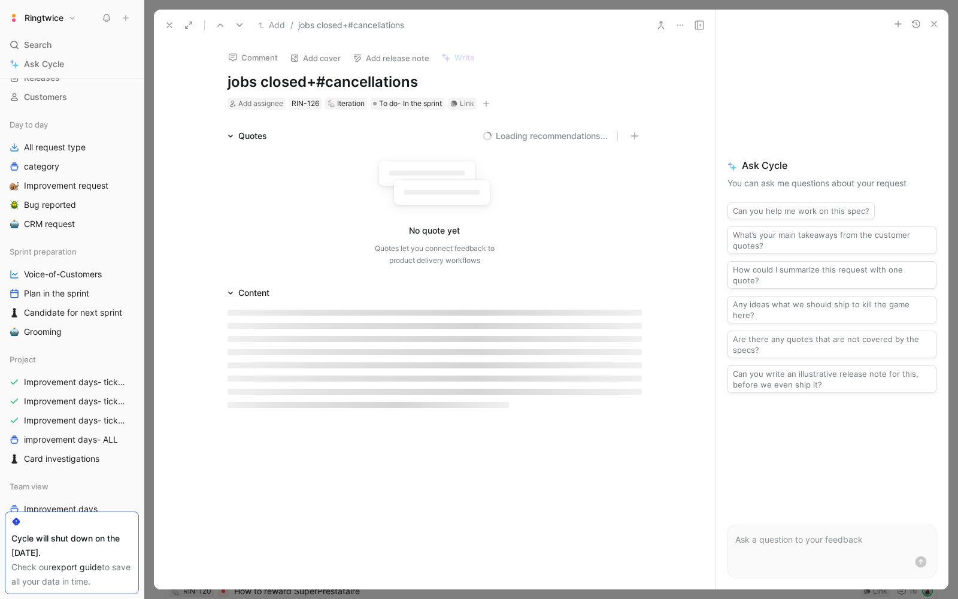
click at [176, 25] on button at bounding box center [169, 25] width 17 height 17
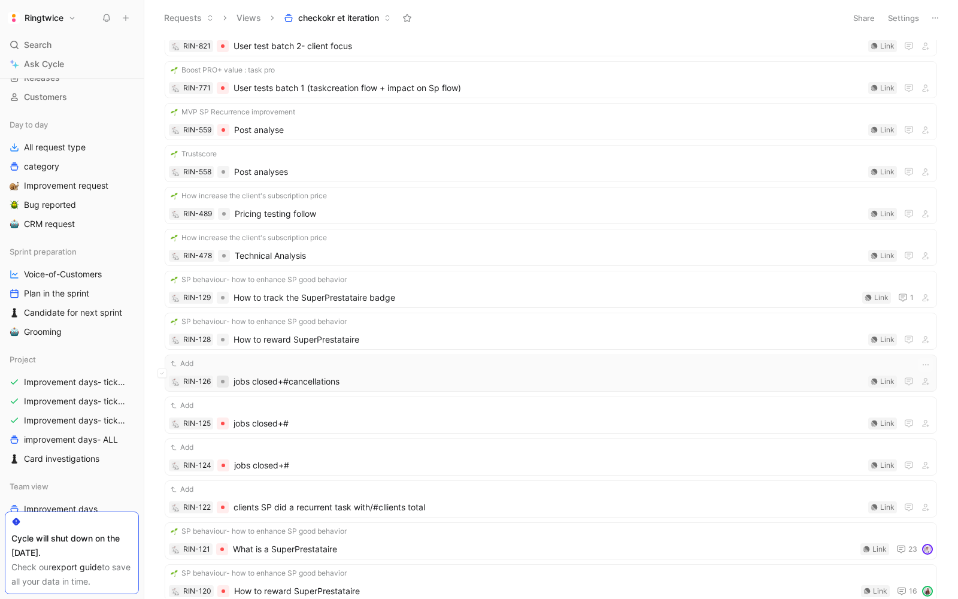
click at [224, 376] on div at bounding box center [223, 382] width 12 height 12
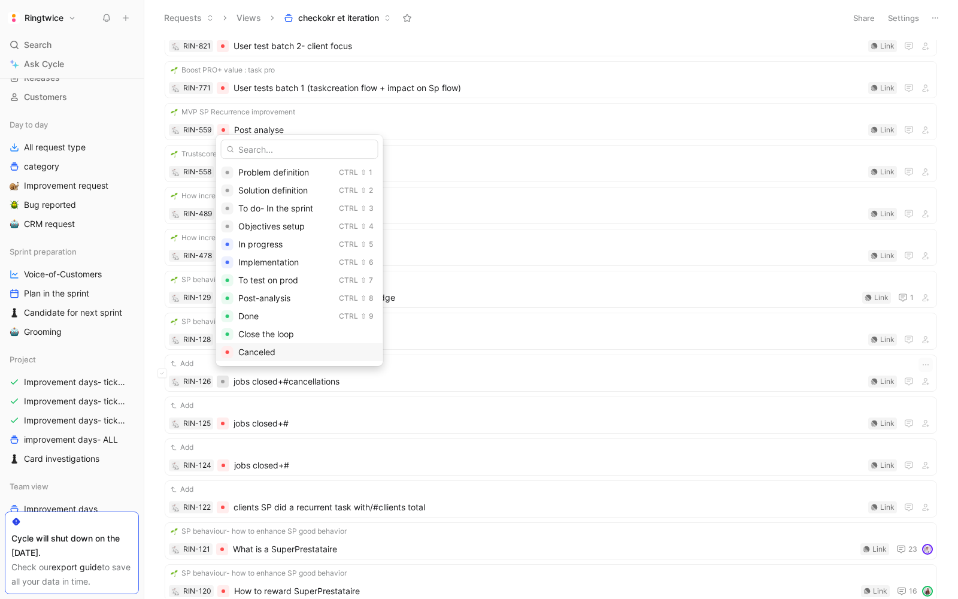
click at [265, 355] on span "Canceled" at bounding box center [256, 352] width 37 height 10
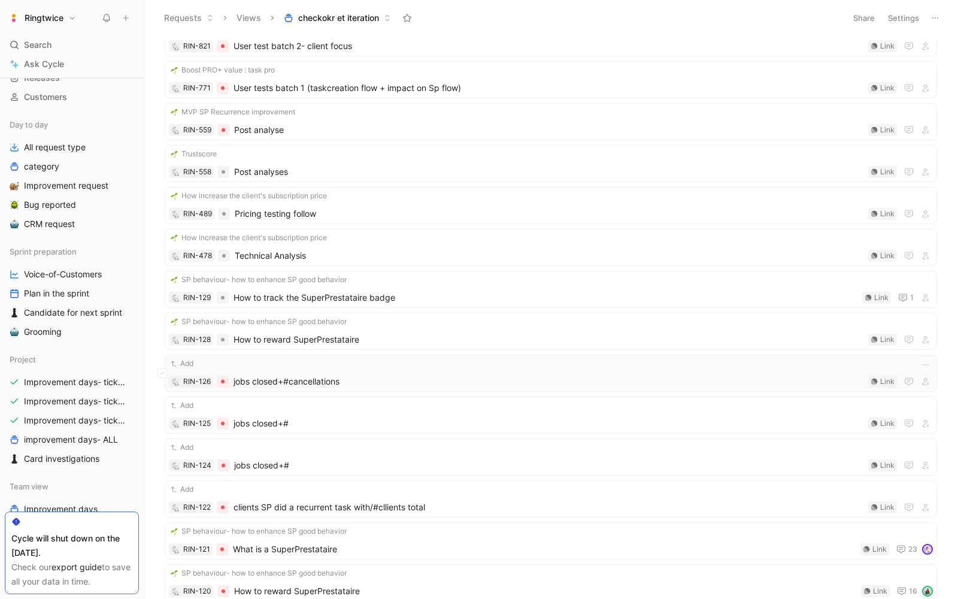
scroll to position [163, 0]
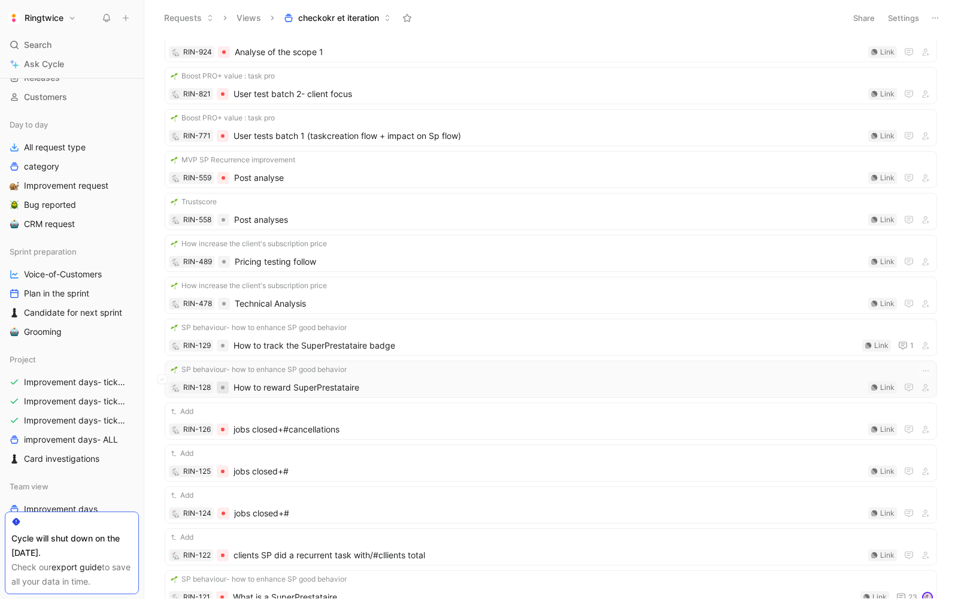
click at [223, 382] on div at bounding box center [223, 388] width 12 height 12
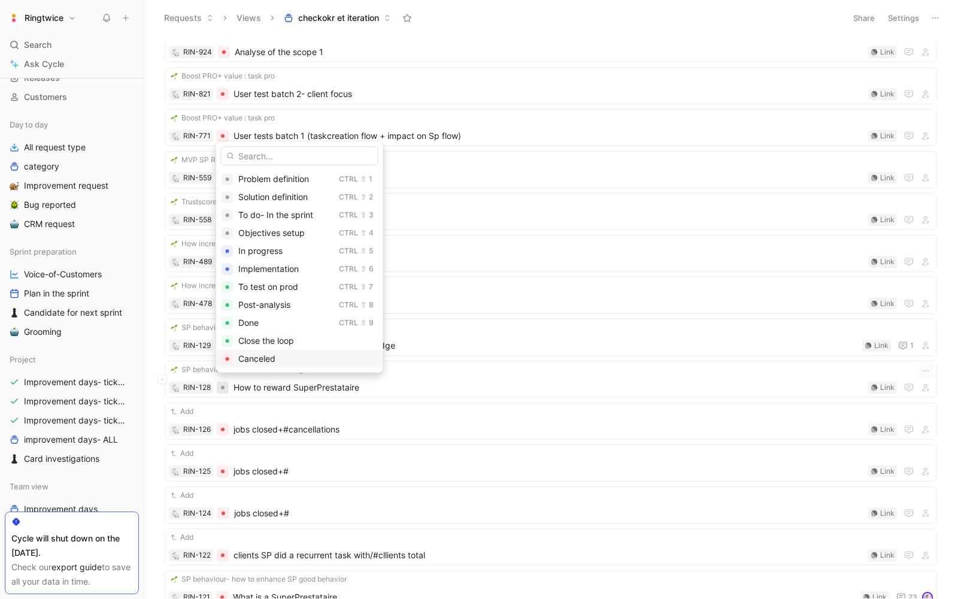
click at [246, 354] on span "Canceled" at bounding box center [256, 358] width 37 height 10
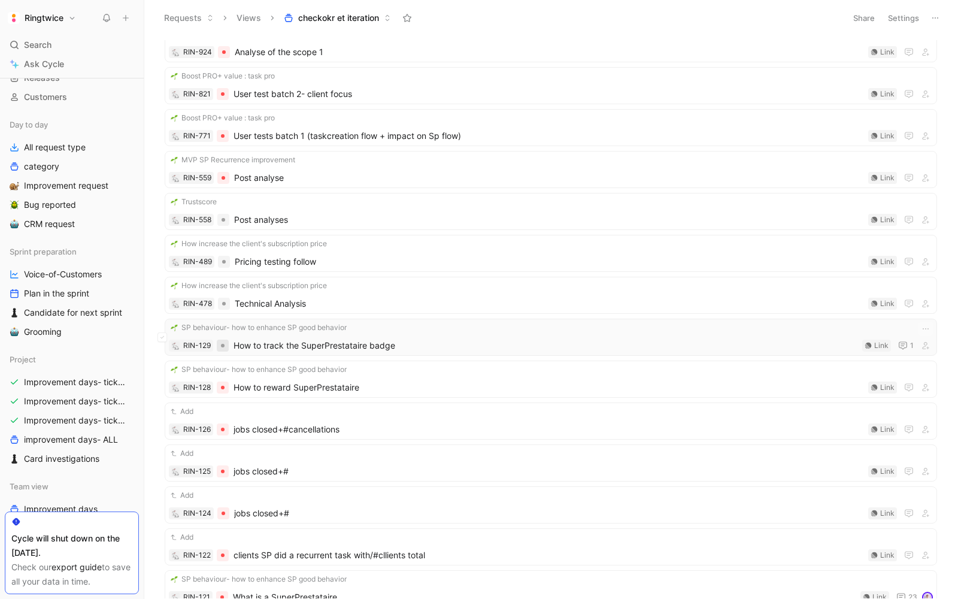
click at [222, 344] on div at bounding box center [223, 346] width 4 height 4
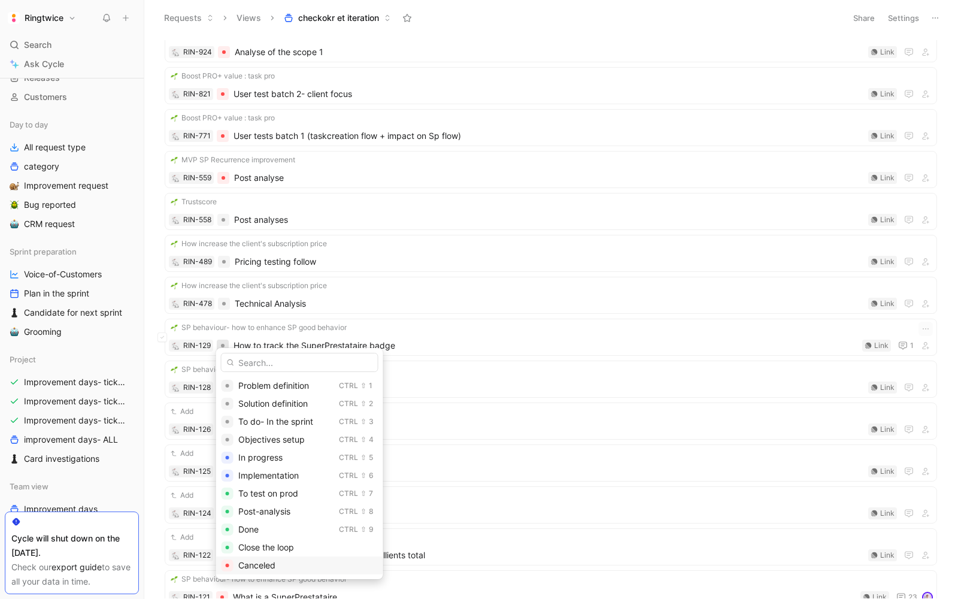
click at [259, 564] on span "Canceled" at bounding box center [256, 565] width 37 height 10
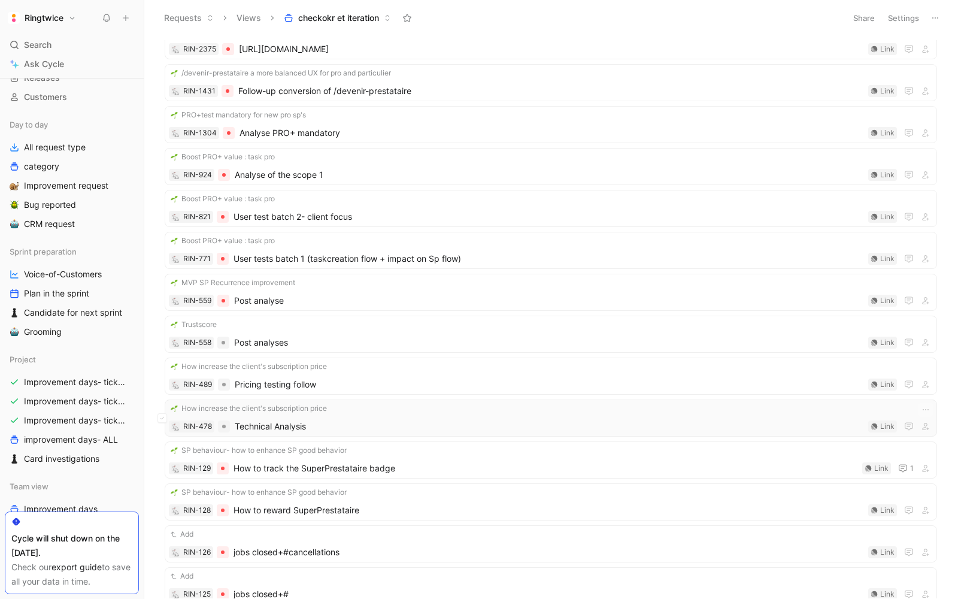
scroll to position [26, 0]
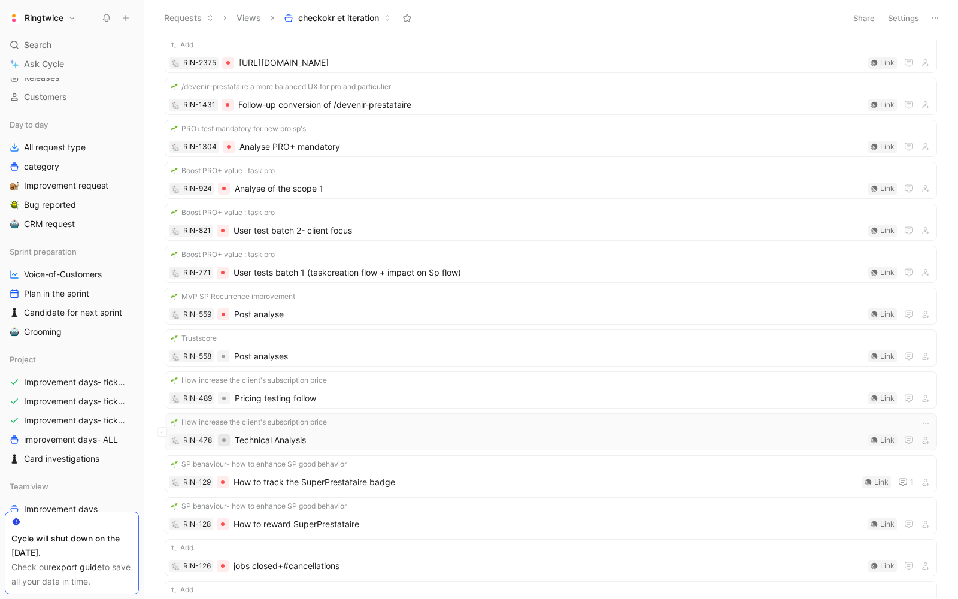
click at [227, 434] on div at bounding box center [224, 440] width 12 height 12
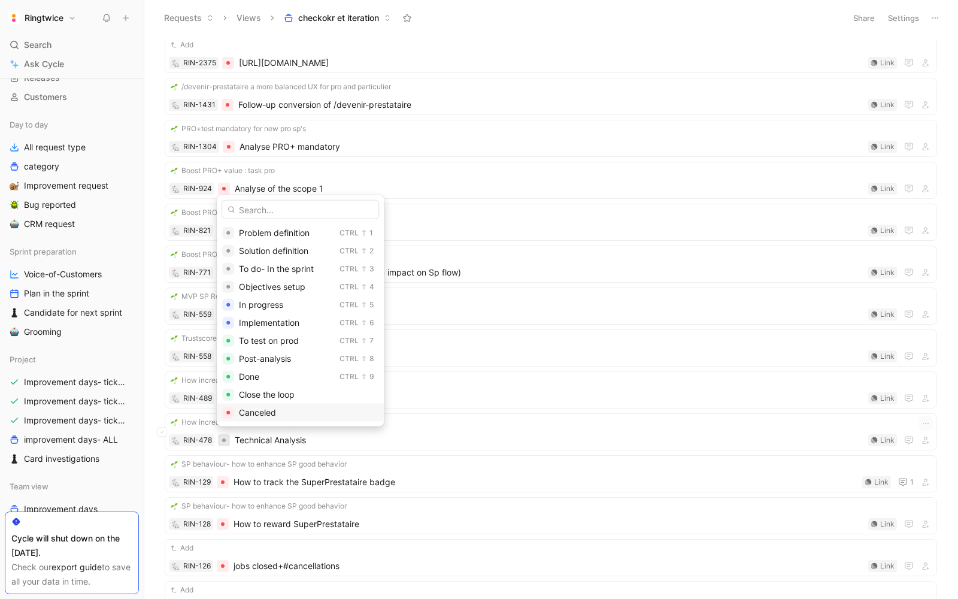
click at [249, 416] on span "Canceled" at bounding box center [257, 412] width 37 height 10
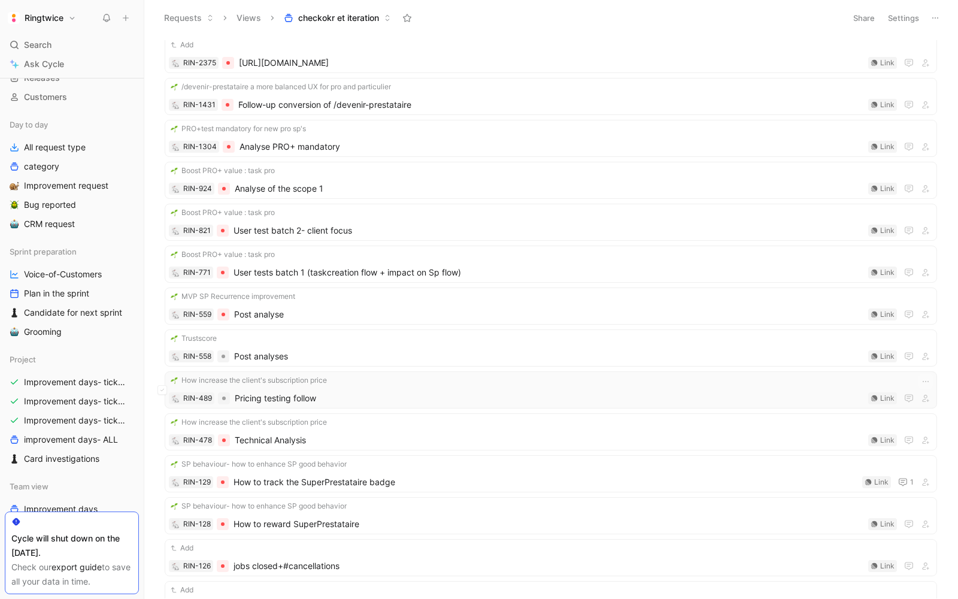
scroll to position [8, 0]
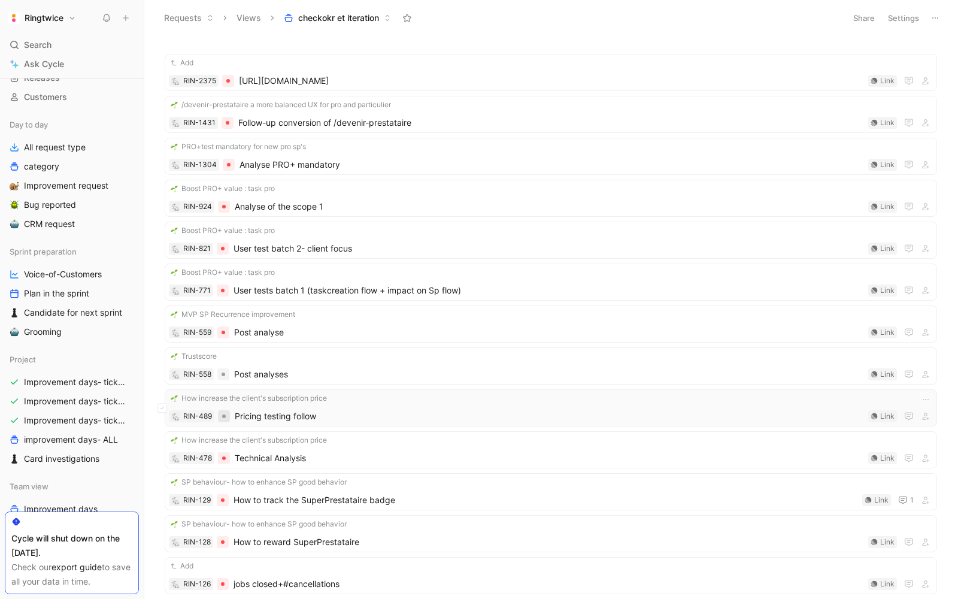
click at [225, 413] on div at bounding box center [224, 416] width 12 height 12
click at [228, 412] on div at bounding box center [224, 416] width 12 height 12
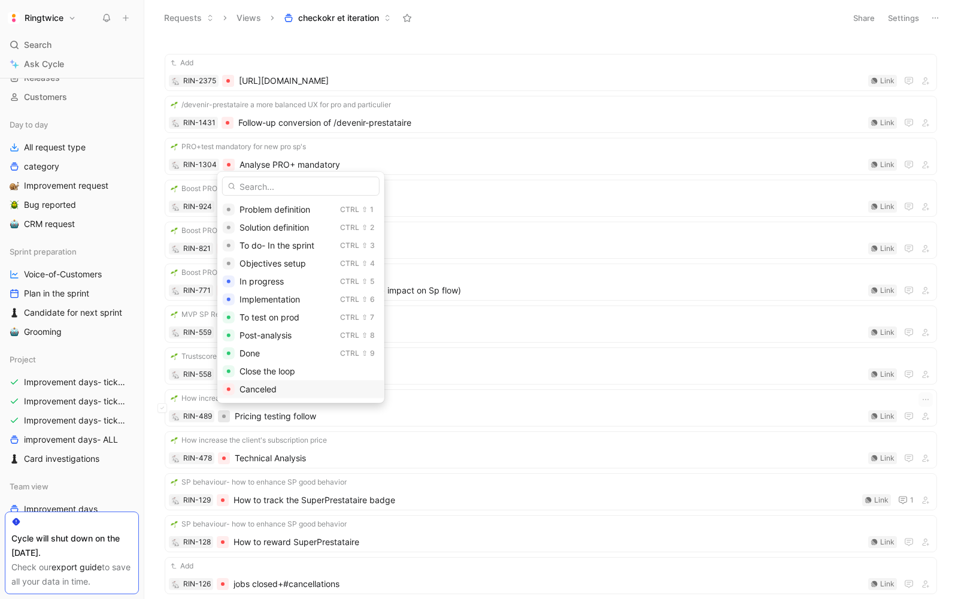
click at [251, 384] on span "Canceled" at bounding box center [258, 389] width 37 height 10
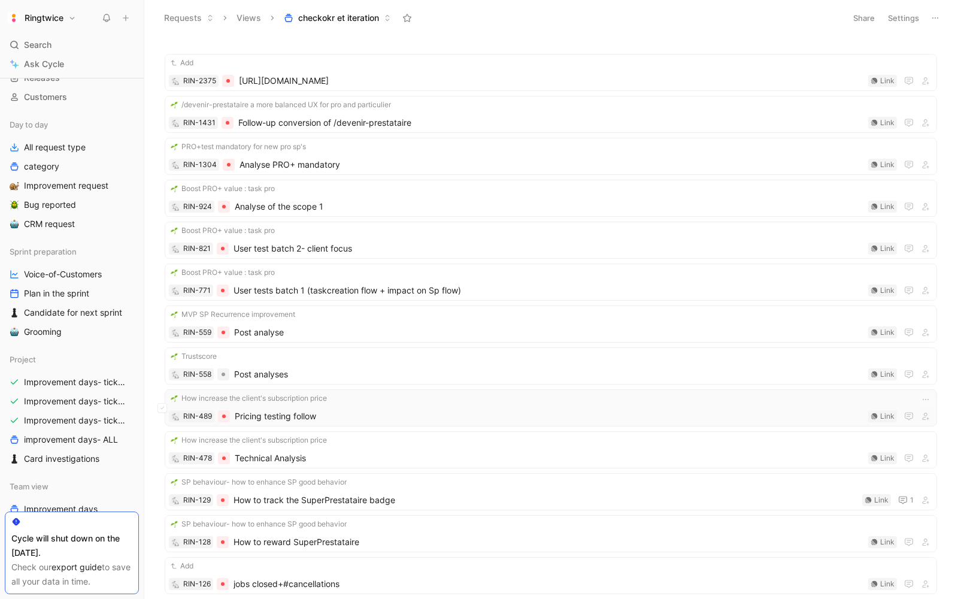
click at [267, 410] on span "Pricing testing follow" at bounding box center [549, 416] width 629 height 14
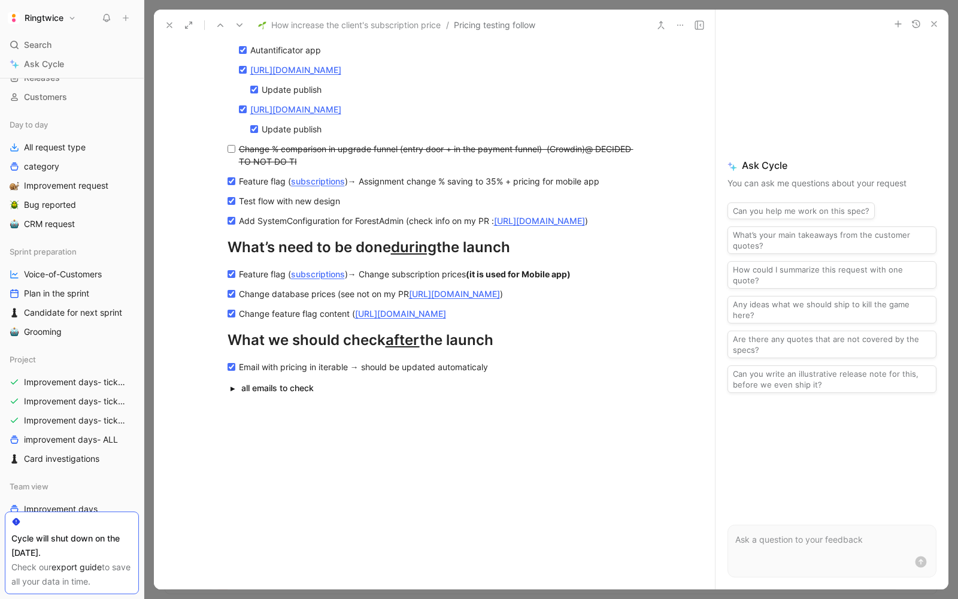
scroll to position [1026, 0]
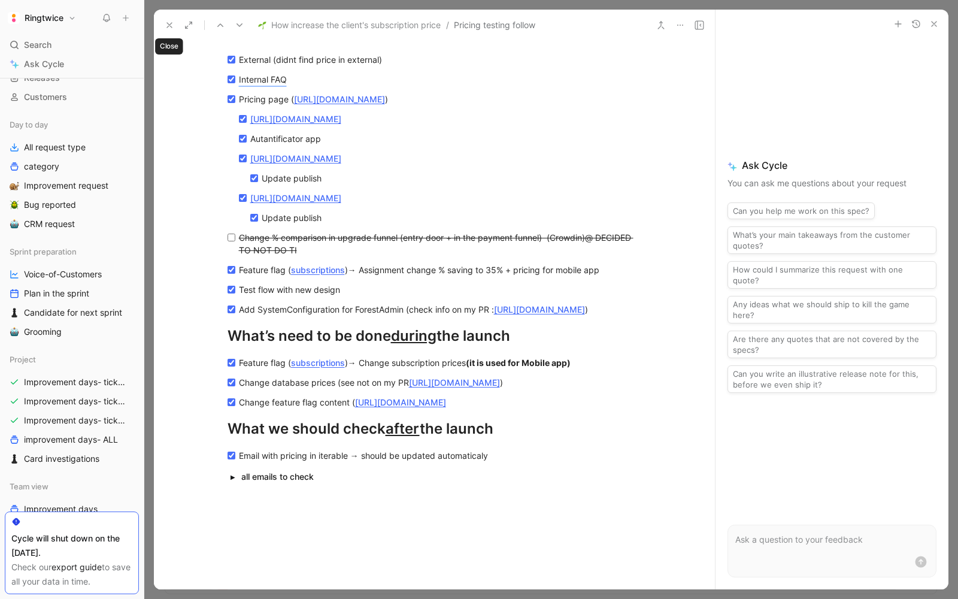
click at [167, 23] on icon at bounding box center [170, 25] width 10 height 10
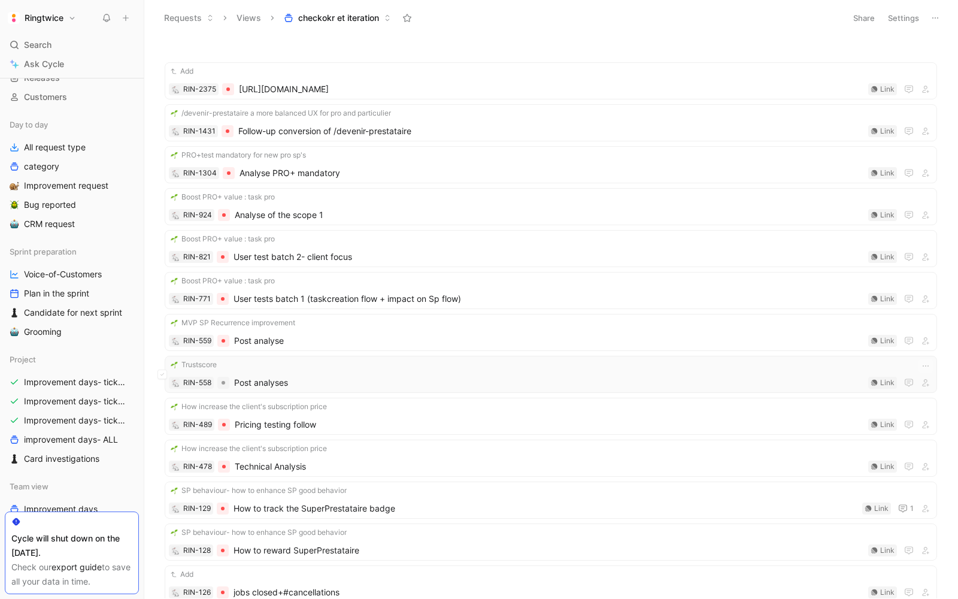
click at [258, 385] on span "Post analyses" at bounding box center [549, 383] width 630 height 14
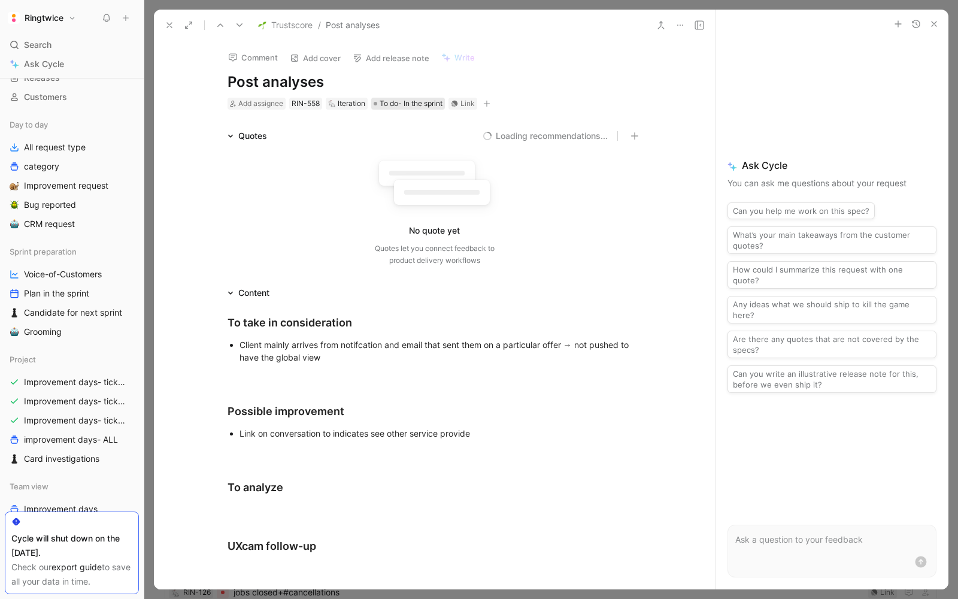
click at [401, 107] on span "To do- In the sprint" at bounding box center [411, 104] width 63 height 12
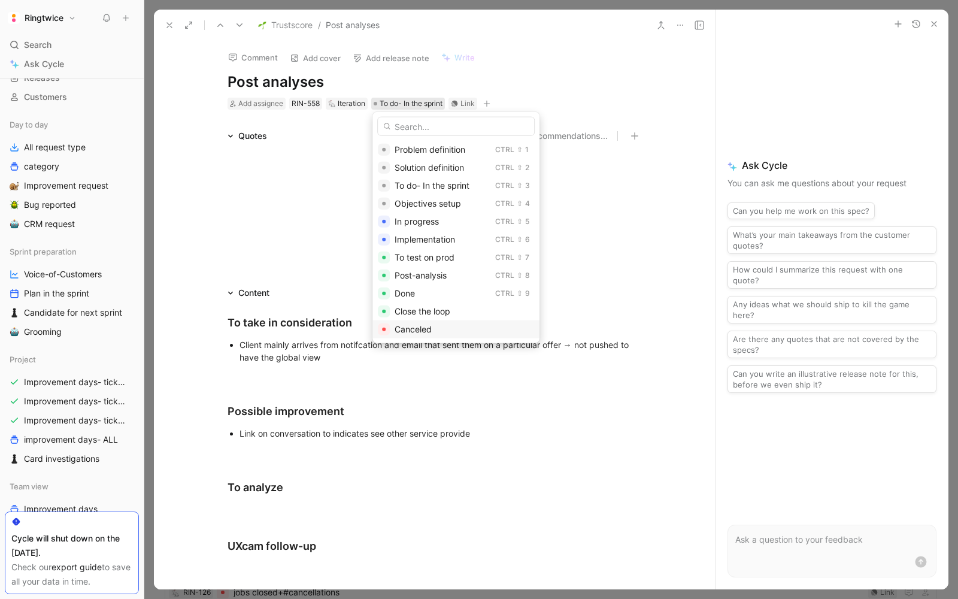
click at [398, 334] on div "Canceled" at bounding box center [465, 329] width 140 height 14
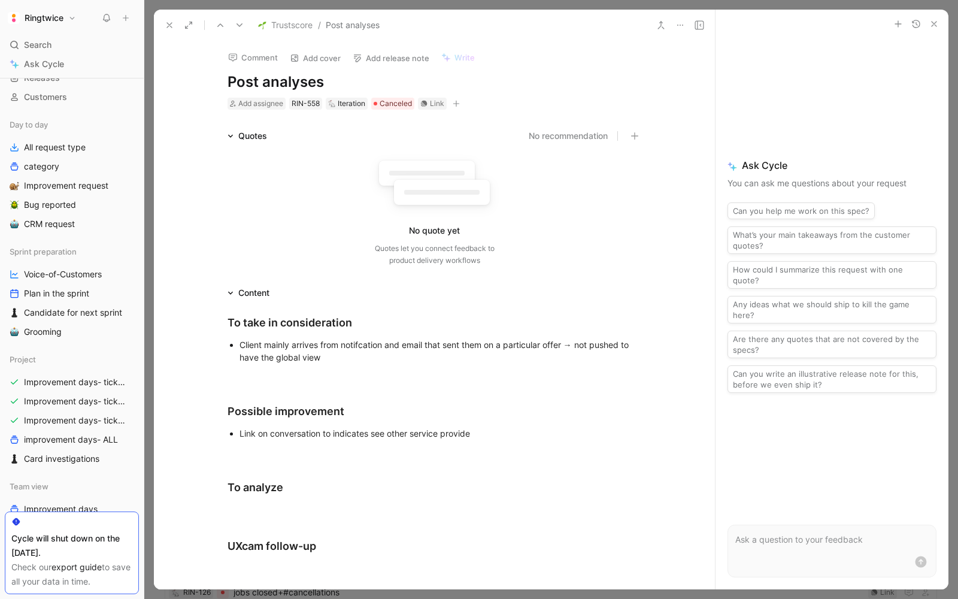
click at [165, 24] on icon at bounding box center [170, 25] width 10 height 10
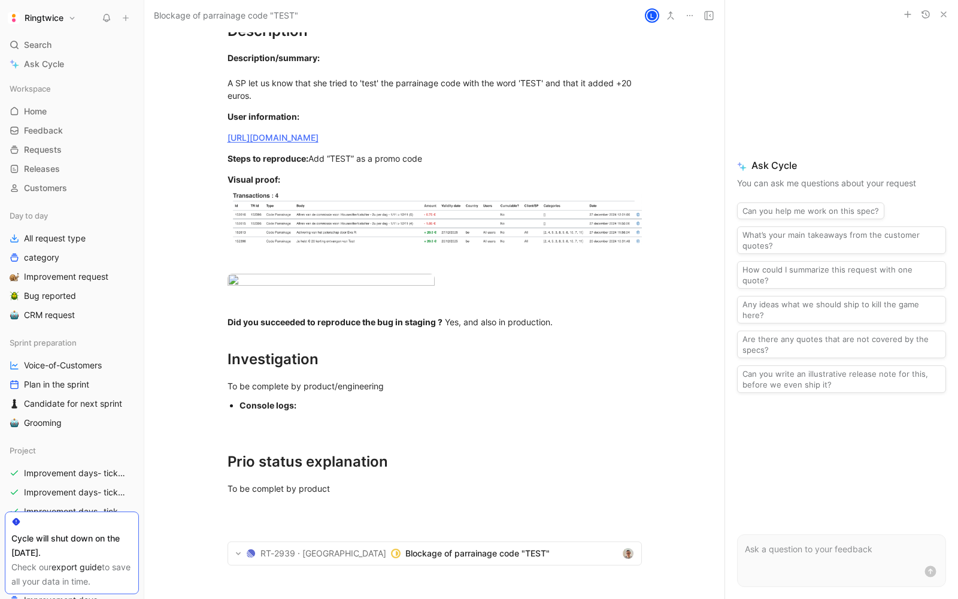
scroll to position [332, 0]
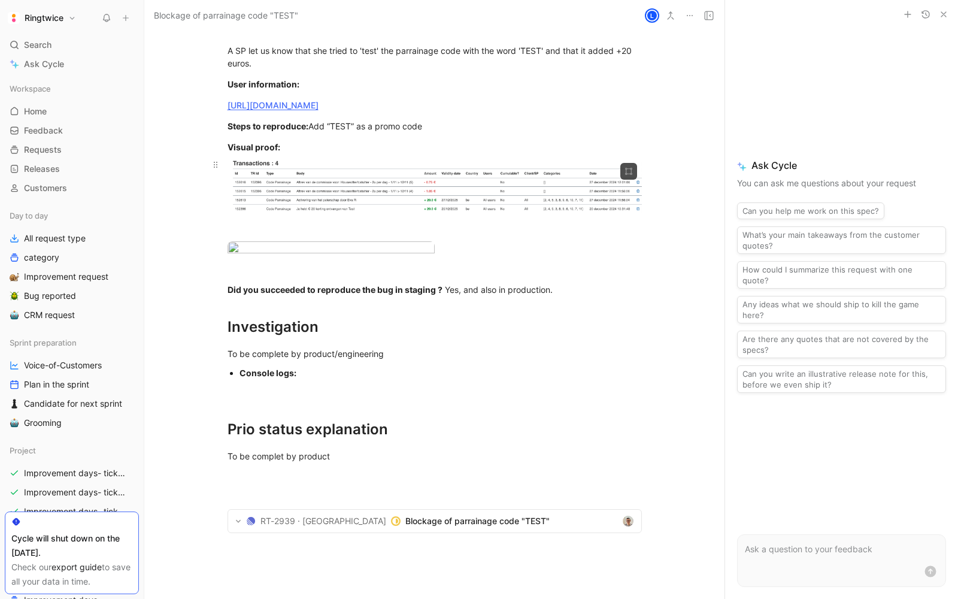
click at [530, 207] on body "Ringtwice Search ⌘ K Ask Cycle Workspace Home G then H Feedback G then F Reques…" at bounding box center [479, 299] width 958 height 599
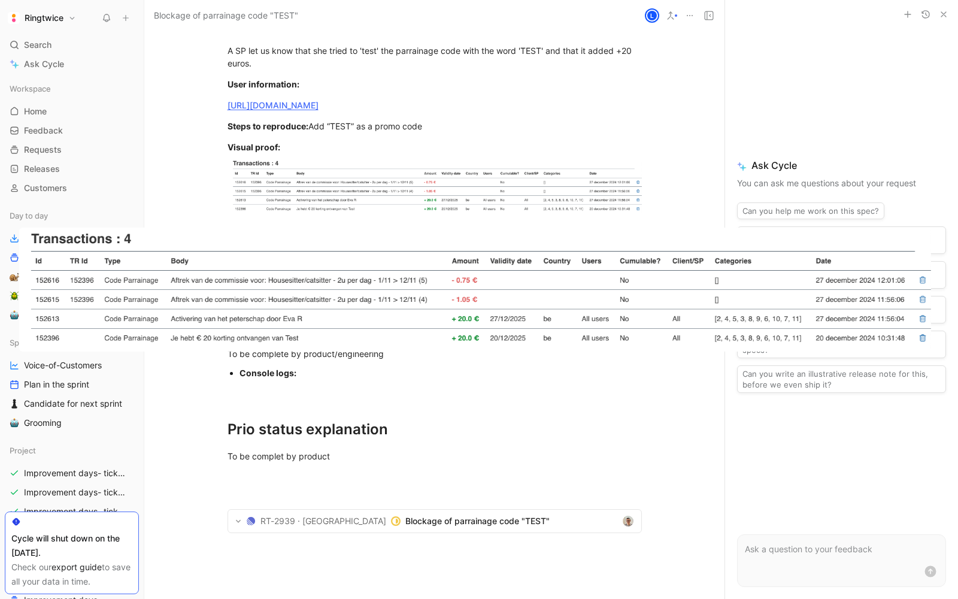
click at [531, 179] on div at bounding box center [434, 186] width 415 height 56
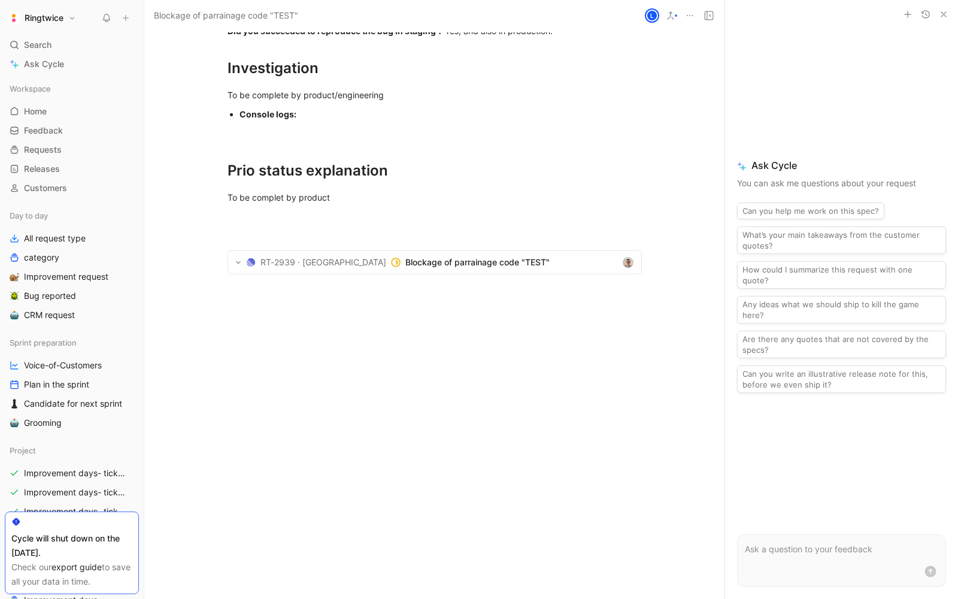
scroll to position [564, 0]
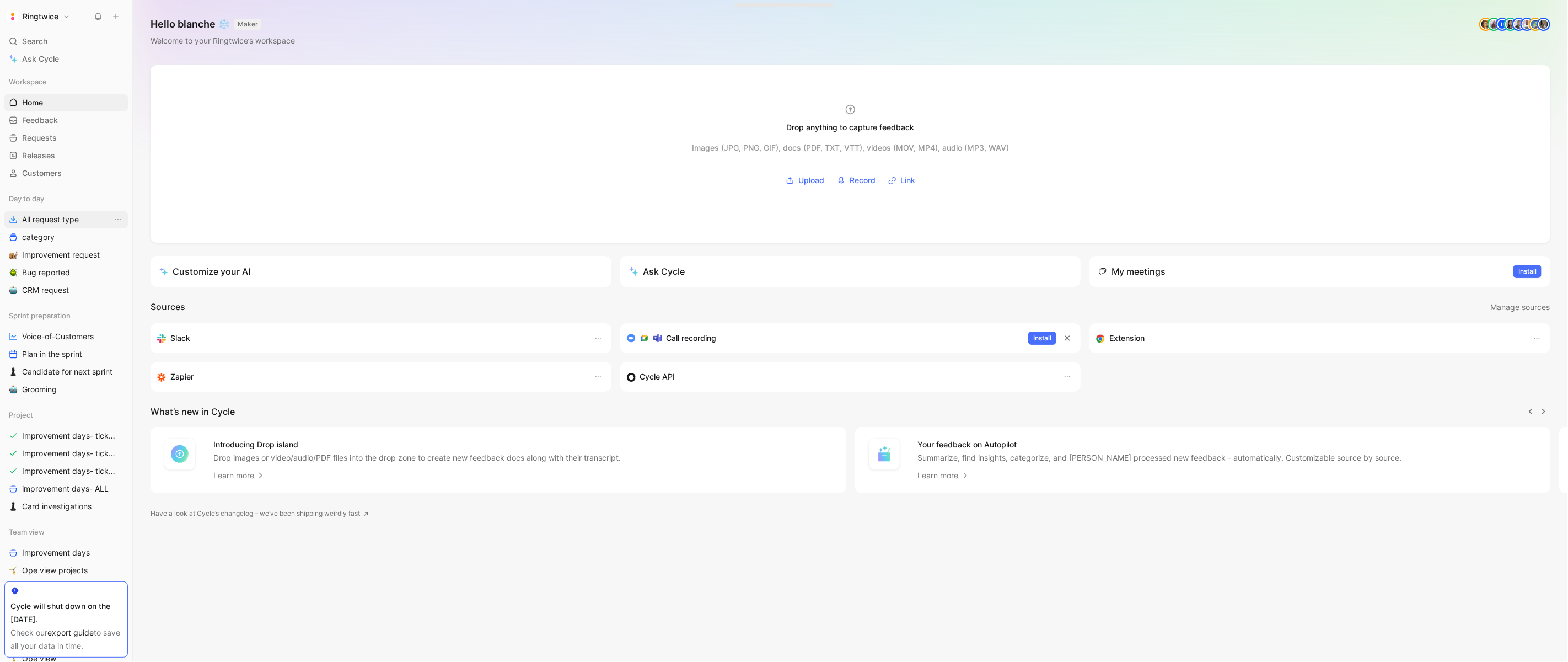
scroll to position [0, 1]
click at [46, 17] on h1 "Ringtwice" at bounding box center [40, 17] width 36 height 10
click at [63, 108] on div "Workspace settings G then S" at bounding box center [75, 112] width 135 height 17
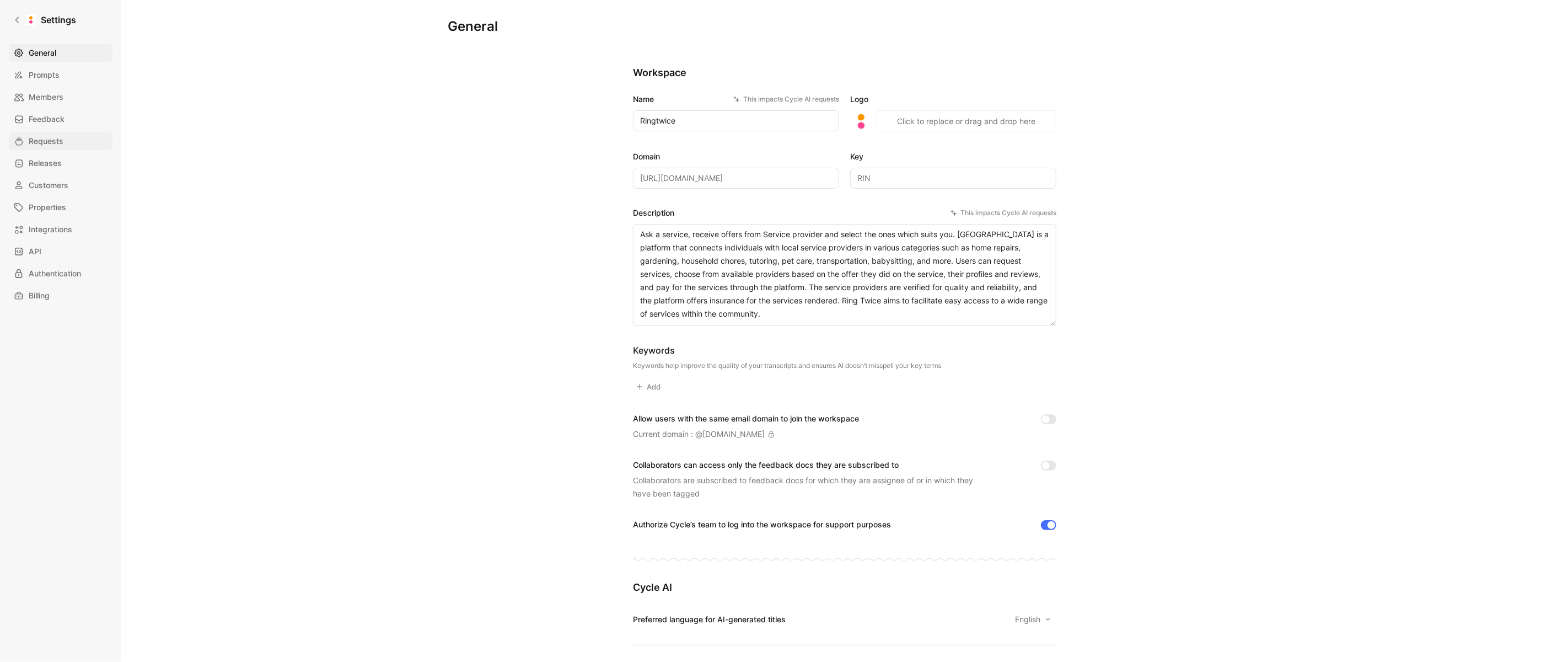
click at [44, 140] on span "Requests" at bounding box center [46, 141] width 35 height 13
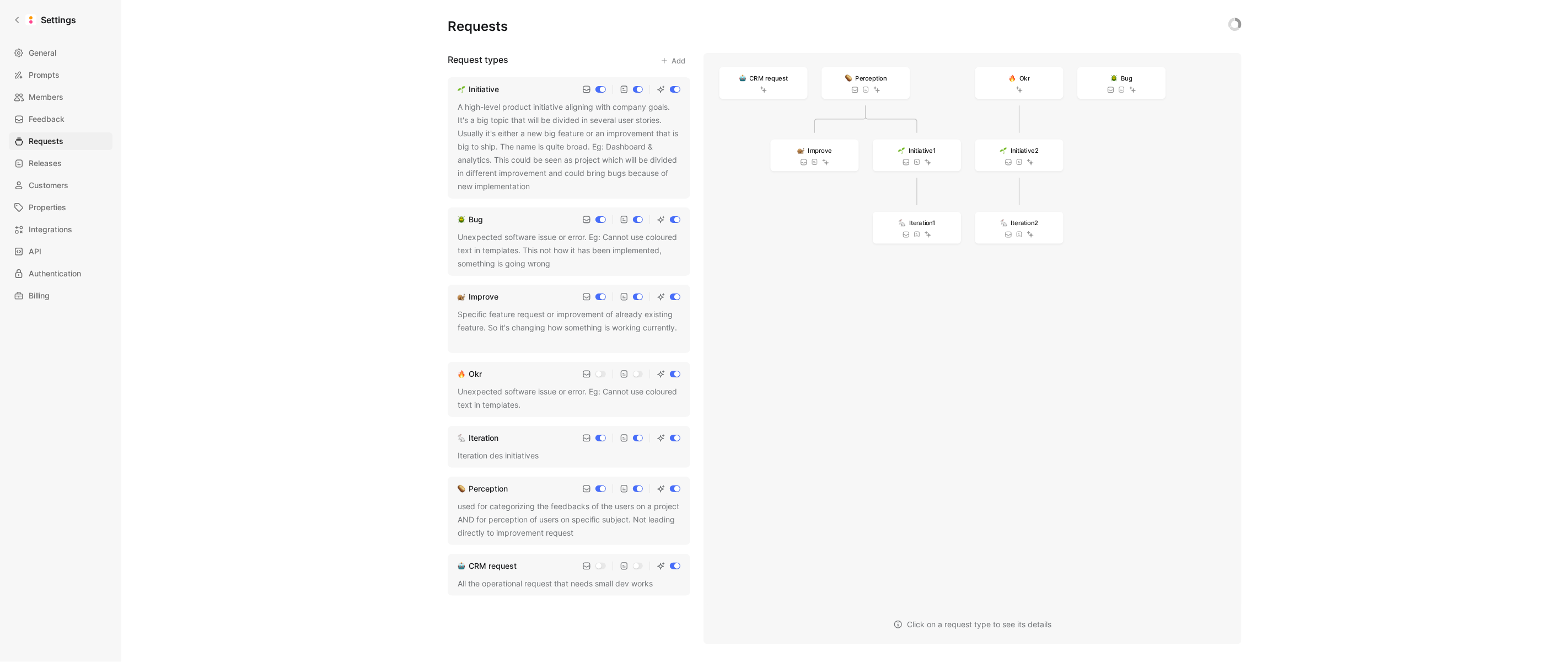
click at [490, 136] on div "A high-level product initiative aligning with company goals. It's a big topic t…" at bounding box center [569, 146] width 223 height 93
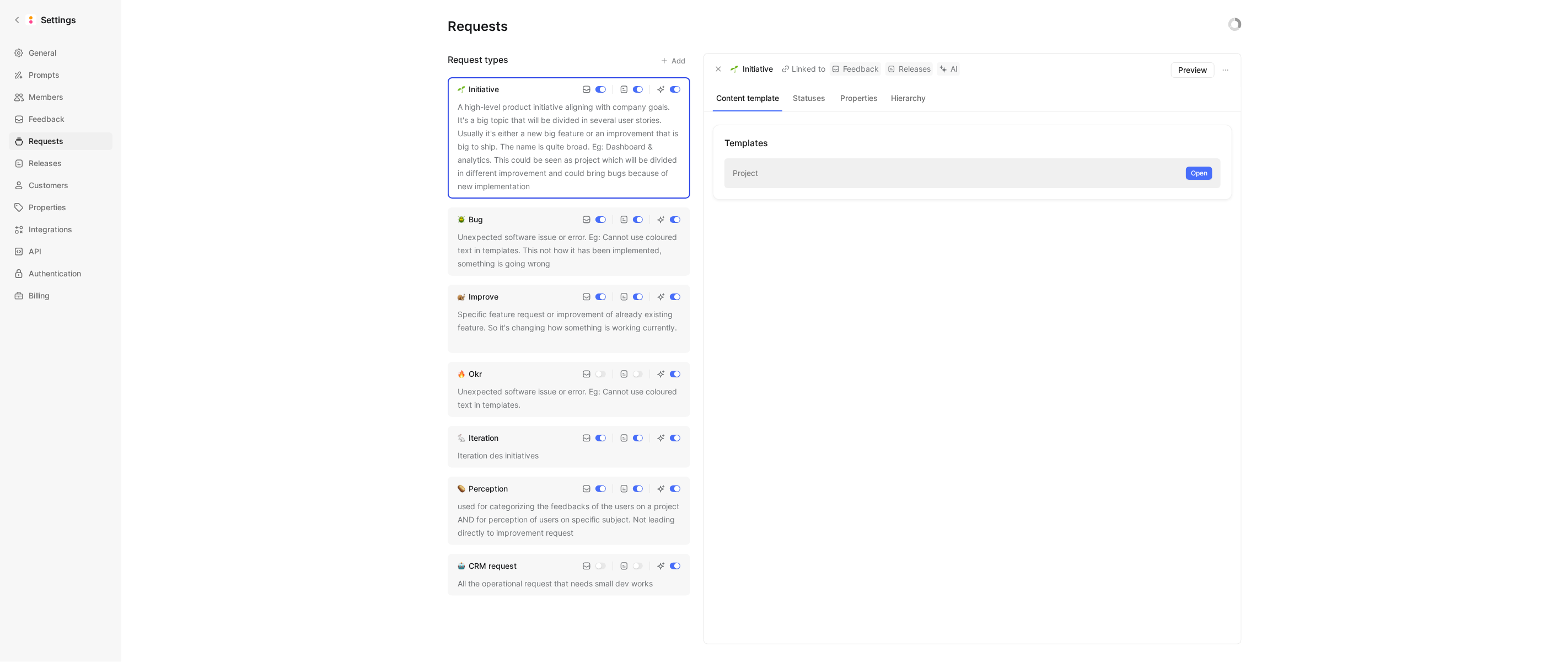
click at [808, 96] on button "Statuses" at bounding box center [809, 99] width 45 height 15
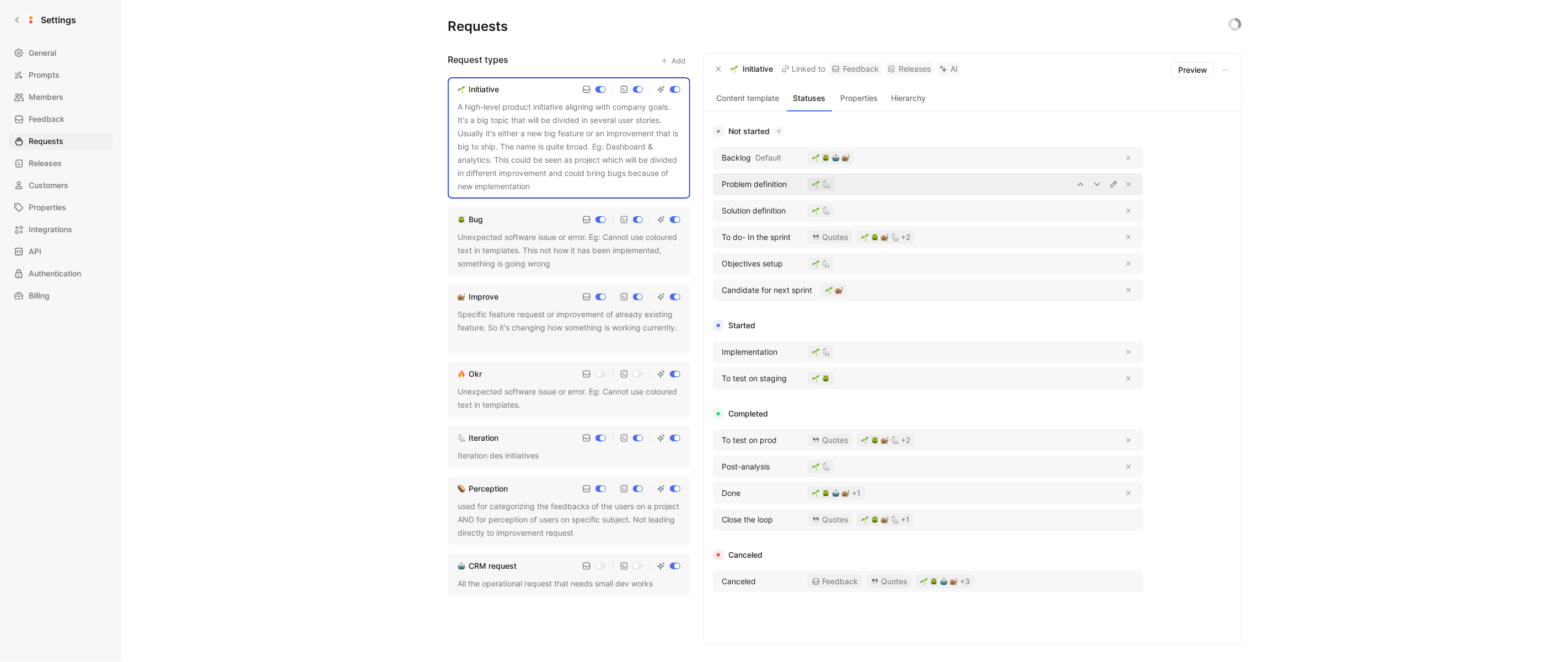
click at [769, 182] on span "Problem definition" at bounding box center [754, 184] width 65 height 13
drag, startPoint x: 789, startPoint y: 183, endPoint x: 719, endPoint y: 181, distance: 70.0
click at [719, 181] on div "Problem definition" at bounding box center [757, 184] width 83 height 13
copy span "Problem definition"
drag, startPoint x: 787, startPoint y: 212, endPoint x: 722, endPoint y: 209, distance: 65.1
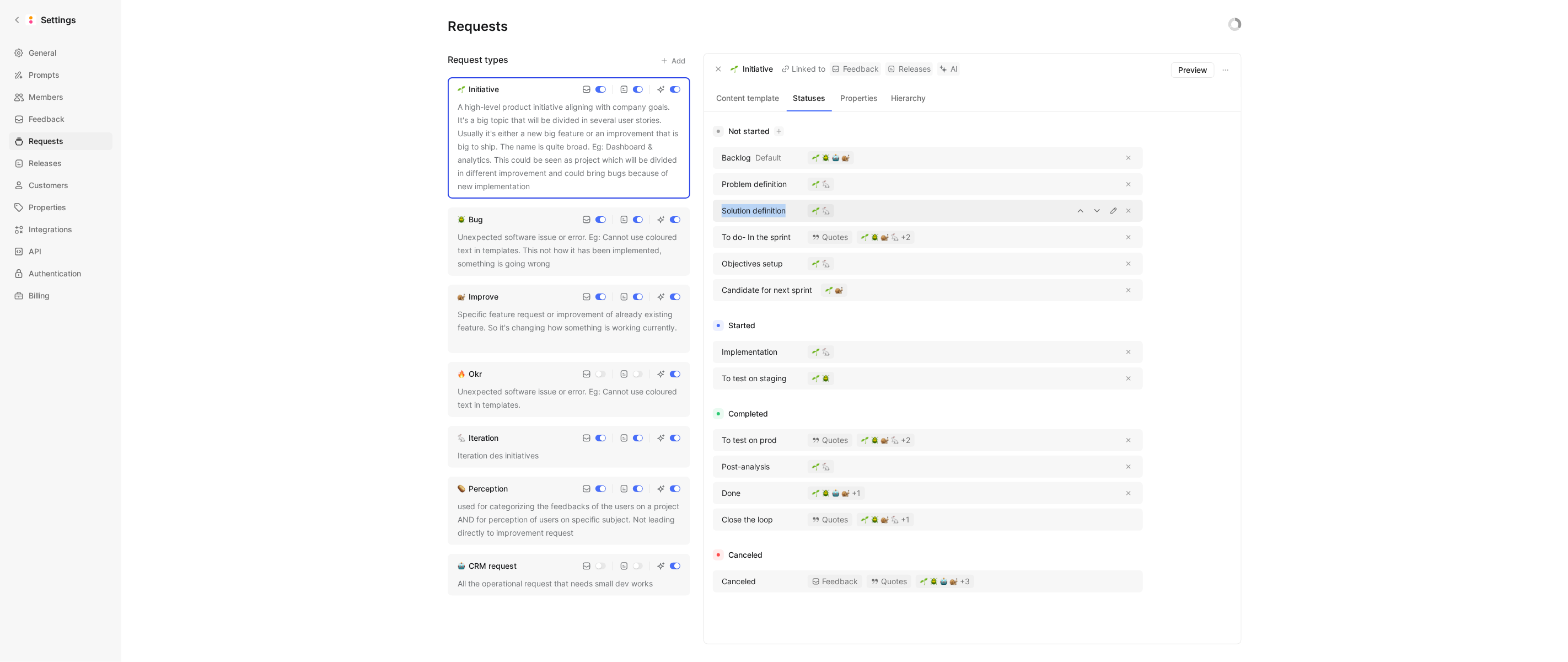
click at [722, 209] on span "Solution definition" at bounding box center [753, 211] width 63 height 13
copy span "Solution definition"
click at [778, 233] on span "To do- In the sprint" at bounding box center [755, 237] width 69 height 13
drag, startPoint x: 790, startPoint y: 235, endPoint x: 722, endPoint y: 233, distance: 68.0
click at [722, 233] on span "To do- In the sprint" at bounding box center [755, 237] width 69 height 13
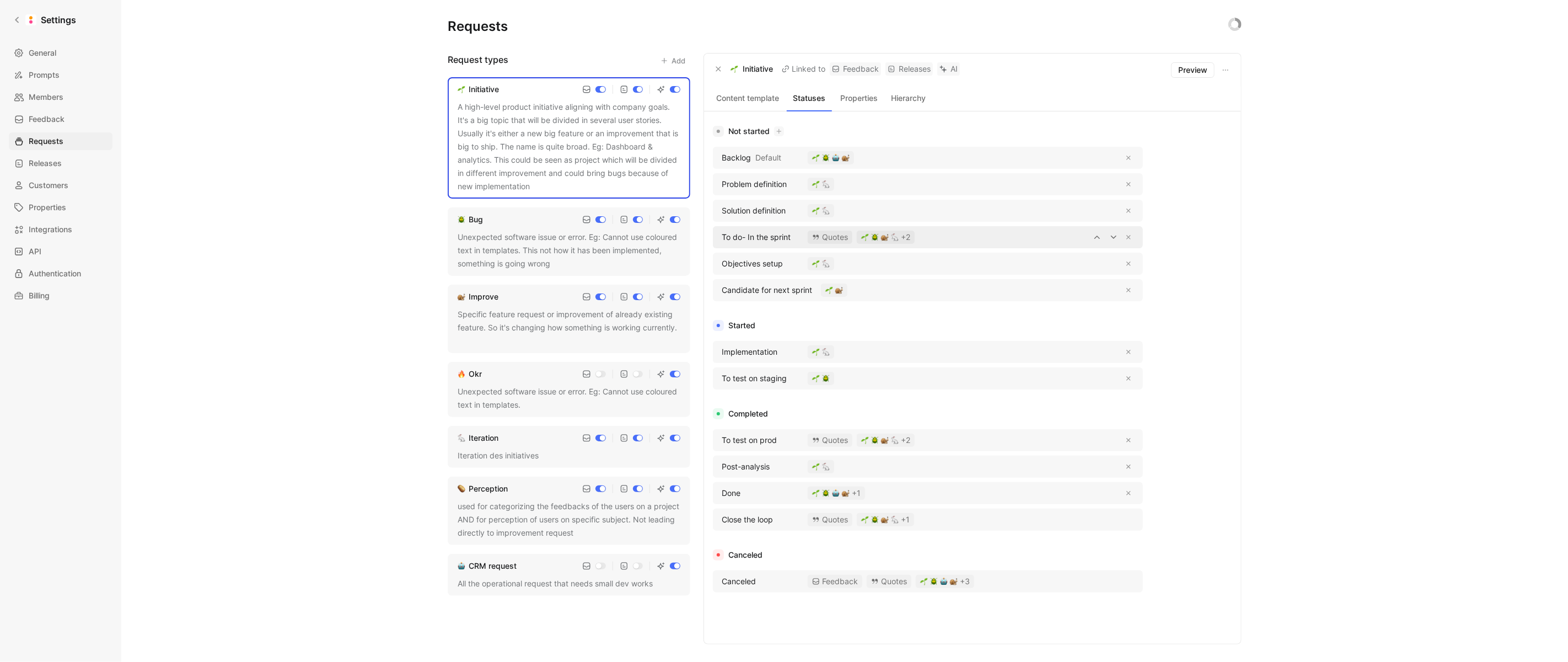
click at [795, 235] on div "To do- In the sprint" at bounding box center [757, 237] width 83 height 13
drag, startPoint x: 794, startPoint y: 235, endPoint x: 725, endPoint y: 235, distance: 69.0
click at [725, 235] on div "To do- In the sprint" at bounding box center [757, 237] width 83 height 13
copy span "To do- In the sprint"
drag, startPoint x: 787, startPoint y: 264, endPoint x: 722, endPoint y: 262, distance: 65.0
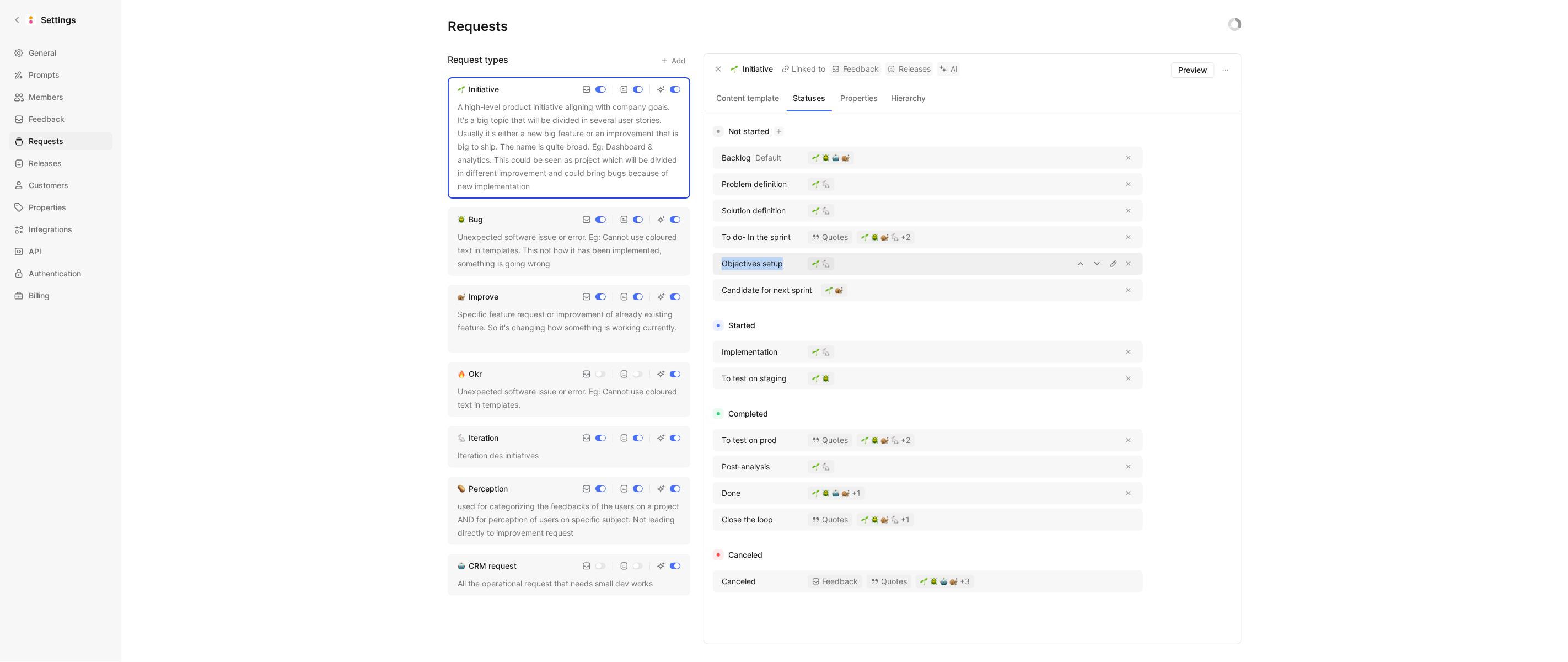
click at [722, 262] on div "Objectives setup" at bounding box center [757, 263] width 83 height 13
copy span "Objectives setup"
drag, startPoint x: 811, startPoint y: 286, endPoint x: 720, endPoint y: 285, distance: 91.0
click at [720, 285] on div "Candidate for next sprint" at bounding box center [764, 290] width 96 height 13
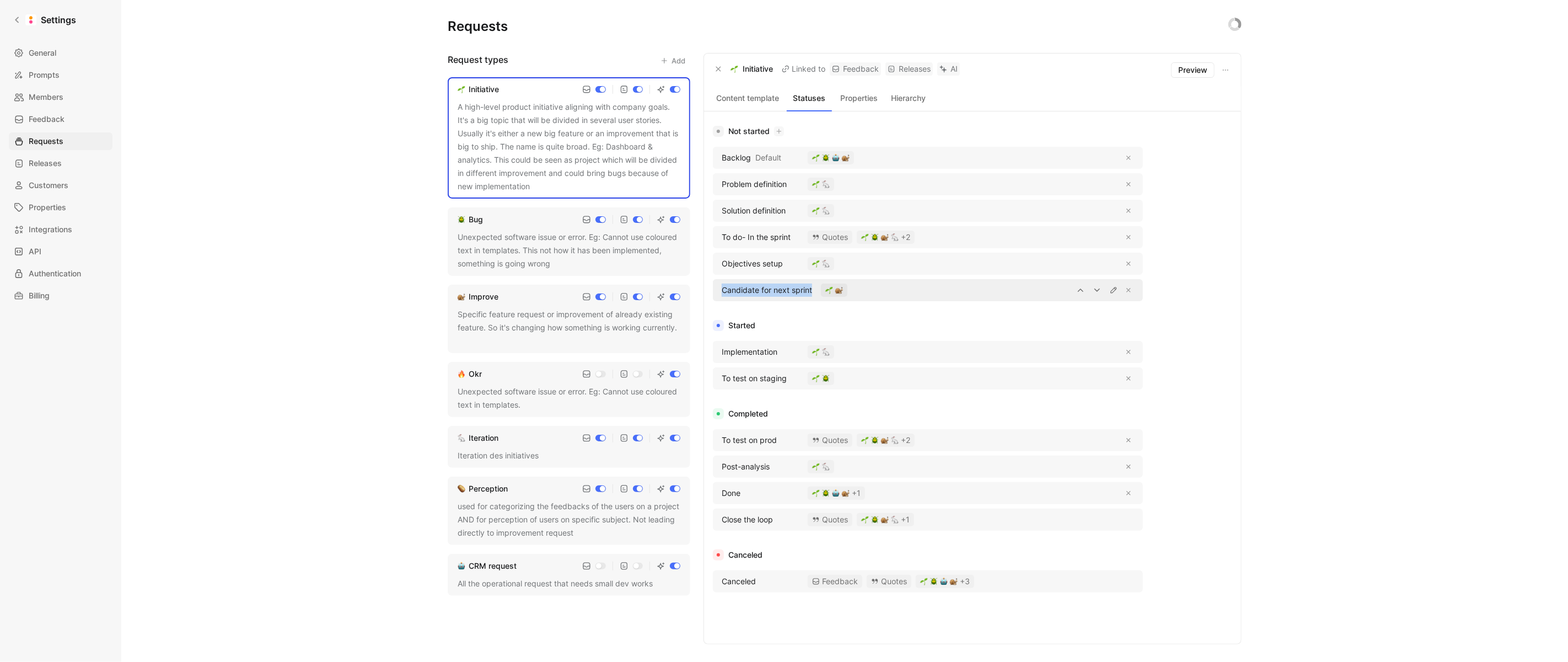
drag, startPoint x: 720, startPoint y: 285, endPoint x: 811, endPoint y: 289, distance: 91.1
click at [811, 289] on div "Candidate for next sprint" at bounding box center [764, 290] width 96 height 13
drag, startPoint x: 781, startPoint y: 353, endPoint x: 720, endPoint y: 353, distance: 61.0
click at [720, 353] on div "Implementation" at bounding box center [757, 352] width 83 height 13
copy span "Implementation"
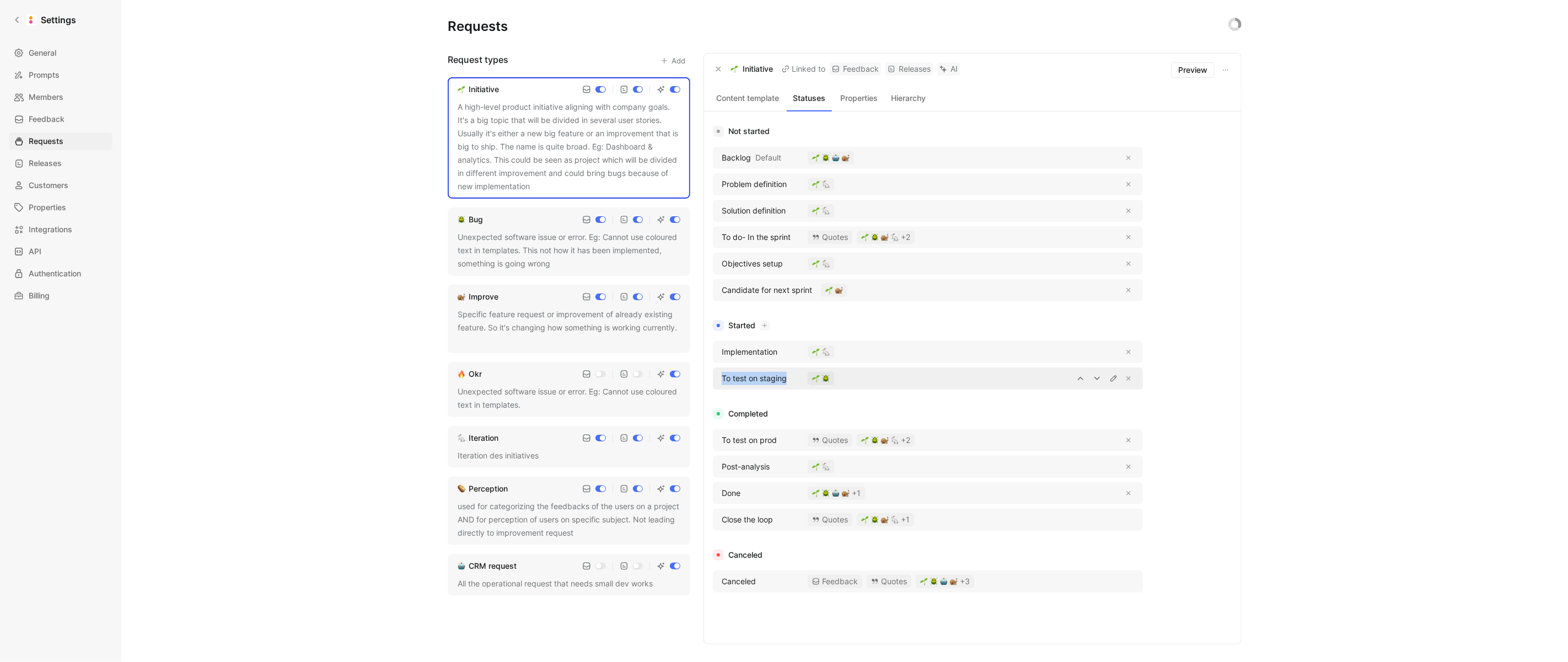
drag, startPoint x: 790, startPoint y: 379, endPoint x: 720, endPoint y: 377, distance: 70.0
click at [720, 377] on div "To test on staging" at bounding box center [757, 378] width 83 height 13
copy span "To test on staging"
click at [780, 436] on div "To test on prod" at bounding box center [757, 440] width 83 height 13
drag, startPoint x: 780, startPoint y: 437, endPoint x: 721, endPoint y: 436, distance: 59.0
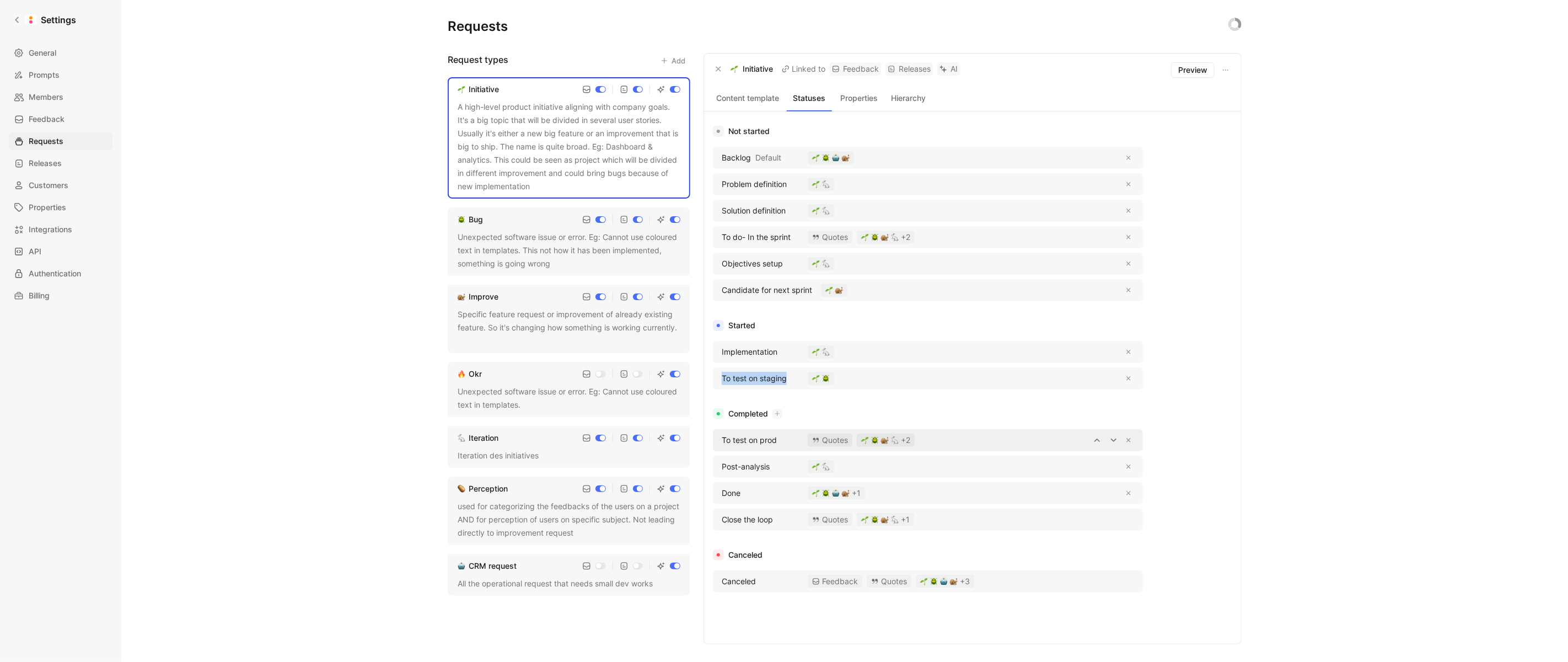
click at [721, 436] on div "To test on prod" at bounding box center [757, 440] width 83 height 13
copy span "To test on prod"
drag, startPoint x: 771, startPoint y: 468, endPoint x: 721, endPoint y: 466, distance: 50.0
click at [721, 466] on div "Post-analysis" at bounding box center [757, 467] width 83 height 13
copy span "Post-analysis"
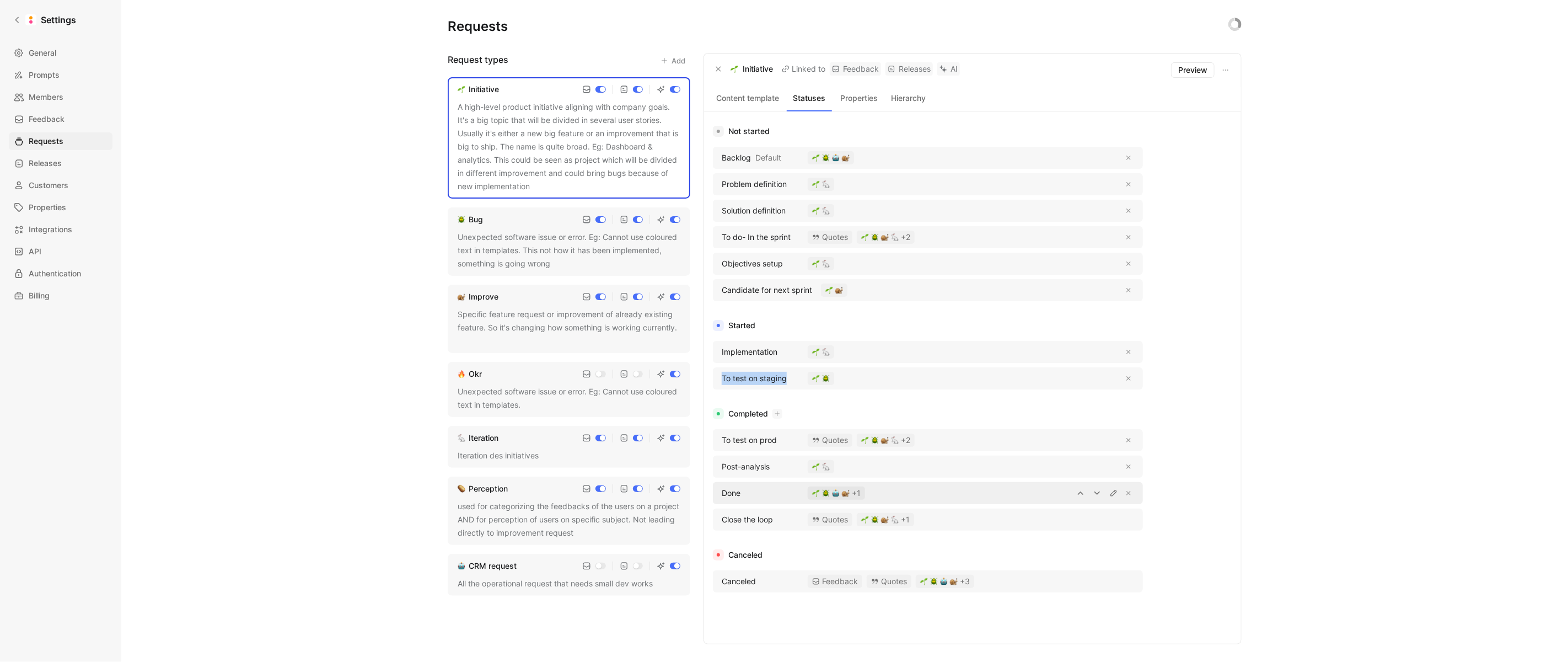
drag, startPoint x: 742, startPoint y: 494, endPoint x: 721, endPoint y: 494, distance: 21.0
click at [721, 494] on div "Done" at bounding box center [757, 493] width 83 height 13
copy span "Done"
drag, startPoint x: 780, startPoint y: 522, endPoint x: 721, endPoint y: 521, distance: 59.0
click at [721, 521] on div "Close the loop" at bounding box center [757, 519] width 83 height 13
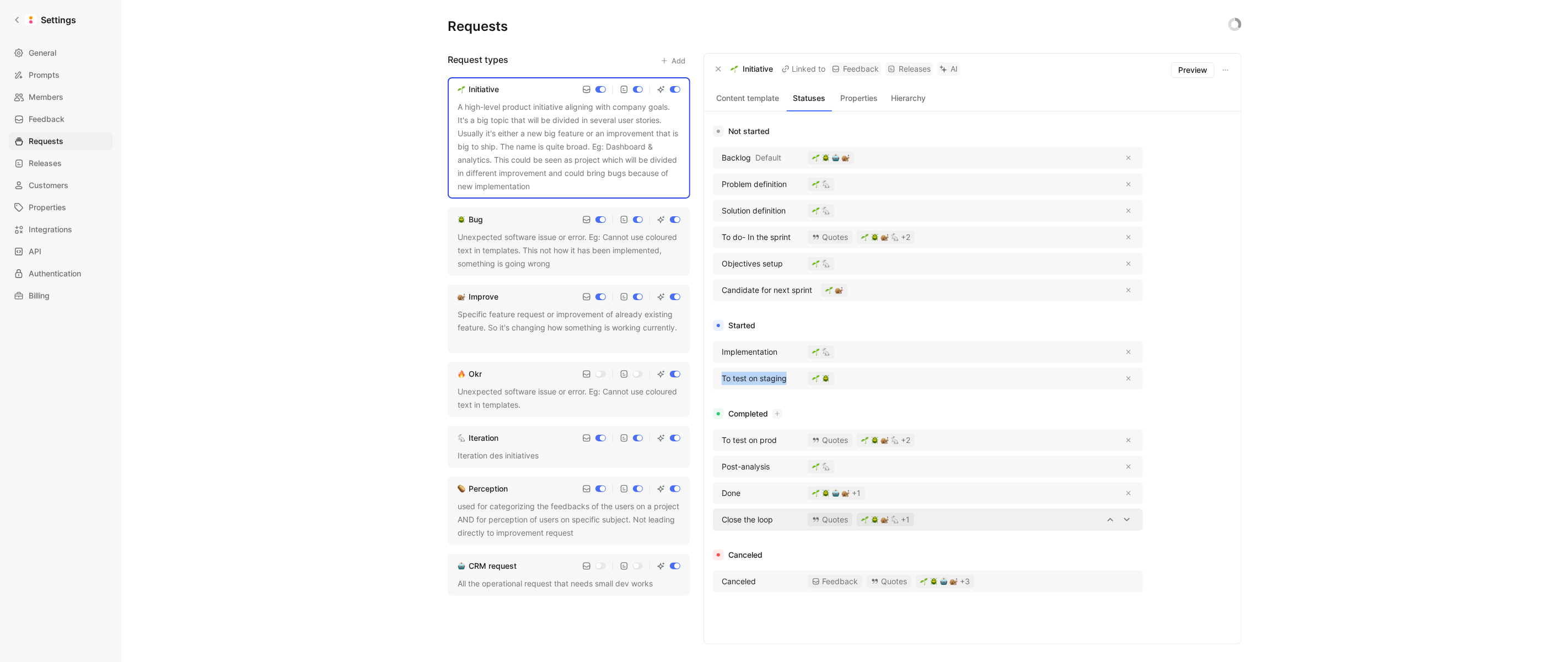
copy span "Close the loop"
drag, startPoint x: 760, startPoint y: 580, endPoint x: 714, endPoint y: 580, distance: 46.0
click at [714, 580] on div "Canceled Feedback Quotes +3" at bounding box center [928, 581] width 430 height 22
click at [501, 213] on div "Bug" at bounding box center [569, 219] width 223 height 13
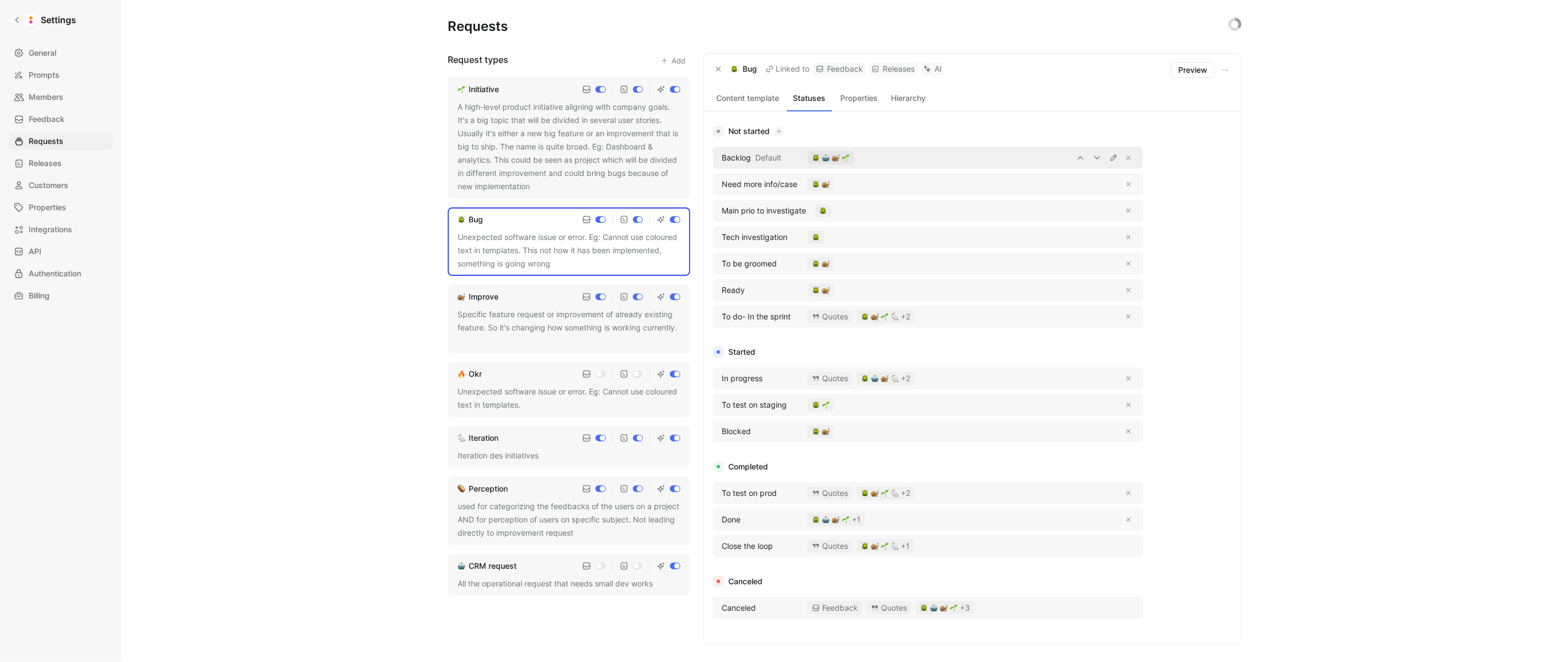
drag, startPoint x: 753, startPoint y: 158, endPoint x: 715, endPoint y: 156, distance: 38.1
click at [715, 156] on div "Backlog Default" at bounding box center [928, 157] width 430 height 22
click at [798, 186] on div "Need more info/case" at bounding box center [757, 184] width 83 height 13
drag, startPoint x: 790, startPoint y: 186, endPoint x: 725, endPoint y: 183, distance: 65.1
click at [725, 183] on div "Need more info/case" at bounding box center [757, 184] width 83 height 13
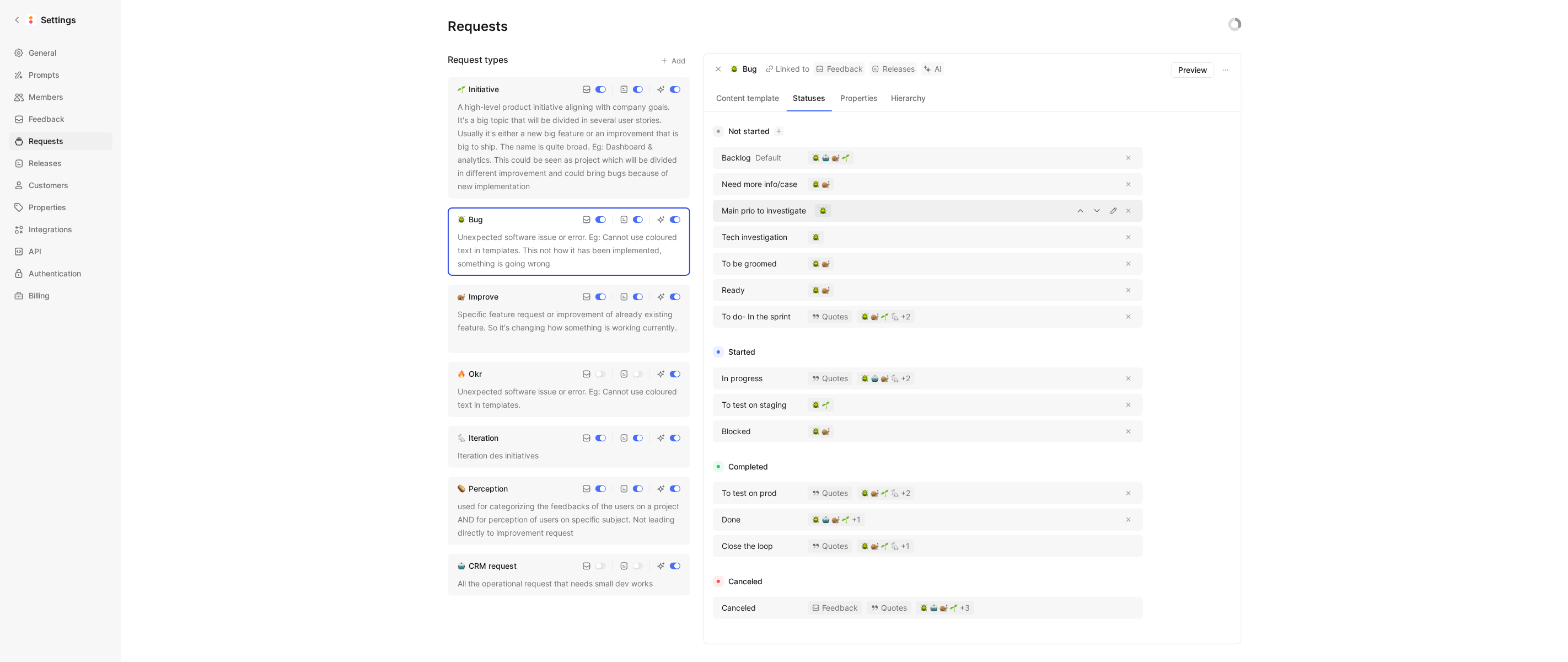
drag, startPoint x: 806, startPoint y: 211, endPoint x: 722, endPoint y: 207, distance: 84.1
click at [722, 207] on span "Main prio to investigate" at bounding box center [764, 211] width 85 height 13
drag, startPoint x: 786, startPoint y: 238, endPoint x: 721, endPoint y: 238, distance: 65.0
click at [721, 238] on span "Tech investigation" at bounding box center [754, 237] width 65 height 13
drag, startPoint x: 782, startPoint y: 268, endPoint x: 722, endPoint y: 267, distance: 60.0
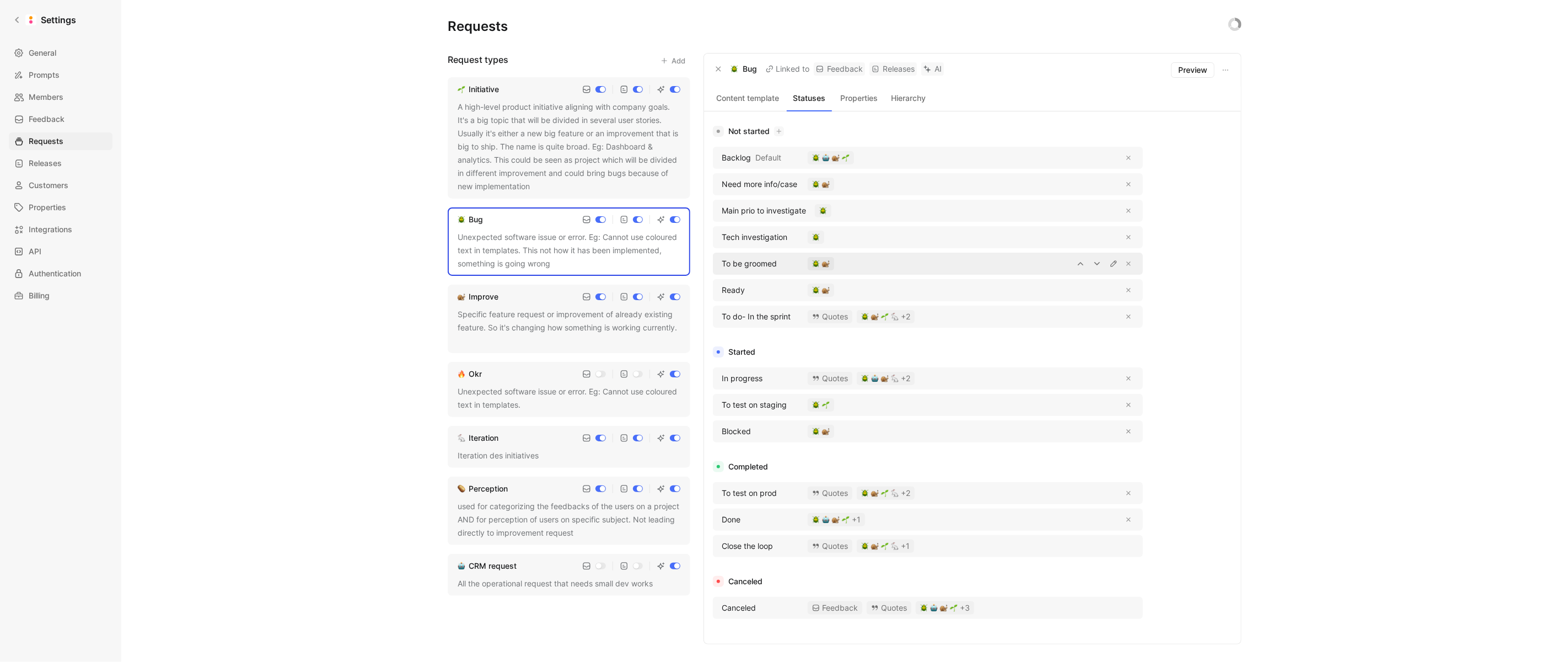
click at [722, 267] on div "To be groomed" at bounding box center [757, 263] width 83 height 13
drag, startPoint x: 747, startPoint y: 292, endPoint x: 720, endPoint y: 290, distance: 27.1
click at [720, 290] on div "Ready" at bounding box center [757, 290] width 83 height 13
drag, startPoint x: 795, startPoint y: 314, endPoint x: 721, endPoint y: 313, distance: 74.0
click at [721, 313] on div "To do- In the sprint" at bounding box center [757, 317] width 83 height 13
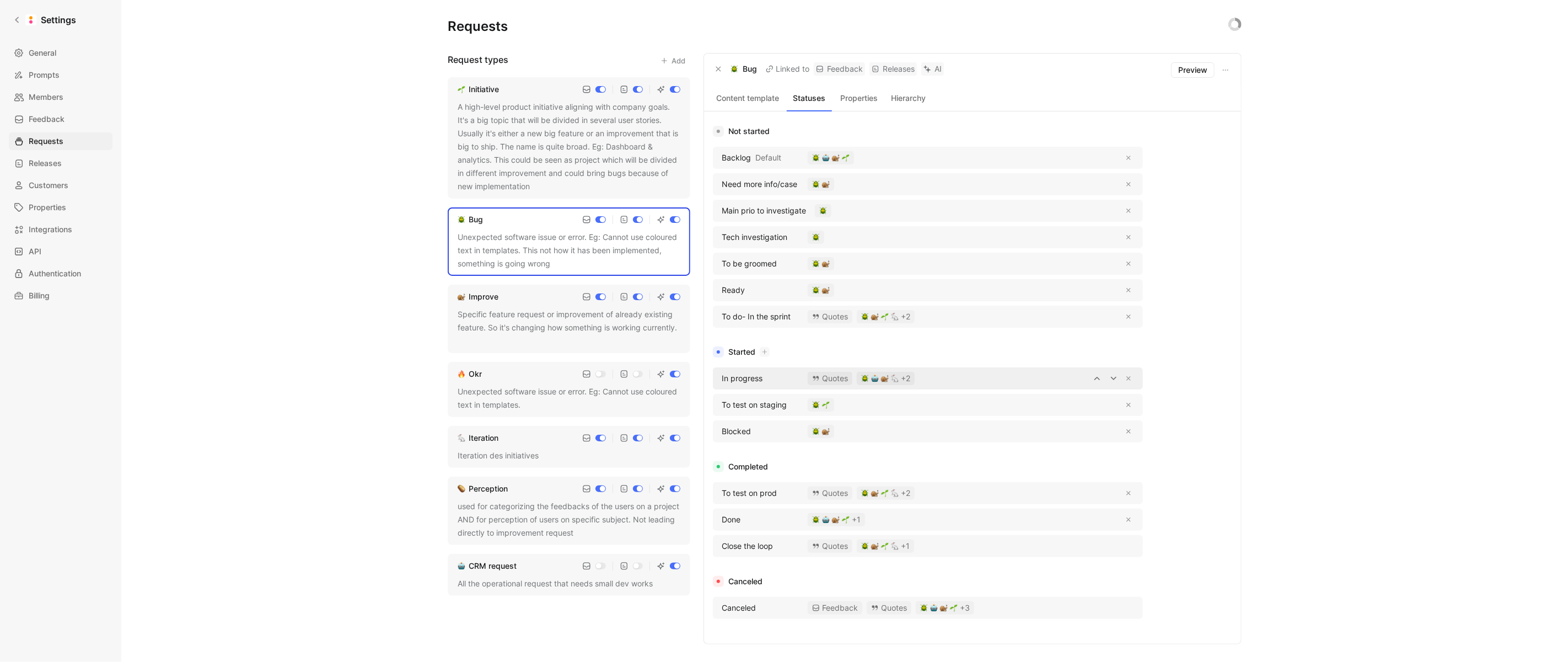
drag, startPoint x: 769, startPoint y: 371, endPoint x: 723, endPoint y: 372, distance: 46.0
click at [723, 372] on div "In progress" at bounding box center [757, 378] width 83 height 13
click at [723, 372] on span "In progress" at bounding box center [742, 378] width 40 height 13
drag, startPoint x: 767, startPoint y: 373, endPoint x: 716, endPoint y: 373, distance: 51.0
click at [716, 373] on div "In progress Quotes +2" at bounding box center [928, 378] width 430 height 22
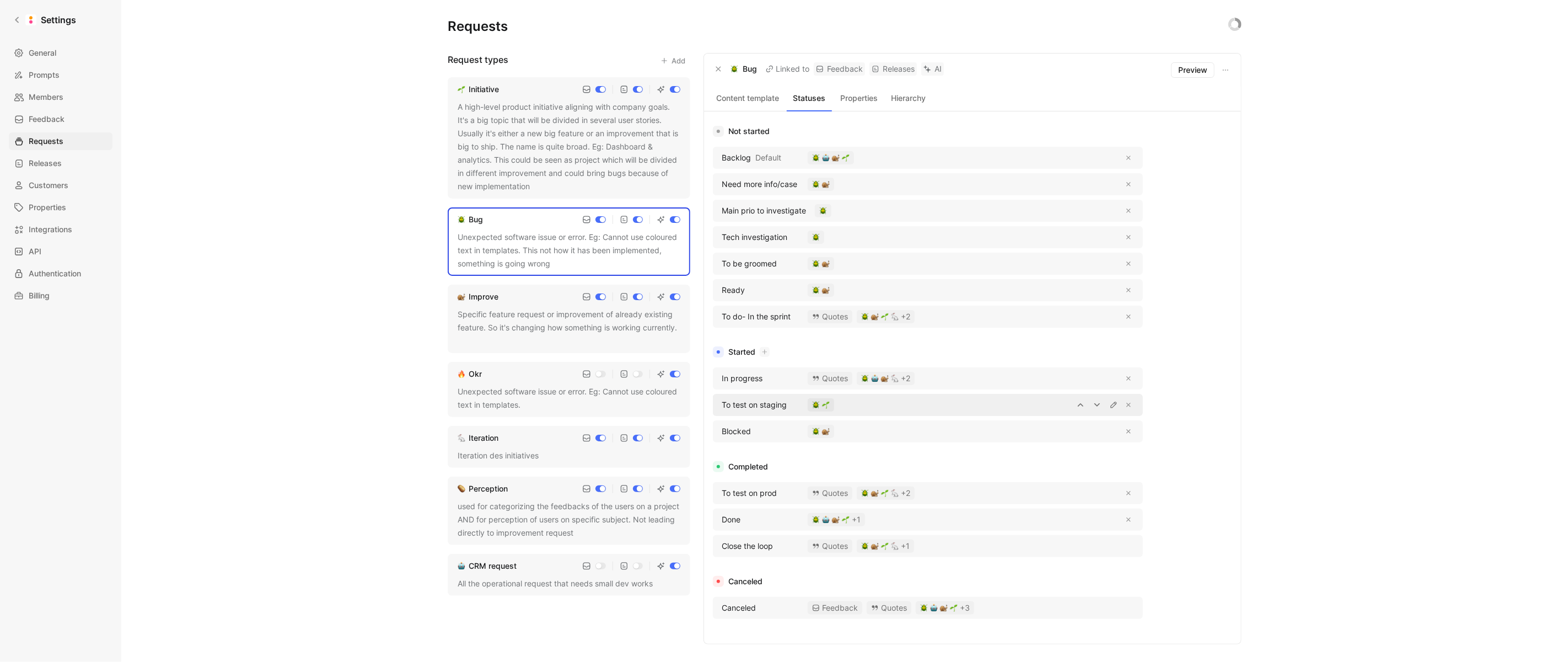
drag, startPoint x: 790, startPoint y: 408, endPoint x: 722, endPoint y: 406, distance: 68.0
click at [722, 406] on div "To test on staging" at bounding box center [757, 404] width 83 height 13
drag, startPoint x: 756, startPoint y: 436, endPoint x: 719, endPoint y: 435, distance: 37.0
click at [719, 435] on div "Blocked" at bounding box center [757, 431] width 83 height 13
drag, startPoint x: 762, startPoint y: 431, endPoint x: 717, endPoint y: 433, distance: 45.0
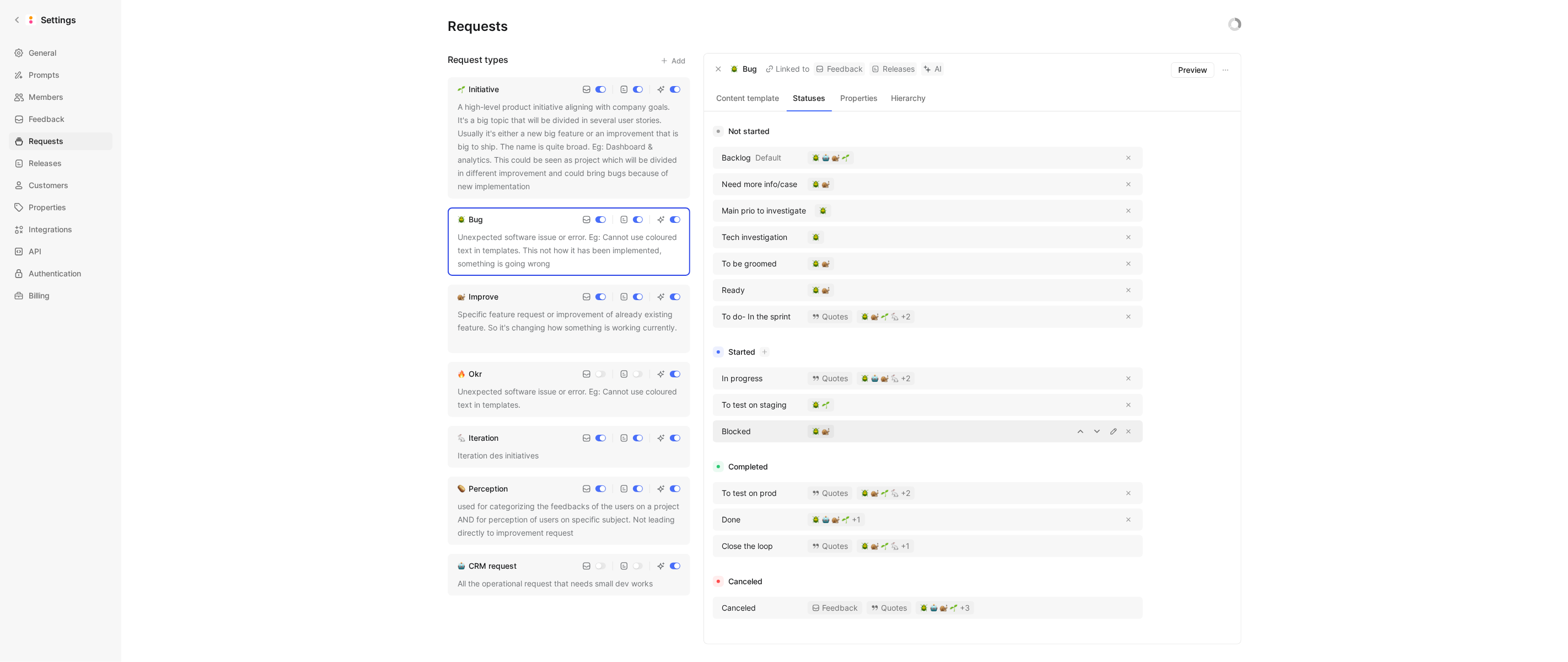
click at [717, 433] on div "Blocked" at bounding box center [757, 431] width 83 height 13
drag, startPoint x: 779, startPoint y: 491, endPoint x: 720, endPoint y: 491, distance: 59.0
click at [720, 491] on div "To test on prod" at bounding box center [757, 493] width 83 height 13
drag, startPoint x: 743, startPoint y: 522, endPoint x: 719, endPoint y: 522, distance: 24.0
click at [719, 522] on div "Done" at bounding box center [757, 519] width 83 height 13
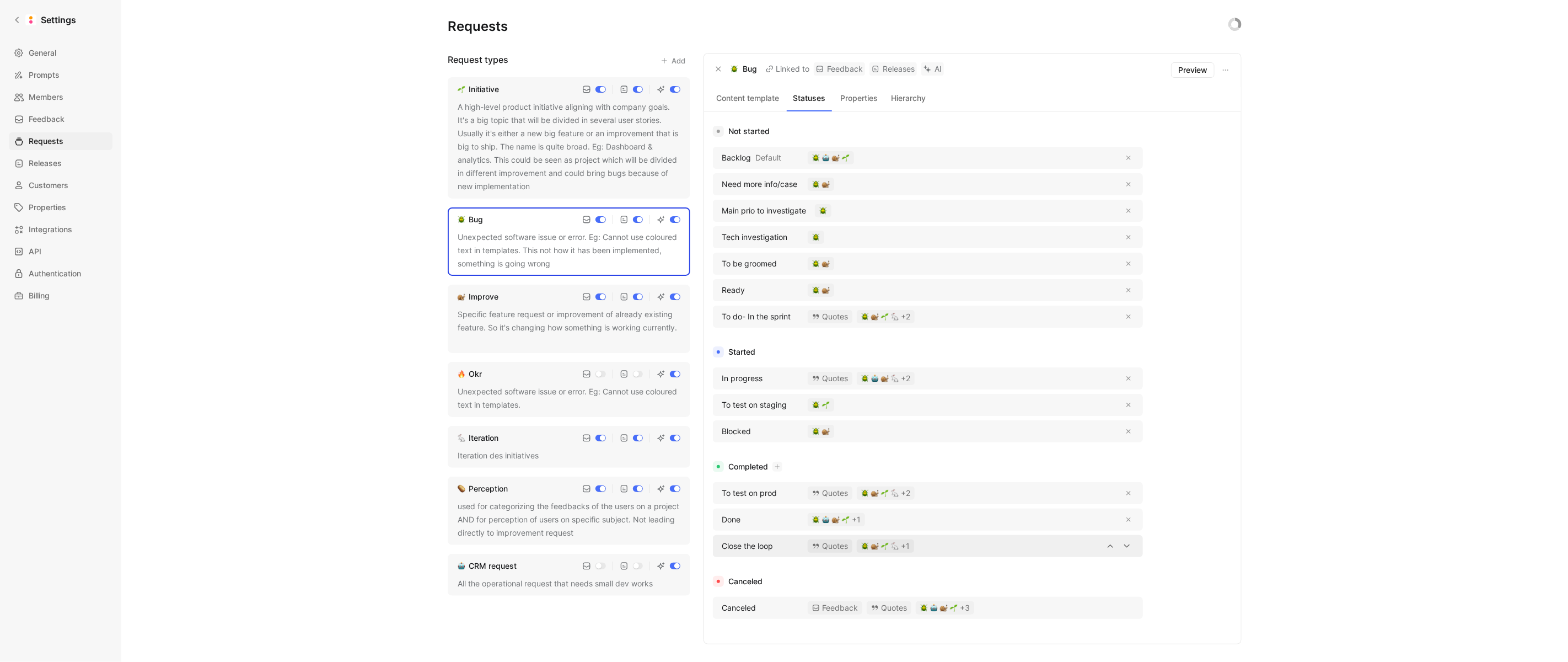
drag, startPoint x: 775, startPoint y: 548, endPoint x: 722, endPoint y: 547, distance: 53.0
click at [722, 547] on div "Close the loop" at bounding box center [757, 546] width 83 height 13
drag, startPoint x: 761, startPoint y: 611, endPoint x: 722, endPoint y: 607, distance: 39.2
click at [722, 607] on div "Canceled" at bounding box center [757, 608] width 83 height 13
click at [496, 319] on div "Specific feature request or improvement of already existing feature. So it's ch…" at bounding box center [569, 327] width 223 height 40
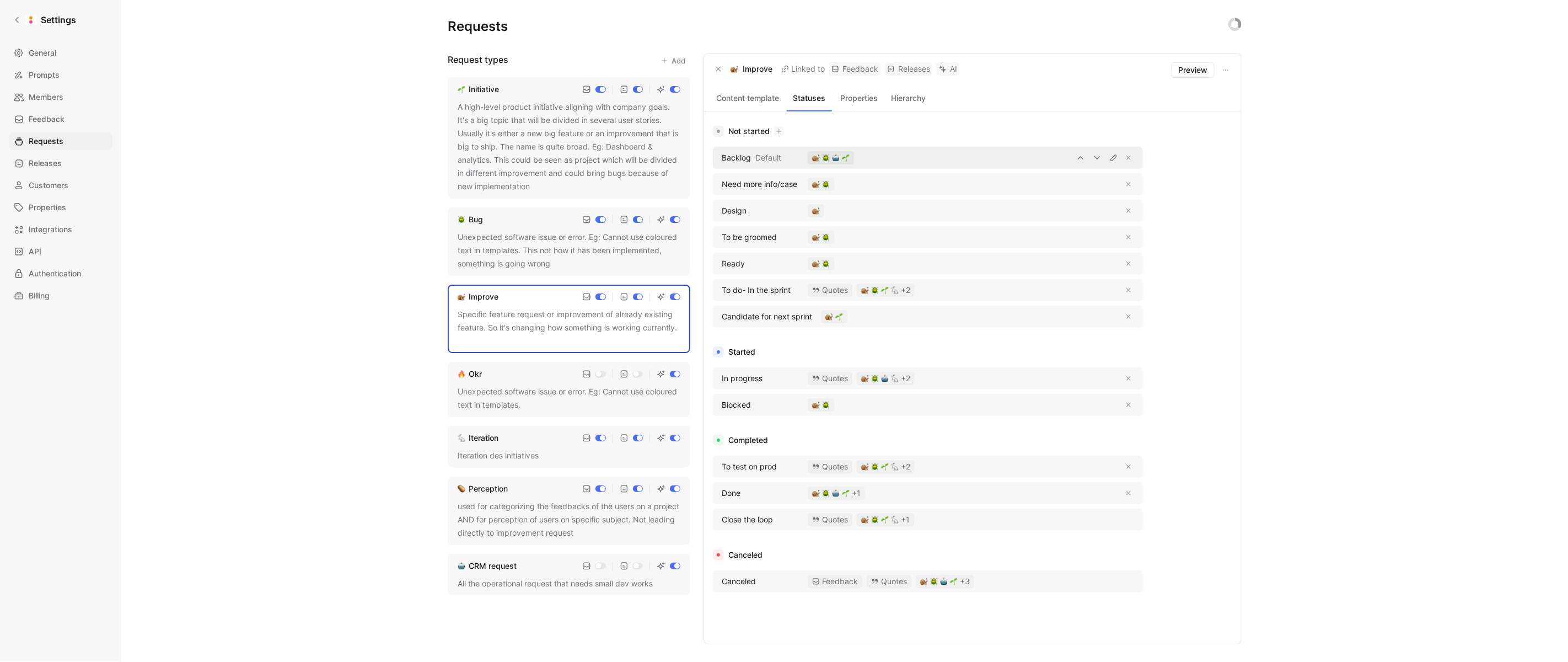
drag, startPoint x: 754, startPoint y: 157, endPoint x: 719, endPoint y: 157, distance: 35.0
click at [719, 157] on div "Backlog Default" at bounding box center [757, 157] width 83 height 13
drag, startPoint x: 795, startPoint y: 183, endPoint x: 721, endPoint y: 182, distance: 74.0
click at [721, 182] on div "Need more info/case" at bounding box center [757, 184] width 83 height 13
drag, startPoint x: 755, startPoint y: 211, endPoint x: 719, endPoint y: 211, distance: 36.0
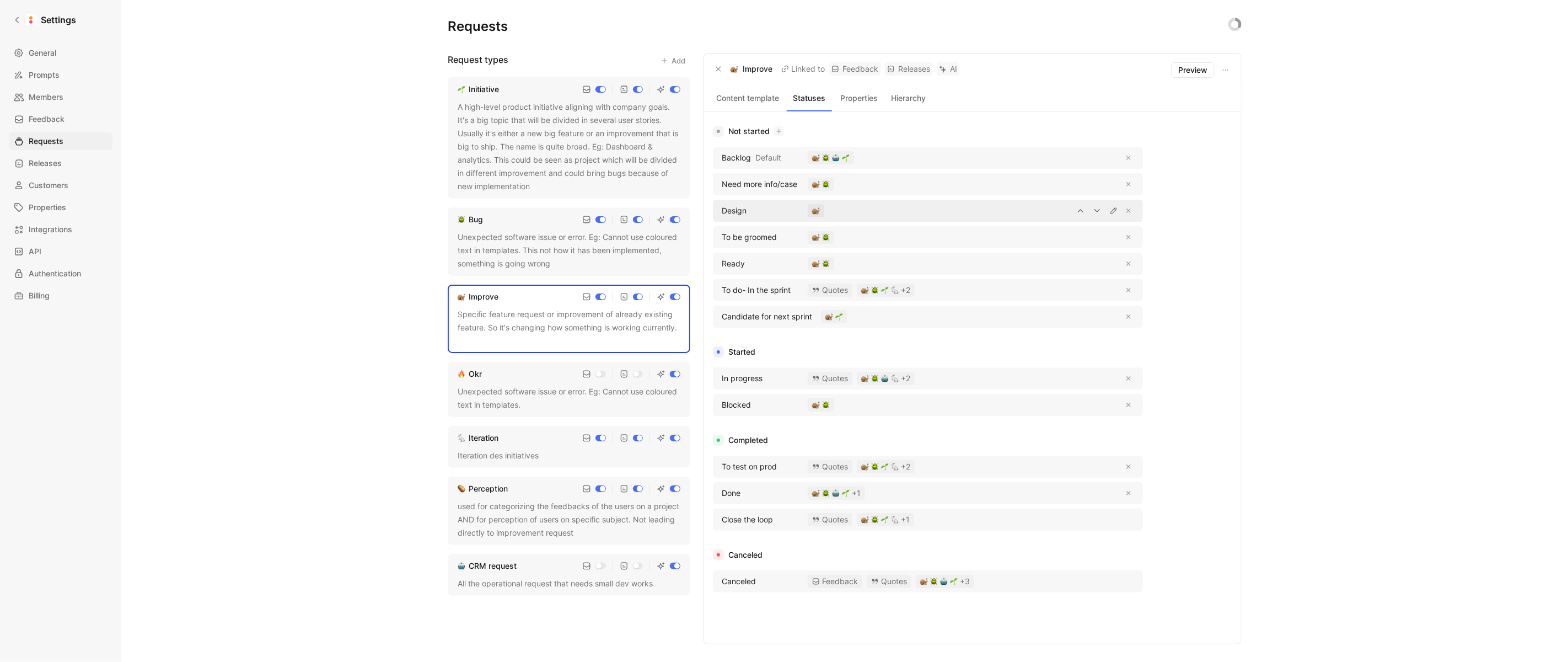
click at [719, 211] on div "Design" at bounding box center [757, 211] width 83 height 13
drag, startPoint x: 778, startPoint y: 236, endPoint x: 722, endPoint y: 236, distance: 56.0
click at [722, 236] on div "To be groomed" at bounding box center [757, 237] width 83 height 13
drag, startPoint x: 750, startPoint y: 266, endPoint x: 720, endPoint y: 266, distance: 30.0
click at [720, 266] on div "Ready" at bounding box center [757, 263] width 83 height 13
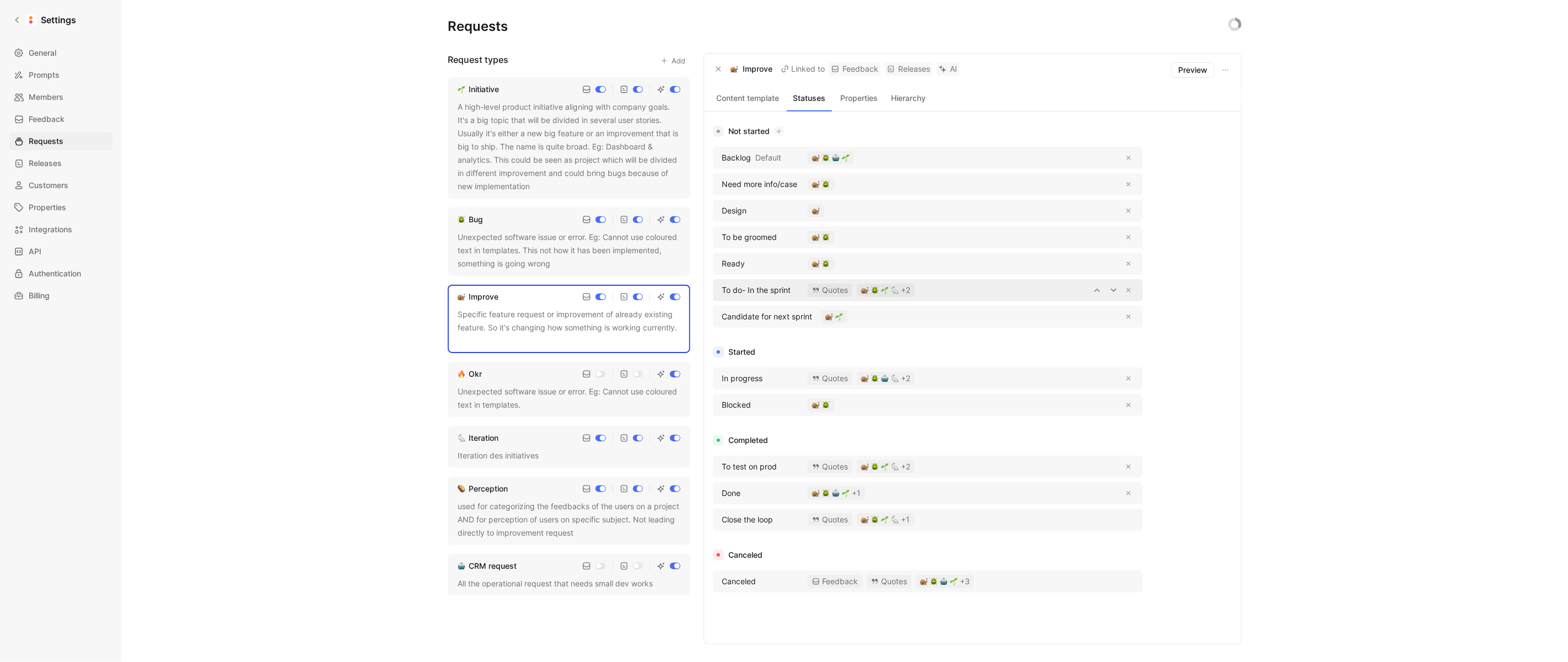
drag, startPoint x: 792, startPoint y: 292, endPoint x: 718, endPoint y: 292, distance: 74.0
click at [718, 292] on div "To do- In the sprint" at bounding box center [757, 290] width 83 height 13
drag, startPoint x: 814, startPoint y: 316, endPoint x: 718, endPoint y: 319, distance: 96.0
click at [718, 319] on div "Candidate for next sprint" at bounding box center [928, 317] width 430 height 22
drag, startPoint x: 769, startPoint y: 375, endPoint x: 722, endPoint y: 375, distance: 47.0
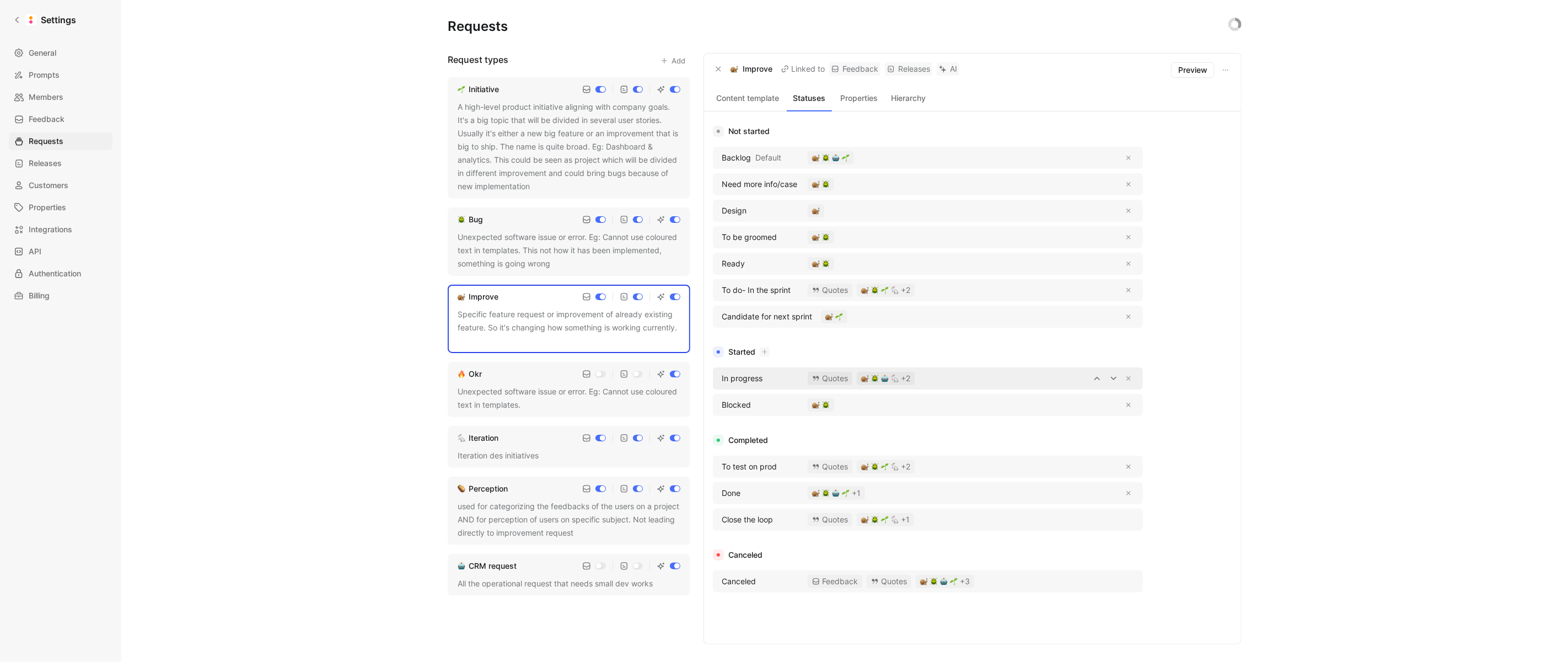
click at [722, 375] on div "In progress" at bounding box center [757, 378] width 83 height 13
drag, startPoint x: 744, startPoint y: 403, endPoint x: 722, endPoint y: 403, distance: 22.0
click at [722, 403] on span "Blocked" at bounding box center [736, 404] width 29 height 13
drag, startPoint x: 755, startPoint y: 403, endPoint x: 719, endPoint y: 403, distance: 36.0
click at [719, 403] on div "Blocked" at bounding box center [757, 404] width 83 height 13
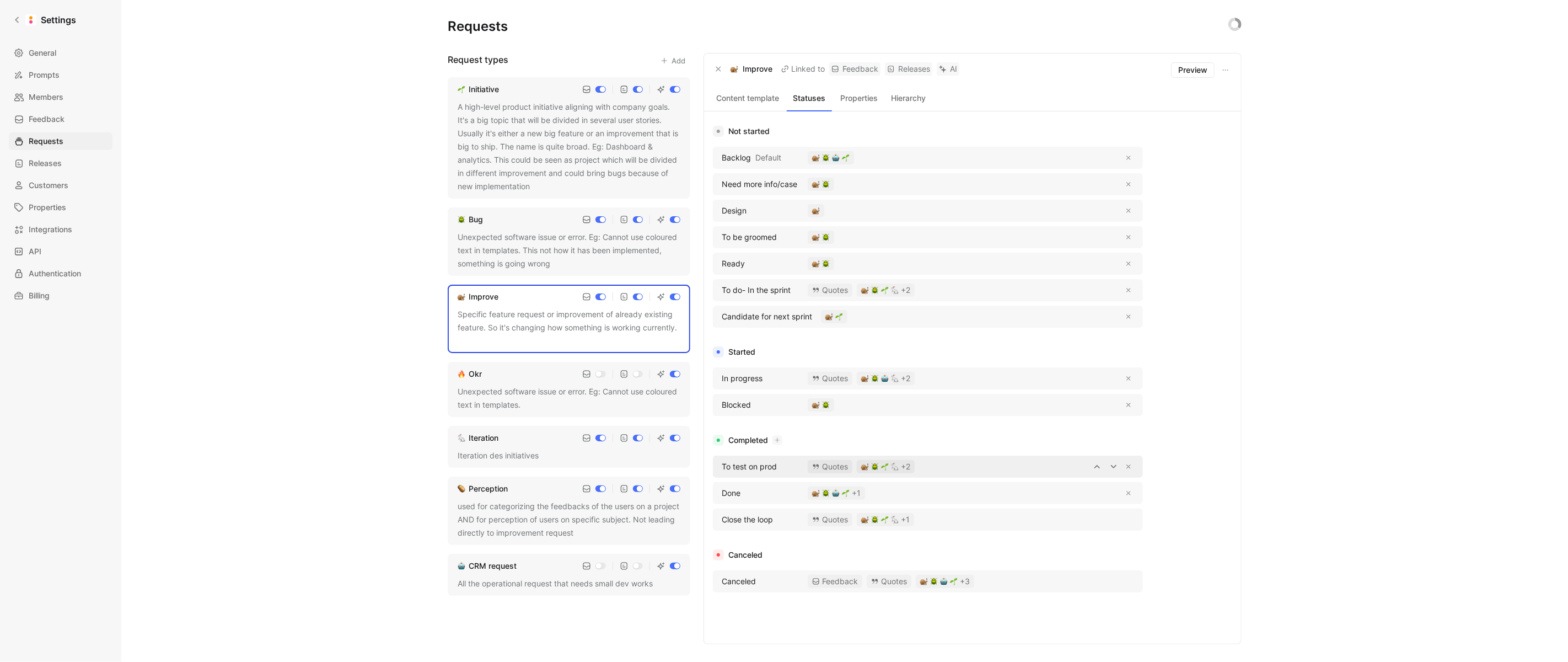
drag, startPoint x: 783, startPoint y: 461, endPoint x: 721, endPoint y: 462, distance: 62.0
click at [721, 462] on div "To test on prod" at bounding box center [757, 467] width 83 height 13
drag, startPoint x: 744, startPoint y: 492, endPoint x: 719, endPoint y: 492, distance: 25.0
click at [719, 492] on div "Done" at bounding box center [757, 493] width 83 height 13
drag, startPoint x: 778, startPoint y: 517, endPoint x: 721, endPoint y: 517, distance: 57.0
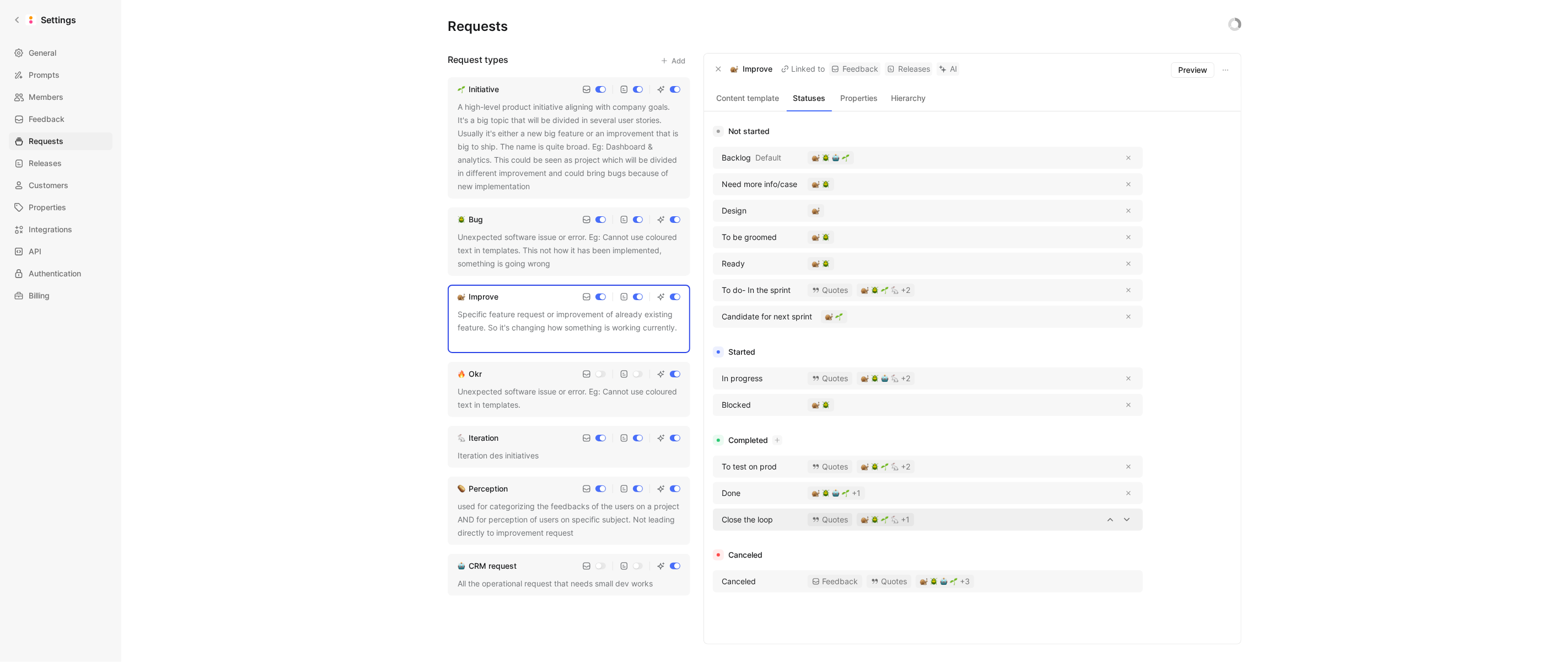
click at [721, 517] on div "Close the loop" at bounding box center [757, 519] width 83 height 13
drag, startPoint x: 759, startPoint y: 581, endPoint x: 719, endPoint y: 581, distance: 40.0
click at [719, 581] on div "Canceled" at bounding box center [757, 581] width 83 height 13
click at [515, 368] on div "Okr" at bounding box center [569, 374] width 223 height 13
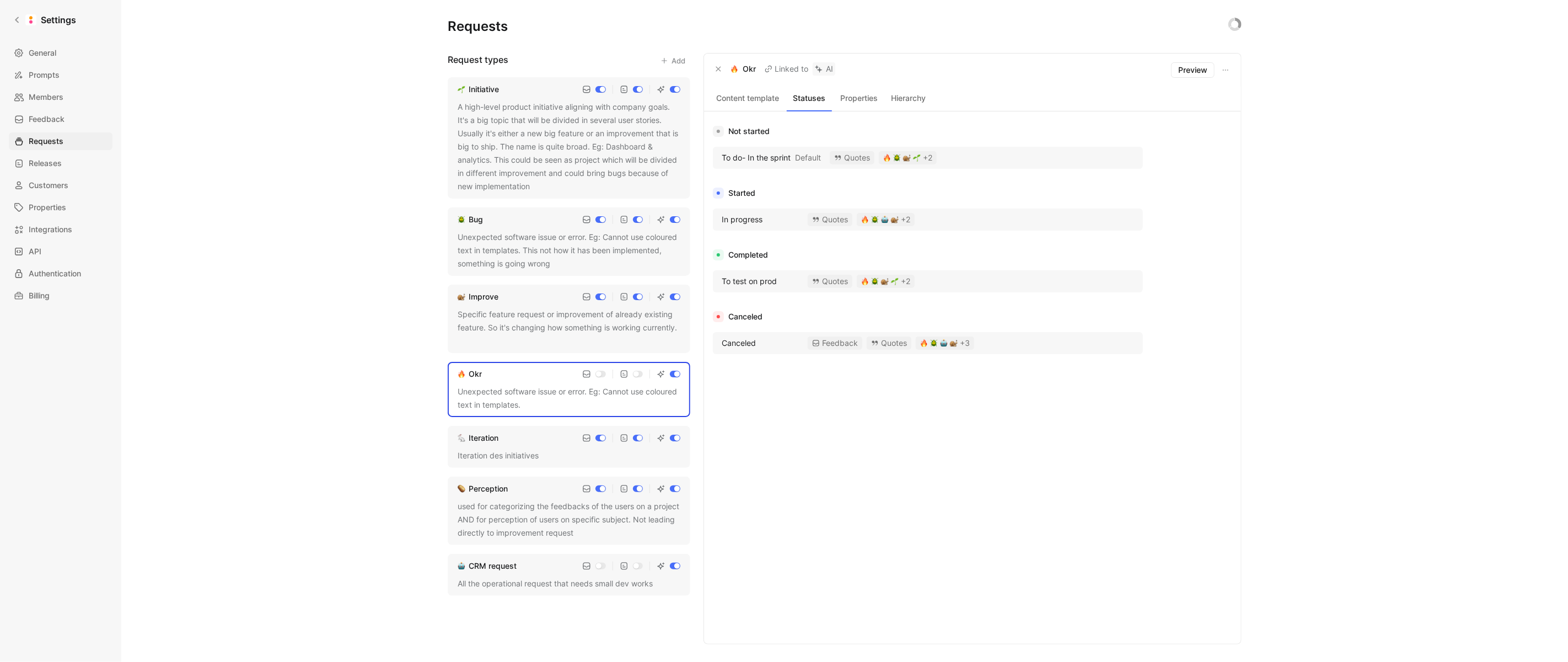
click at [538, 449] on div "Iteration des initiatives" at bounding box center [569, 456] width 223 height 13
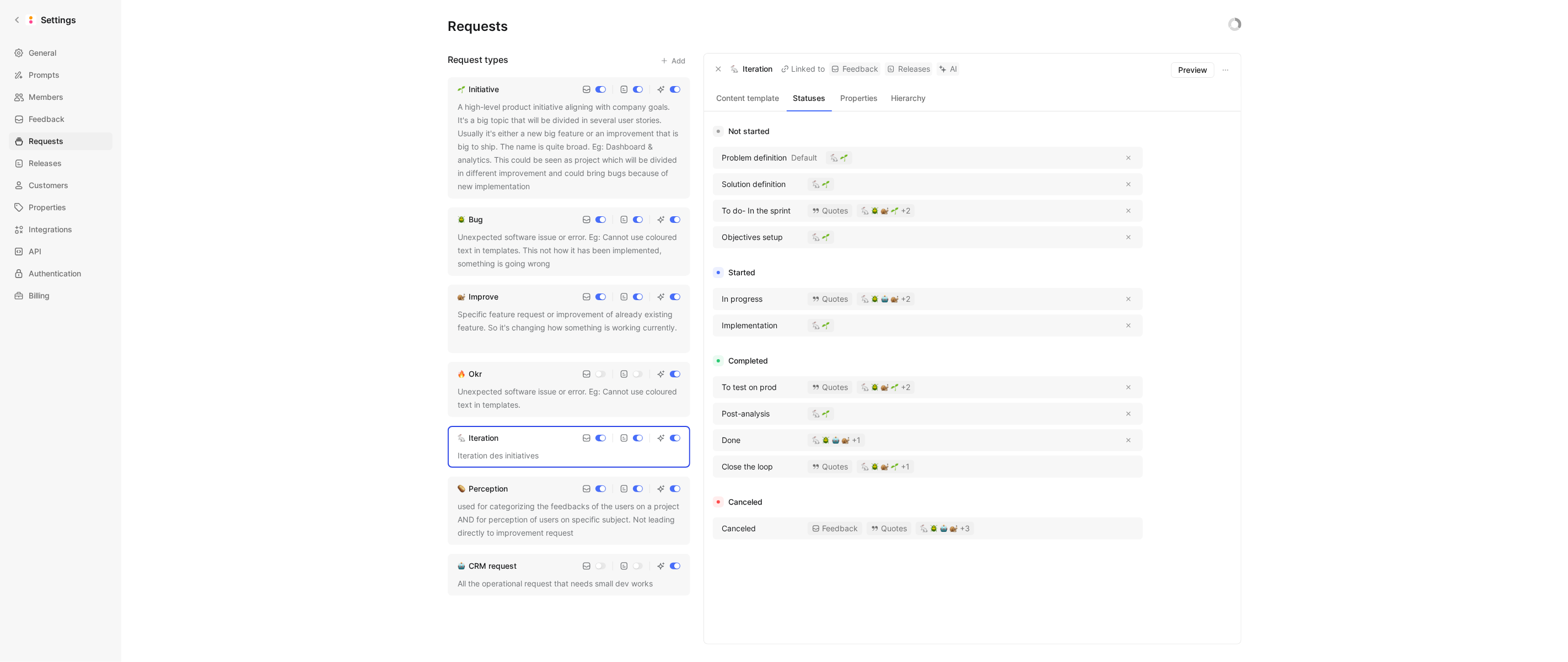
click at [501, 500] on div "used for categorizing the feedbacks of the users on a project AND for perceptio…" at bounding box center [569, 519] width 223 height 40
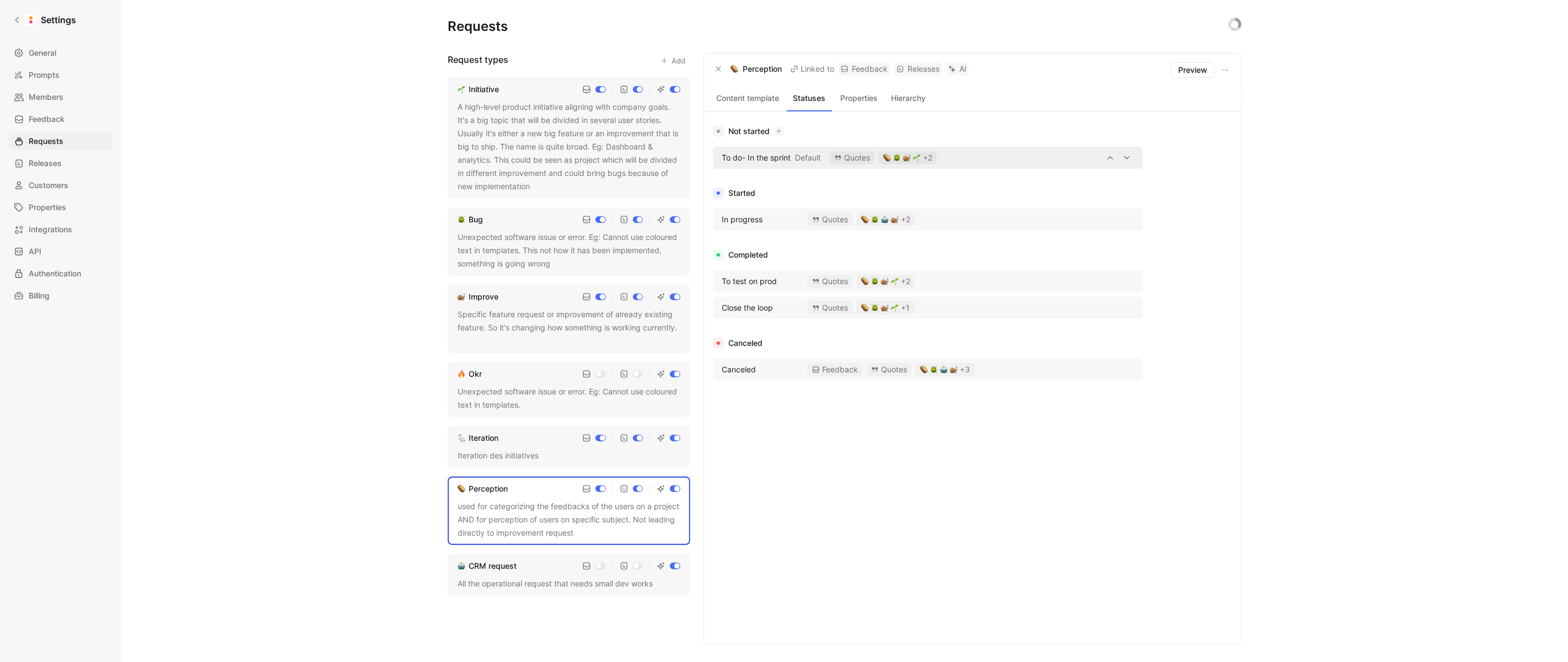
drag, startPoint x: 793, startPoint y: 155, endPoint x: 712, endPoint y: 149, distance: 81.2
click at [713, 149] on div "To do- In the sprint Default Quotes +2" at bounding box center [928, 157] width 430 height 22
drag, startPoint x: 764, startPoint y: 222, endPoint x: 713, endPoint y: 220, distance: 51.0
click at [713, 219] on div "In progress Quotes +2" at bounding box center [928, 219] width 430 height 22
drag, startPoint x: 777, startPoint y: 281, endPoint x: 720, endPoint y: 283, distance: 57.0
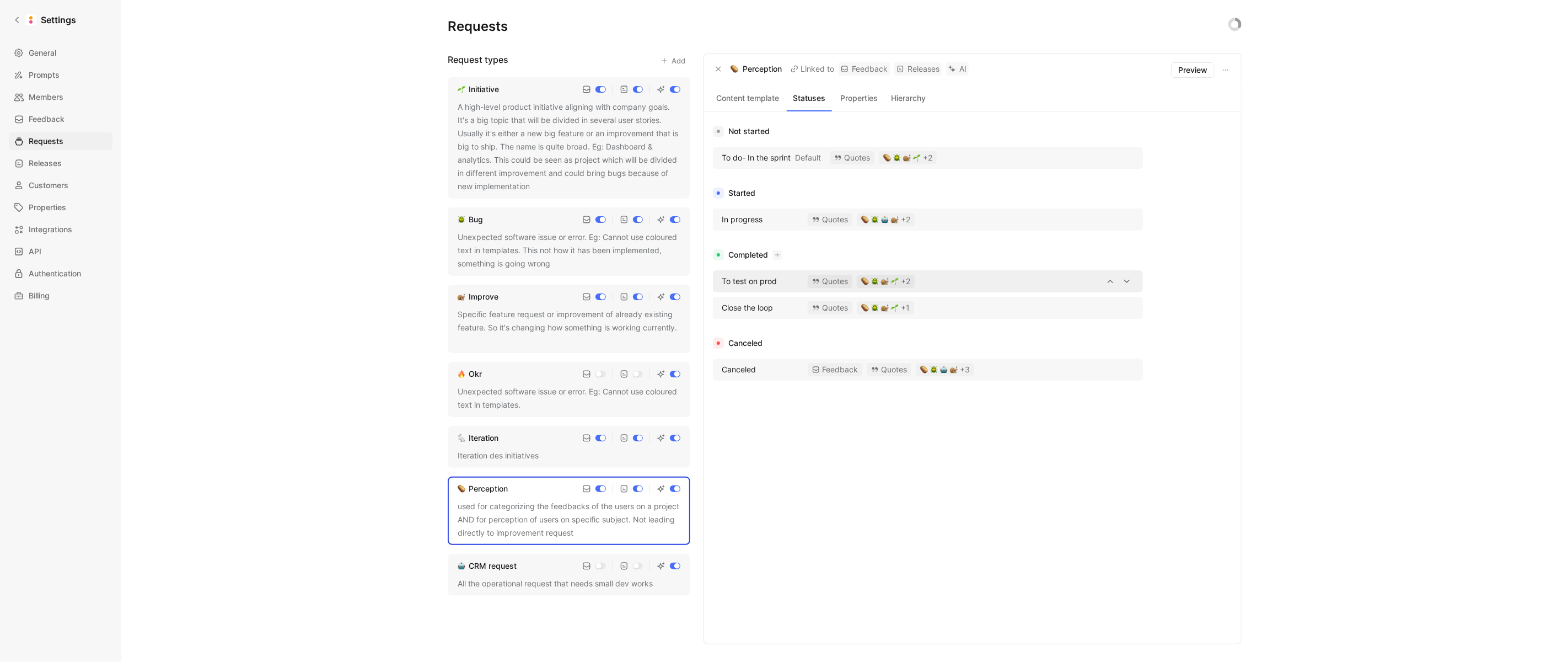
click at [720, 283] on div "To test on prod" at bounding box center [757, 281] width 83 height 13
drag, startPoint x: 778, startPoint y: 308, endPoint x: 720, endPoint y: 307, distance: 58.0
click at [720, 307] on div "Close the loop" at bounding box center [757, 308] width 83 height 13
click at [759, 358] on div "Canceled Feedback Quotes +3" at bounding box center [928, 369] width 430 height 22
drag, startPoint x: 759, startPoint y: 366, endPoint x: 721, endPoint y: 366, distance: 38.0
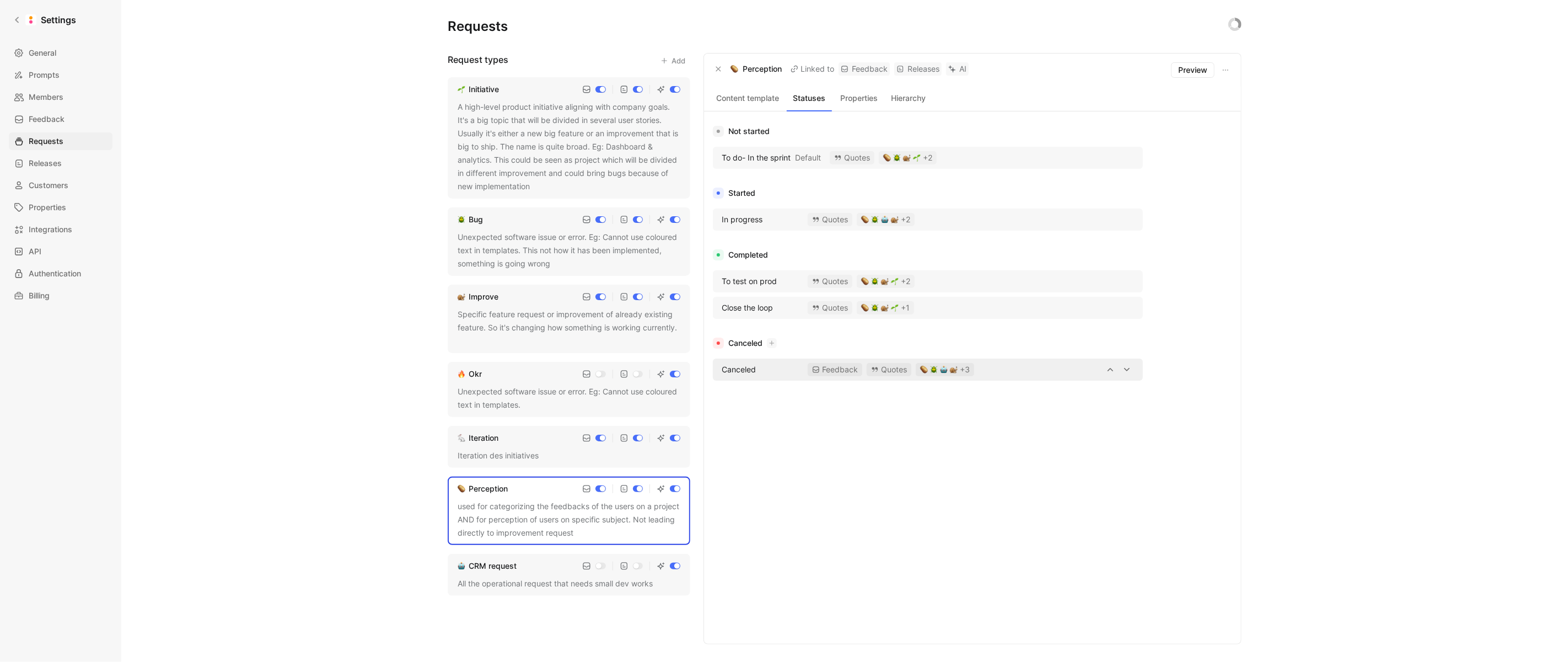
click at [721, 366] on div "Canceled" at bounding box center [757, 369] width 83 height 13
click at [493, 559] on div "CRM request" at bounding box center [492, 565] width 48 height 13
